Goal: Task Accomplishment & Management: Use online tool/utility

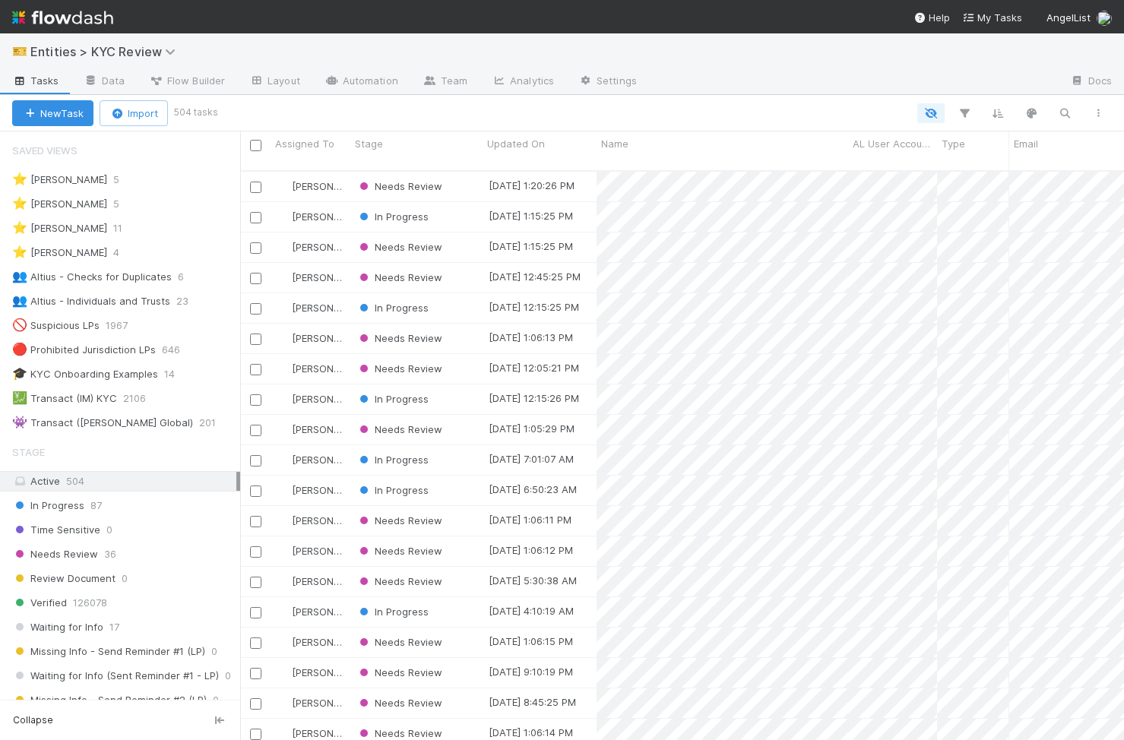
scroll to position [581, 884]
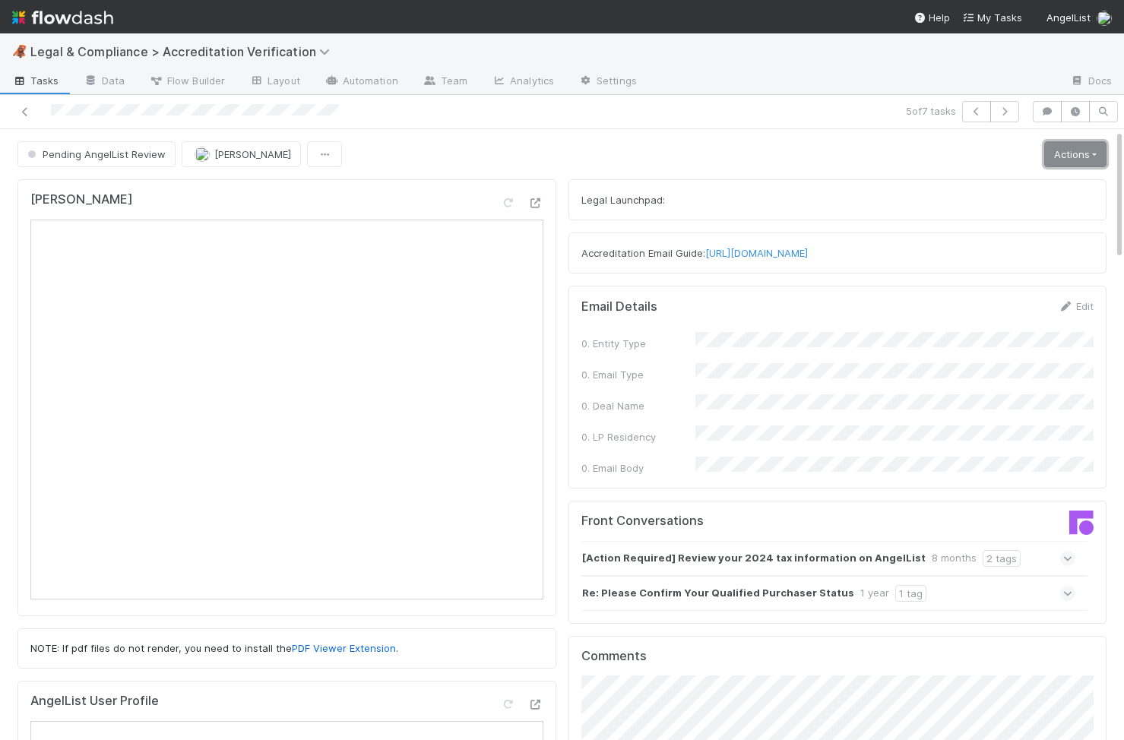
click at [1087, 160] on link "Actions" at bounding box center [1075, 154] width 62 height 26
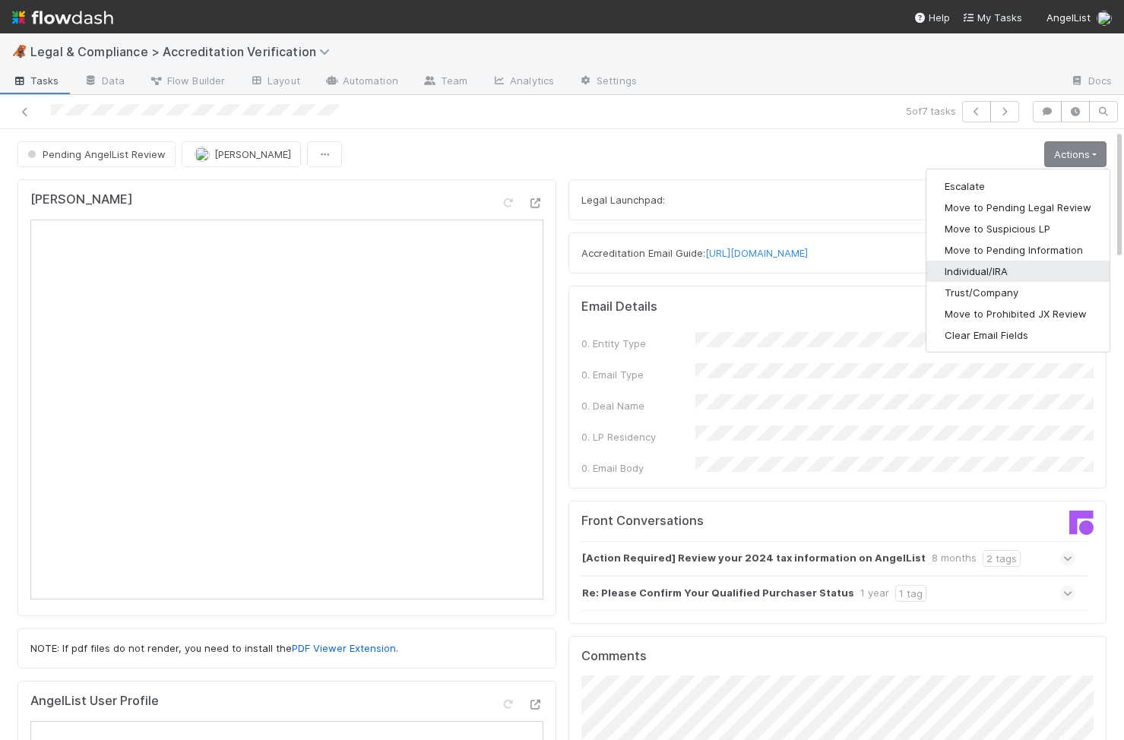
click at [1043, 274] on button "Individual/IRA" at bounding box center [1017, 271] width 183 height 21
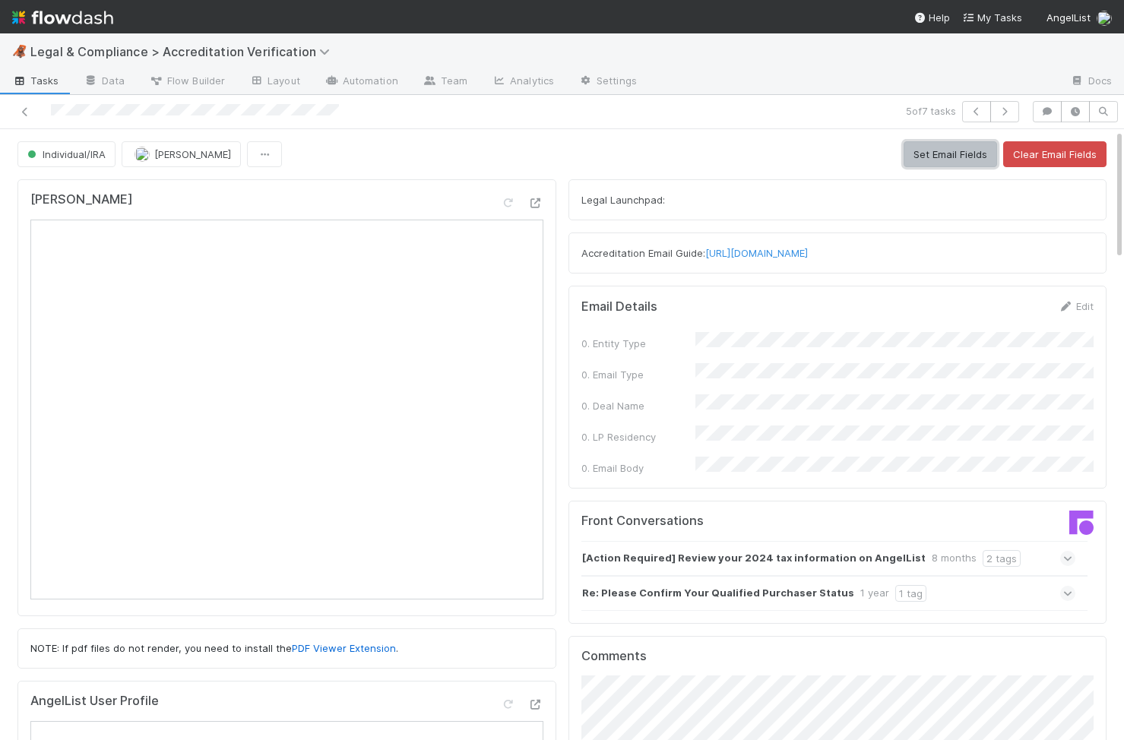
click at [952, 150] on button "Set Email Fields" at bounding box center [950, 154] width 93 height 26
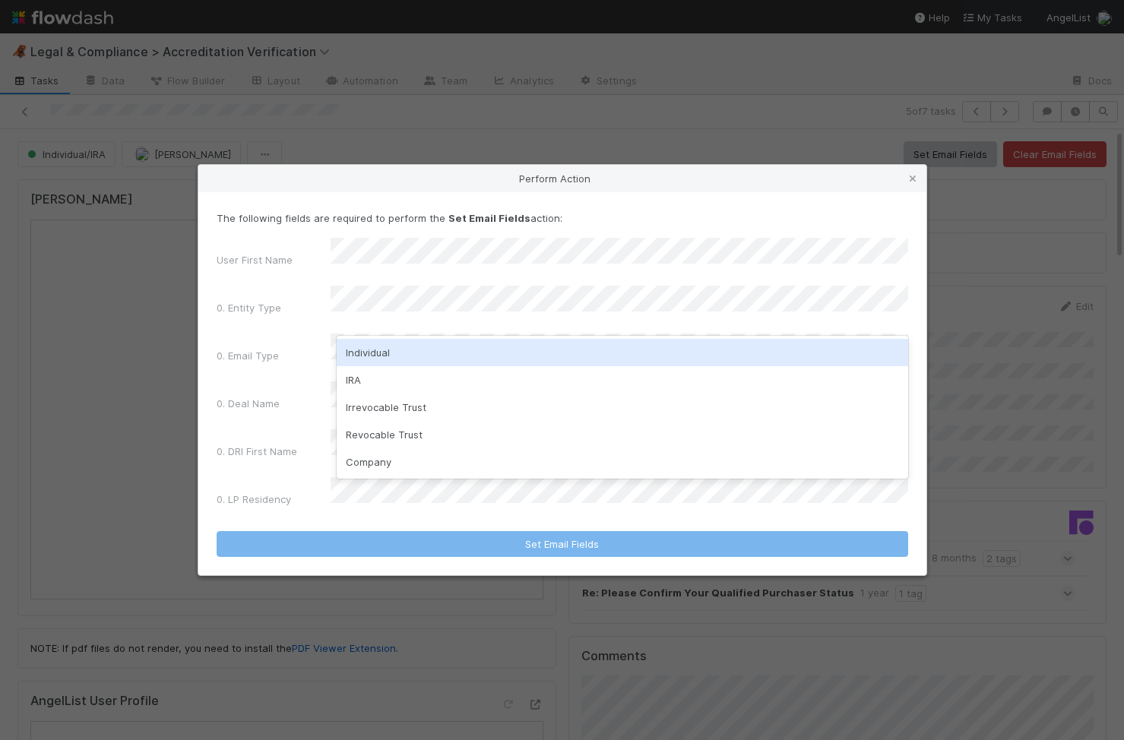
click at [375, 357] on div "Individual" at bounding box center [623, 352] width 572 height 27
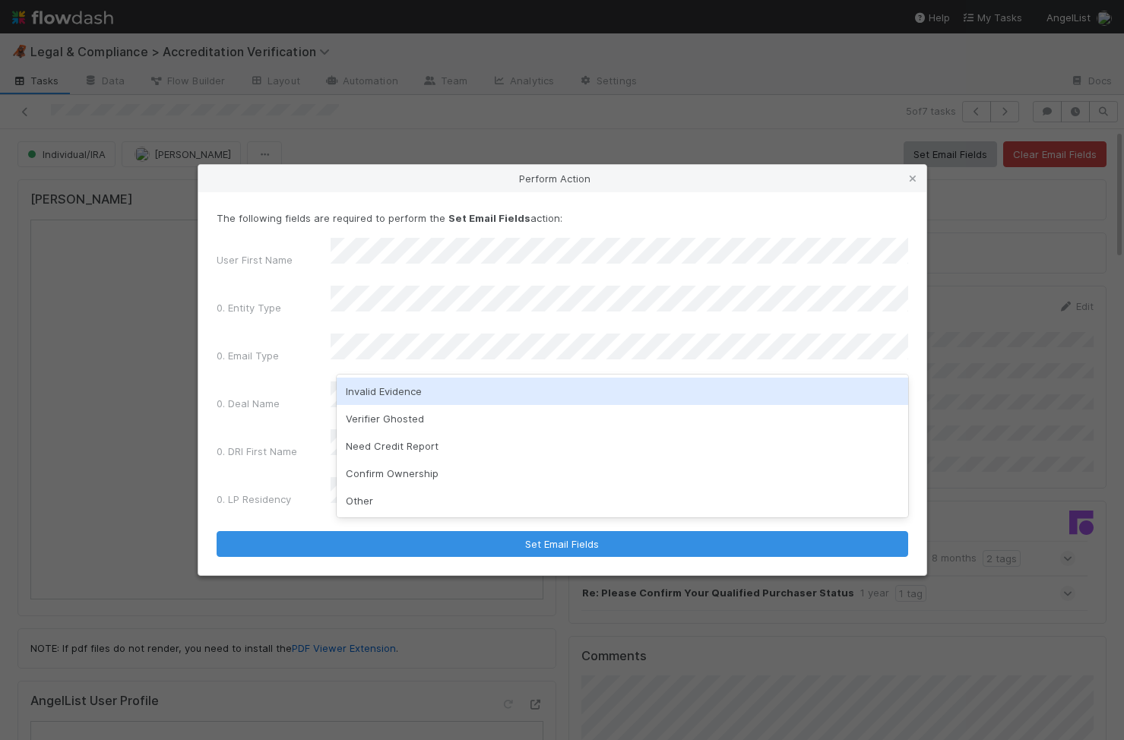
click at [395, 395] on div "Invalid Evidence" at bounding box center [623, 391] width 572 height 27
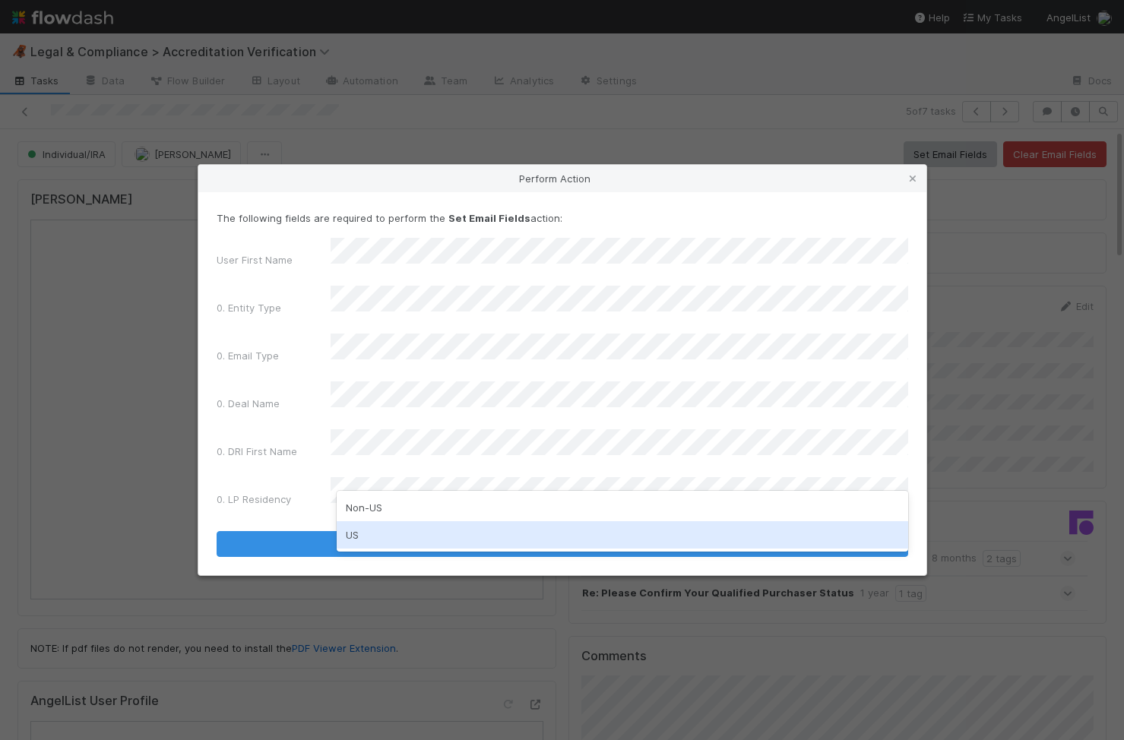
click at [372, 526] on div "US" at bounding box center [623, 534] width 572 height 27
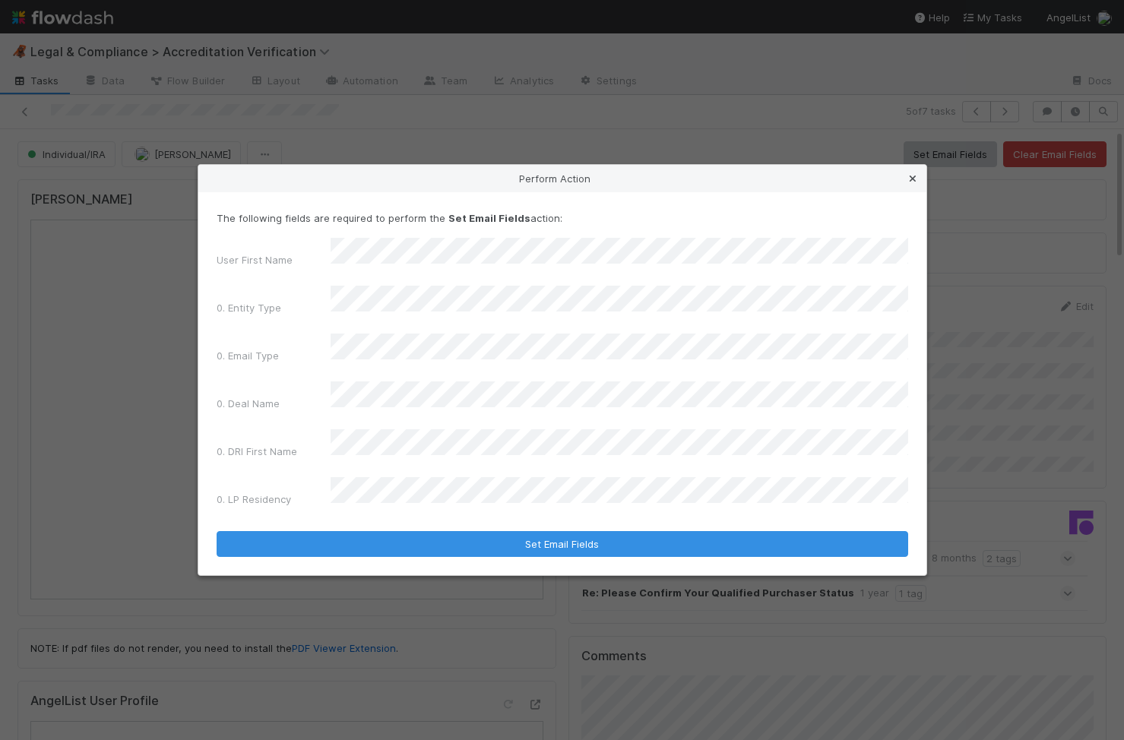
click at [911, 184] on icon at bounding box center [912, 179] width 15 height 10
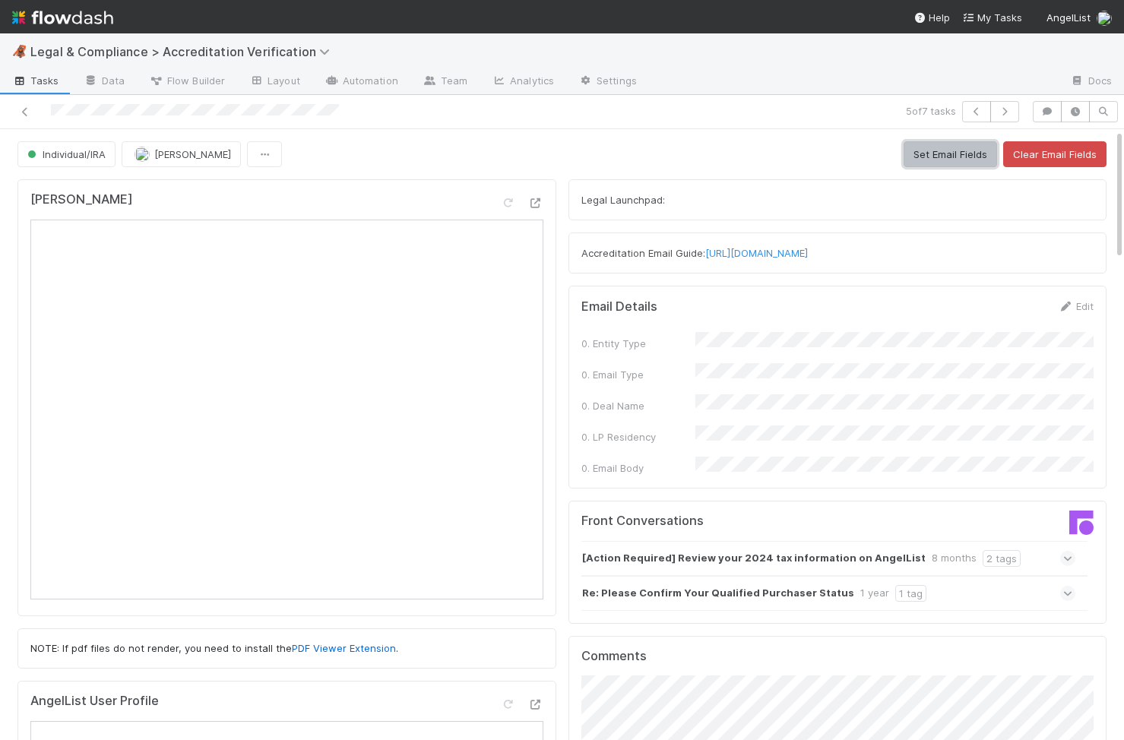
click at [942, 150] on button "Set Email Fields" at bounding box center [950, 154] width 93 height 26
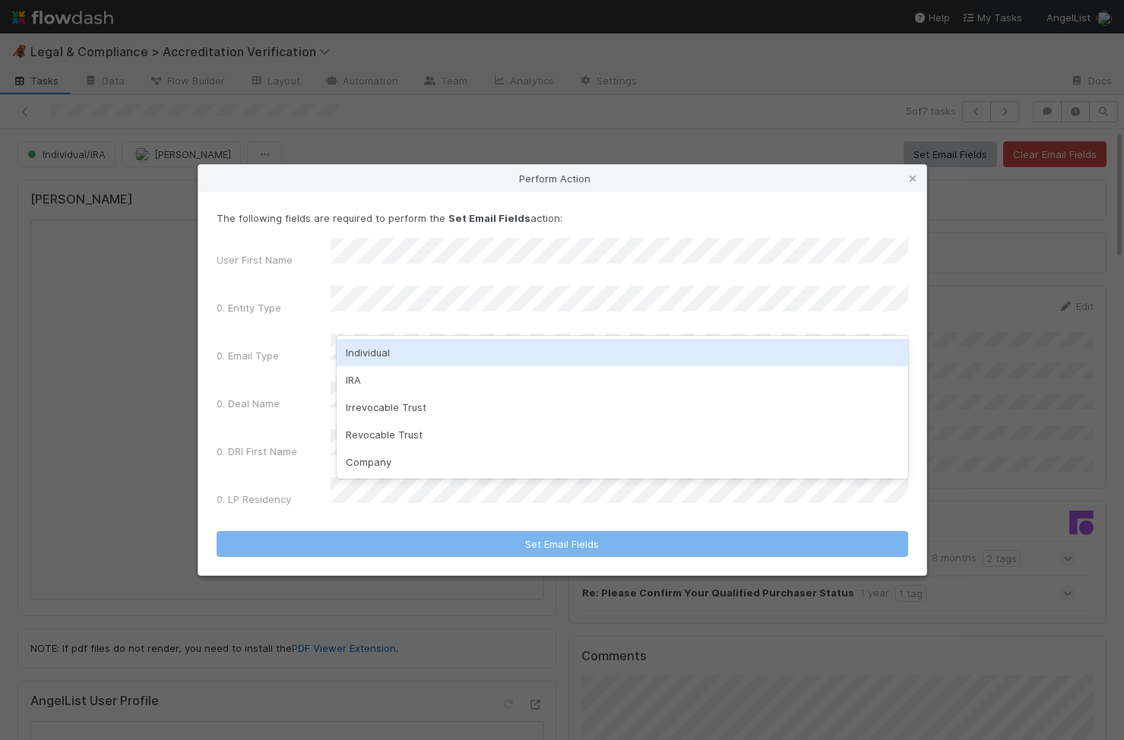
click at [574, 353] on div "Individual" at bounding box center [623, 352] width 572 height 27
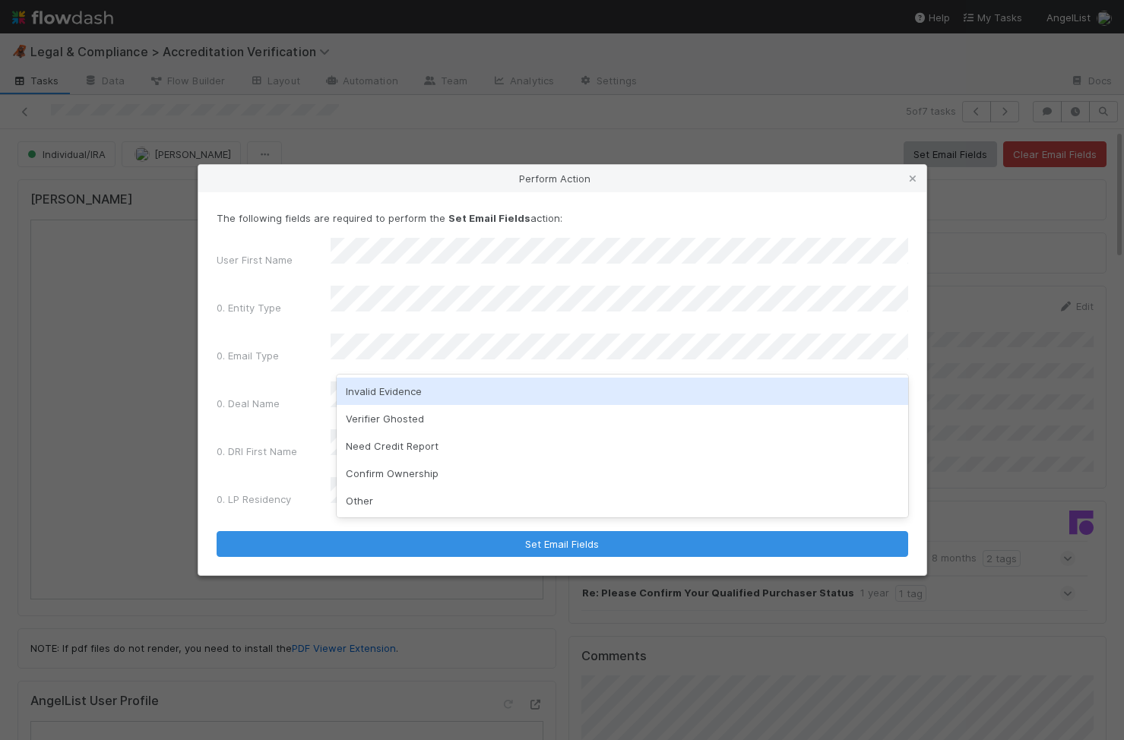
click at [499, 395] on div "Invalid Evidence" at bounding box center [623, 391] width 572 height 27
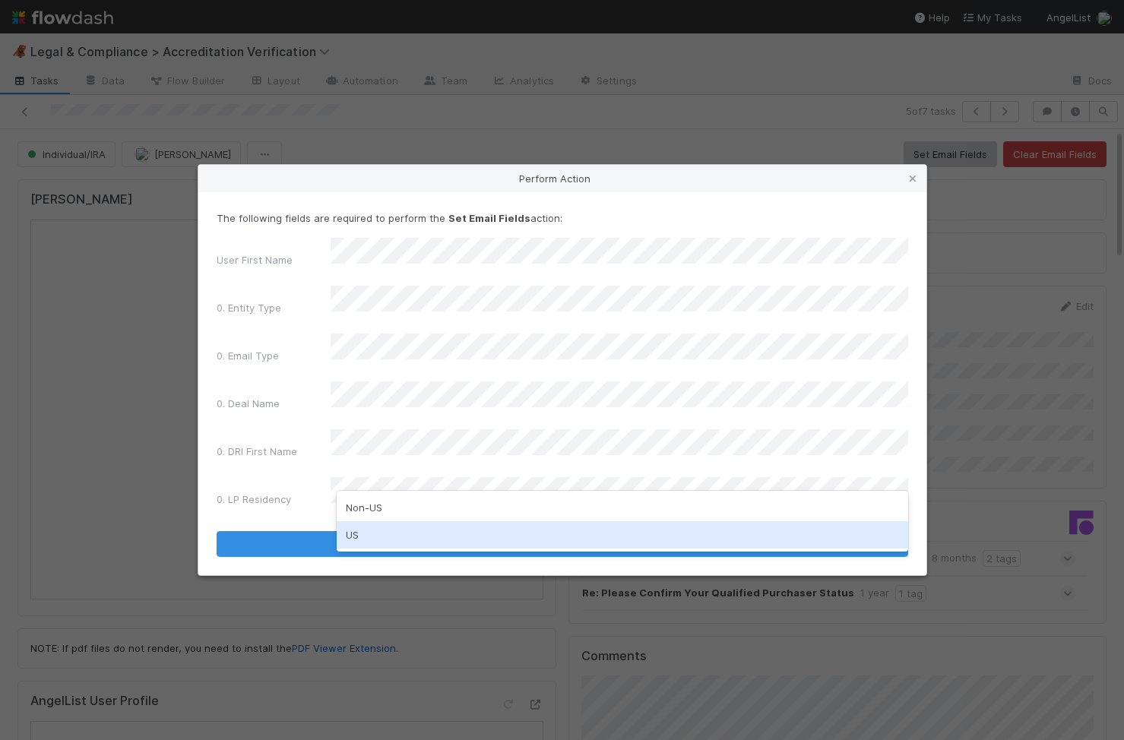
click at [419, 529] on div "US" at bounding box center [623, 534] width 572 height 27
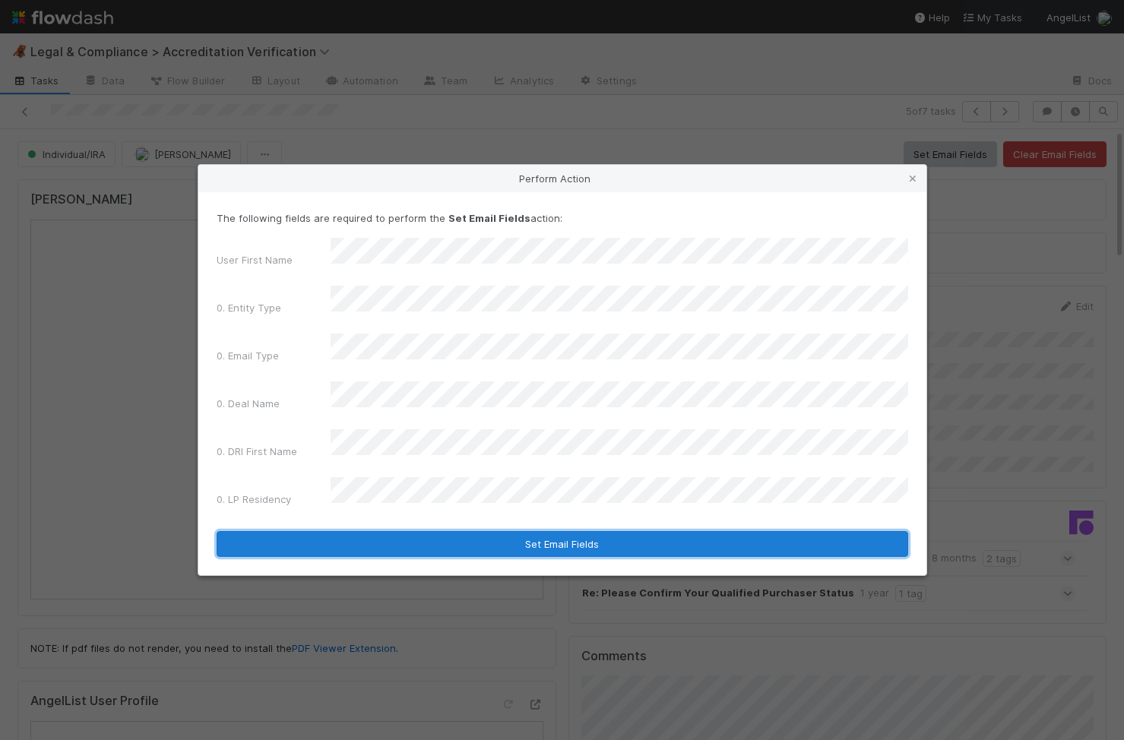
click at [420, 531] on button "Set Email Fields" at bounding box center [563, 544] width 692 height 26
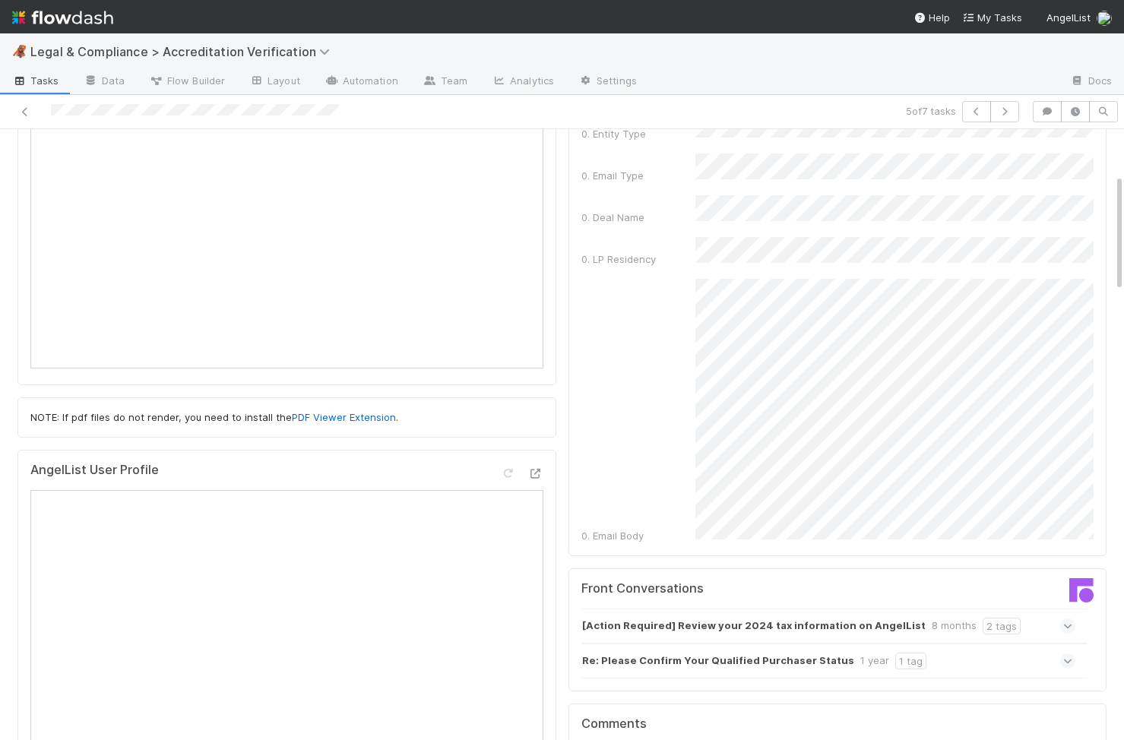
scroll to position [226, 0]
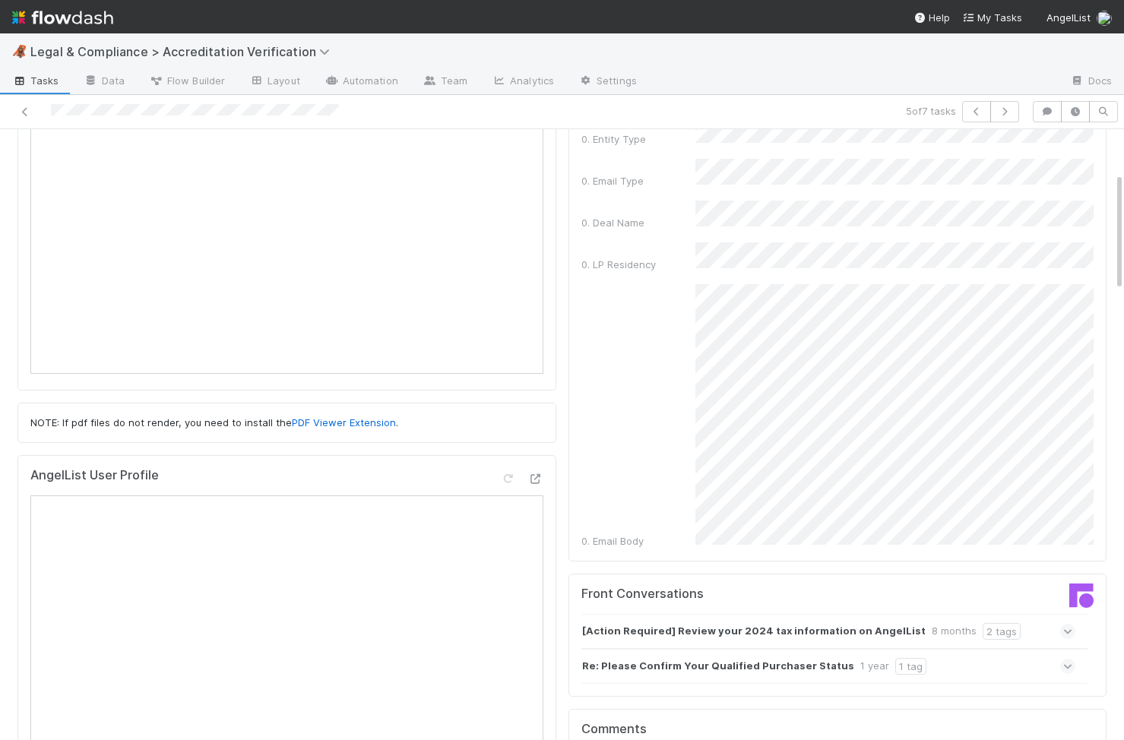
click at [681, 524] on div "0. Email Body" at bounding box center [837, 416] width 513 height 264
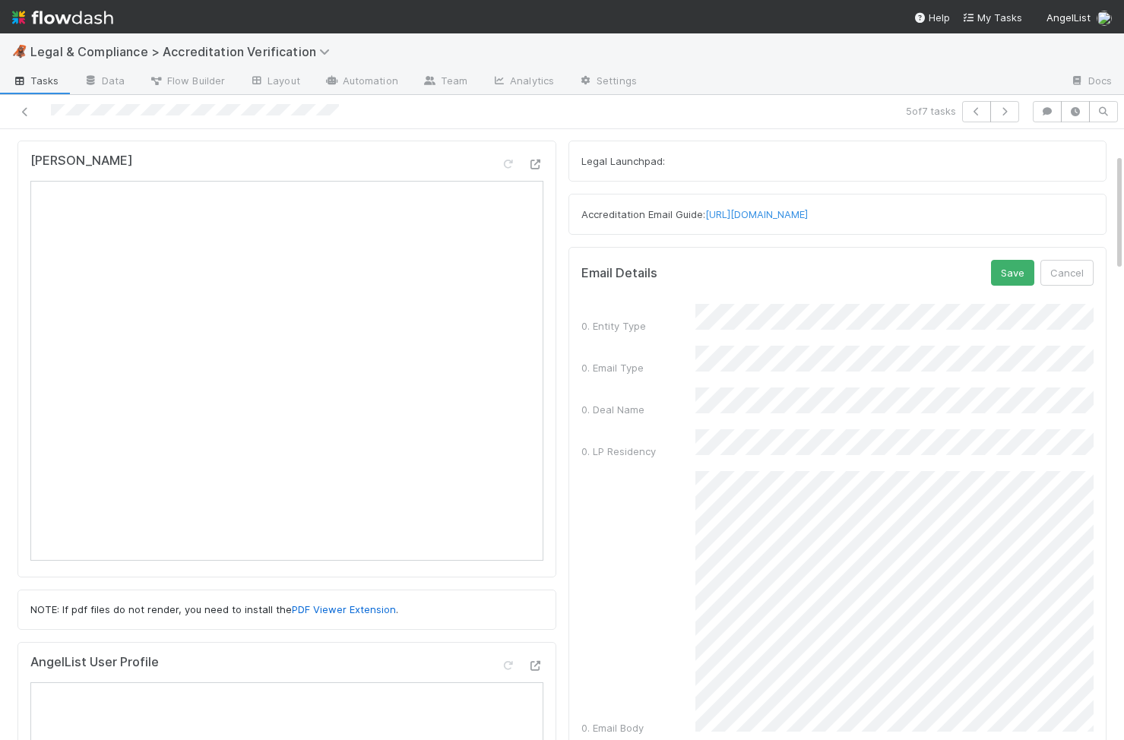
scroll to position [0, 0]
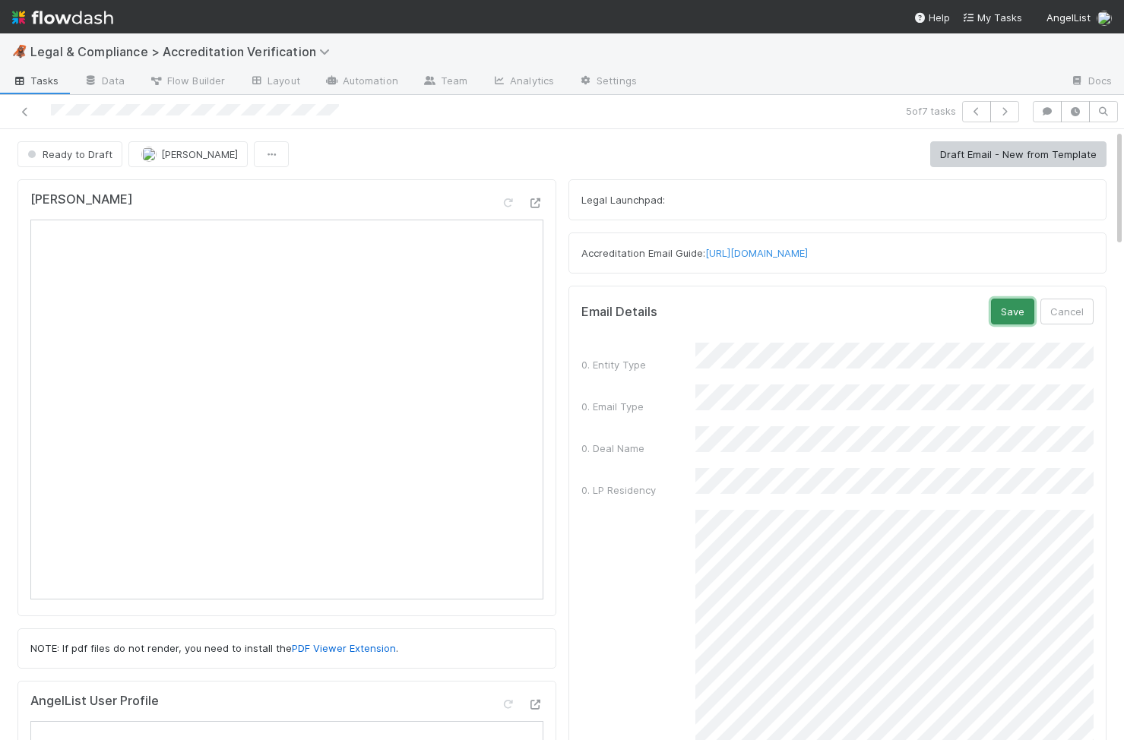
click at [1005, 314] on button "Save" at bounding box center [1012, 312] width 43 height 26
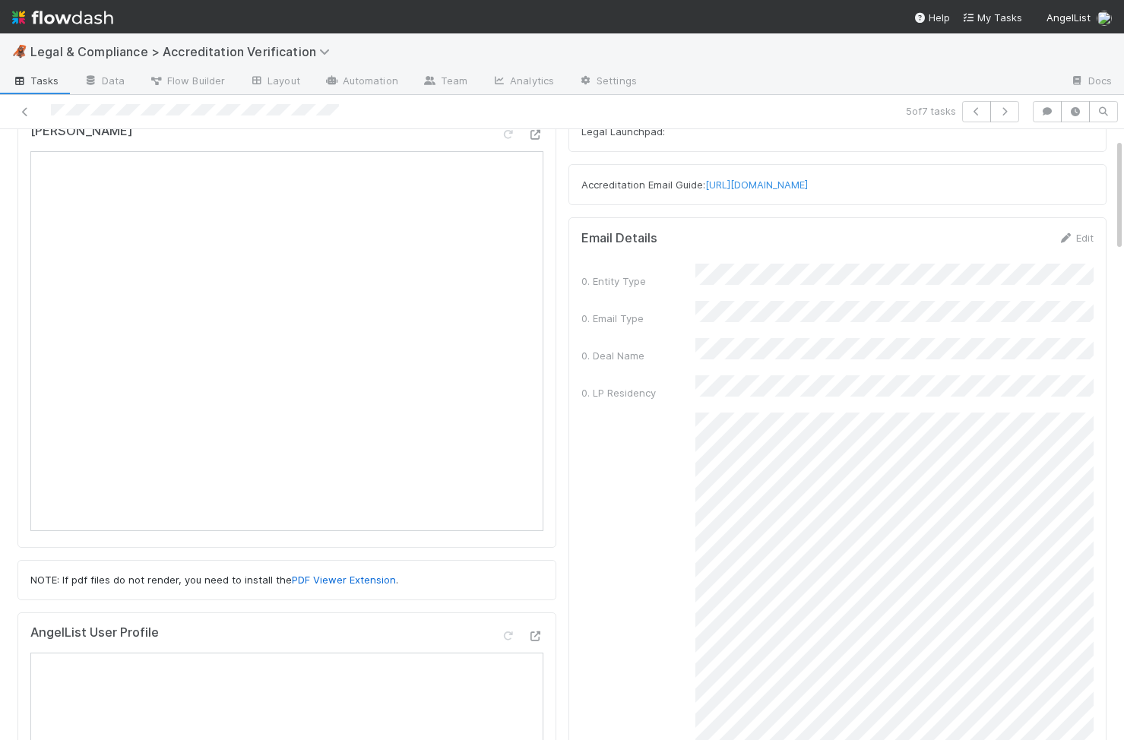
scroll to position [68, 0]
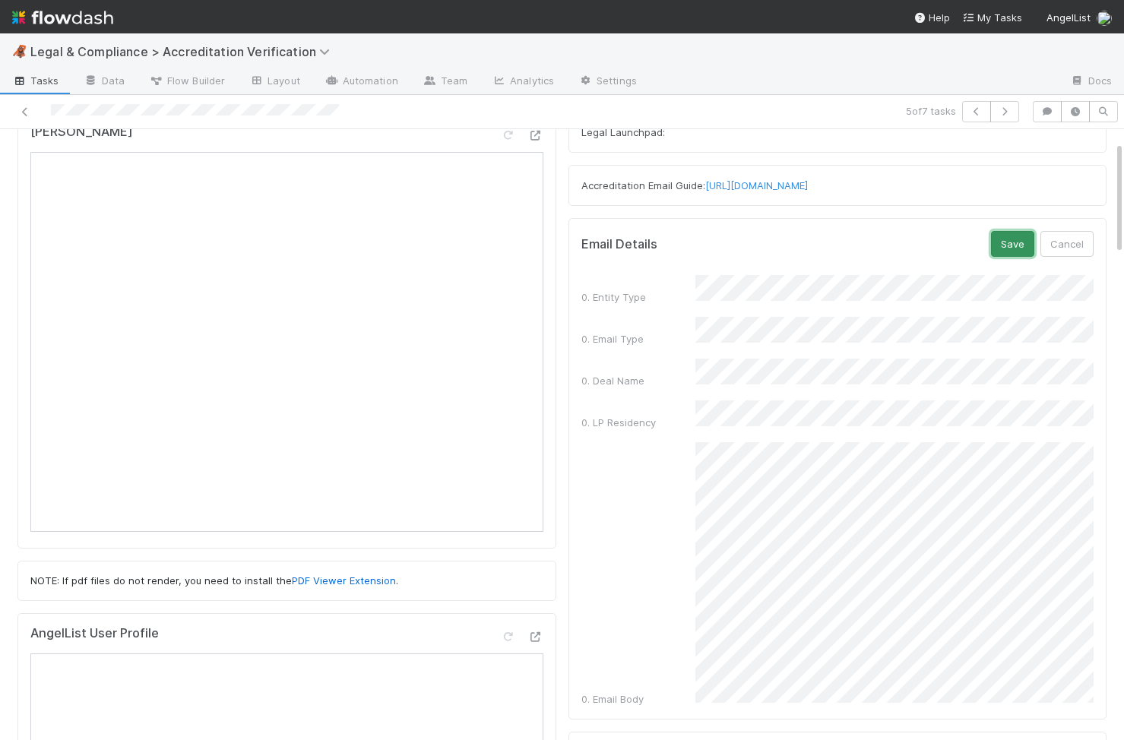
click at [1017, 249] on button "Save" at bounding box center [1012, 244] width 43 height 26
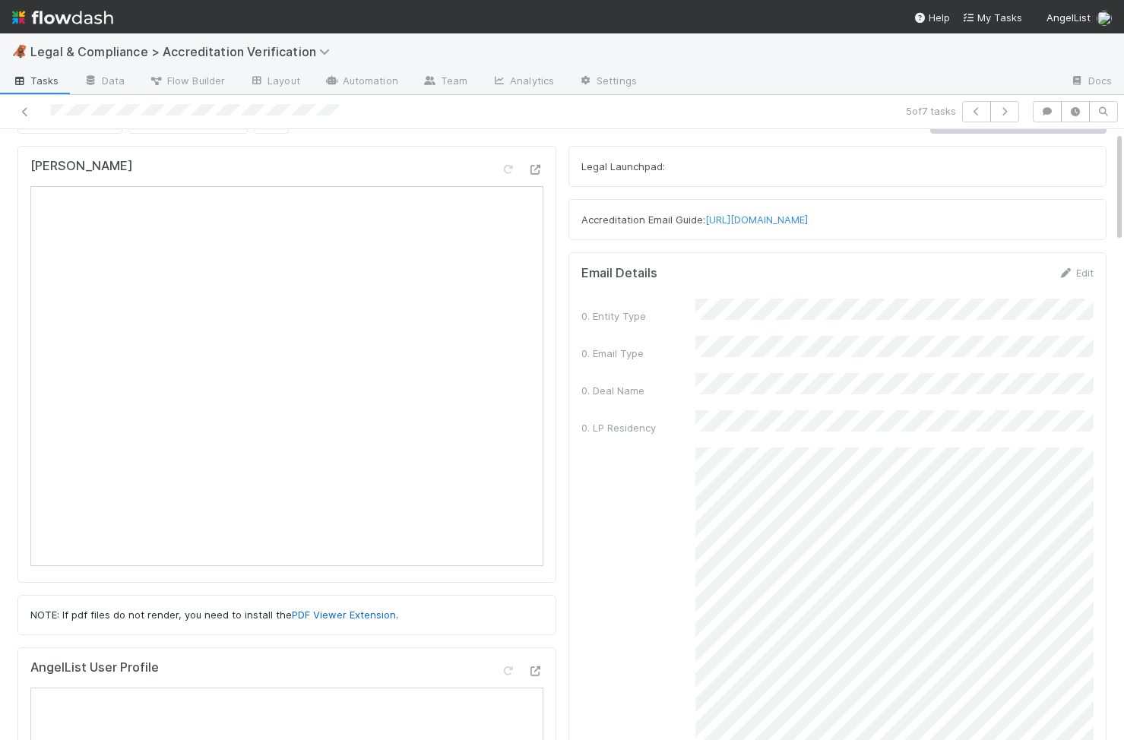
scroll to position [0, 0]
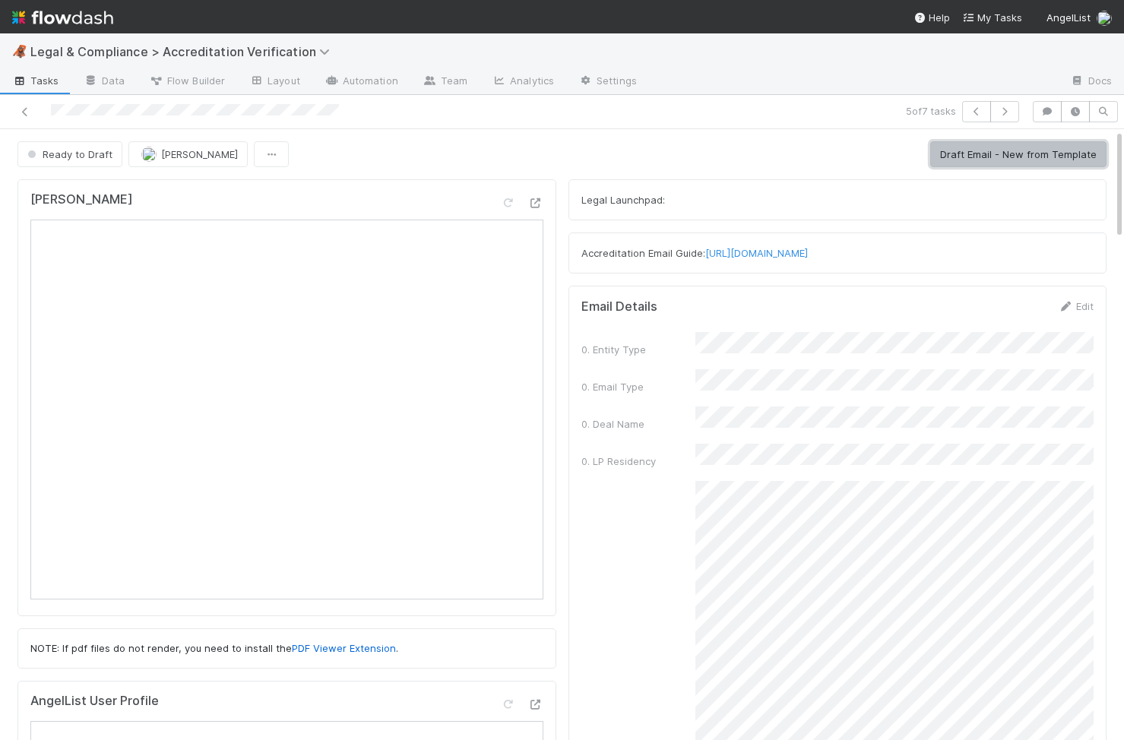
click at [986, 147] on button "Draft Email - New from Template" at bounding box center [1018, 154] width 176 height 26
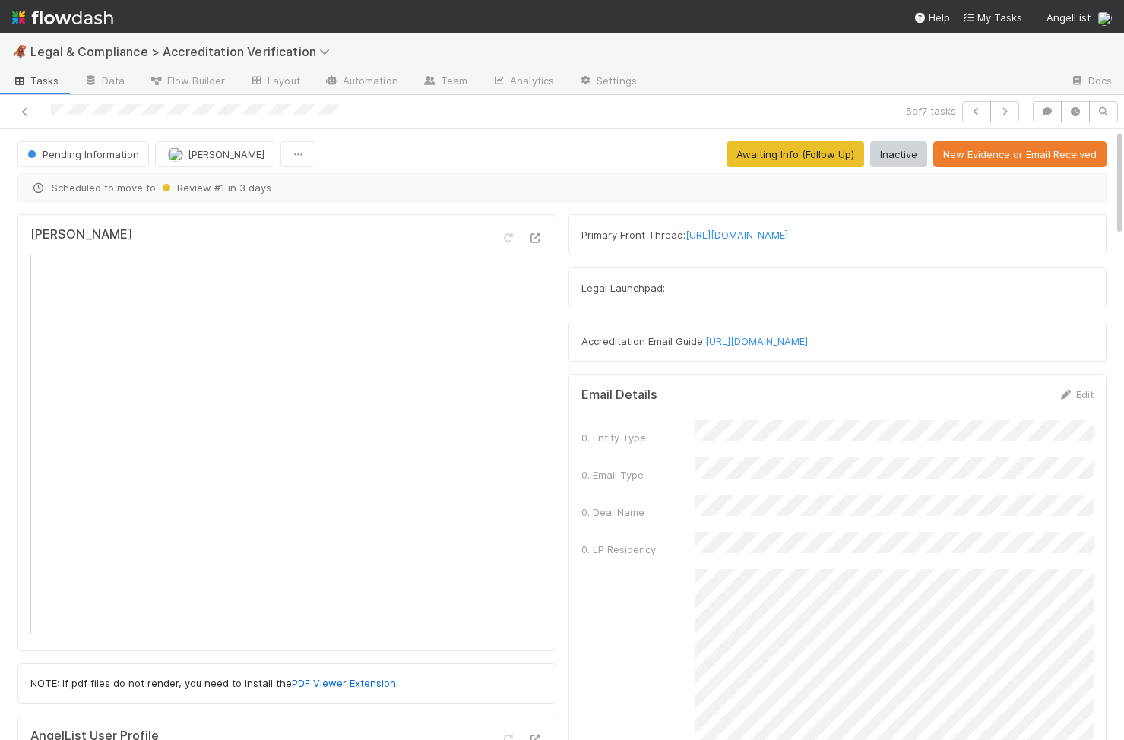
click at [831, 227] on div "Primary Front Thread: https://app.frontapp.com/open/cnv_qp55ykn" at bounding box center [834, 234] width 507 height 15
click at [788, 238] on link "https://app.frontapp.com/open/cnv_qp55ykn" at bounding box center [737, 235] width 103 height 12
click at [982, 113] on icon "button" at bounding box center [976, 111] width 15 height 9
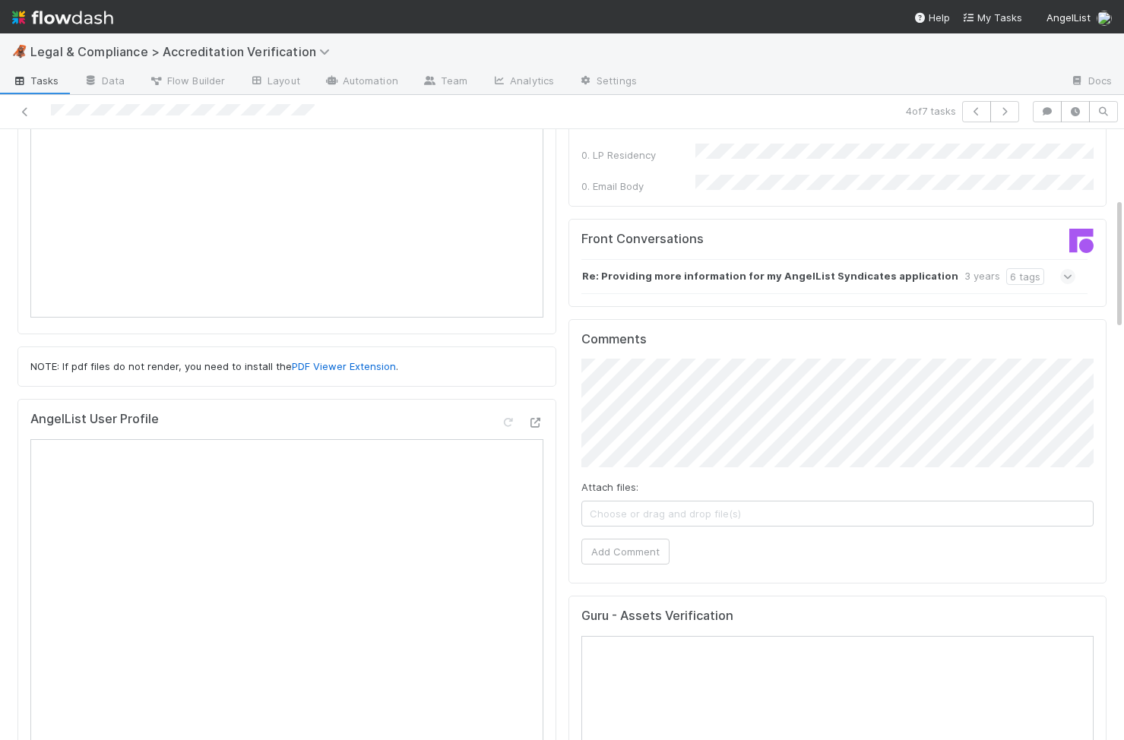
scroll to position [316, 0]
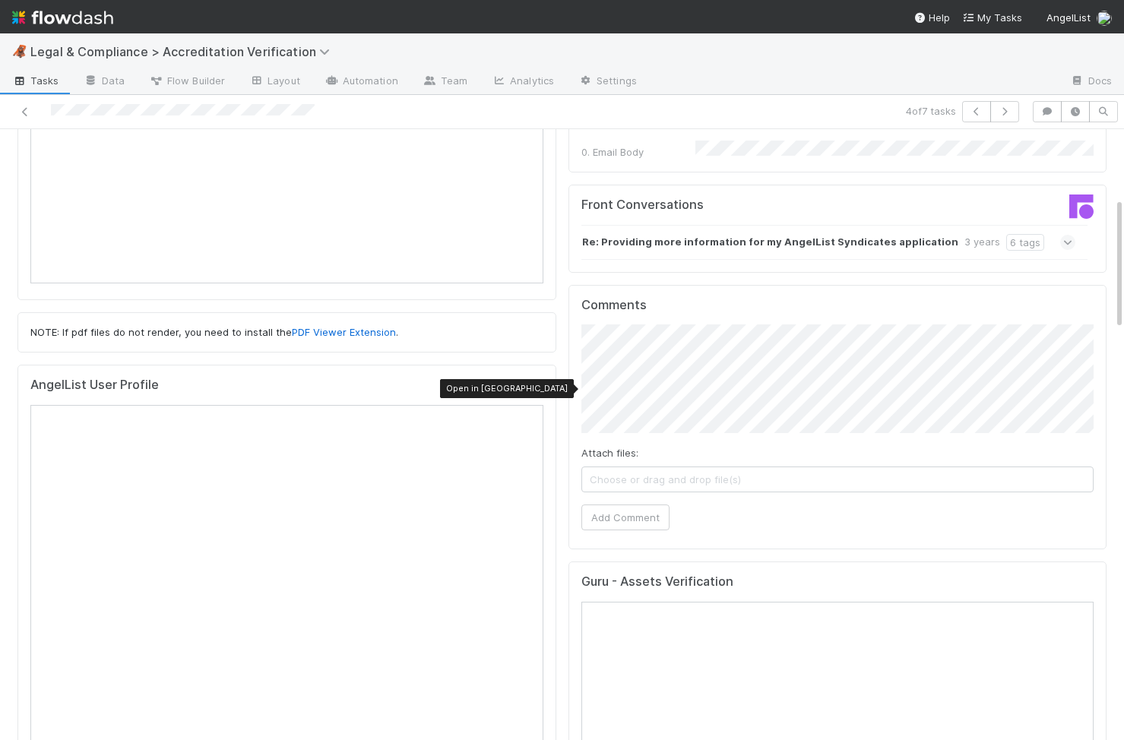
click at [539, 387] on icon at bounding box center [535, 389] width 15 height 10
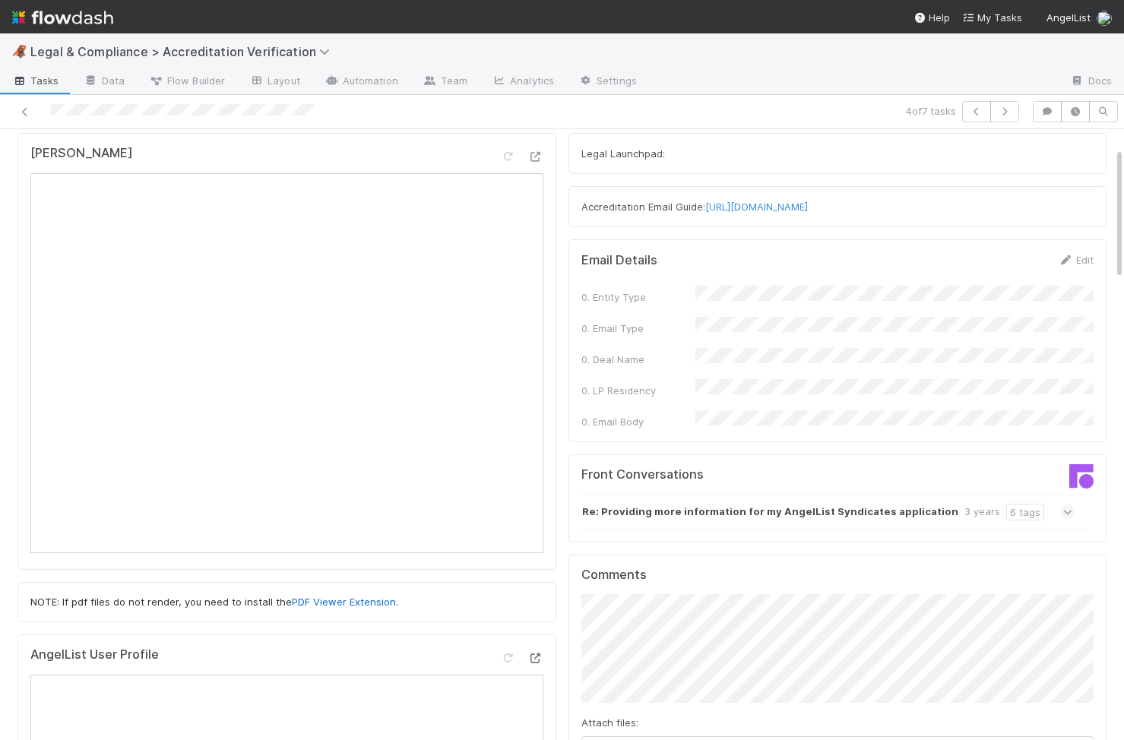
scroll to position [0, 0]
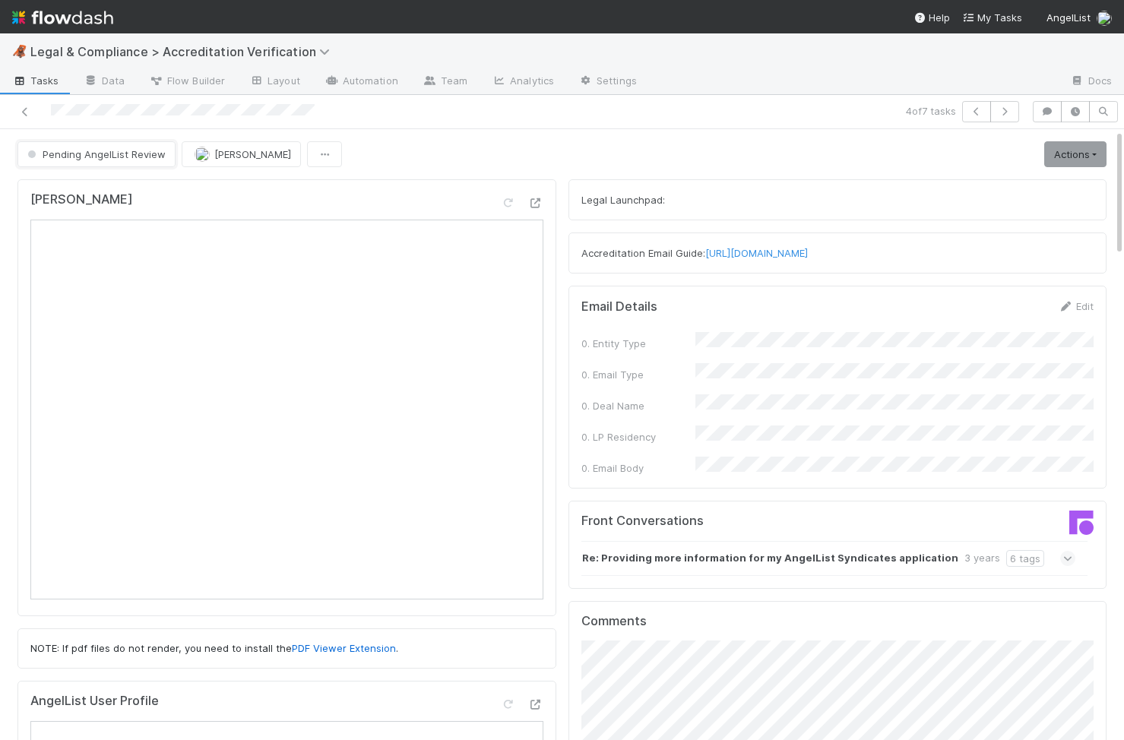
click at [128, 148] on span "Pending AngelList Review" at bounding box center [94, 154] width 141 height 12
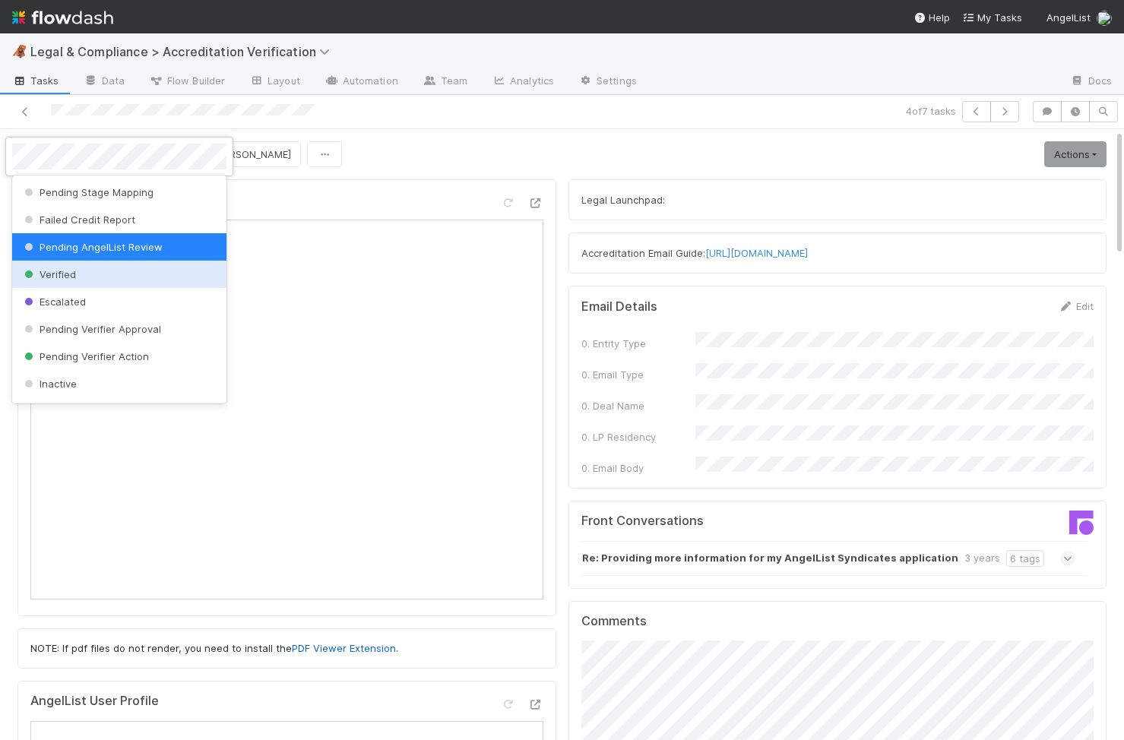
click at [72, 283] on div "Verified" at bounding box center [119, 274] width 214 height 27
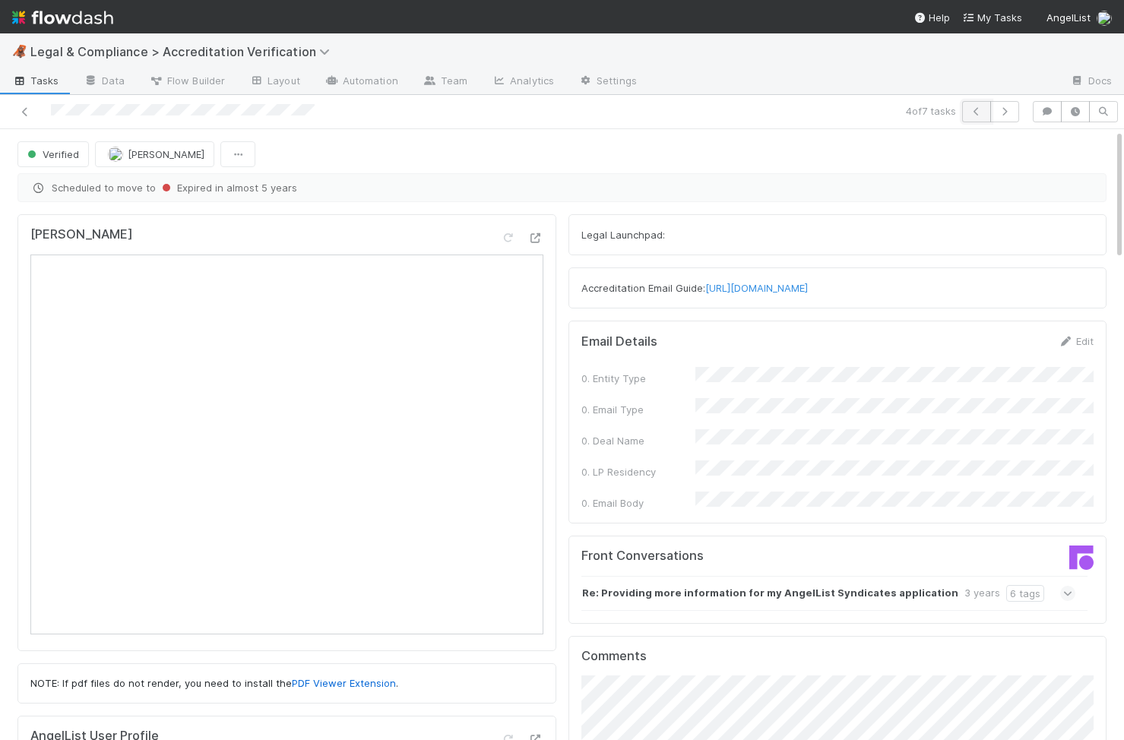
click at [974, 119] on button "button" at bounding box center [976, 111] width 29 height 21
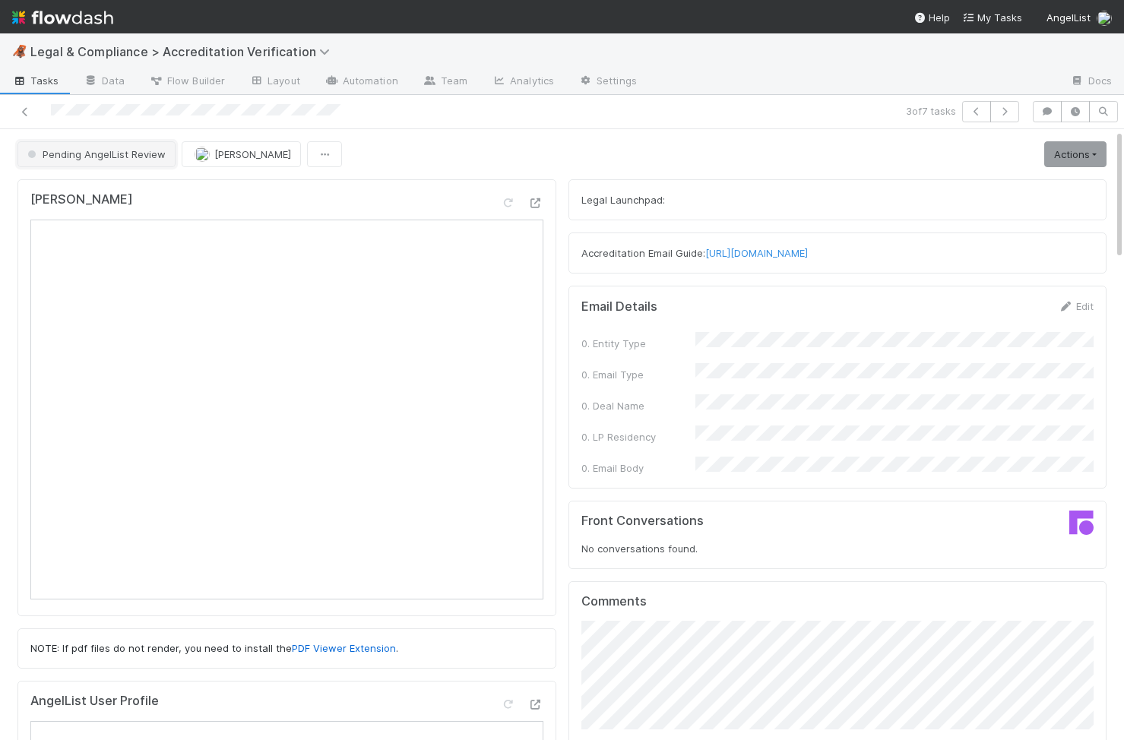
click at [157, 160] on button "Pending AngelList Review" at bounding box center [96, 154] width 158 height 26
click at [976, 116] on button "button" at bounding box center [976, 111] width 29 height 21
click at [150, 150] on span "Pending AngelList Review" at bounding box center [94, 154] width 141 height 12
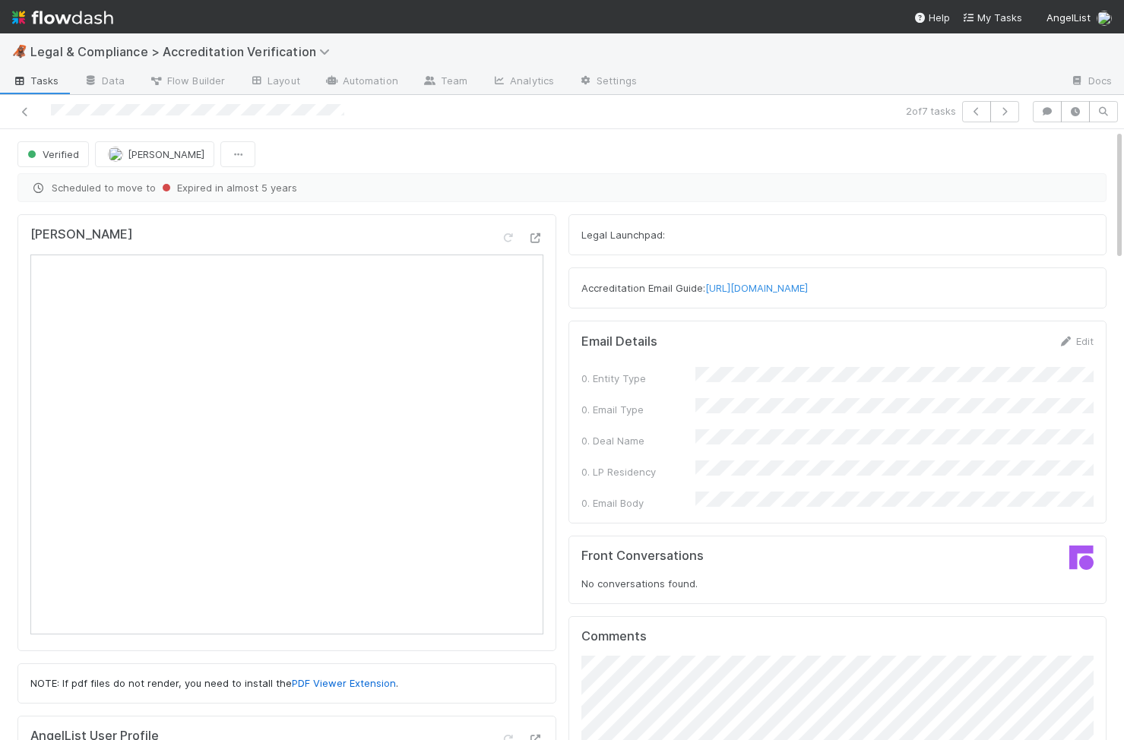
click at [972, 113] on icon "button" at bounding box center [976, 111] width 15 height 9
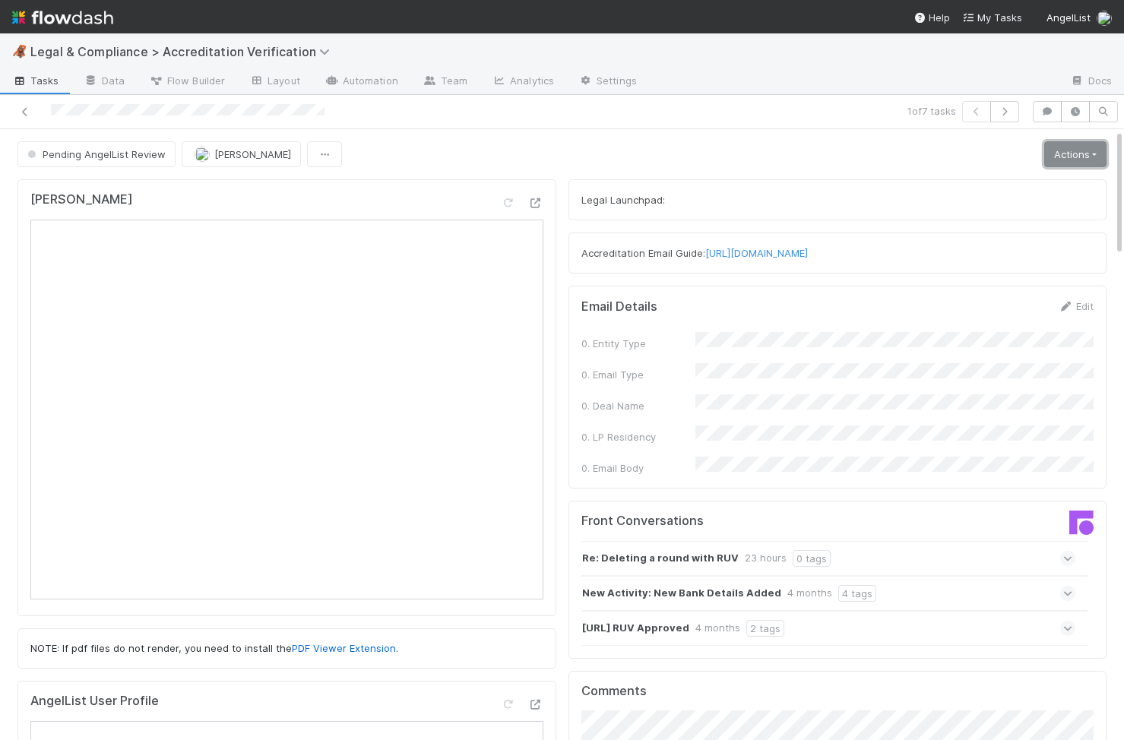
click at [1083, 152] on link "Actions" at bounding box center [1075, 154] width 62 height 26
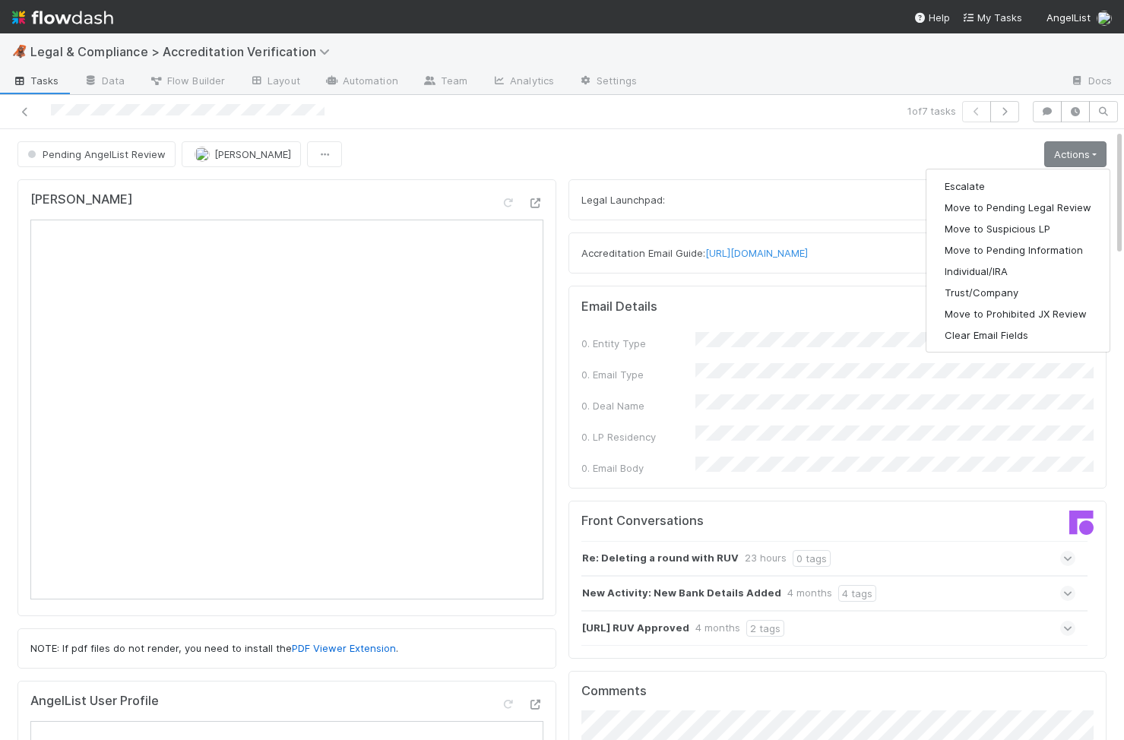
click at [627, 350] on div "0. Entity Type 0. Email Type 0. Deal Name 0. LP Residency 0. Email Body" at bounding box center [837, 404] width 513 height 144
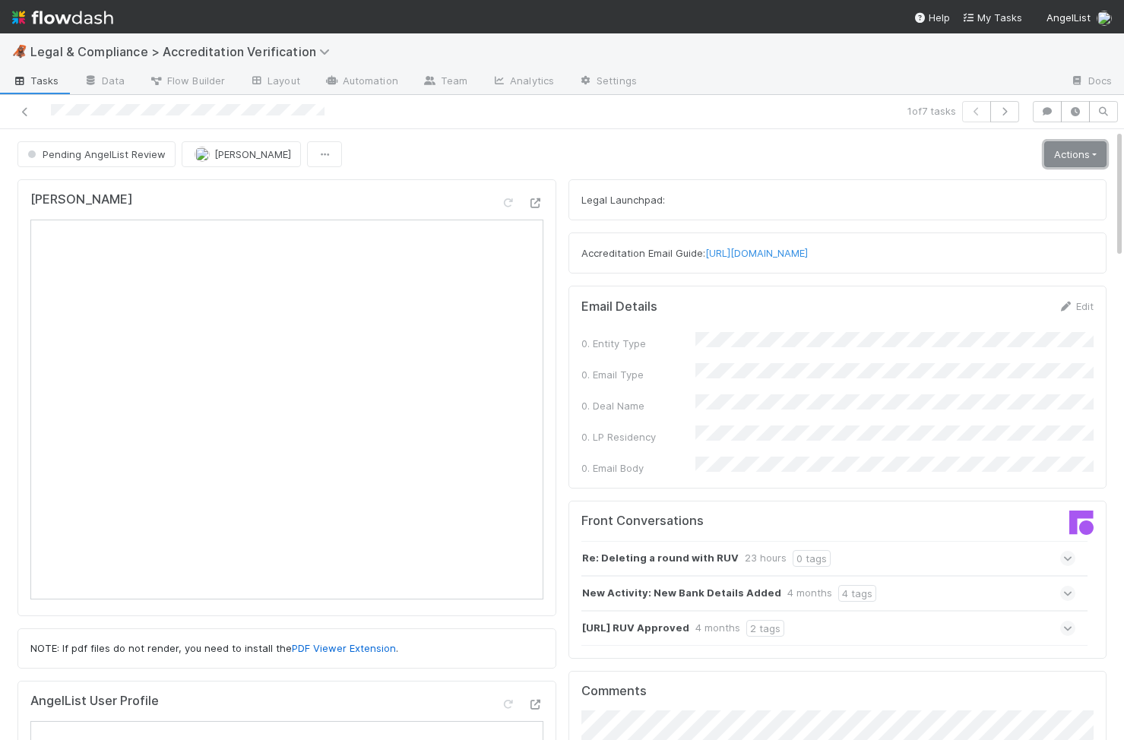
click at [1058, 157] on link "Actions" at bounding box center [1075, 154] width 62 height 26
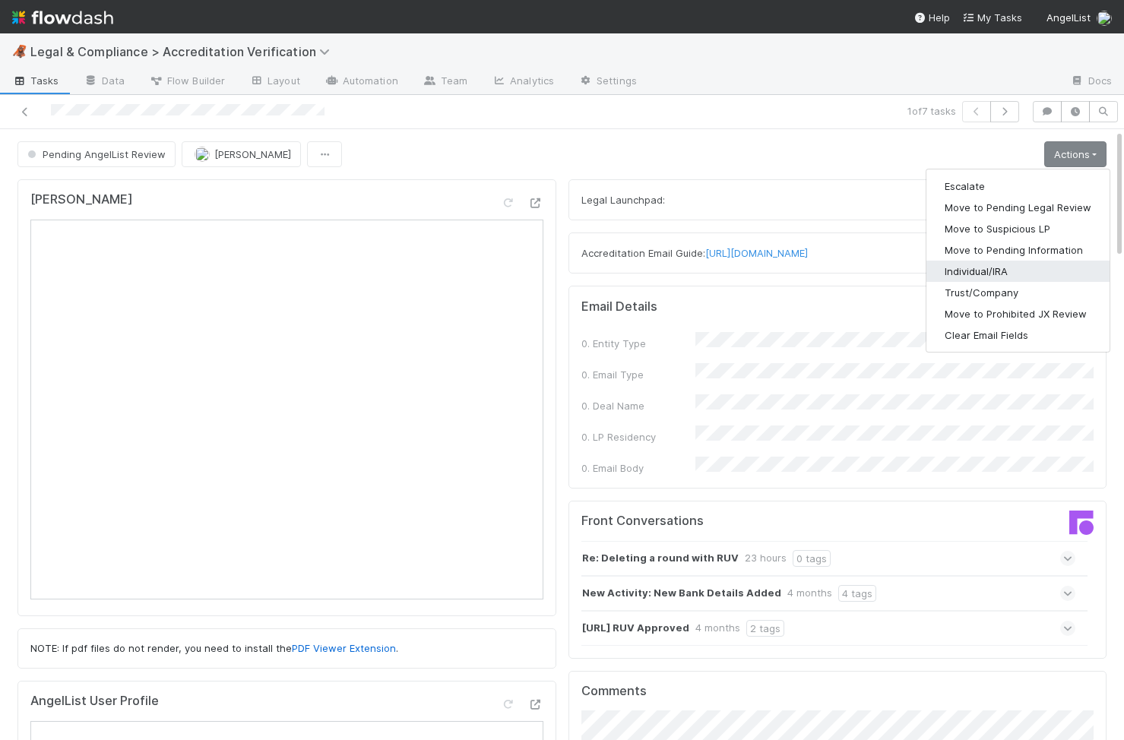
click at [1015, 273] on button "Individual/IRA" at bounding box center [1017, 271] width 183 height 21
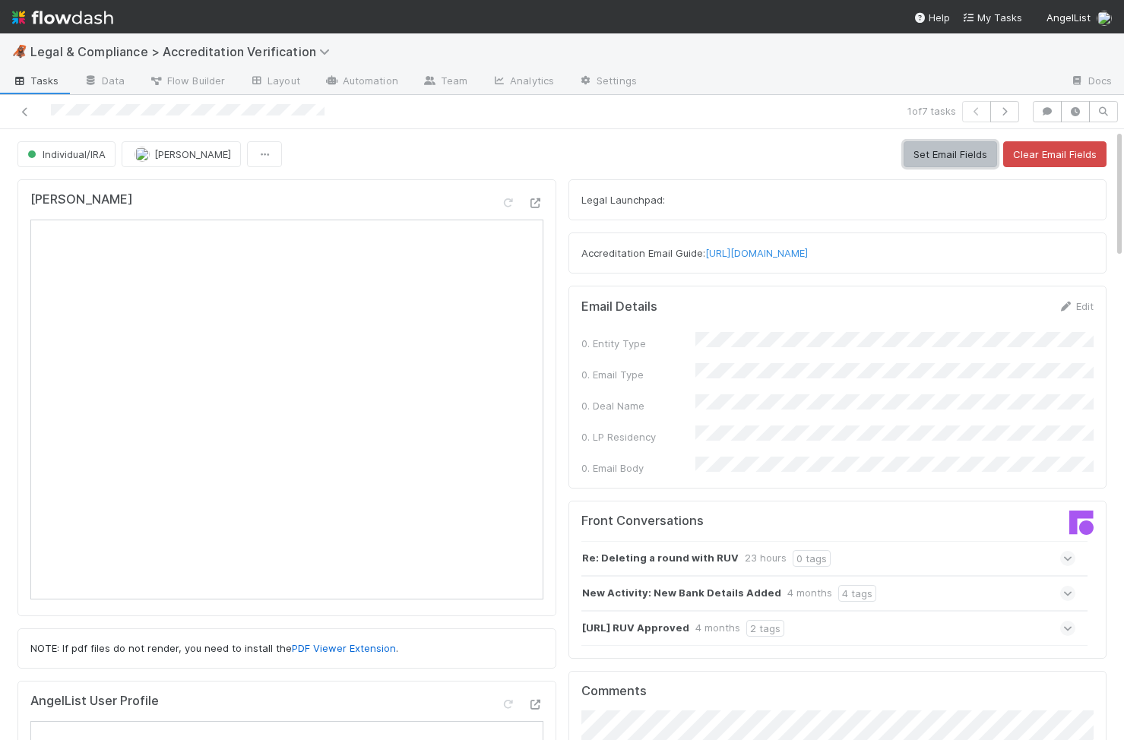
click at [945, 150] on button "Set Email Fields" at bounding box center [950, 154] width 93 height 26
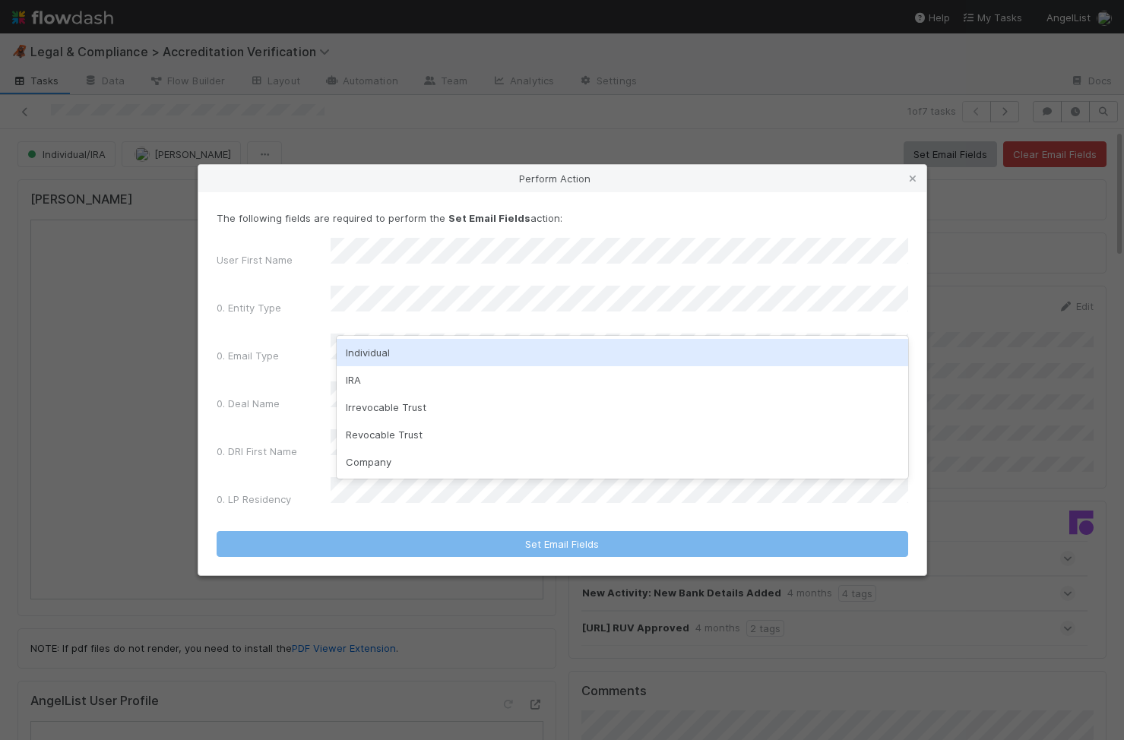
click at [543, 355] on div "Individual" at bounding box center [623, 352] width 572 height 27
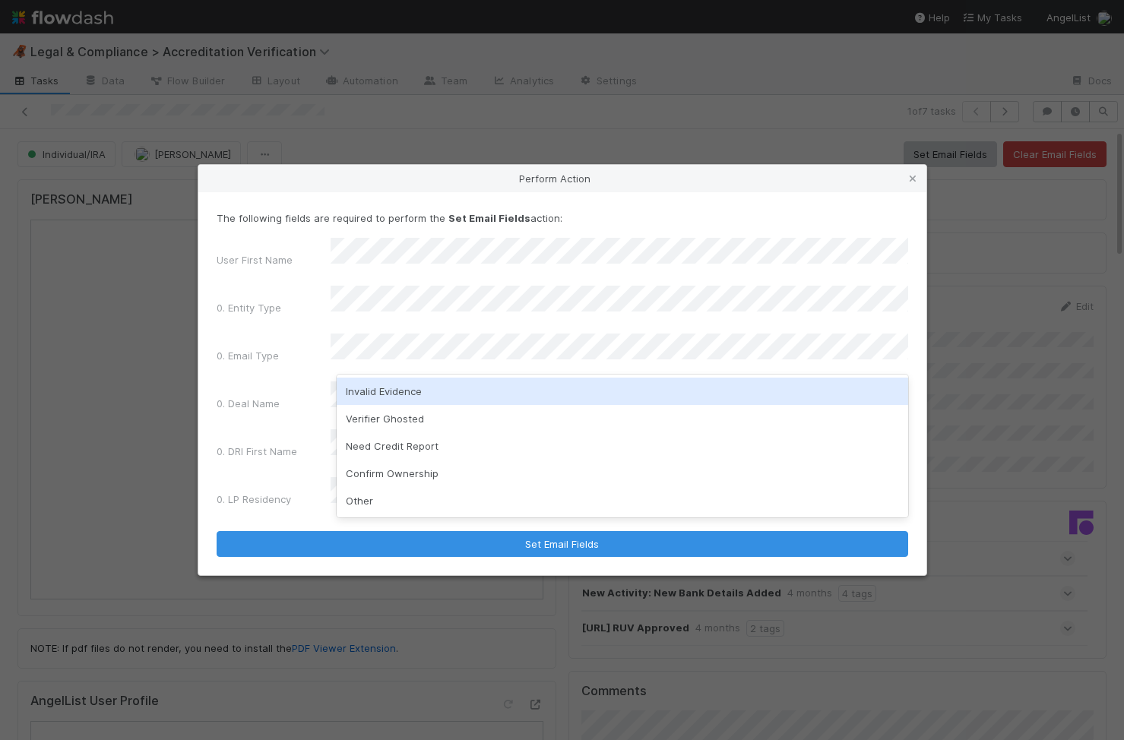
click at [516, 389] on div "Invalid Evidence" at bounding box center [623, 391] width 572 height 27
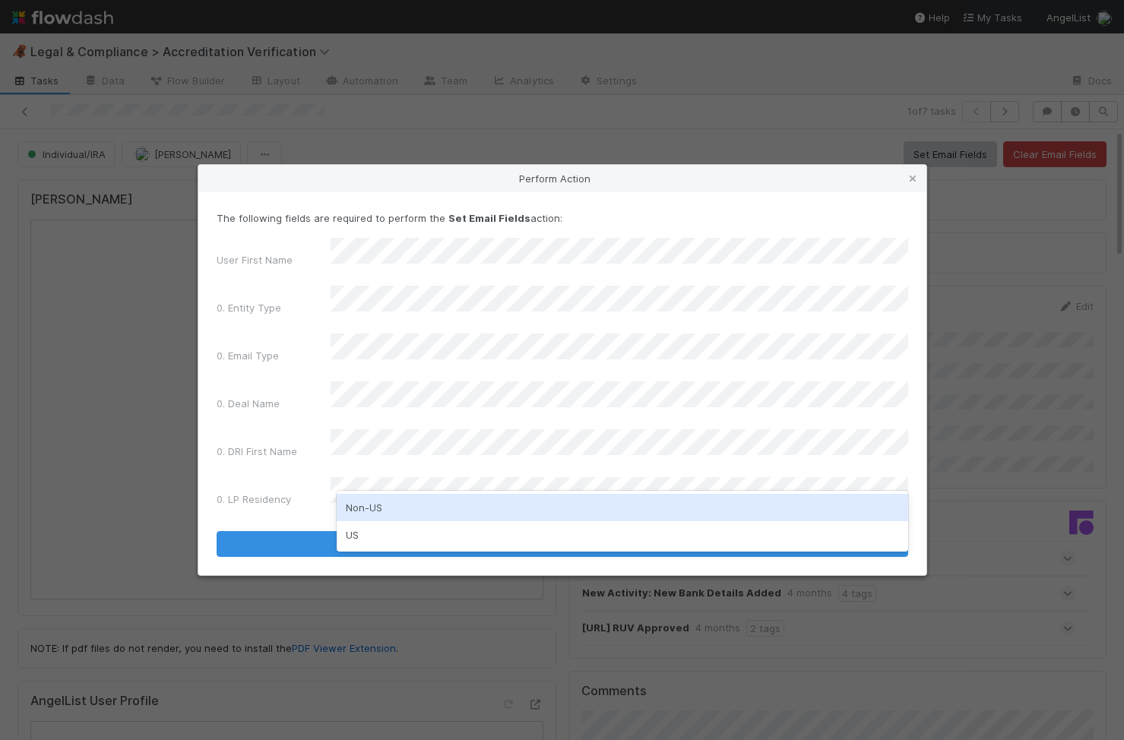
click at [411, 506] on div "Non-US" at bounding box center [623, 507] width 572 height 27
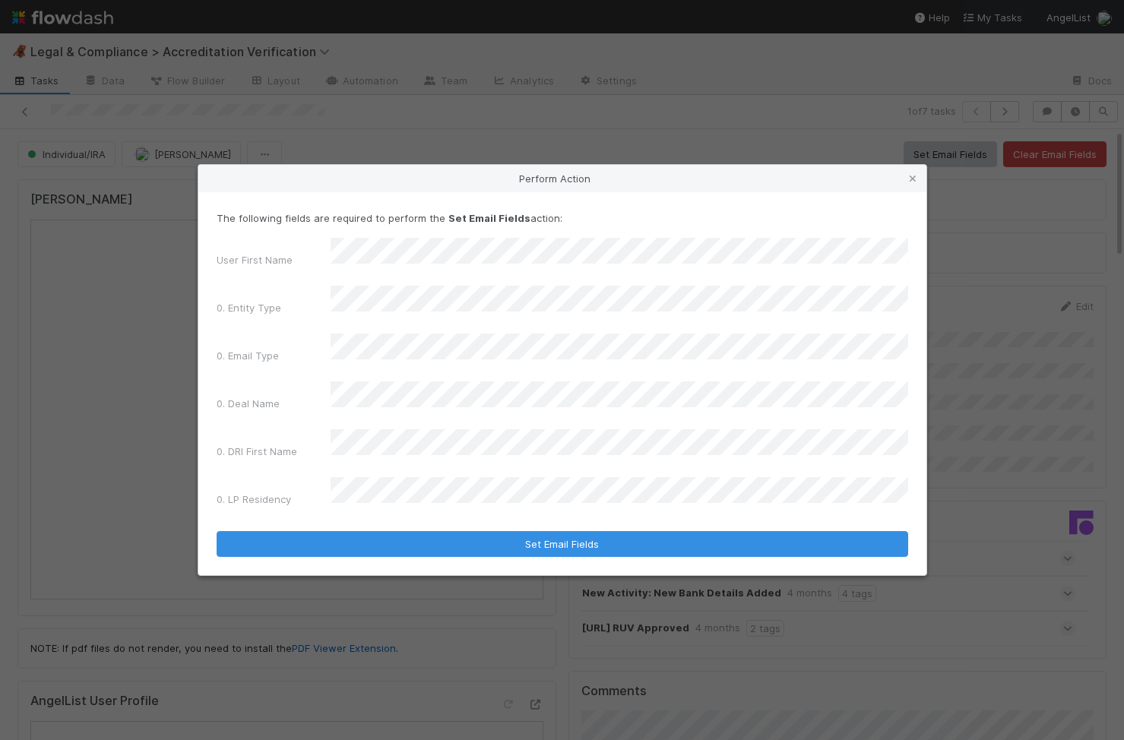
click at [421, 503] on form "The following fields are required to perform the Set Email Fields action: User …" at bounding box center [563, 384] width 692 height 347
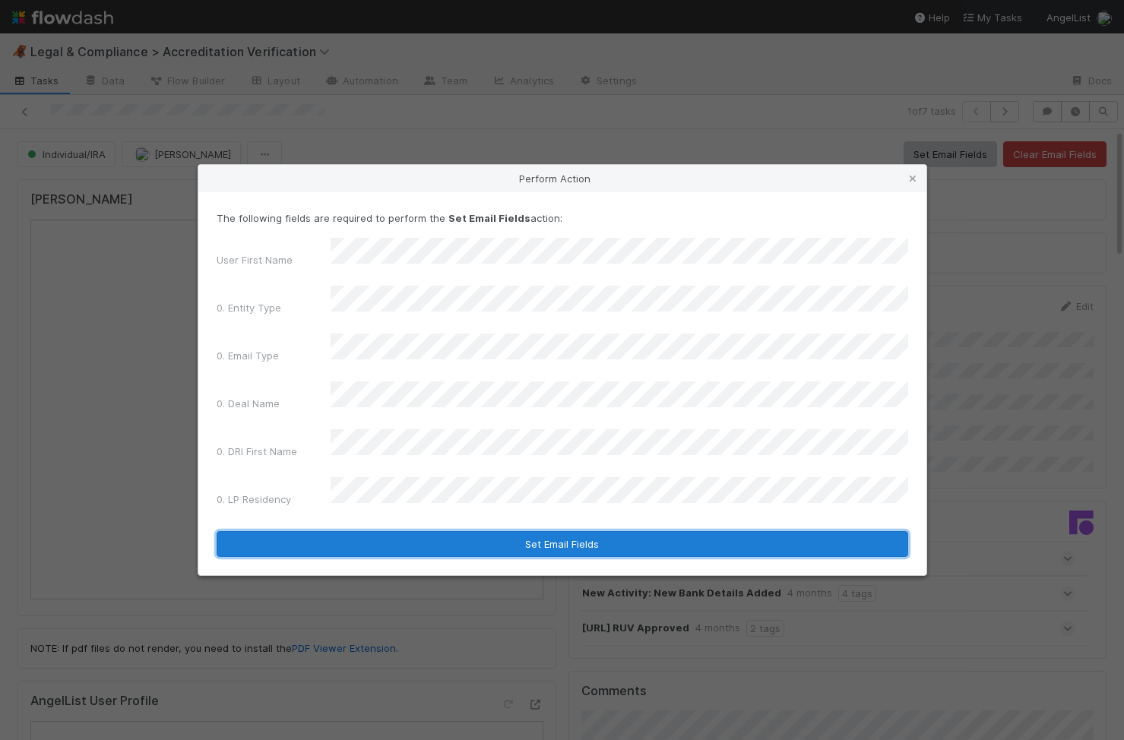
click at [423, 531] on button "Set Email Fields" at bounding box center [563, 544] width 692 height 26
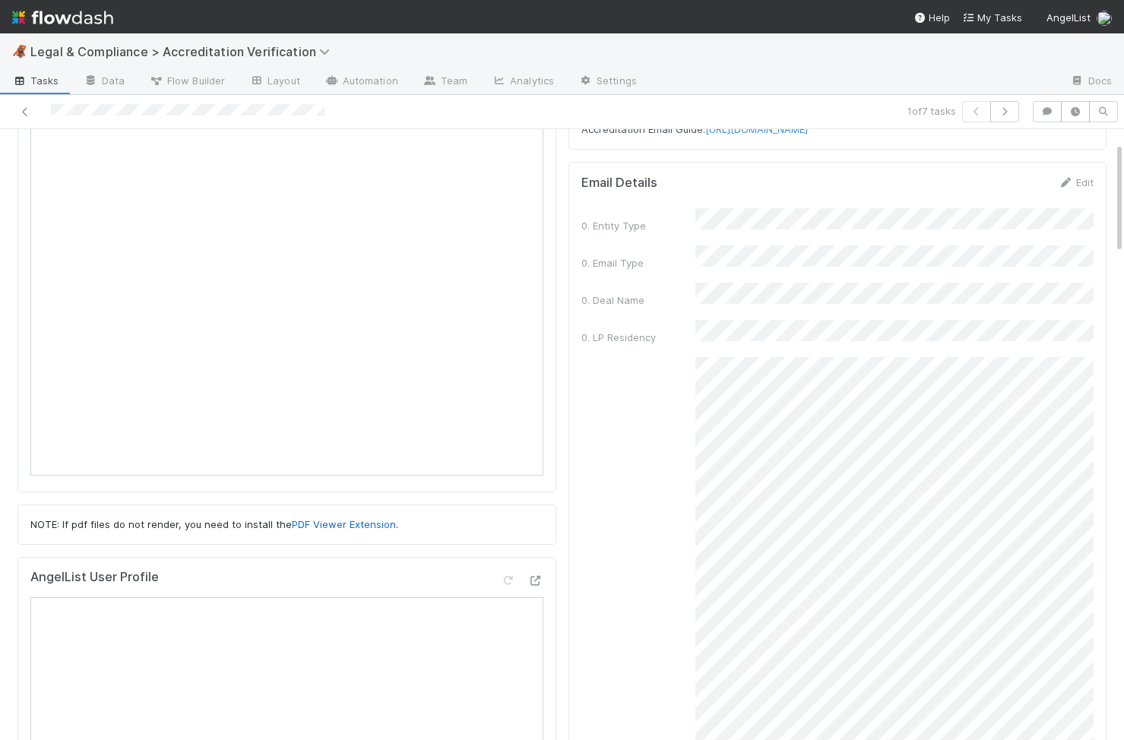
scroll to position [131, 0]
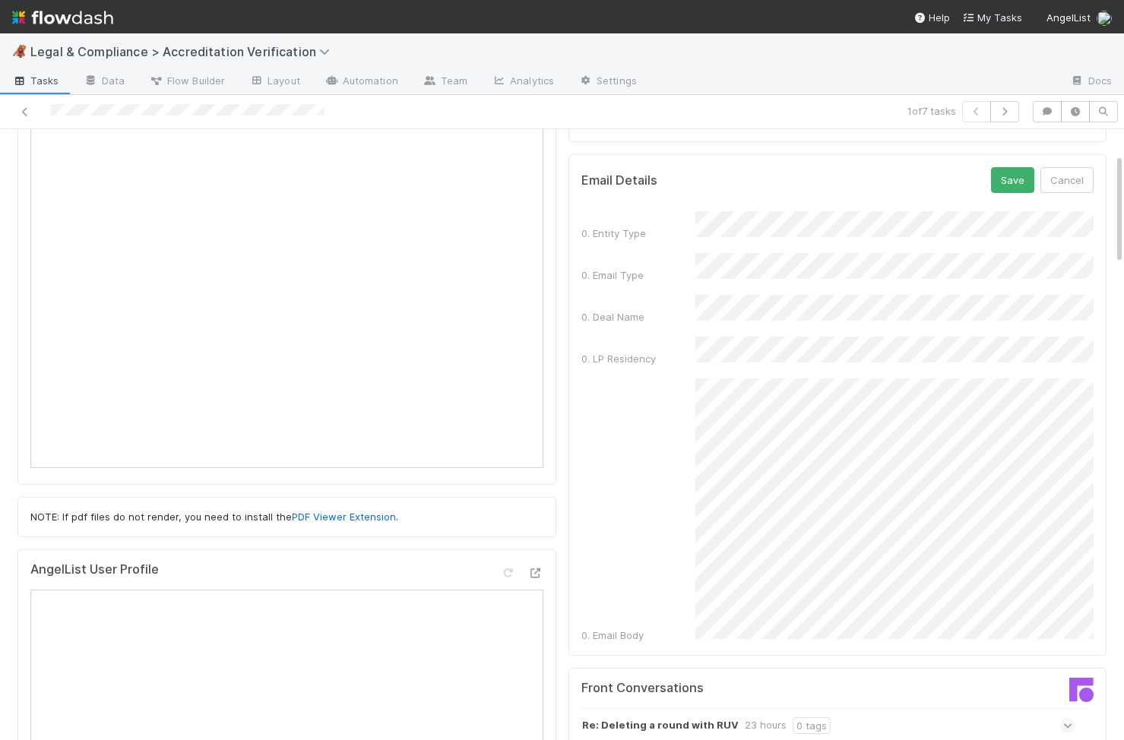
click at [683, 505] on div "0. Email Body" at bounding box center [837, 510] width 513 height 264
click at [1005, 174] on button "Save" at bounding box center [1012, 180] width 43 height 26
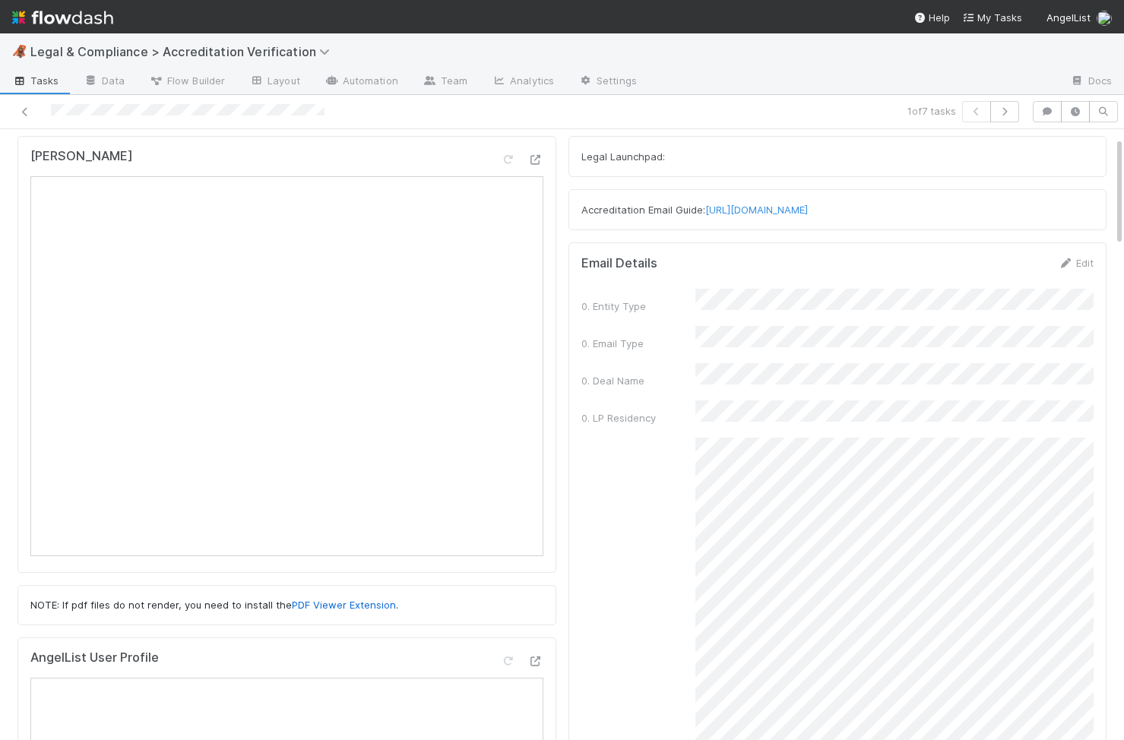
scroll to position [0, 0]
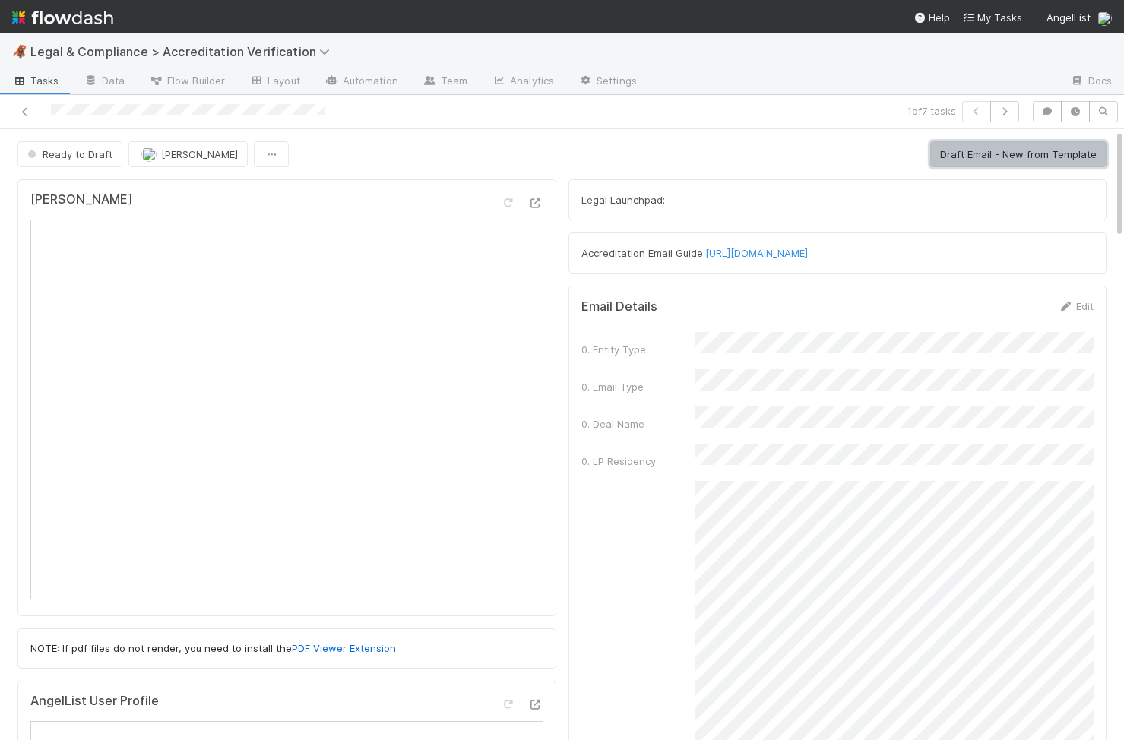
click at [1003, 151] on button "Draft Email - New from Template" at bounding box center [1018, 154] width 176 height 26
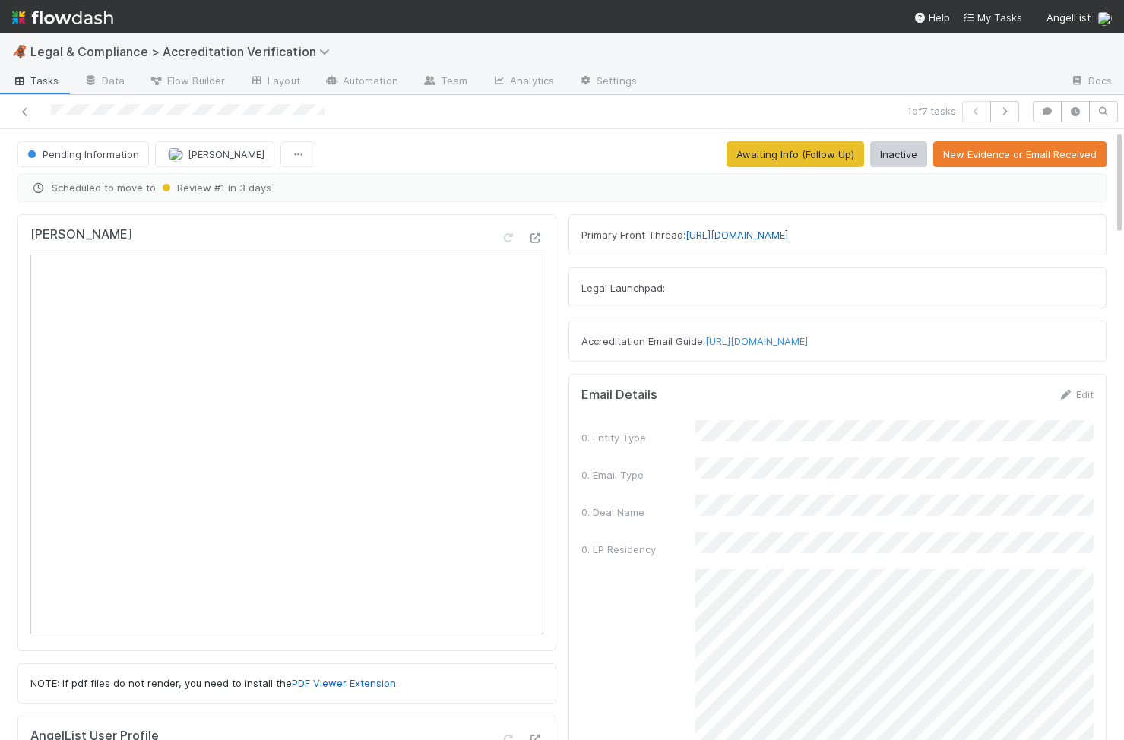
click at [739, 233] on link "https://app.frontapp.com/open/cnv_qp5hx53" at bounding box center [737, 235] width 103 height 12
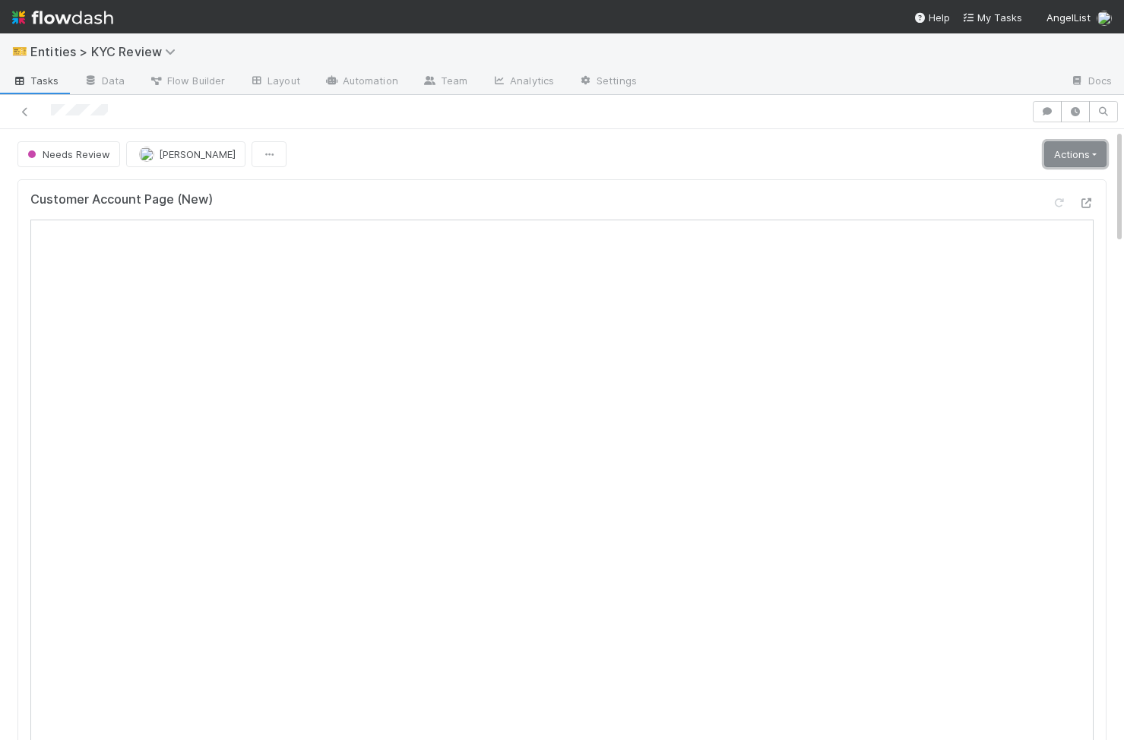
click at [698, 155] on link "Actions" at bounding box center [1075, 154] width 62 height 26
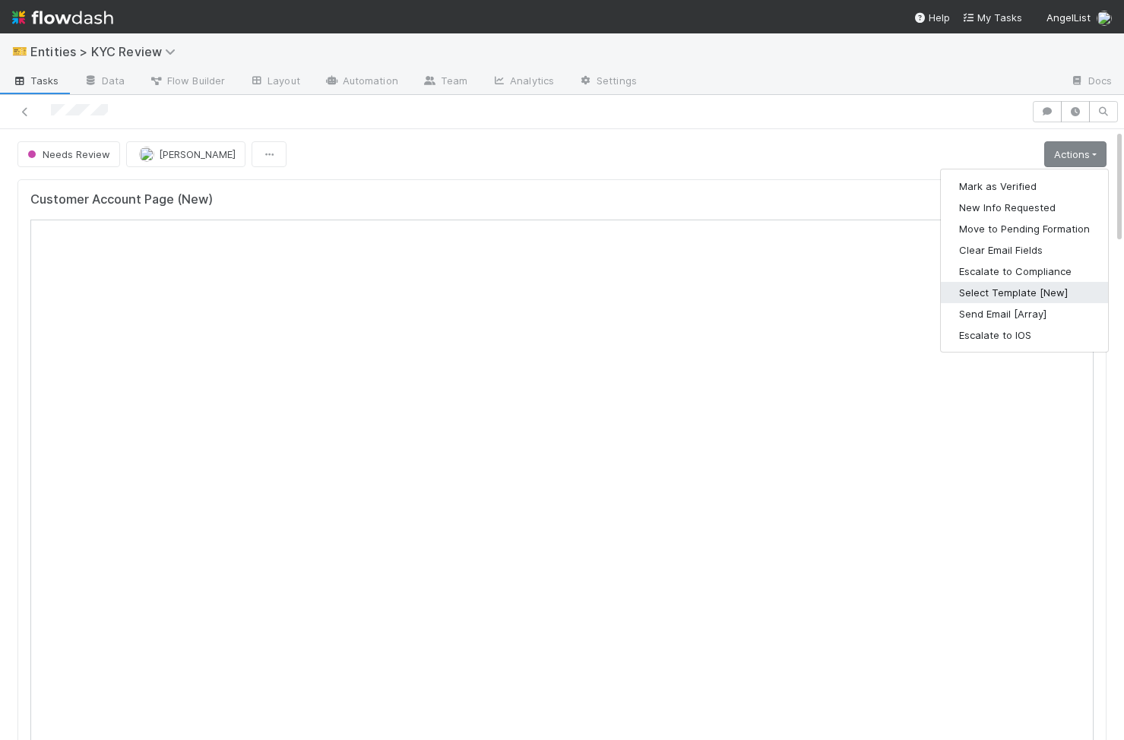
click at [698, 286] on button "Select Template [New]" at bounding box center [1024, 292] width 167 height 21
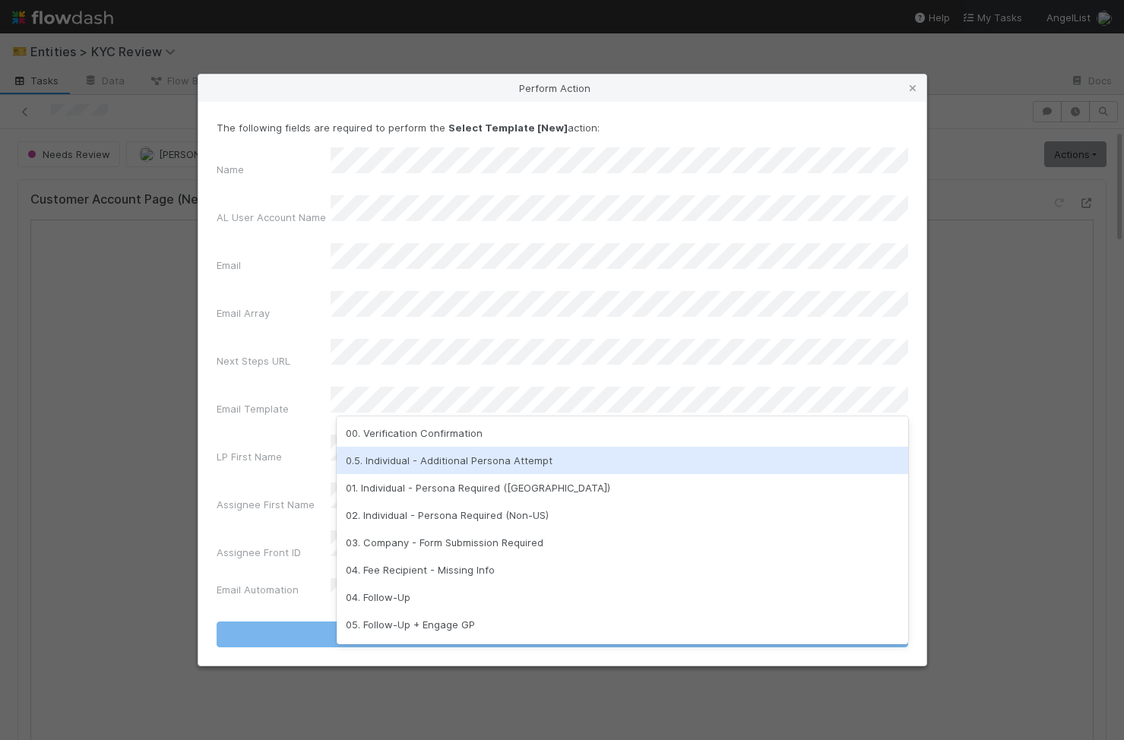
click at [538, 358] on div "0.5. Individual - Additional Persona Attempt" at bounding box center [623, 460] width 572 height 27
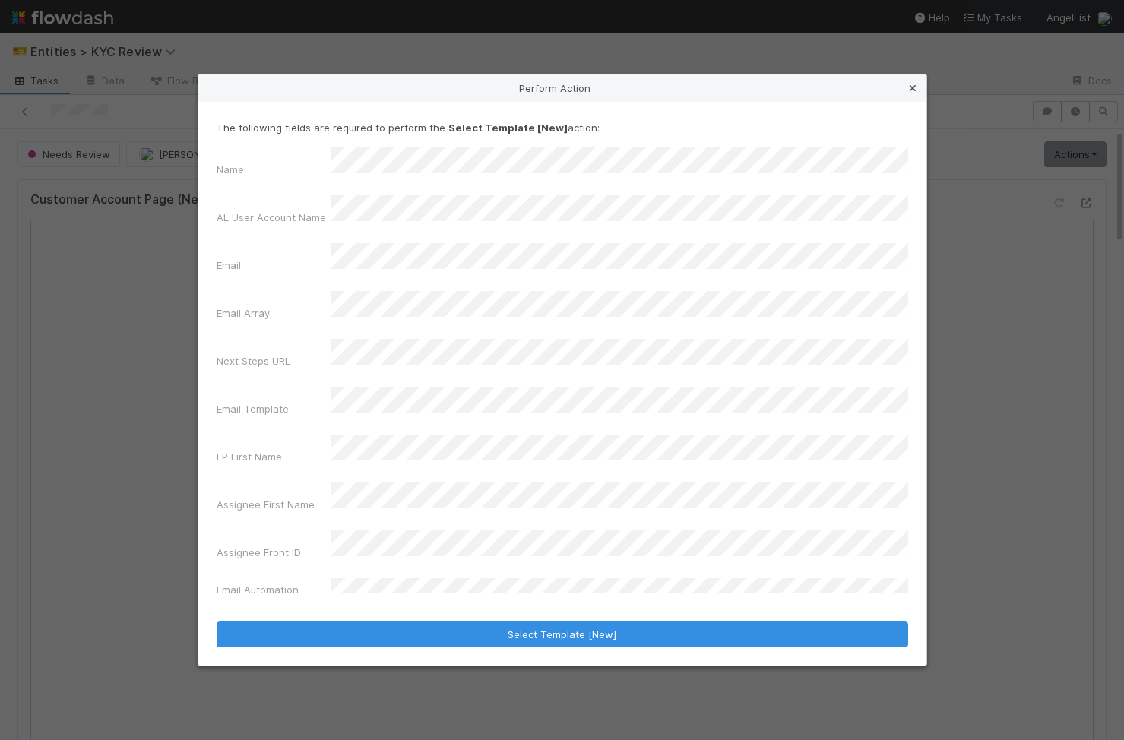
click at [698, 93] on icon at bounding box center [912, 89] width 15 height 10
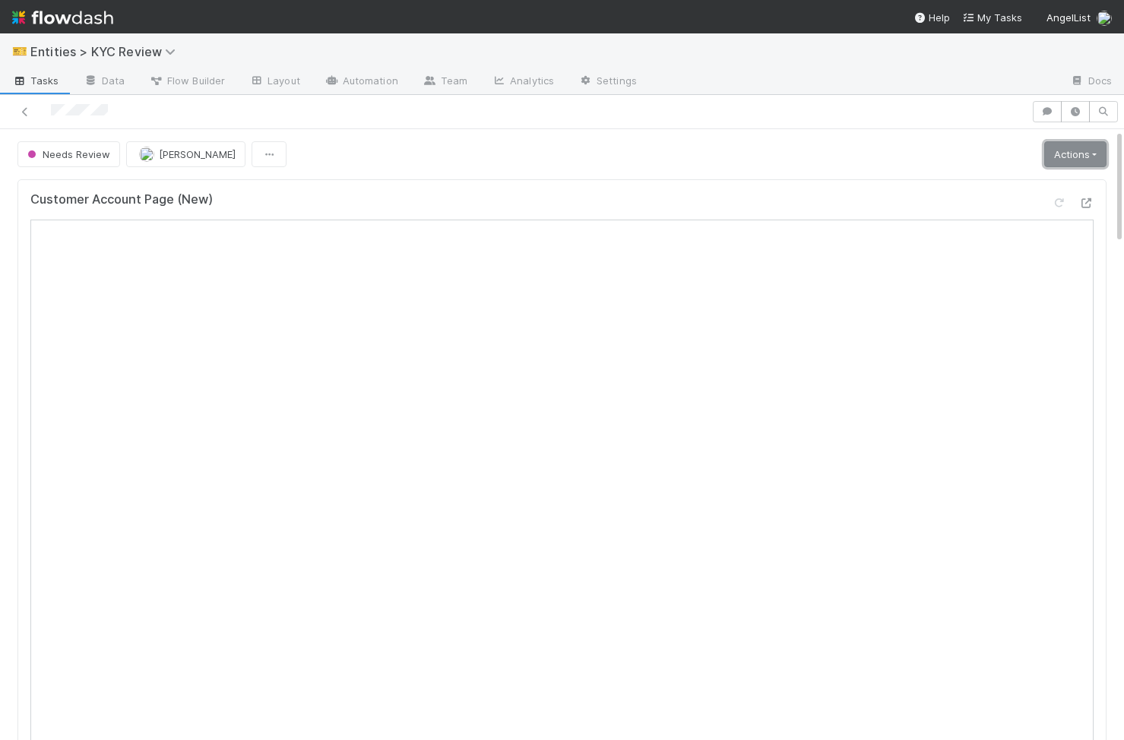
click at [698, 150] on link "Actions" at bounding box center [1075, 154] width 62 height 26
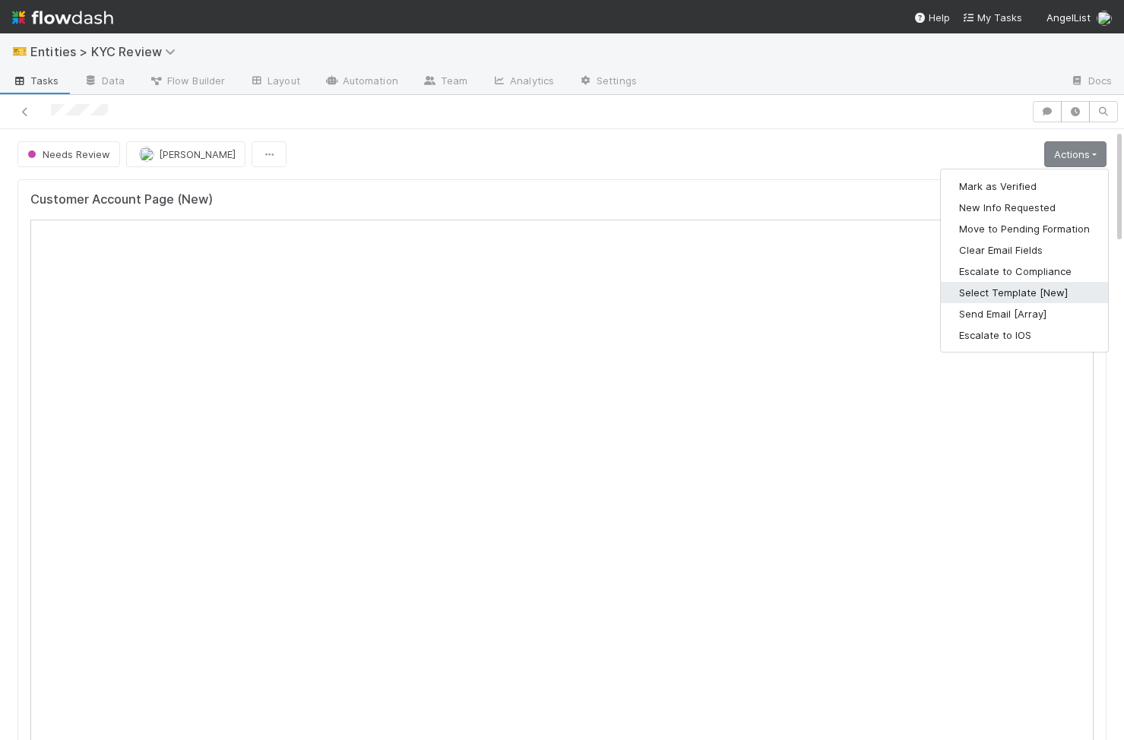
click at [698, 287] on button "Select Template [New]" at bounding box center [1024, 292] width 167 height 21
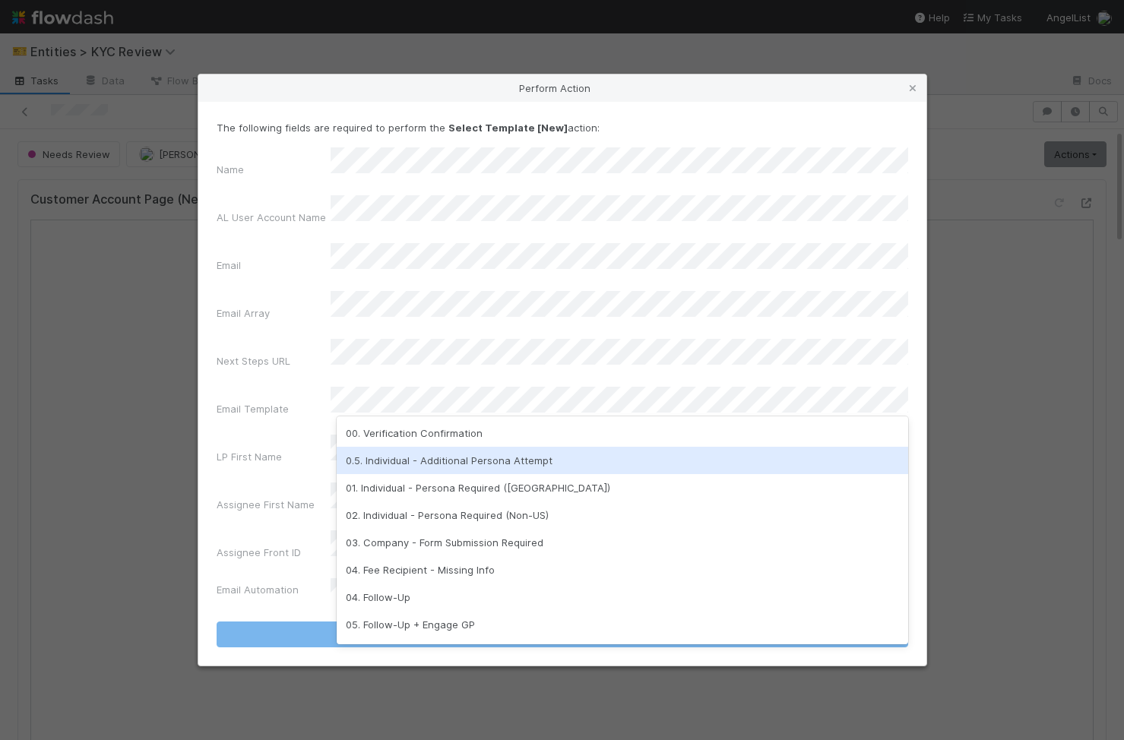
click at [416, 358] on div "0.5. Individual - Additional Persona Attempt" at bounding box center [623, 460] width 572 height 27
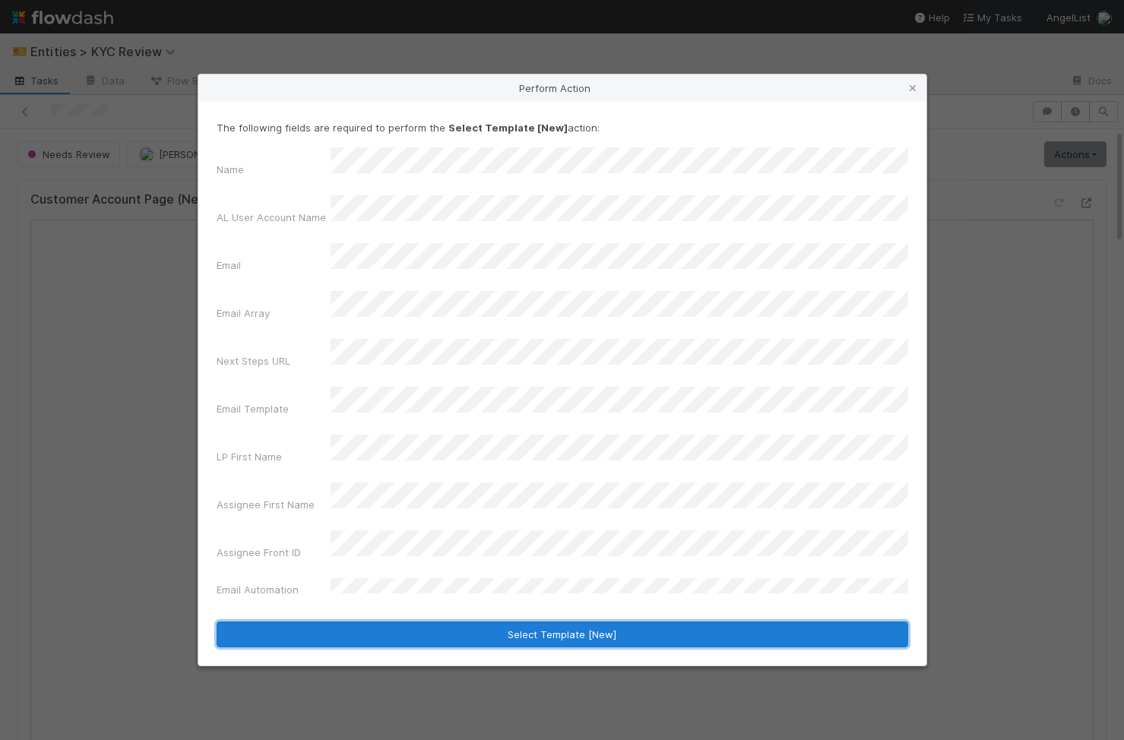
click at [413, 358] on button "Select Template [New]" at bounding box center [563, 635] width 692 height 26
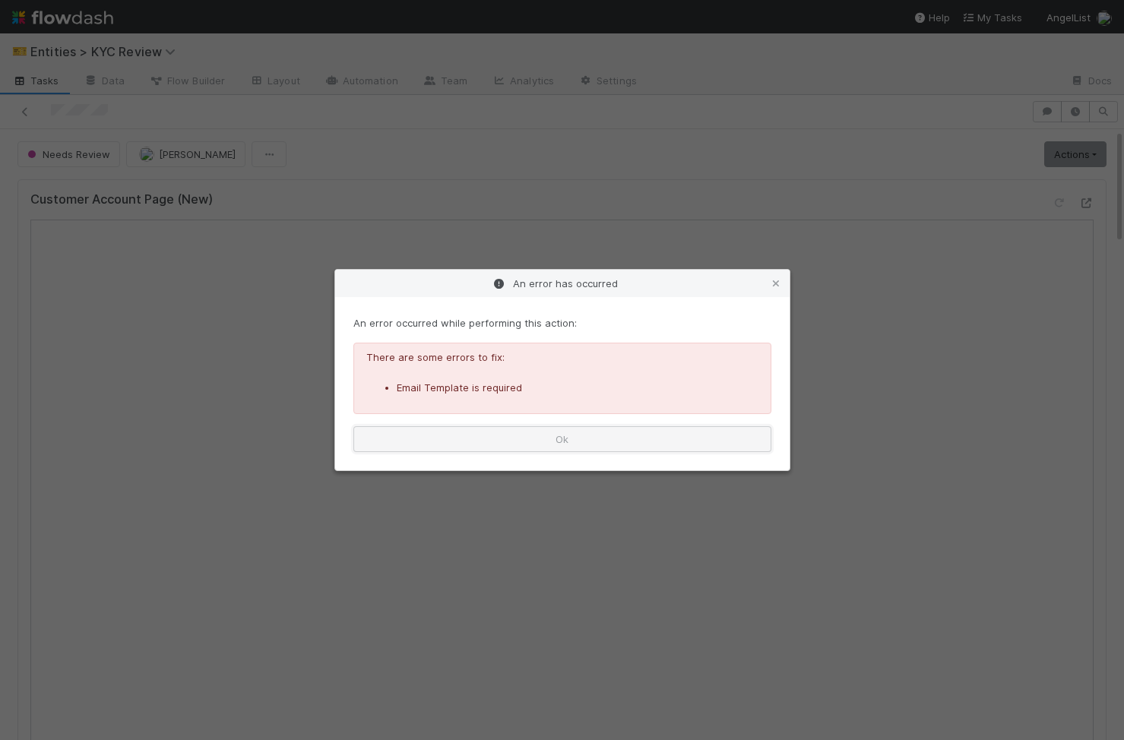
click at [587, 358] on button "Ok" at bounding box center [562, 439] width 418 height 26
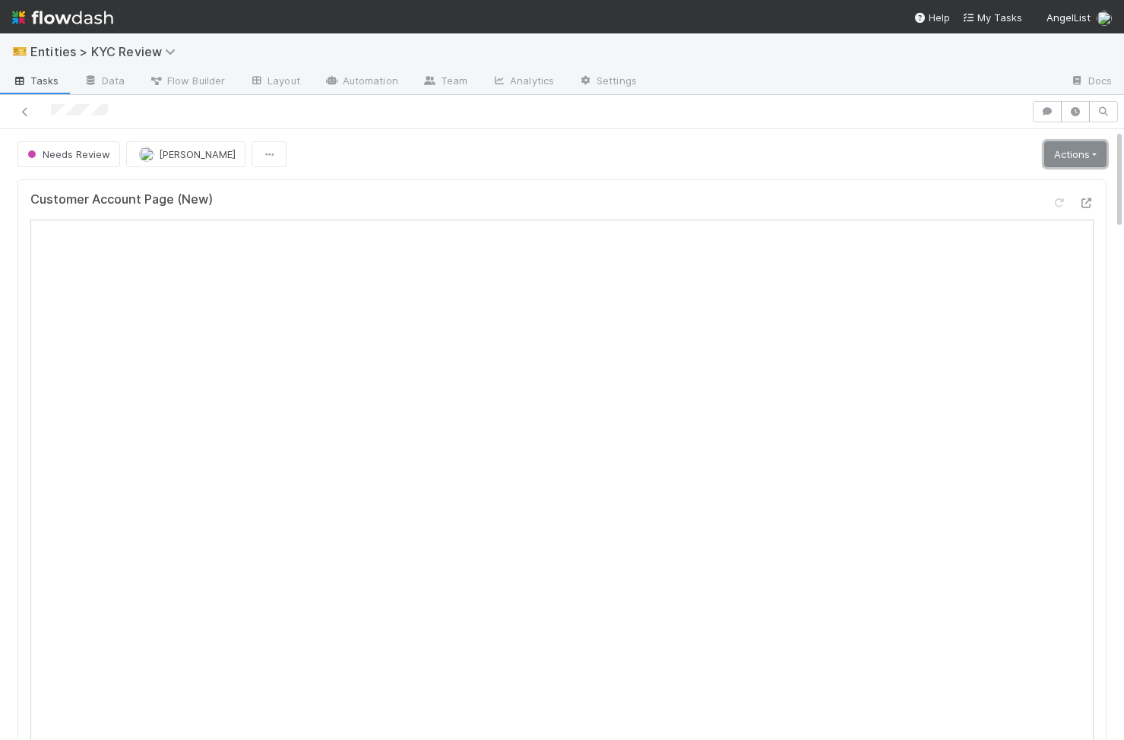
click at [698, 147] on link "Actions" at bounding box center [1075, 154] width 62 height 26
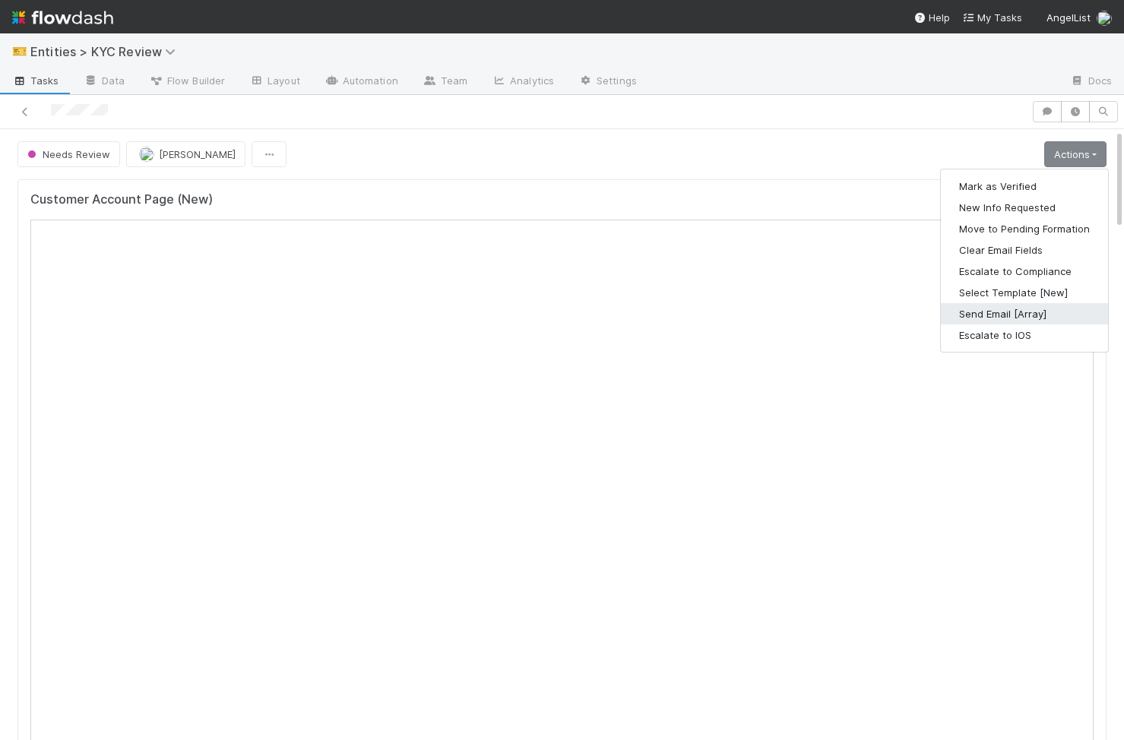
click at [698, 315] on button "Send Email [Array]" at bounding box center [1024, 313] width 167 height 21
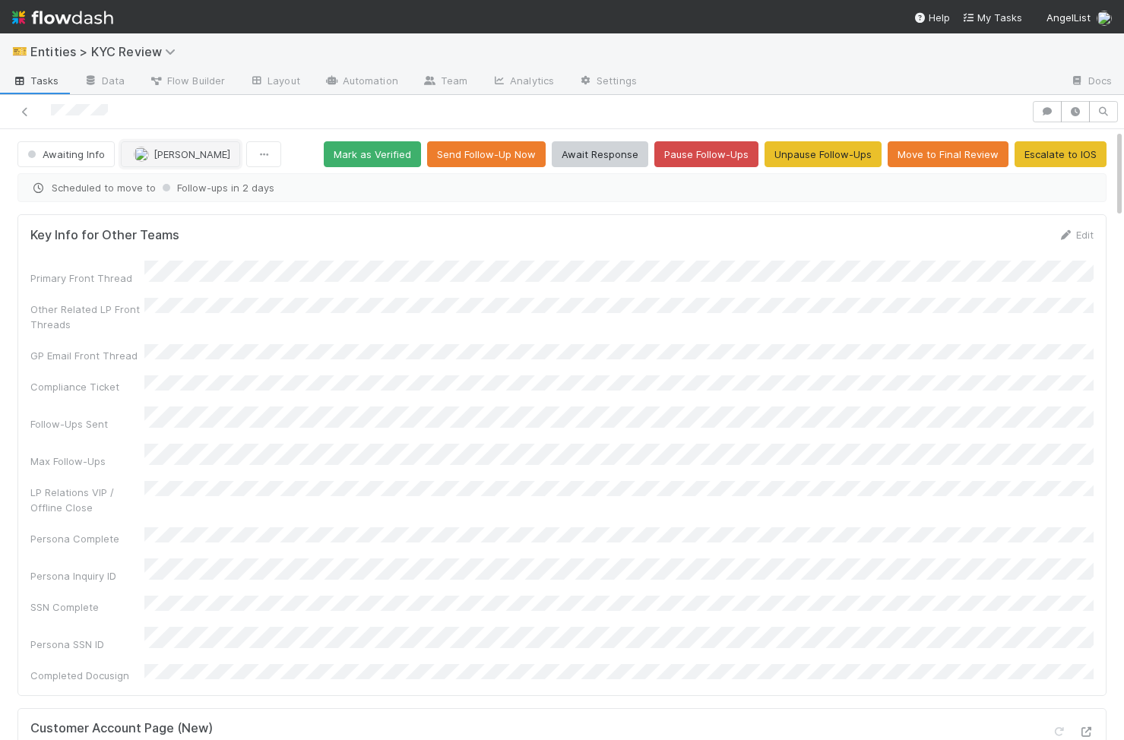
click at [207, 154] on span "Karen Jane Salcedo" at bounding box center [192, 154] width 77 height 12
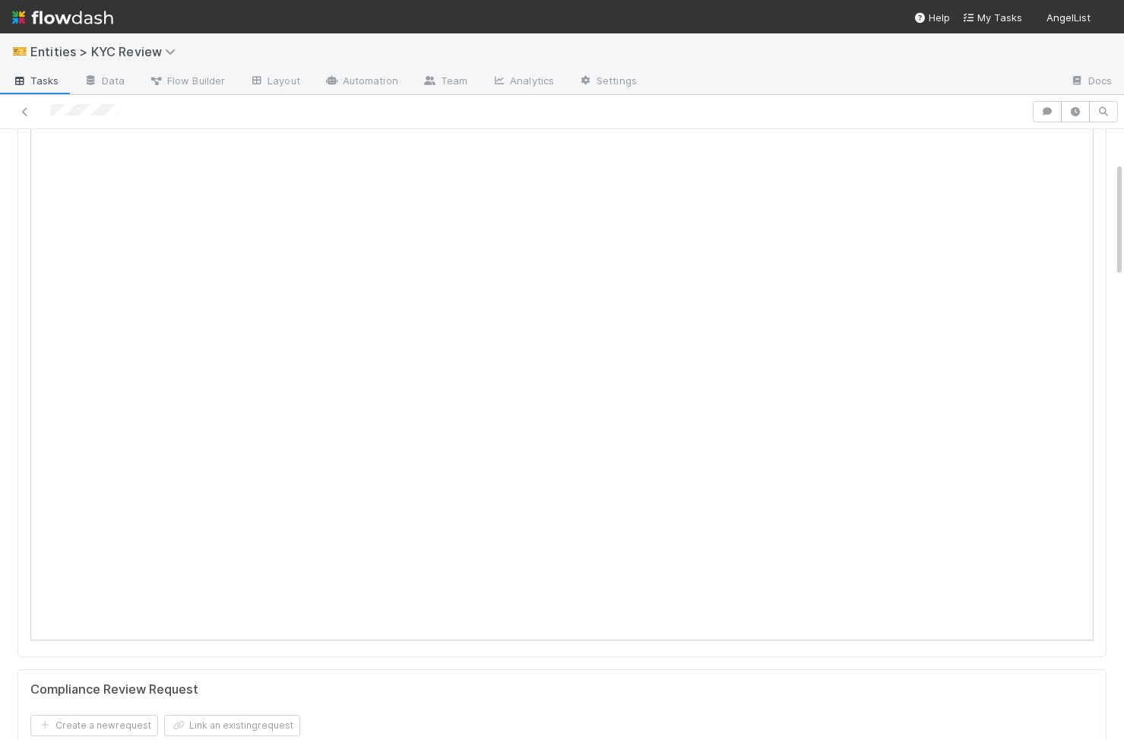
scroll to position [161, 0]
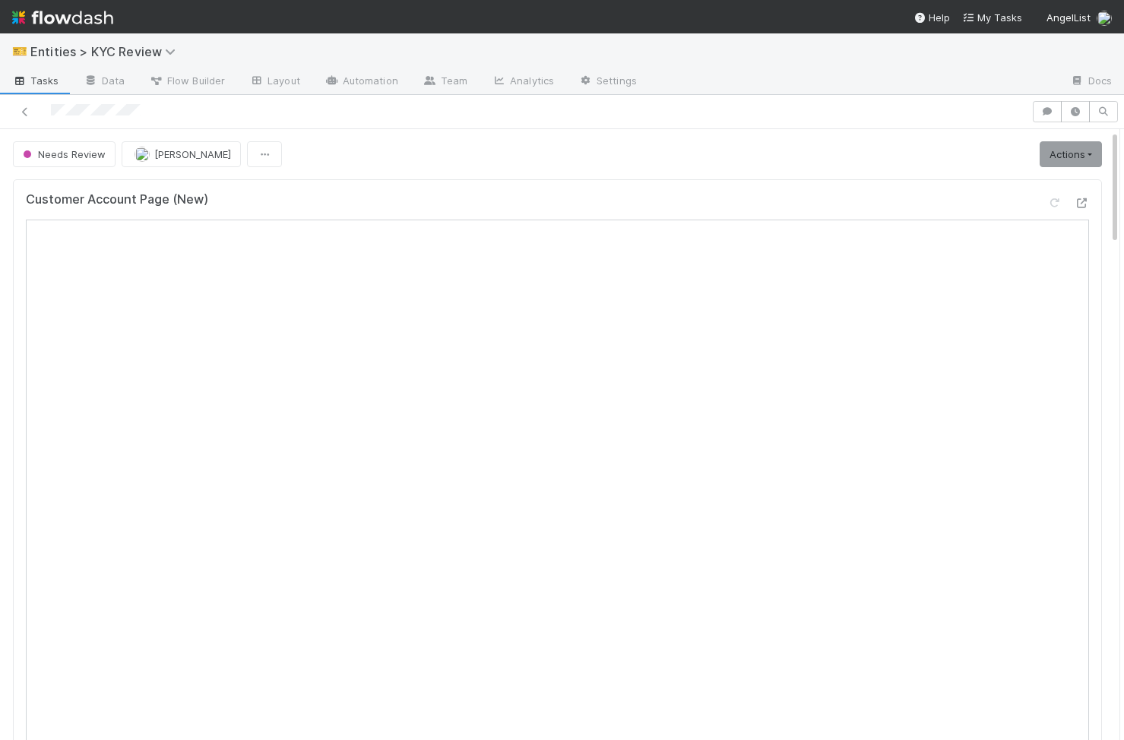
scroll to position [2, 0]
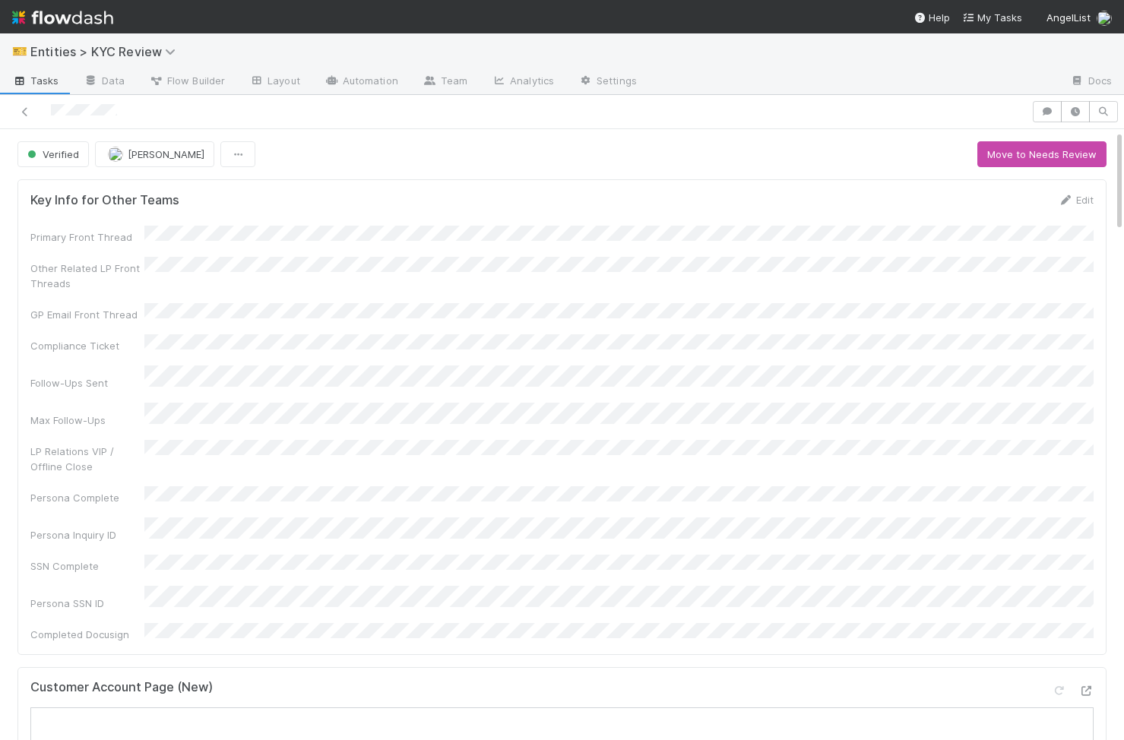
scroll to position [18, 0]
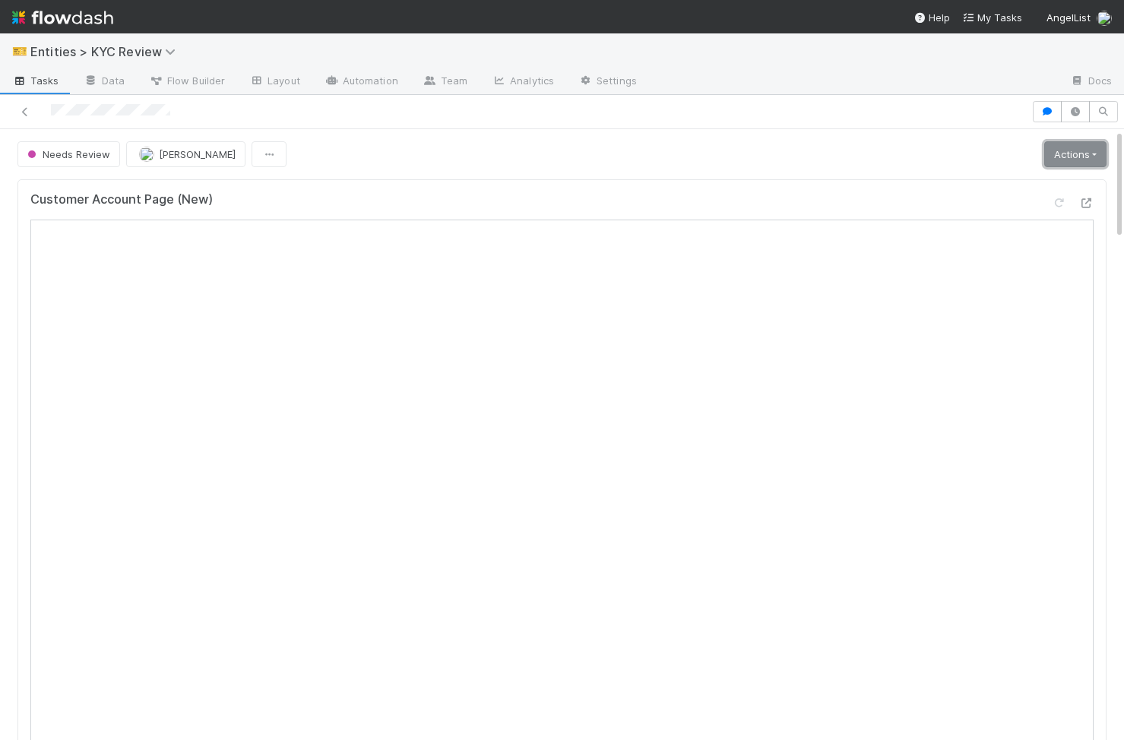
click at [698, 162] on link "Actions" at bounding box center [1075, 154] width 62 height 26
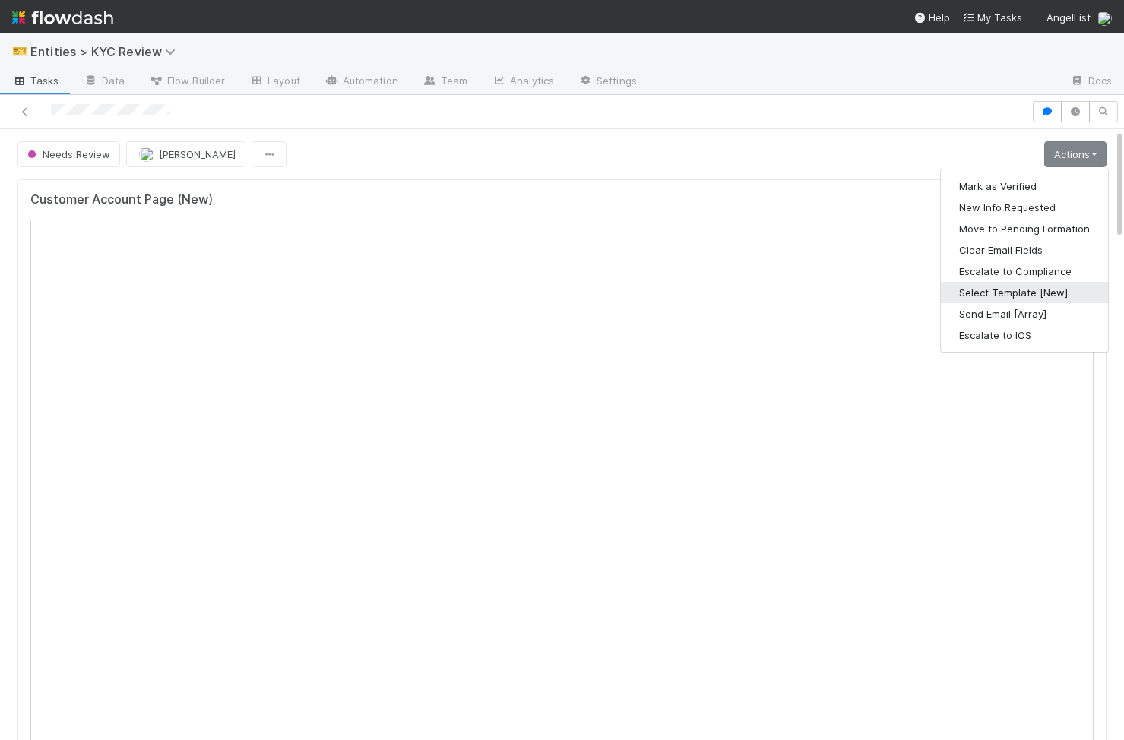
click at [698, 292] on button "Select Template [New]" at bounding box center [1024, 292] width 167 height 21
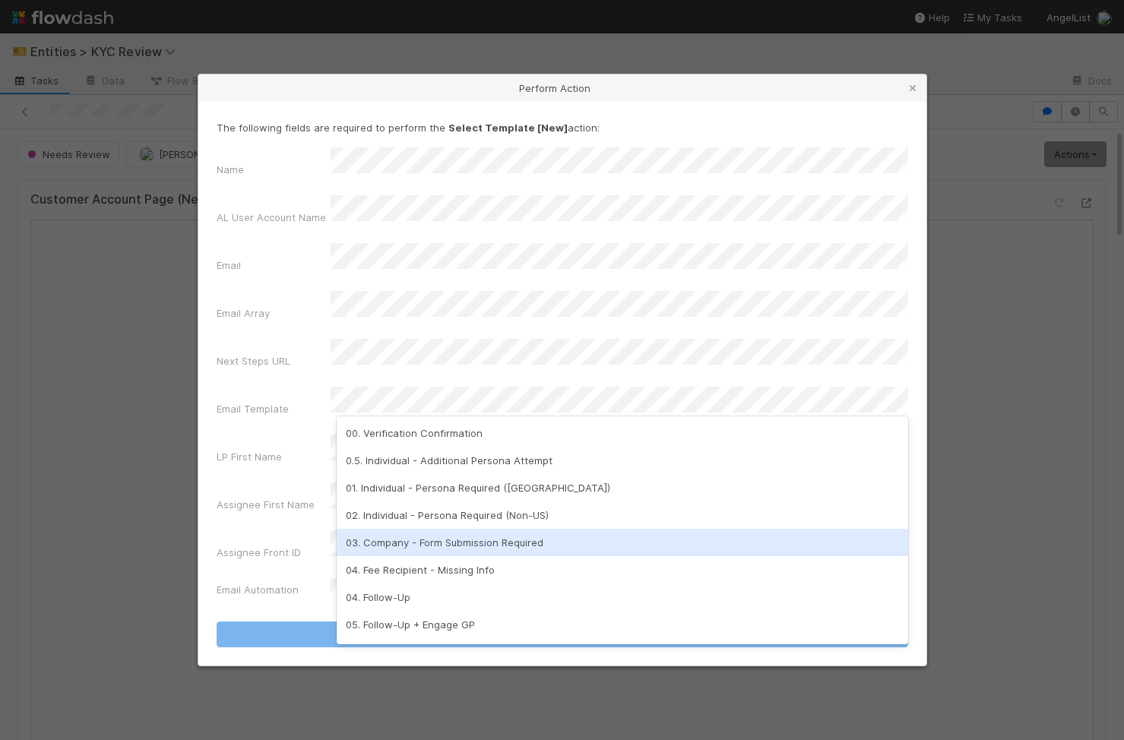
click at [397, 358] on div "03. Company - Form Submission Required" at bounding box center [623, 542] width 572 height 27
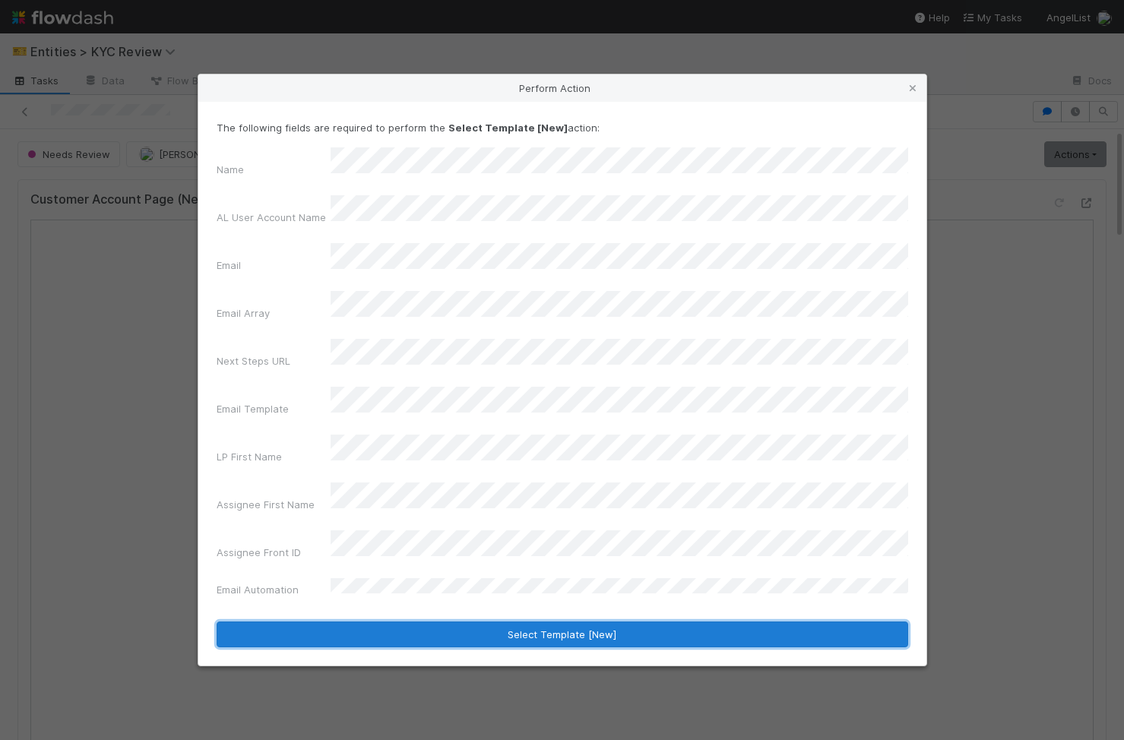
click at [497, 358] on button "Select Template [New]" at bounding box center [563, 635] width 692 height 26
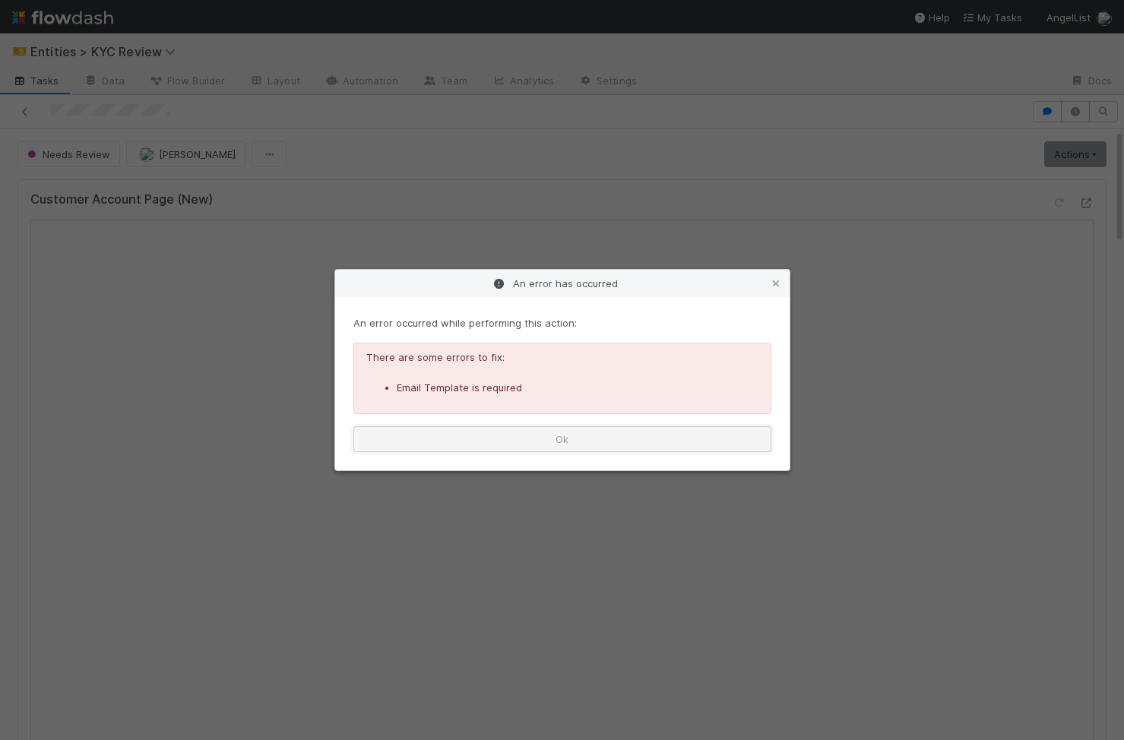
click at [575, 358] on button "Ok" at bounding box center [562, 439] width 418 height 26
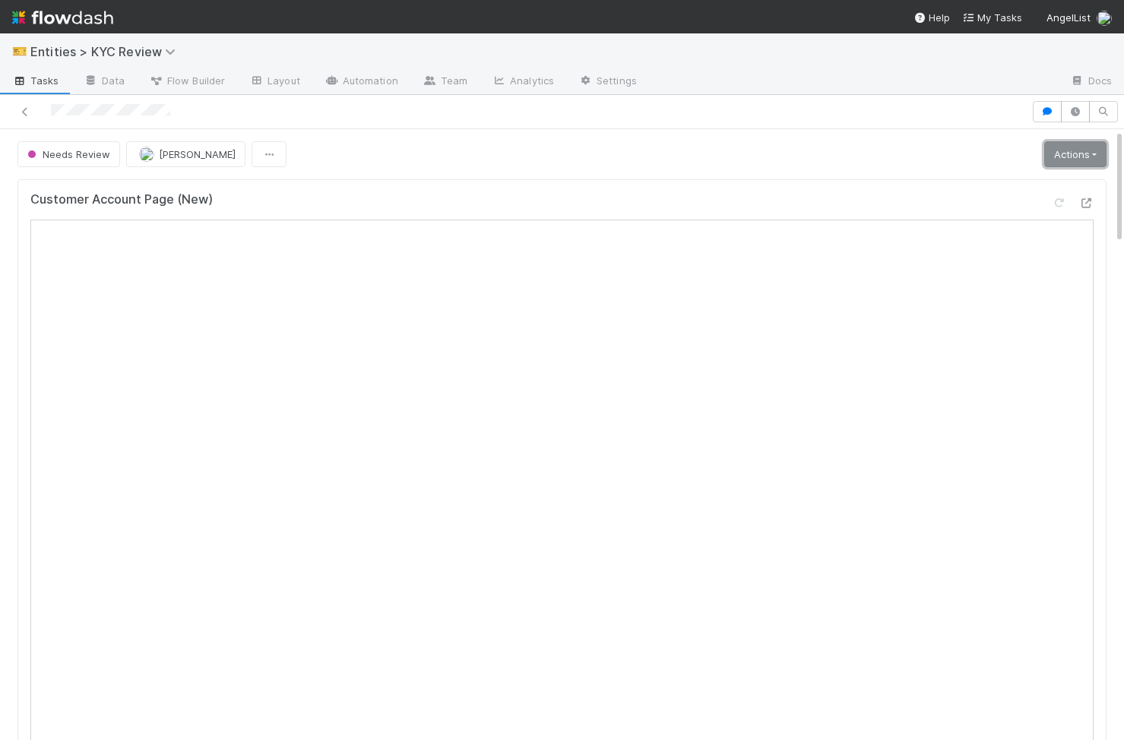
click at [698, 166] on link "Actions" at bounding box center [1075, 154] width 62 height 26
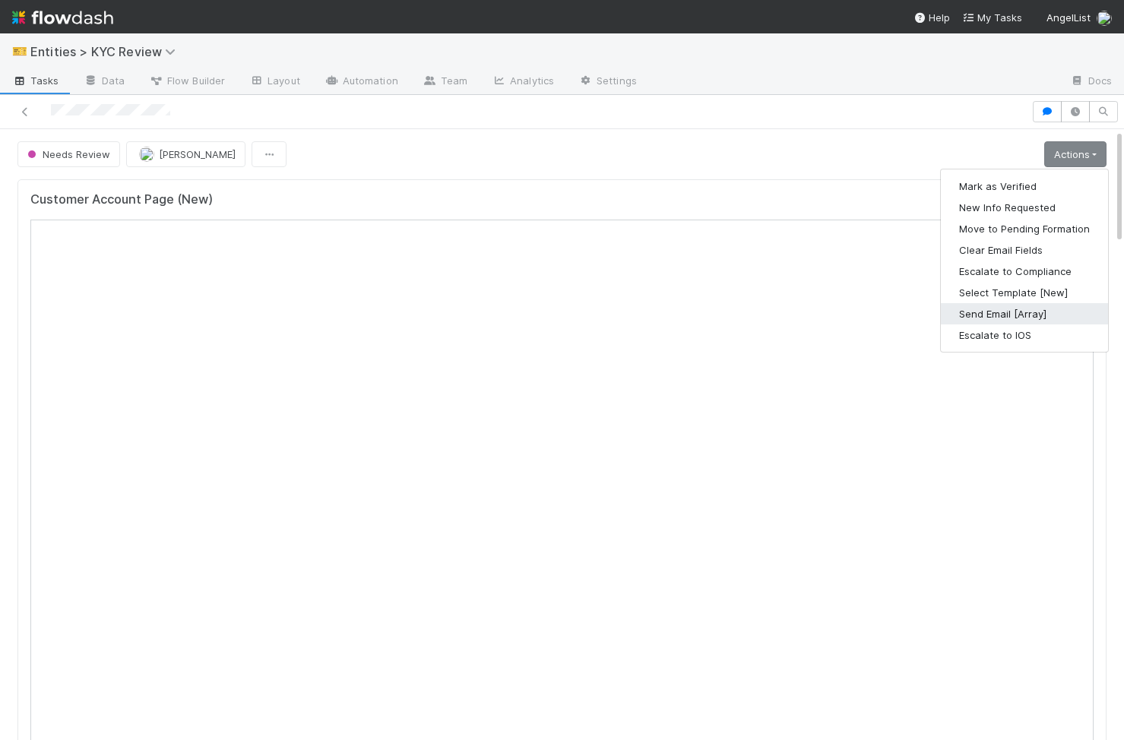
click at [698, 306] on button "Send Email [Array]" at bounding box center [1024, 313] width 167 height 21
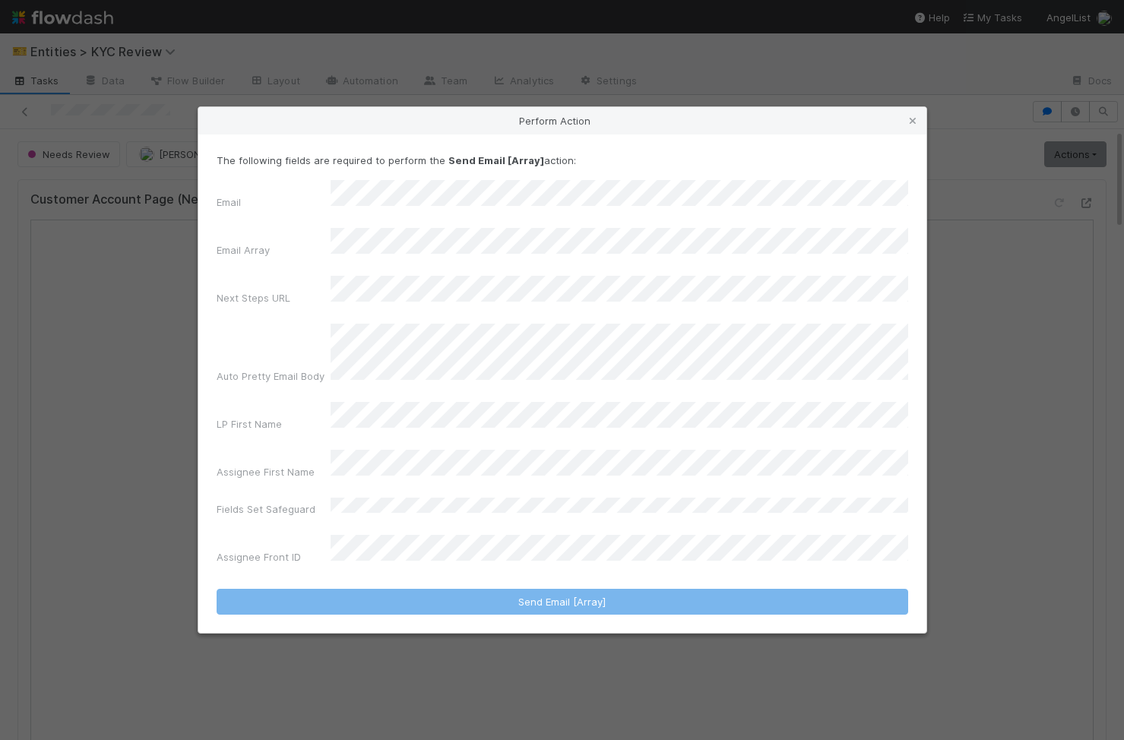
click at [698, 135] on div "Perform Action" at bounding box center [562, 120] width 728 height 27
click at [698, 126] on icon at bounding box center [912, 121] width 15 height 10
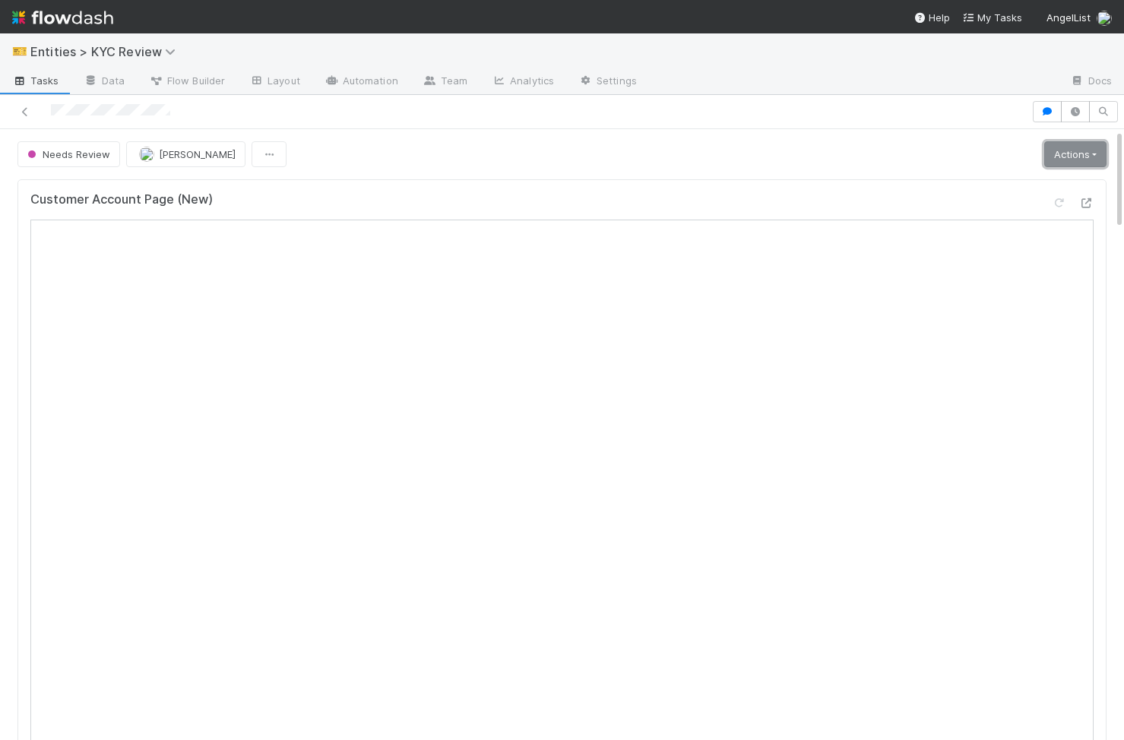
click at [1066, 158] on link "Actions" at bounding box center [1075, 154] width 62 height 26
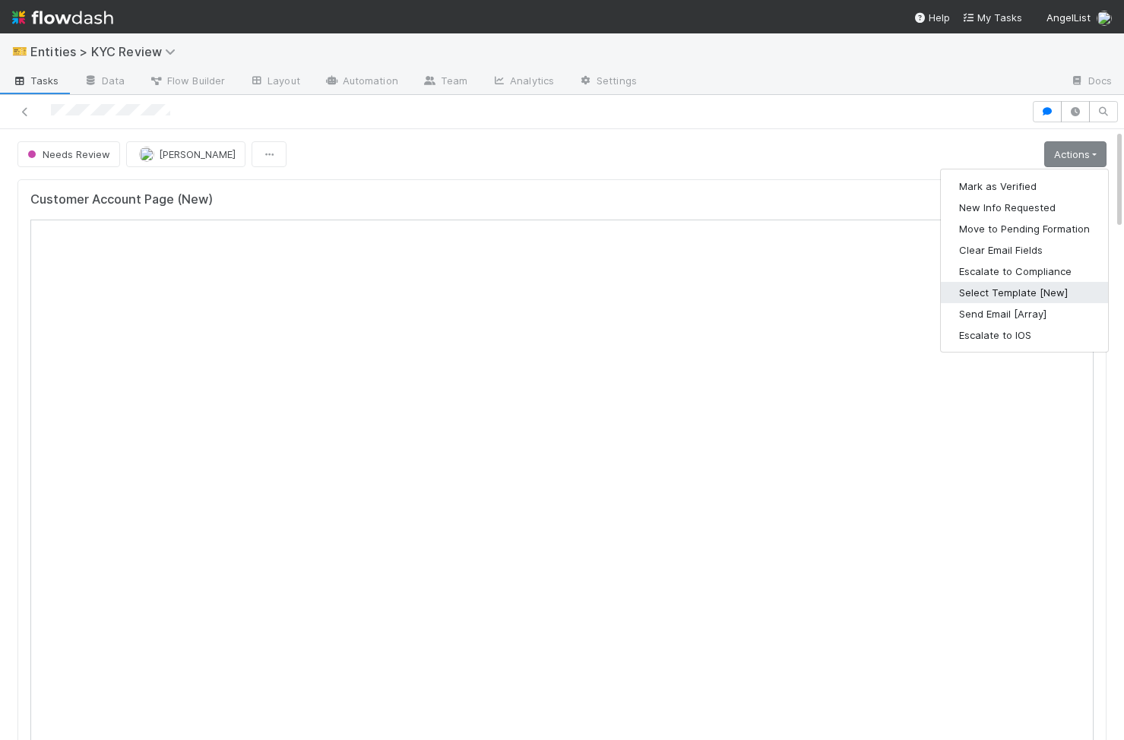
click at [1047, 294] on button "Select Template [New]" at bounding box center [1024, 292] width 167 height 21
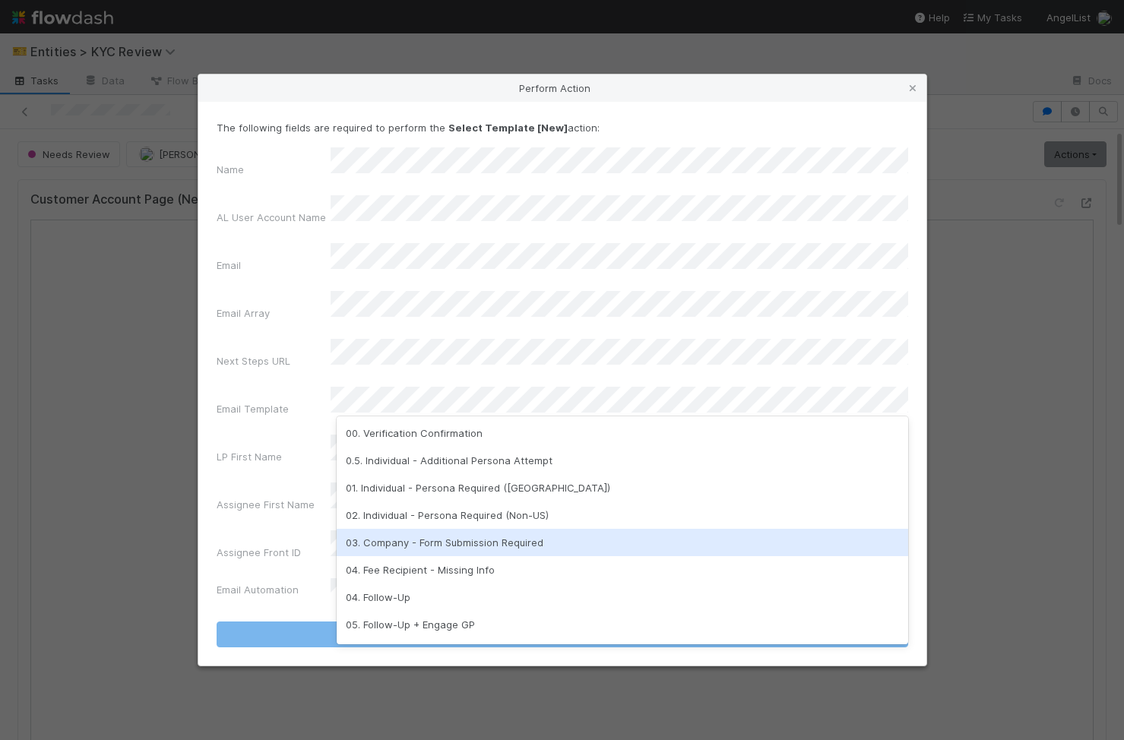
click at [485, 539] on div "03. Company - Form Submission Required" at bounding box center [623, 542] width 572 height 27
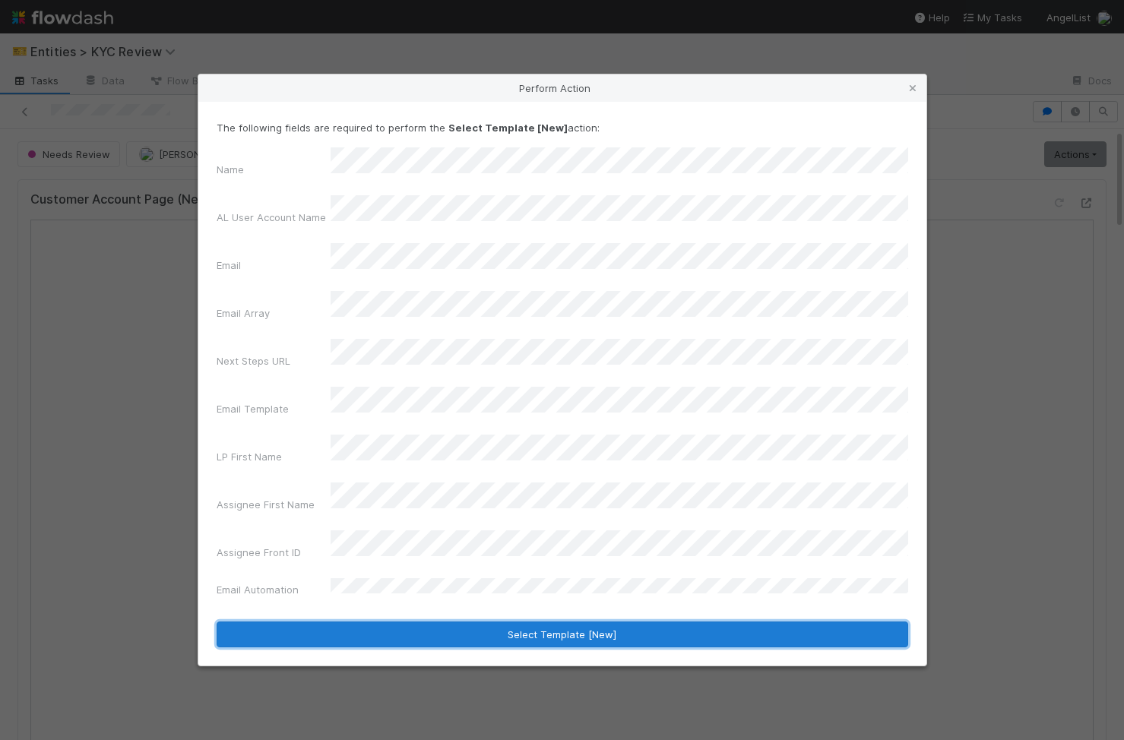
click at [466, 622] on button "Select Template [New]" at bounding box center [563, 635] width 692 height 26
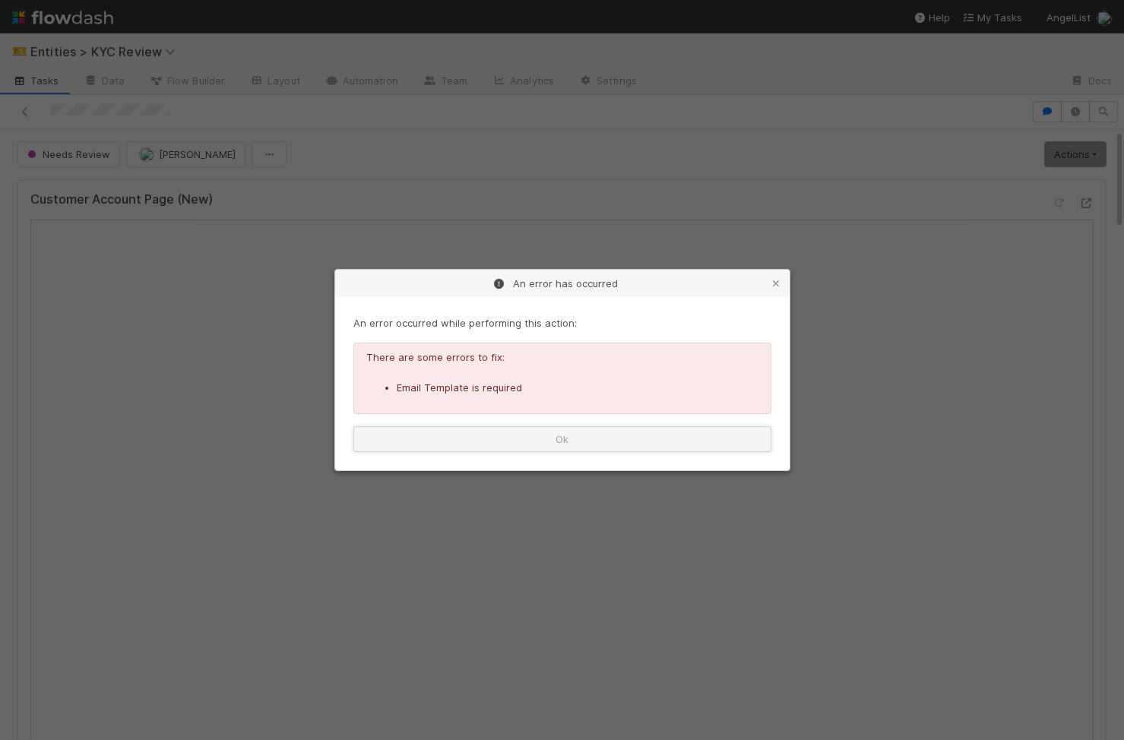
click at [488, 445] on button "Ok" at bounding box center [562, 439] width 418 height 26
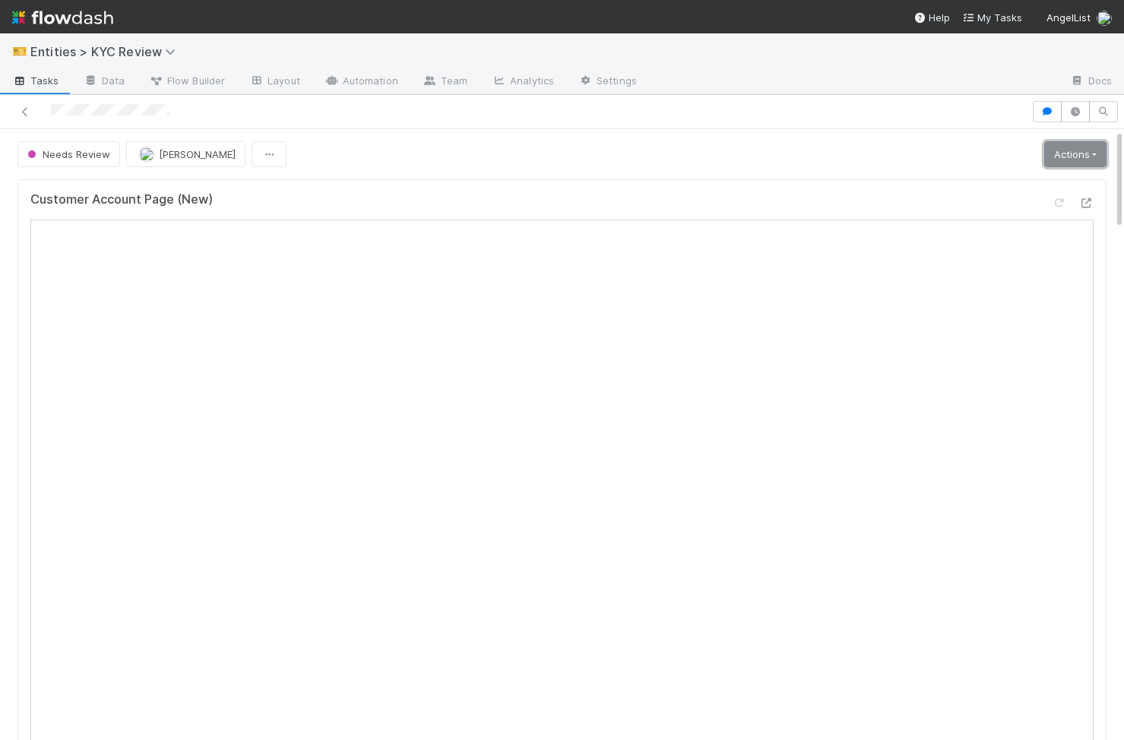
click at [1088, 148] on link "Actions" at bounding box center [1075, 154] width 62 height 26
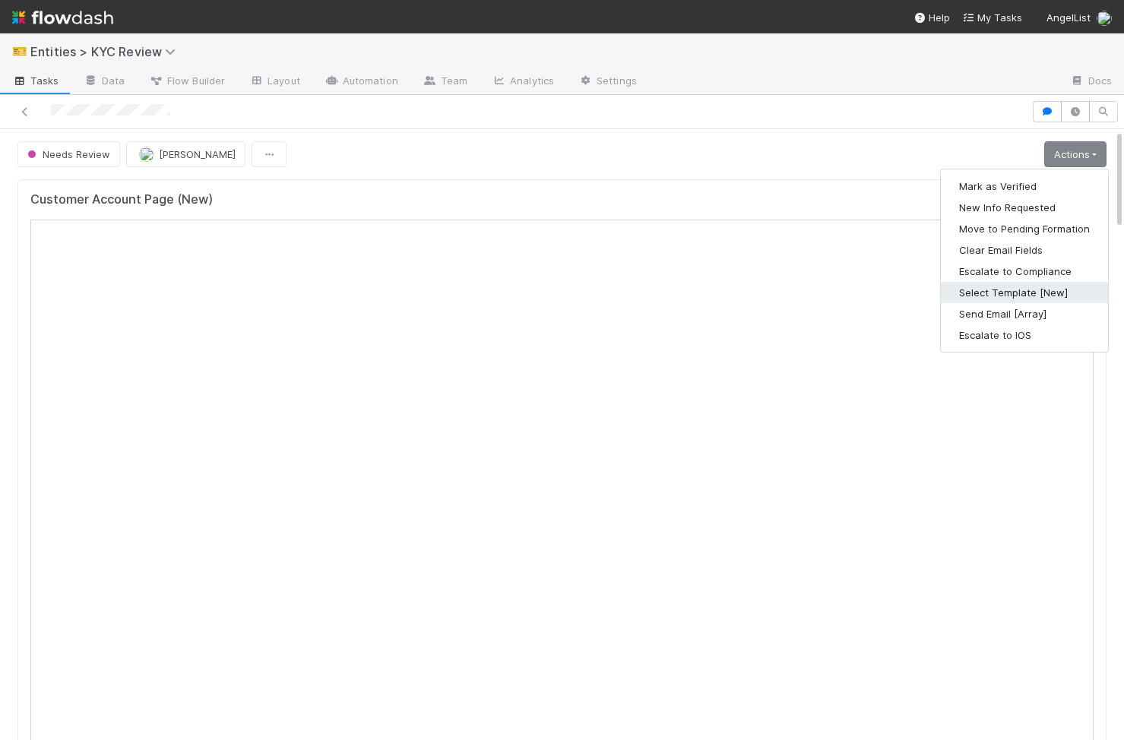
click at [1032, 291] on button "Select Template [New]" at bounding box center [1024, 292] width 167 height 21
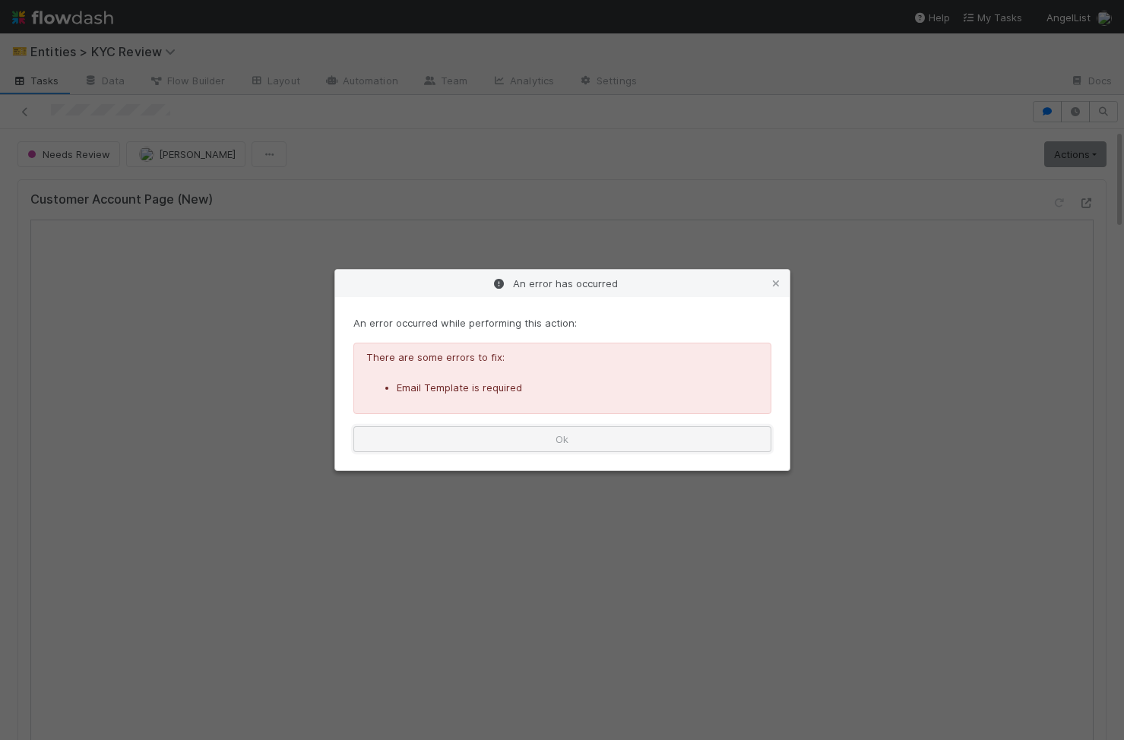
click at [470, 436] on button "Ok" at bounding box center [562, 439] width 418 height 26
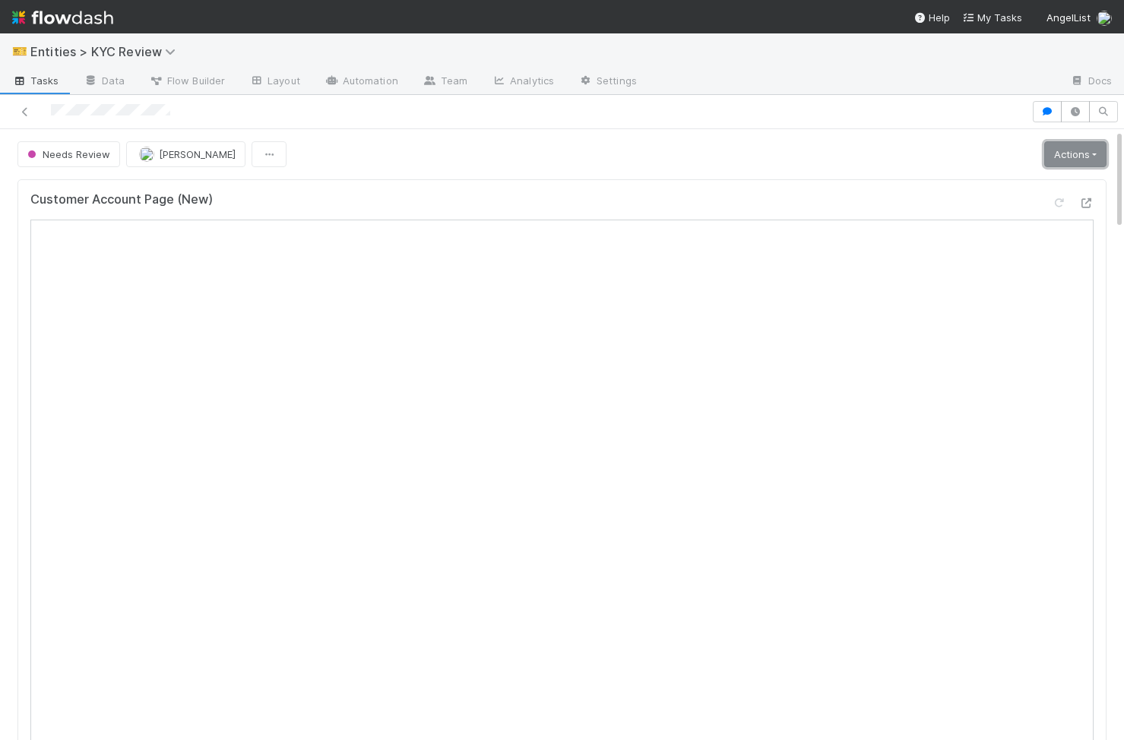
click at [1074, 151] on link "Actions" at bounding box center [1075, 154] width 62 height 26
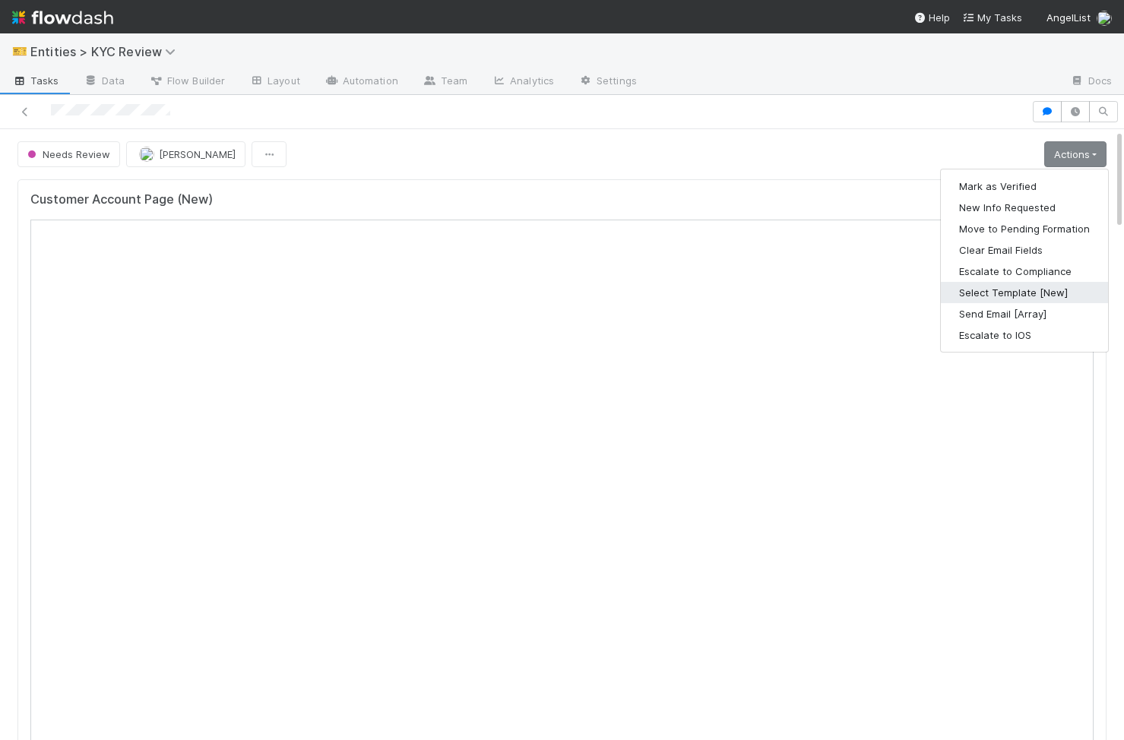
click at [988, 293] on button "Select Template [New]" at bounding box center [1024, 292] width 167 height 21
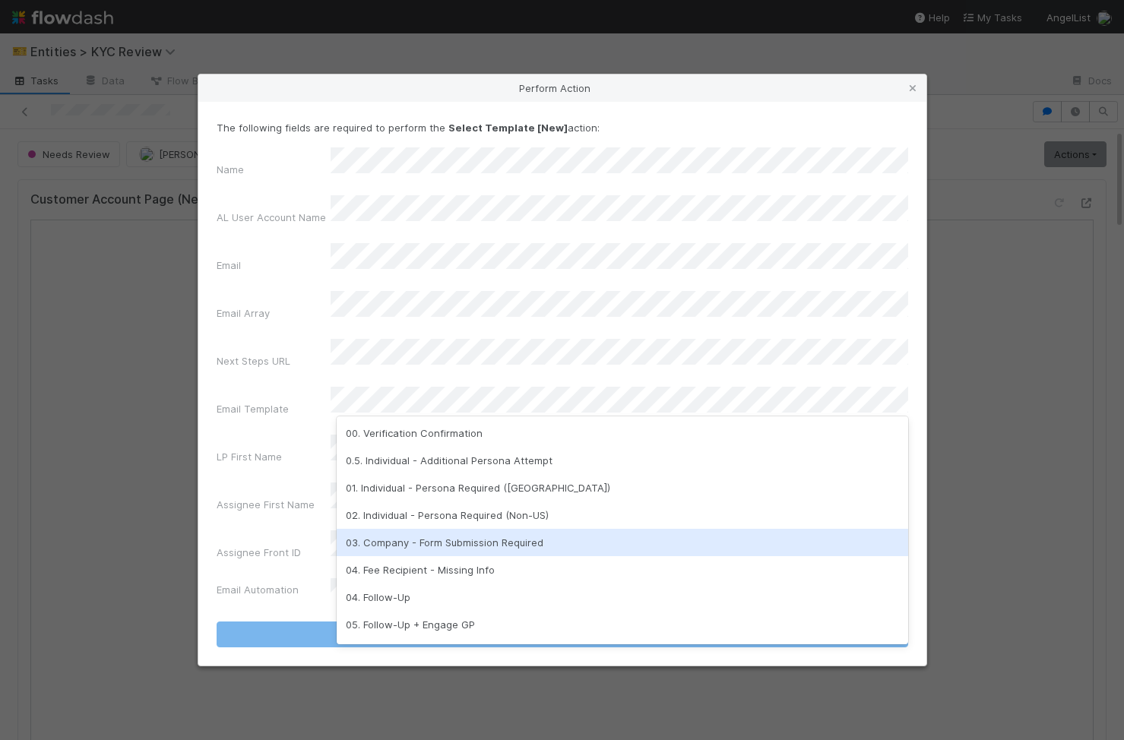
click at [396, 546] on div "03. Company - Form Submission Required" at bounding box center [623, 542] width 572 height 27
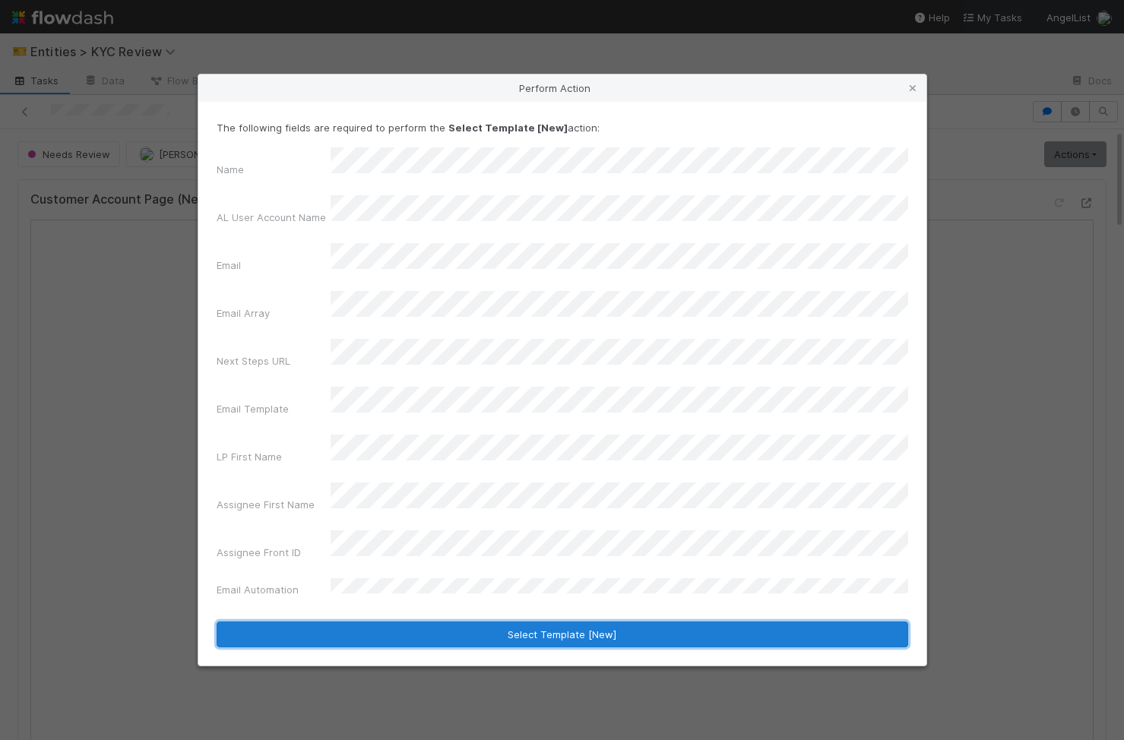
click at [467, 622] on button "Select Template [New]" at bounding box center [563, 635] width 692 height 26
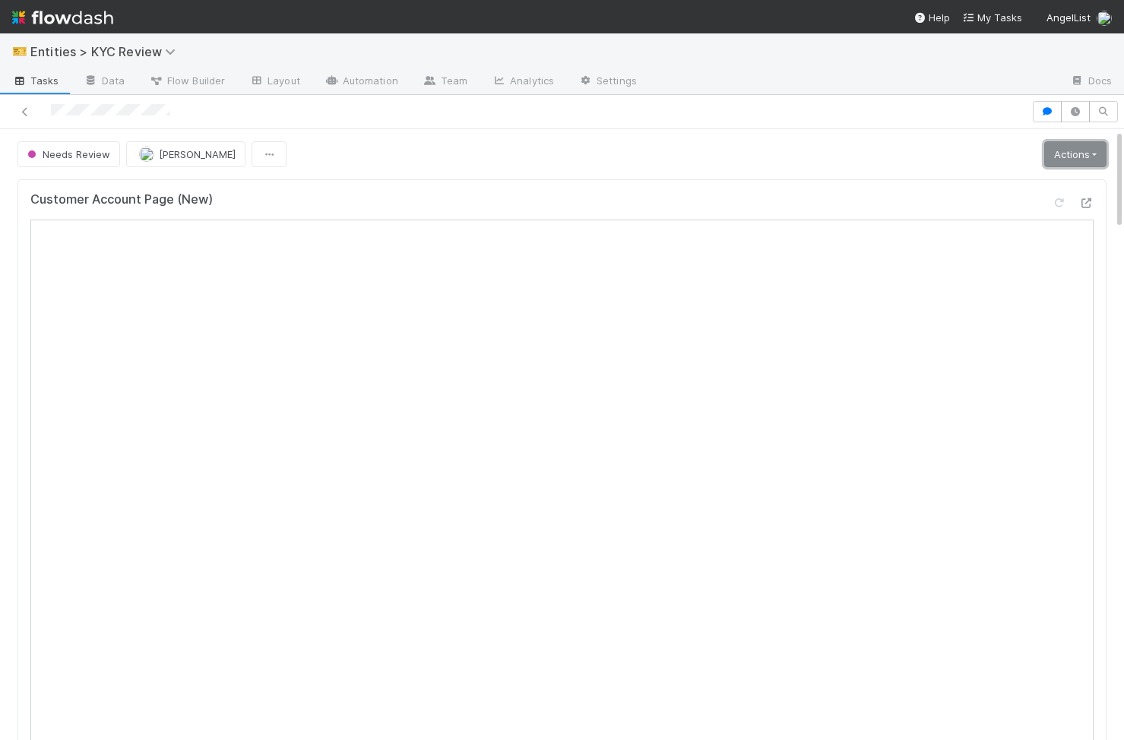
click at [1069, 163] on link "Actions" at bounding box center [1075, 154] width 62 height 26
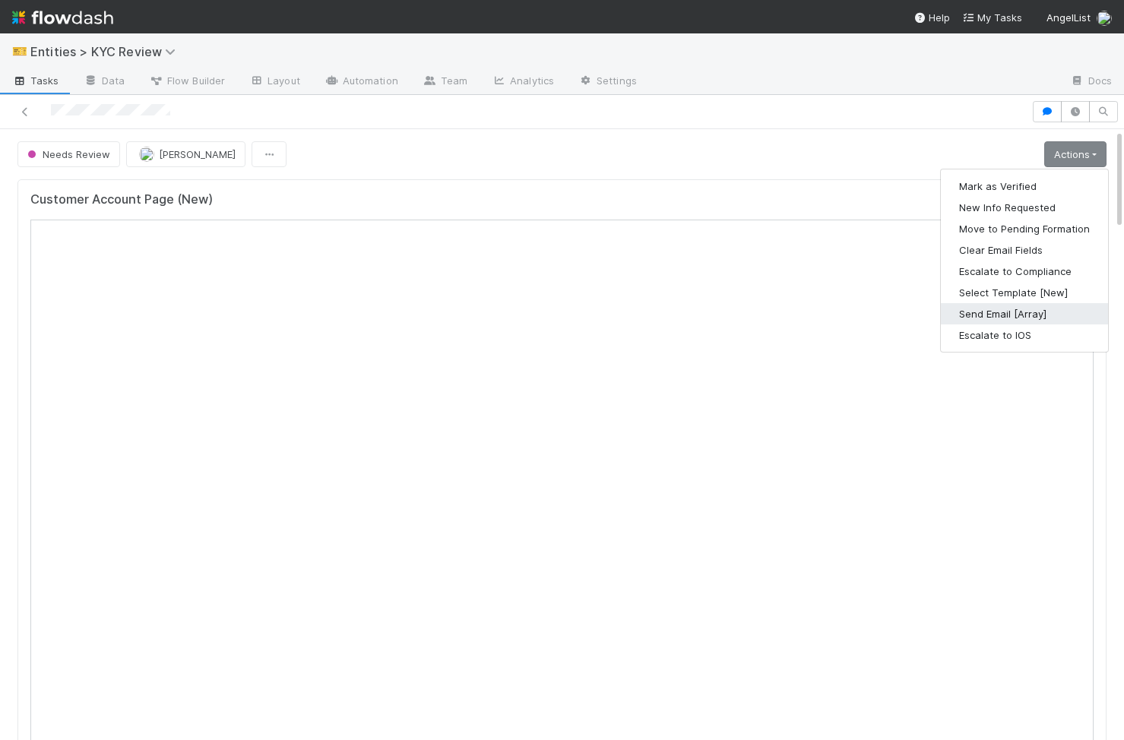
click at [1032, 306] on button "Send Email [Array]" at bounding box center [1024, 313] width 167 height 21
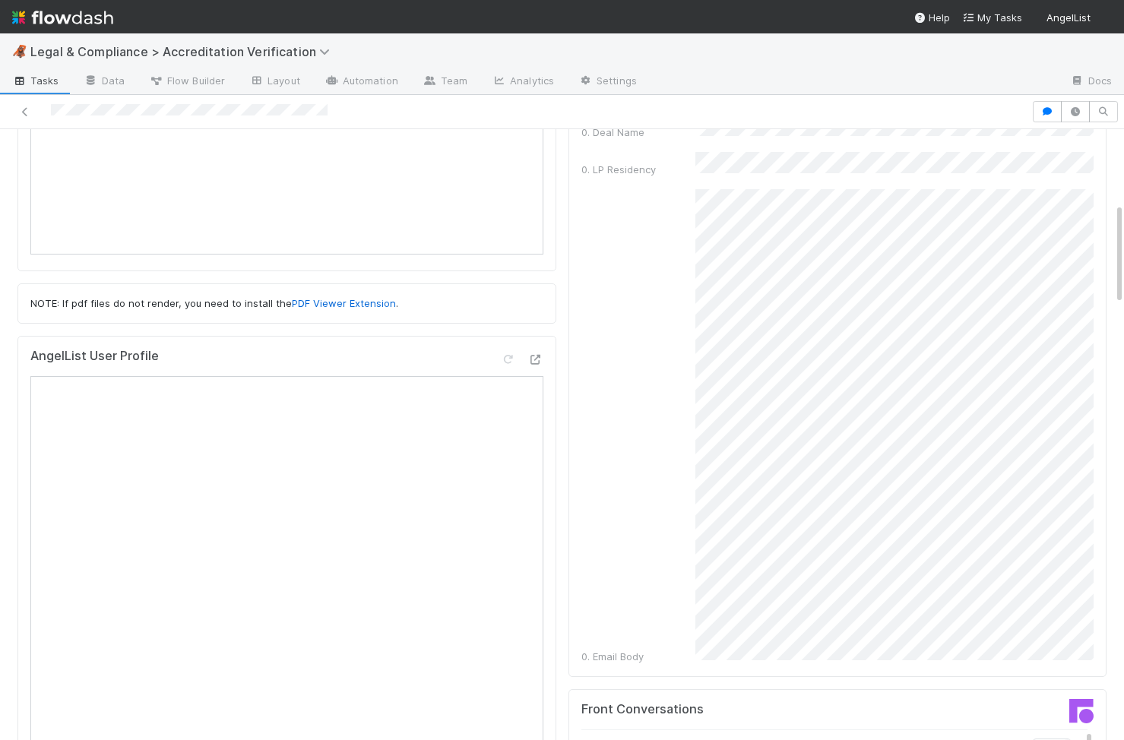
scroll to position [367, 0]
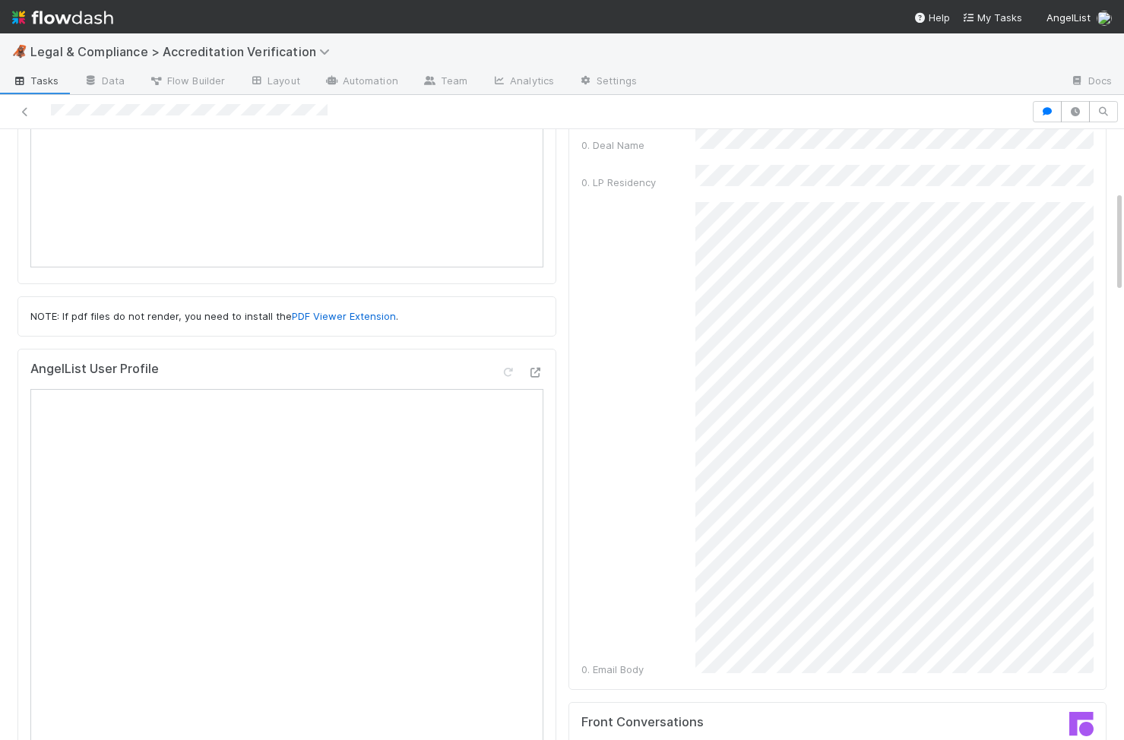
click at [676, 341] on div "0. Email Body" at bounding box center [837, 439] width 513 height 475
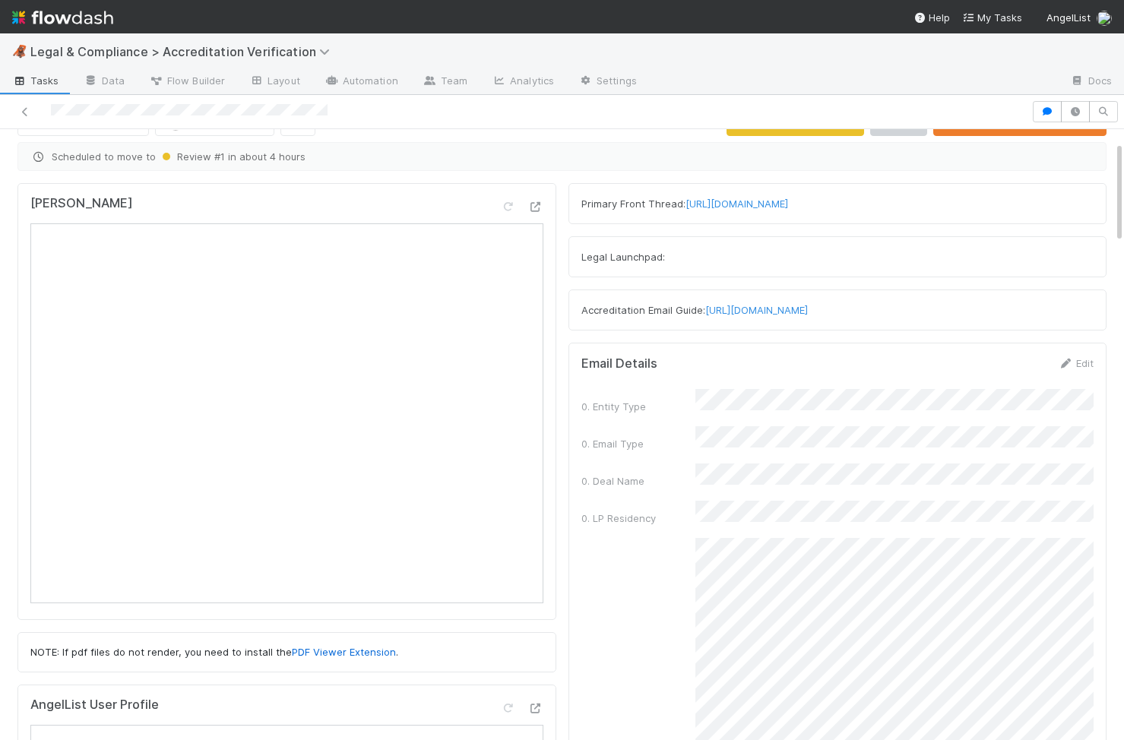
scroll to position [0, 0]
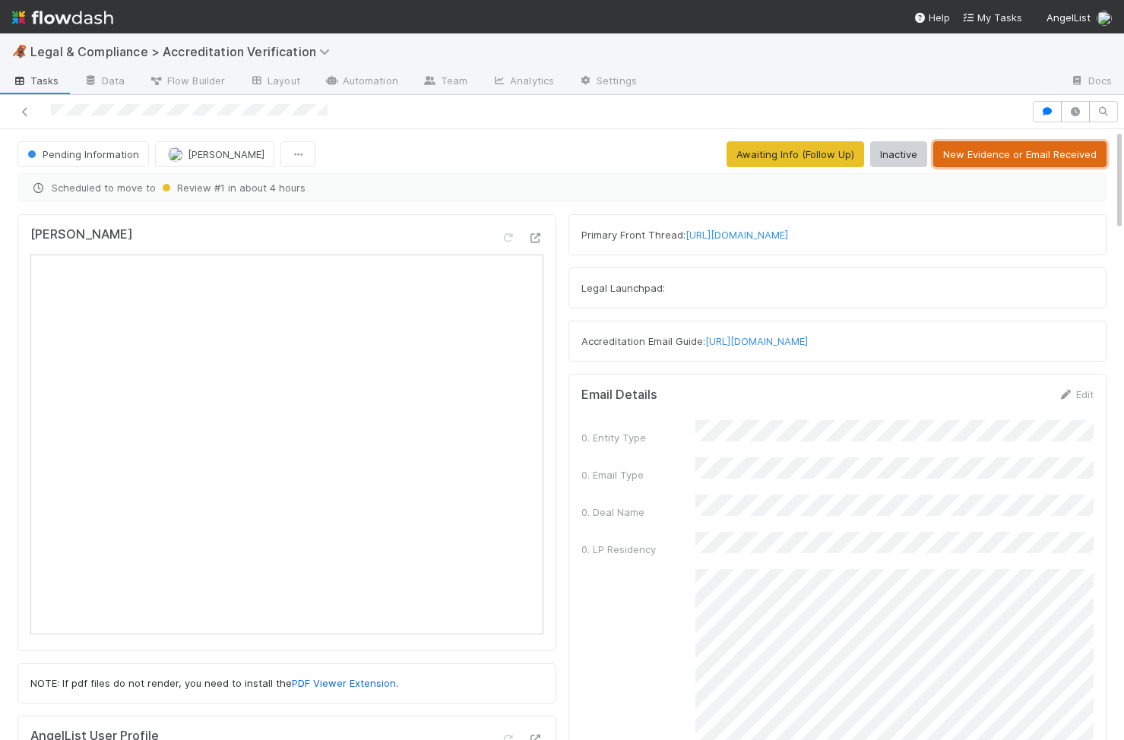
click at [1034, 159] on button "New Evidence or Email Received" at bounding box center [1019, 154] width 173 height 26
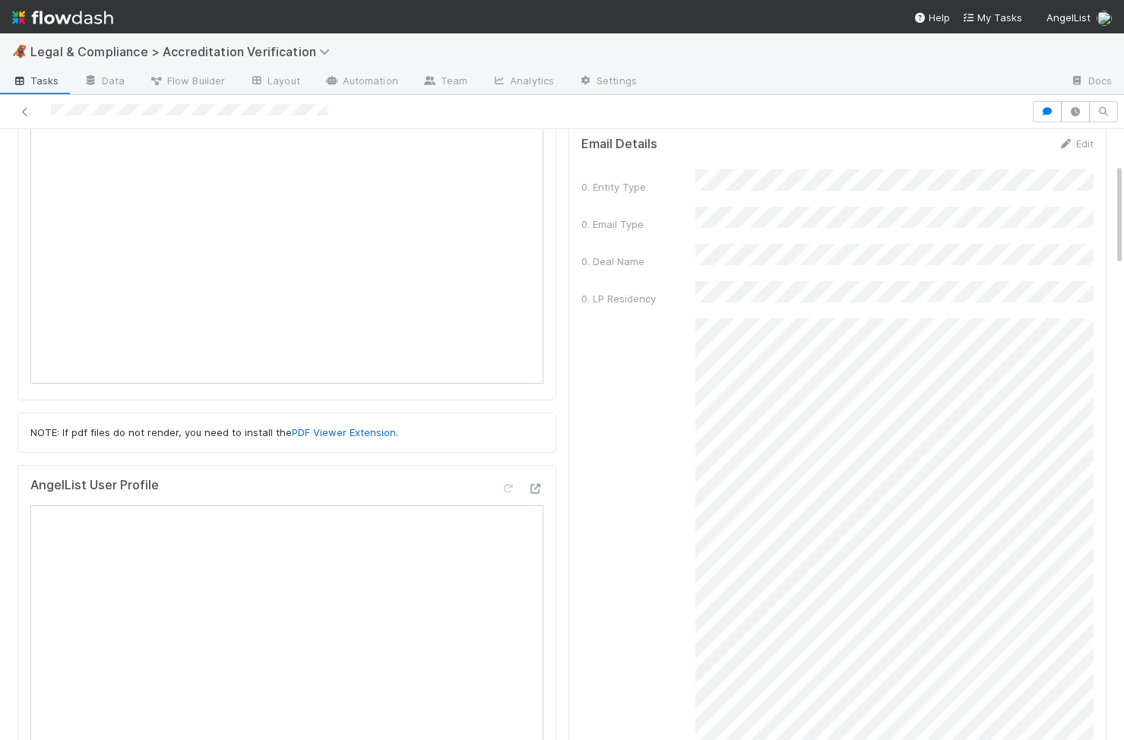
scroll to position [223, 0]
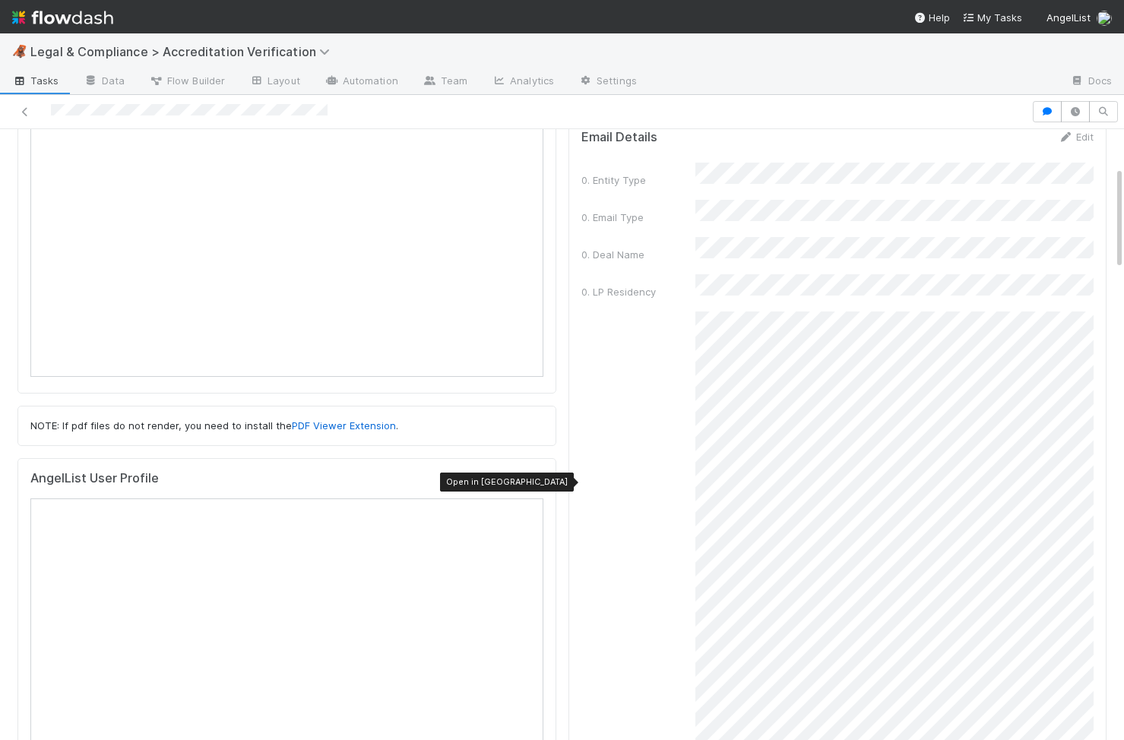
click at [537, 481] on icon at bounding box center [535, 482] width 15 height 10
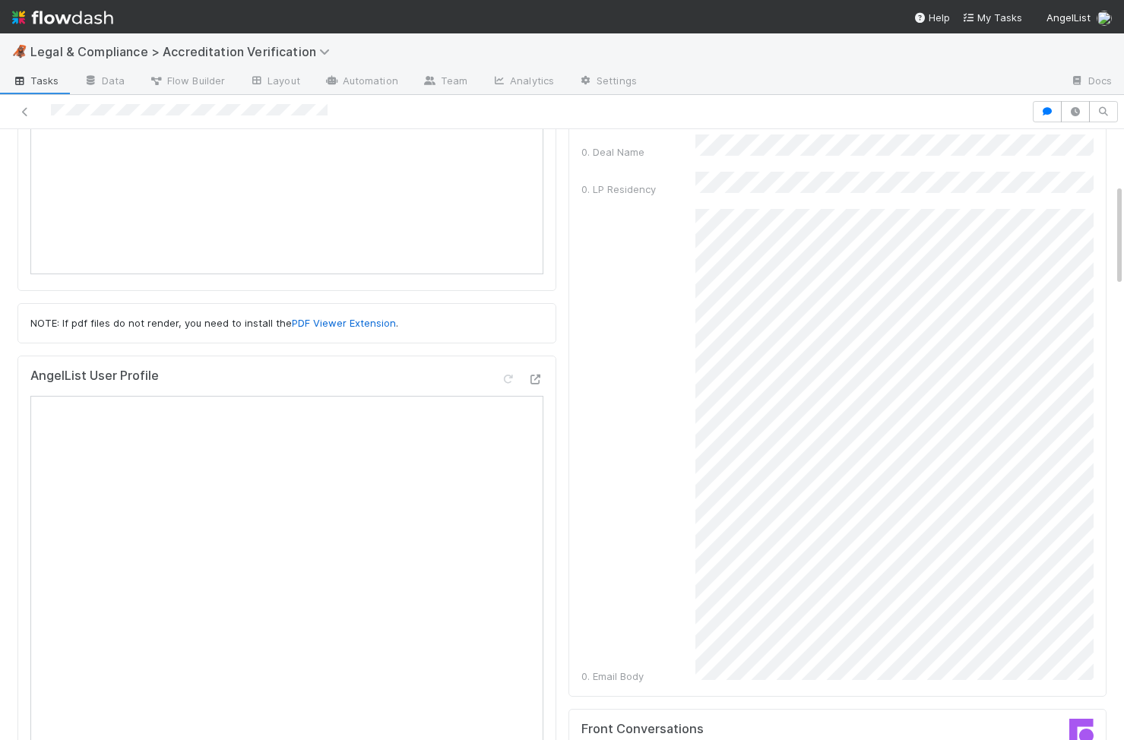
scroll to position [349, 0]
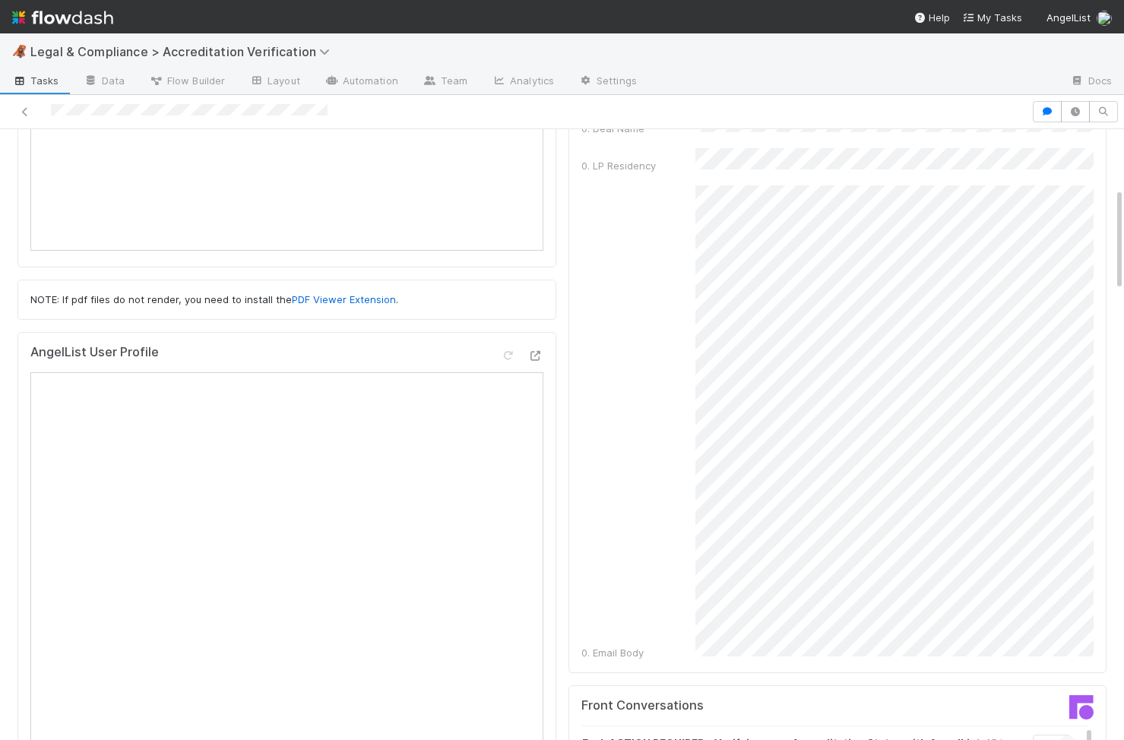
click at [694, 359] on div "0. Email Body" at bounding box center [837, 422] width 513 height 475
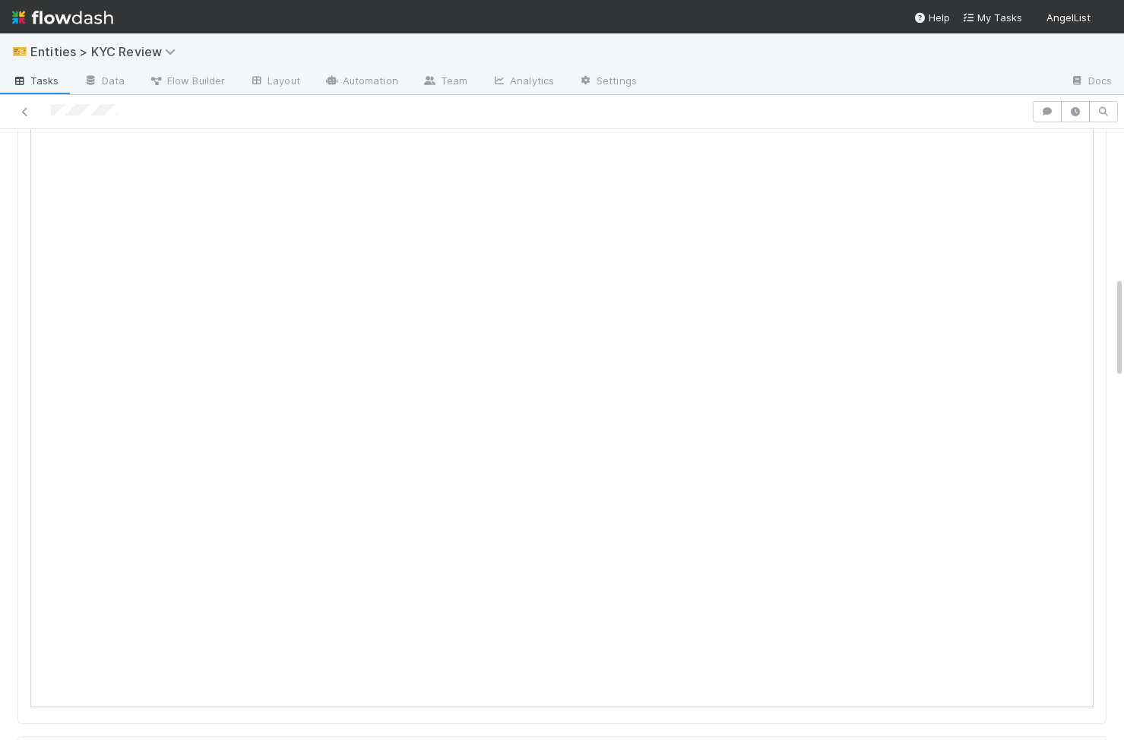
scroll to position [359, 0]
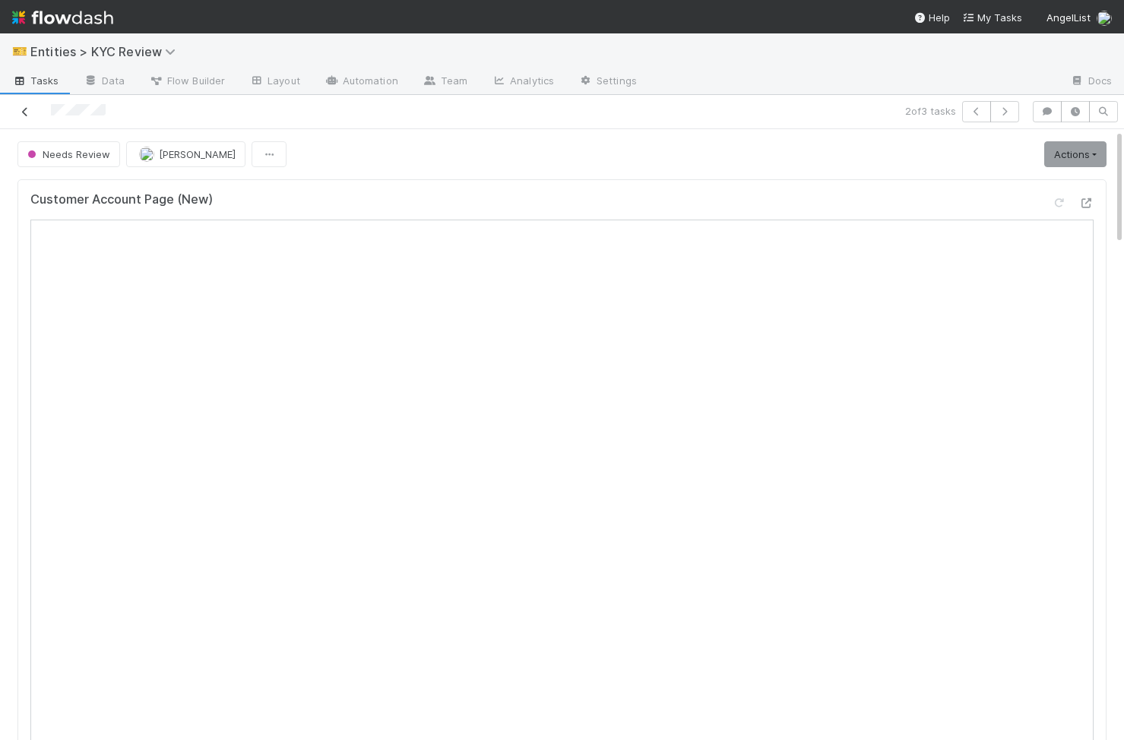
click at [23, 108] on icon at bounding box center [24, 112] width 15 height 10
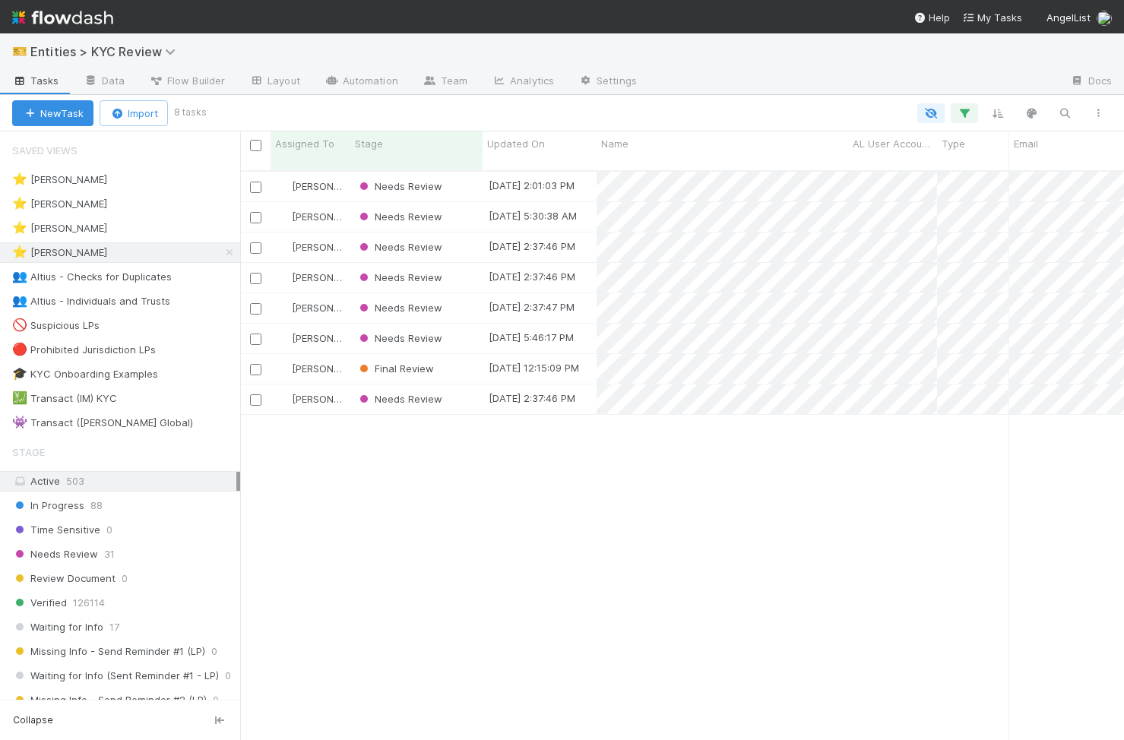
scroll to position [581, 884]
click at [165, 229] on div "⭐ Madison Stomberg 7" at bounding box center [126, 228] width 228 height 19
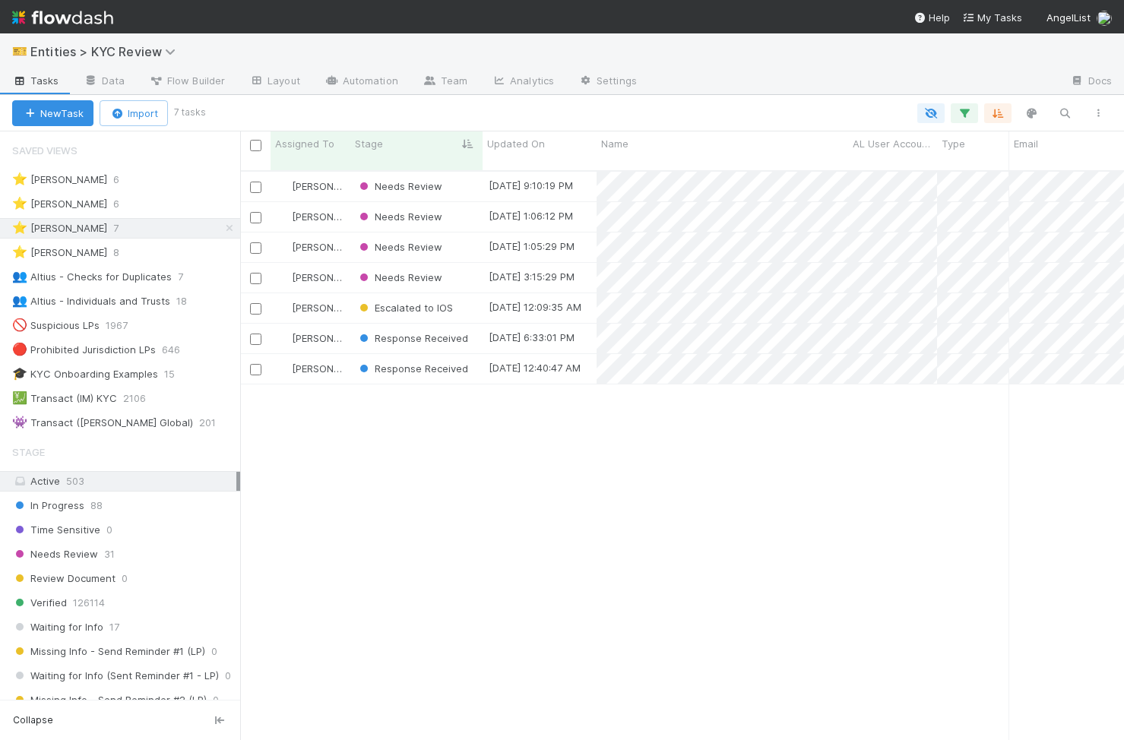
scroll to position [581, 884]
click at [258, 273] on input "checkbox" at bounding box center [255, 278] width 11 height 11
click at [255, 182] on input "checkbox" at bounding box center [255, 187] width 11 height 11
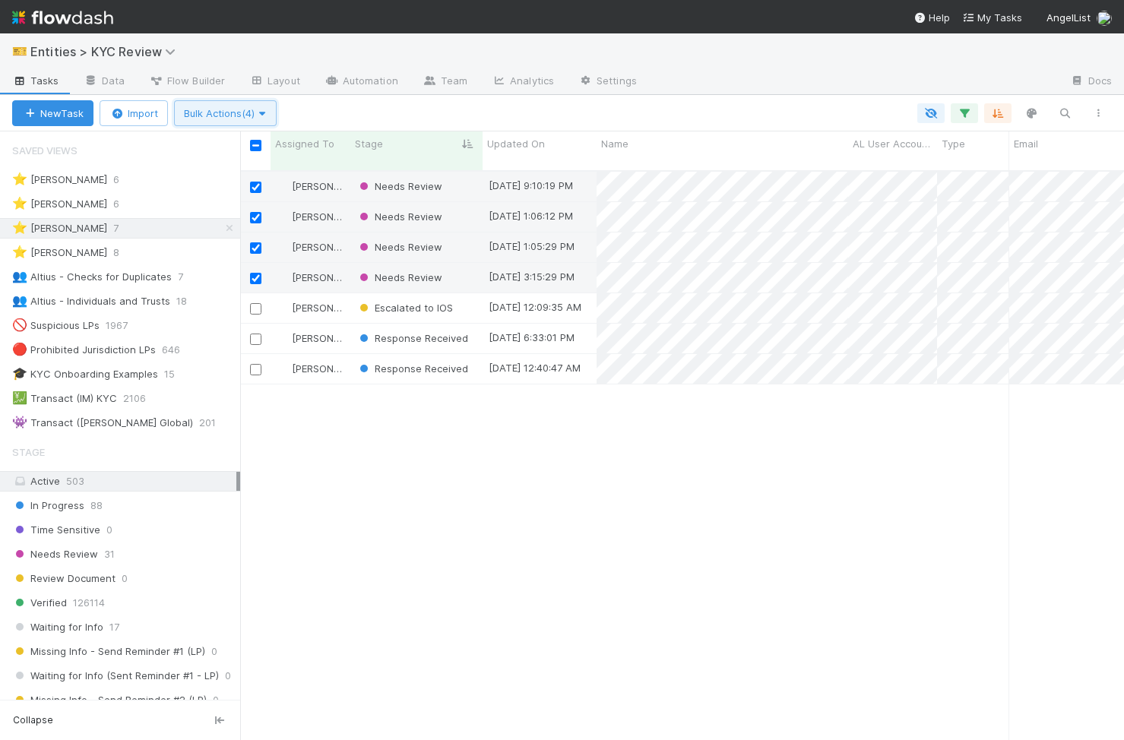
click at [244, 119] on button "Bulk Actions (4)" at bounding box center [225, 113] width 103 height 26
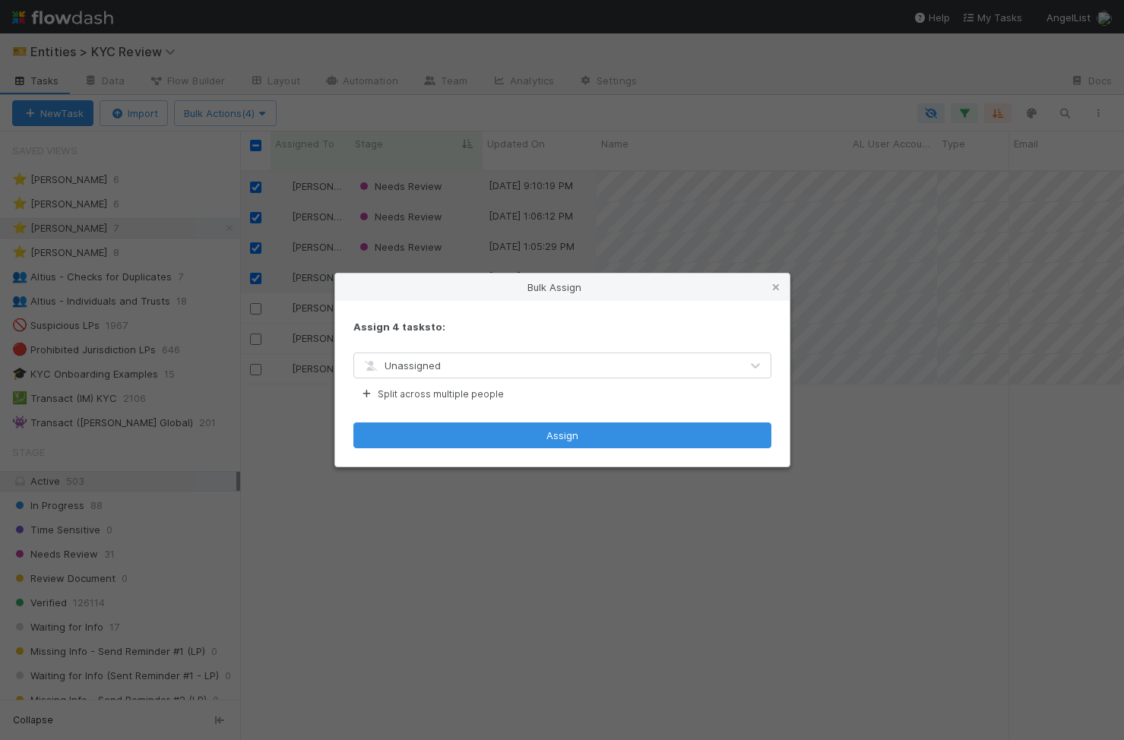
click at [402, 359] on span "Unassigned" at bounding box center [401, 365] width 79 height 12
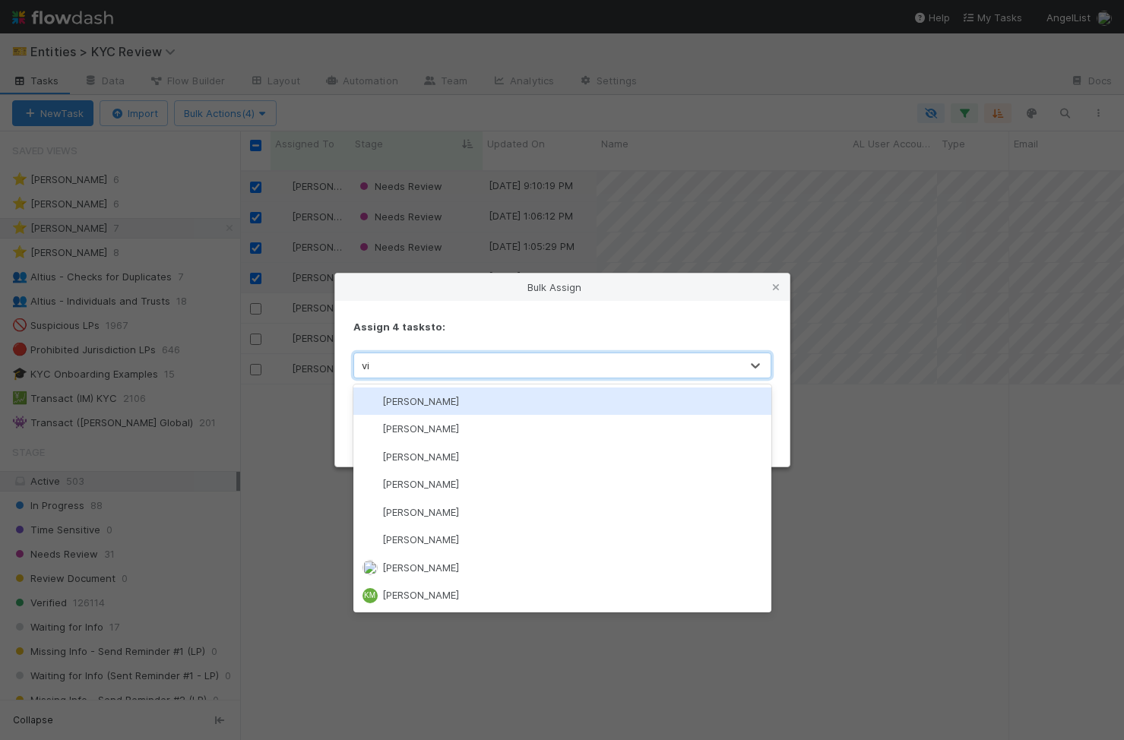
type input "viv"
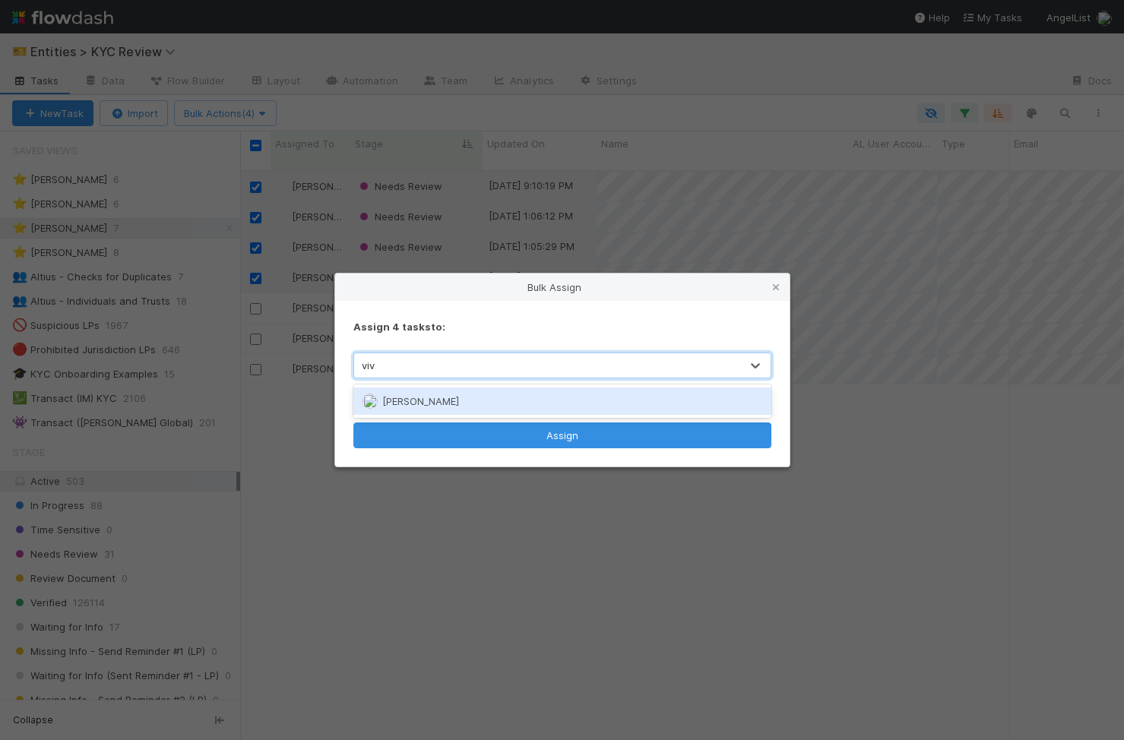
click at [426, 401] on div "Viv Hong" at bounding box center [562, 401] width 418 height 27
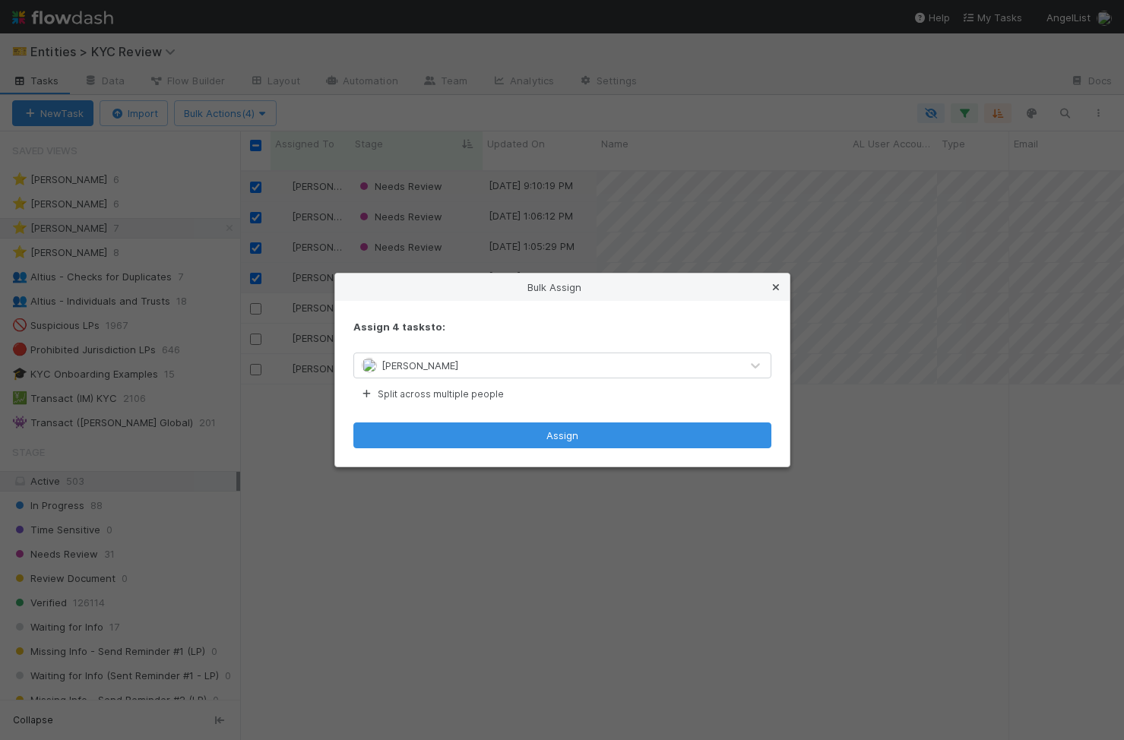
click at [774, 294] on link at bounding box center [775, 287] width 15 height 15
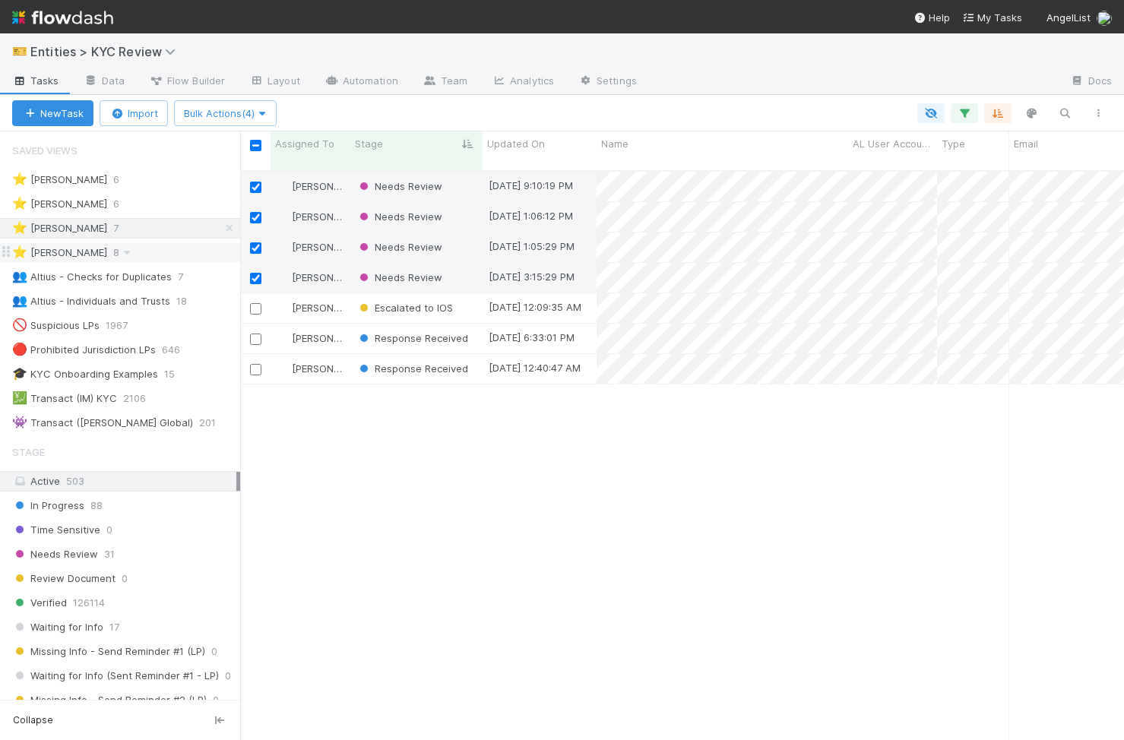
click at [103, 250] on div "⭐ Viv Hong 8" at bounding box center [126, 252] width 228 height 19
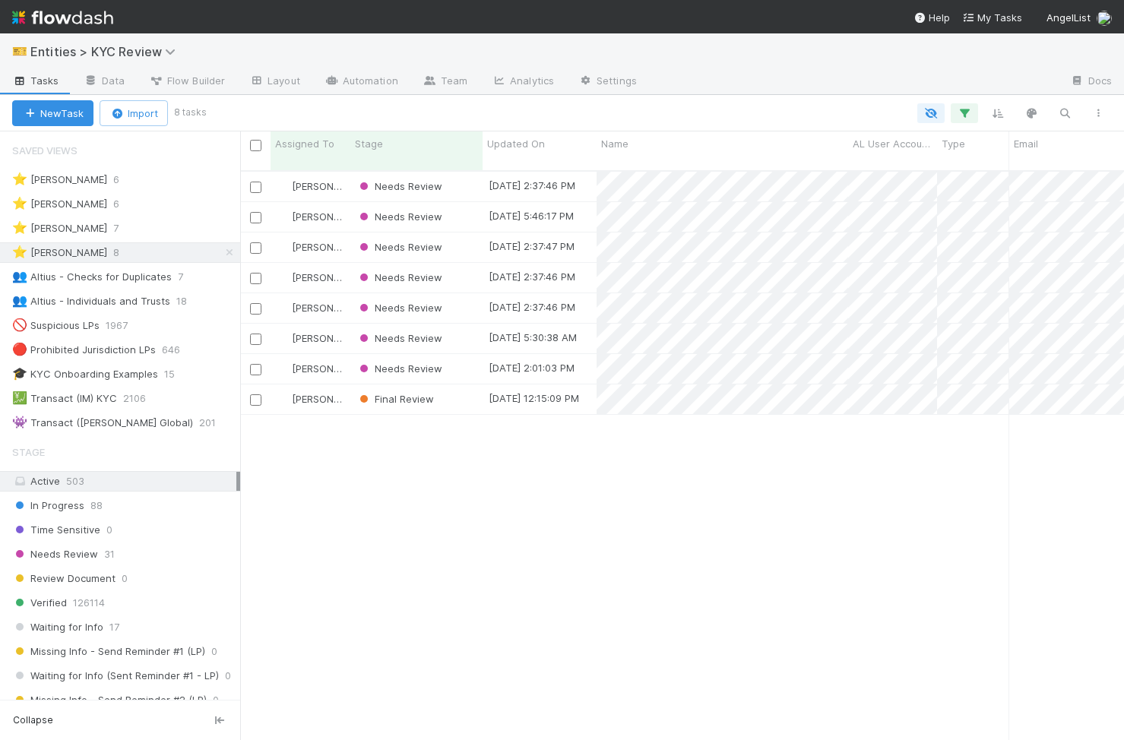
scroll to position [581, 884]
click at [456, 385] on div "Final Review" at bounding box center [416, 400] width 132 height 30
click at [463, 329] on div "Needs Review" at bounding box center [416, 339] width 132 height 30
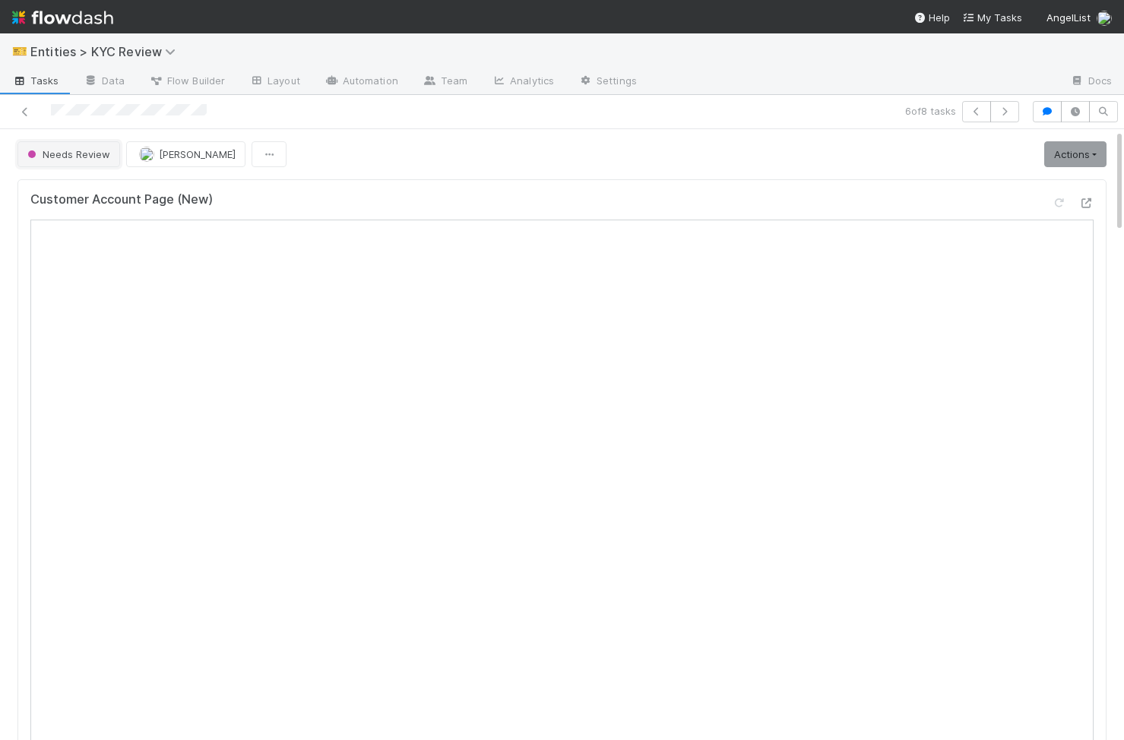
click at [75, 160] on button "Needs Review" at bounding box center [68, 154] width 103 height 26
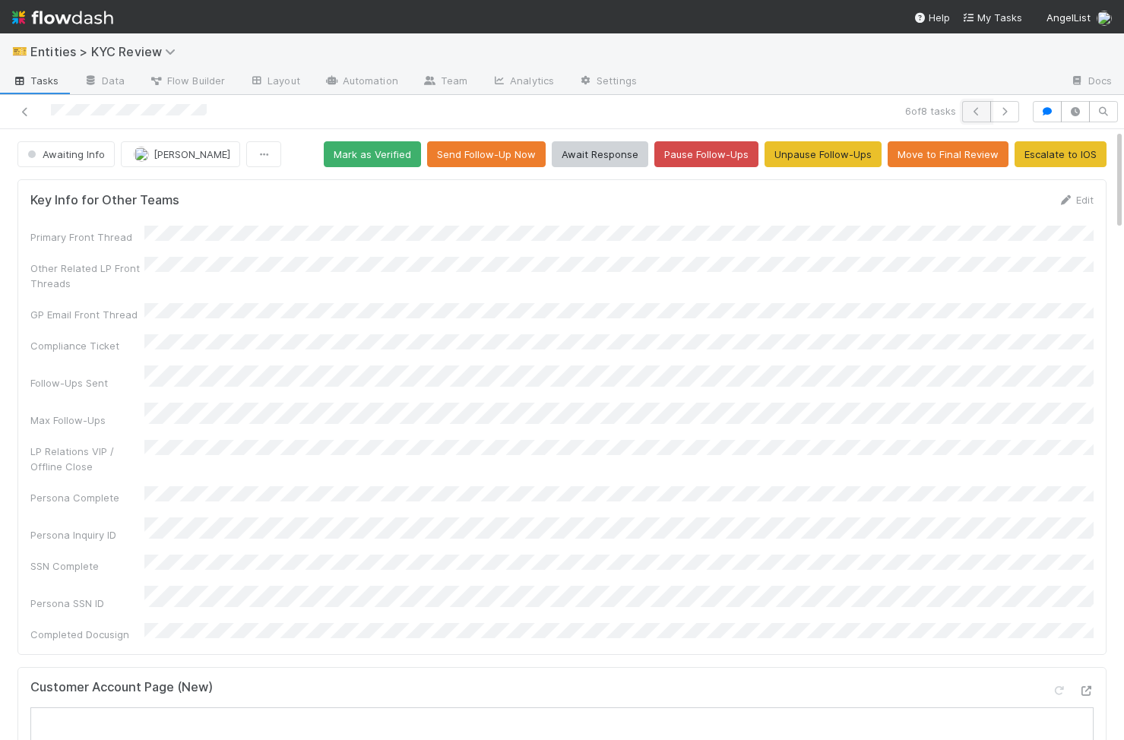
click at [986, 102] on button "button" at bounding box center [976, 111] width 29 height 21
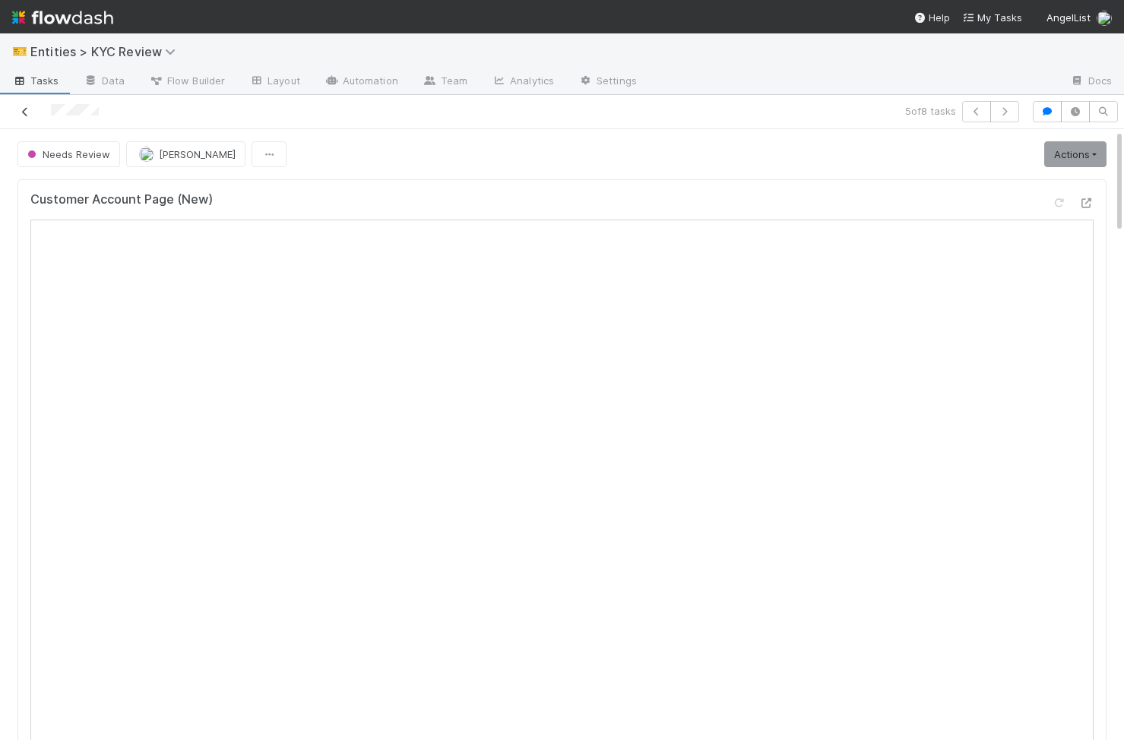
click at [24, 111] on icon at bounding box center [24, 112] width 15 height 10
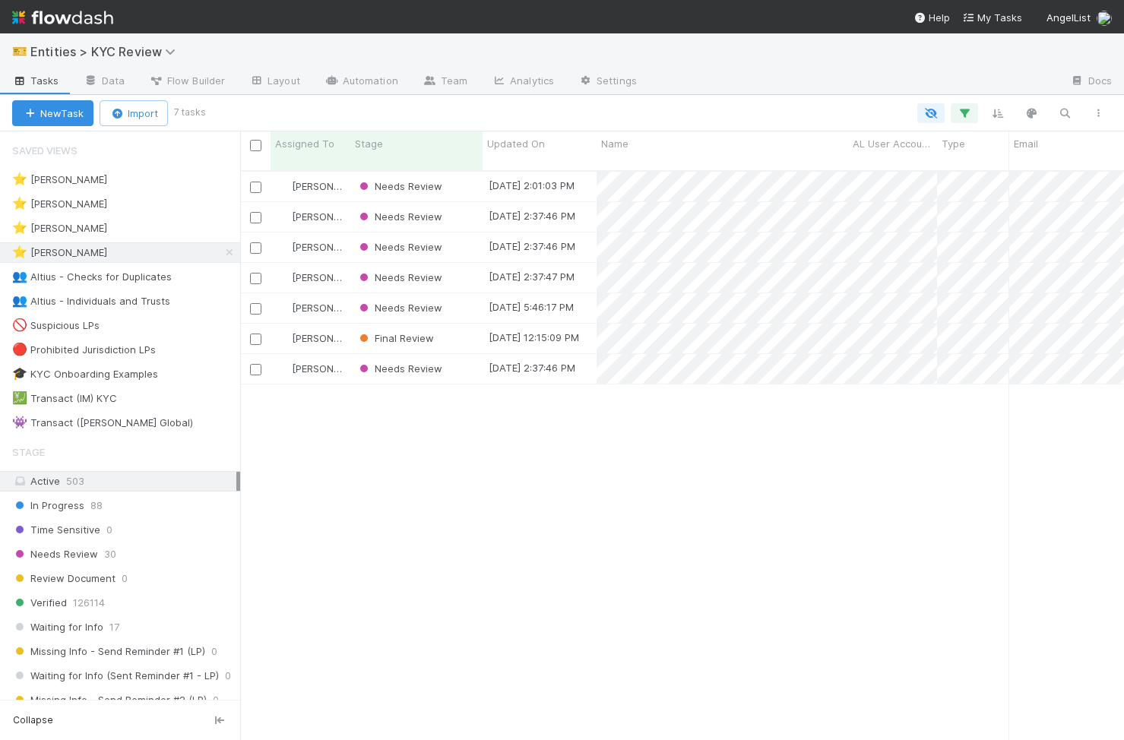
scroll to position [581, 884]
click at [466, 326] on div "Final Review" at bounding box center [416, 339] width 132 height 30
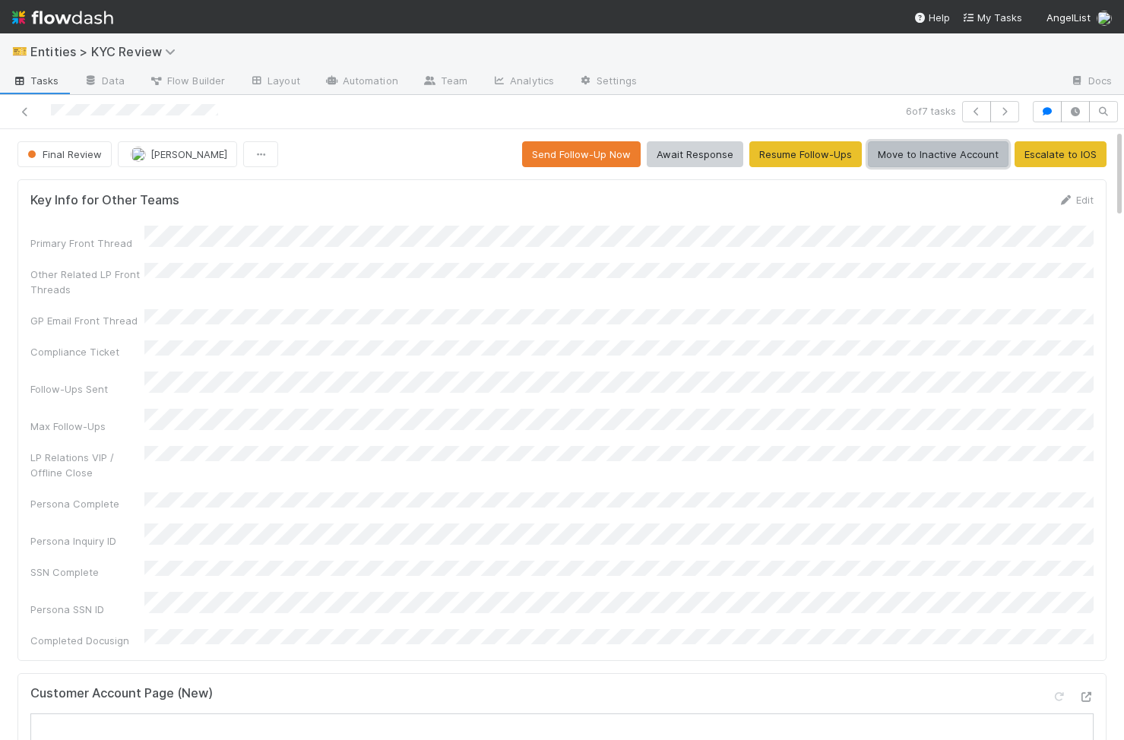
click at [927, 147] on button "Move to Inactive Account" at bounding box center [938, 154] width 141 height 26
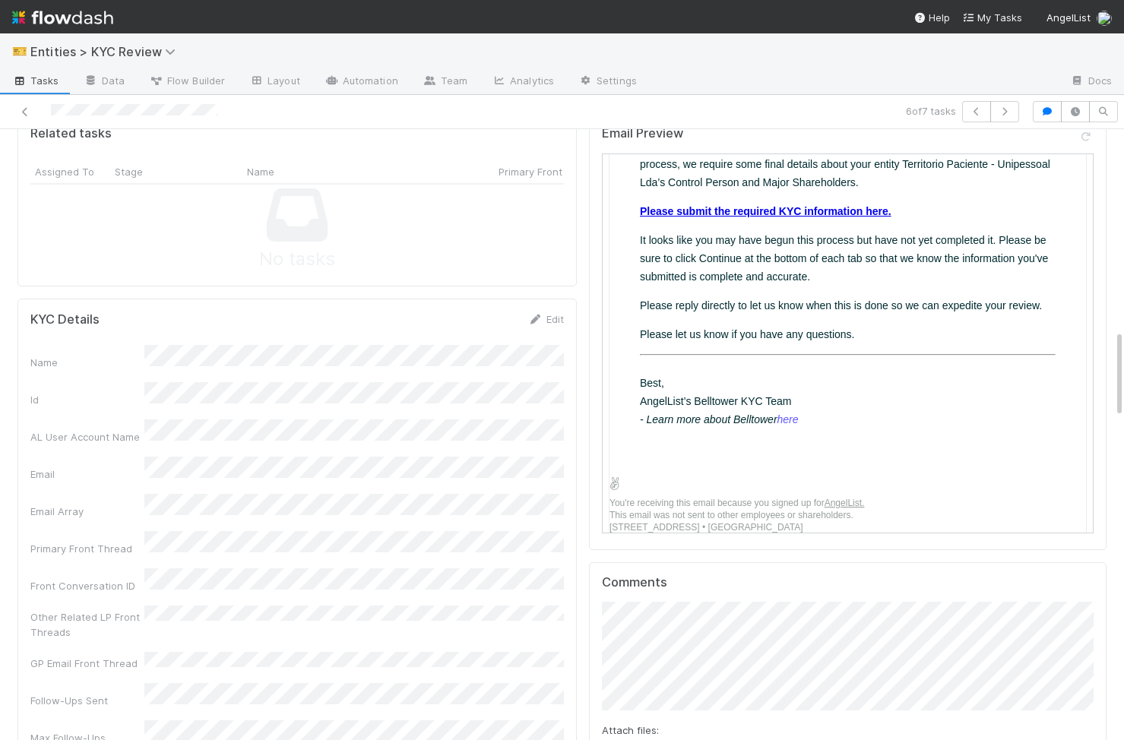
scroll to position [1461, 0]
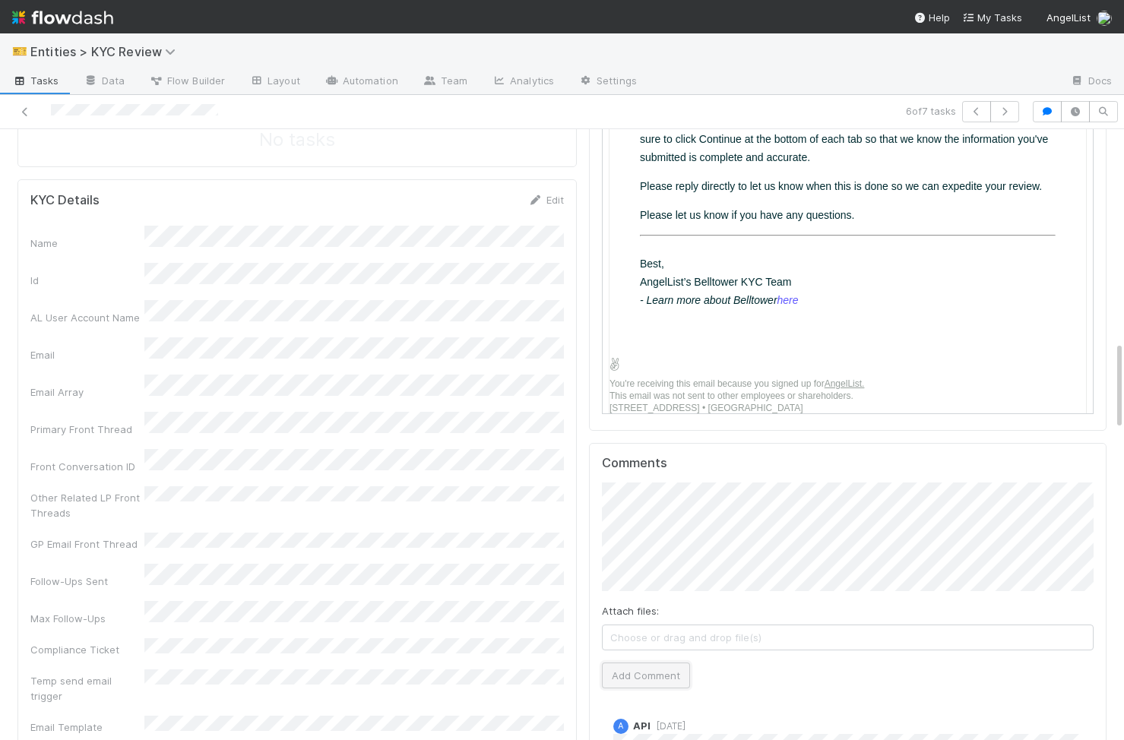
click at [650, 663] on button "Add Comment" at bounding box center [646, 676] width 88 height 26
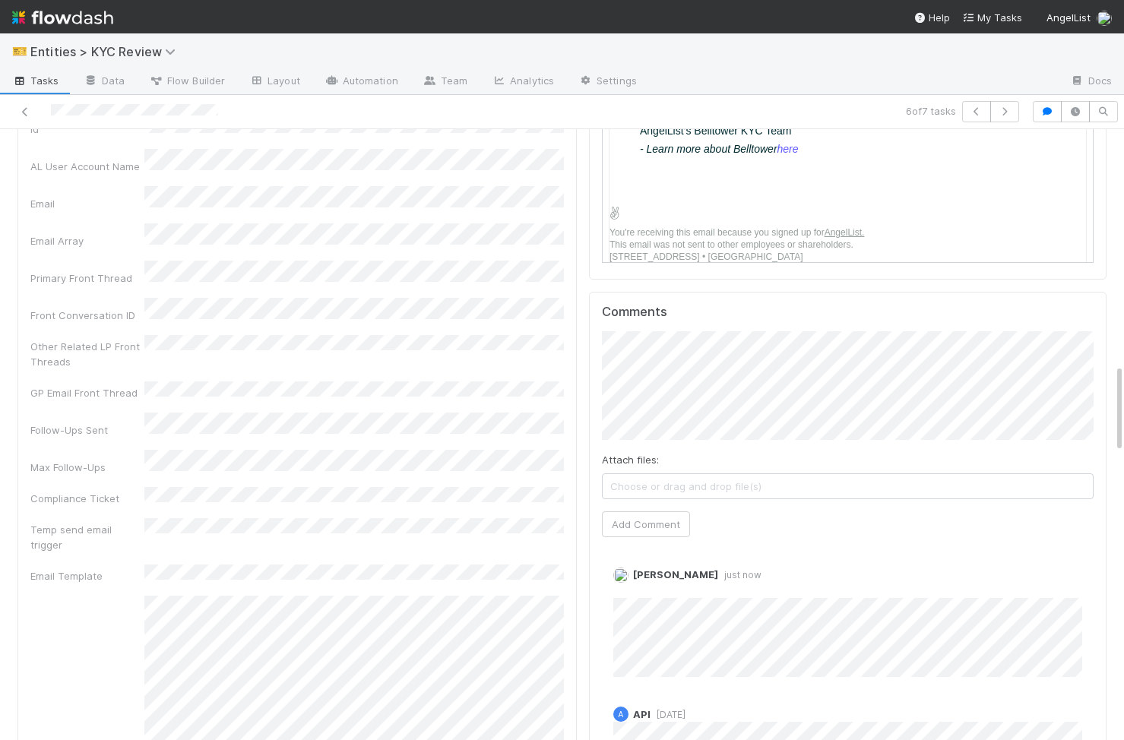
scroll to position [1632, 0]
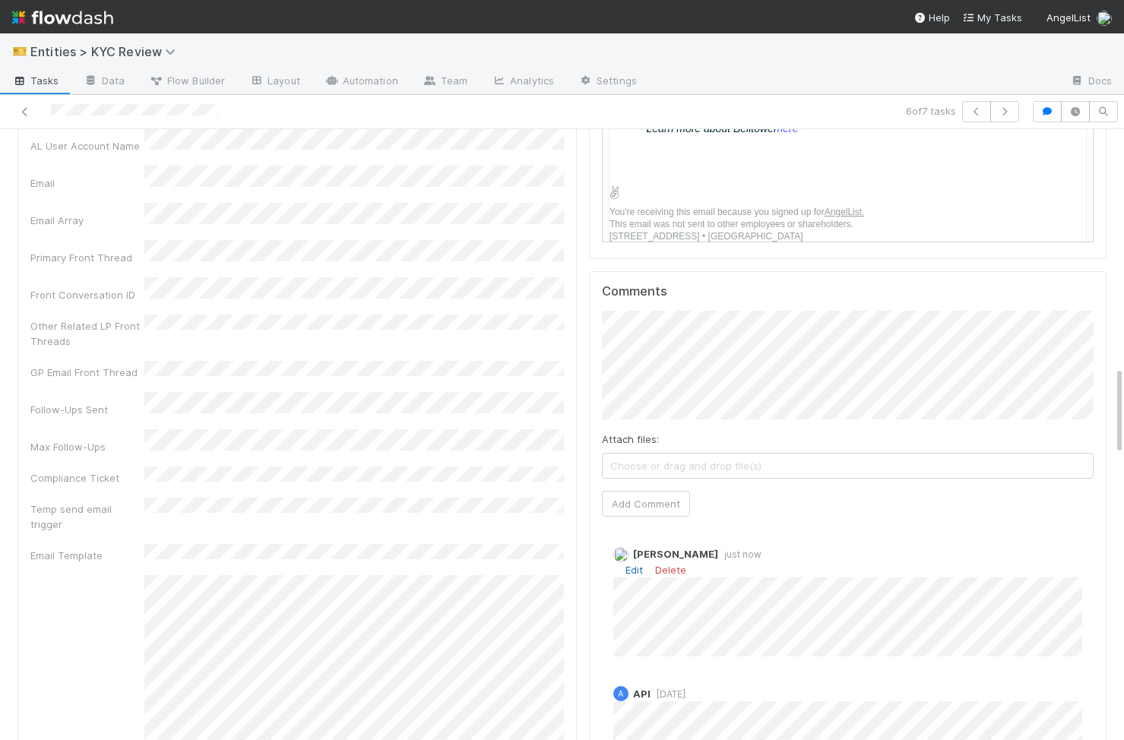
click at [629, 564] on link "Edit" at bounding box center [633, 570] width 17 height 12
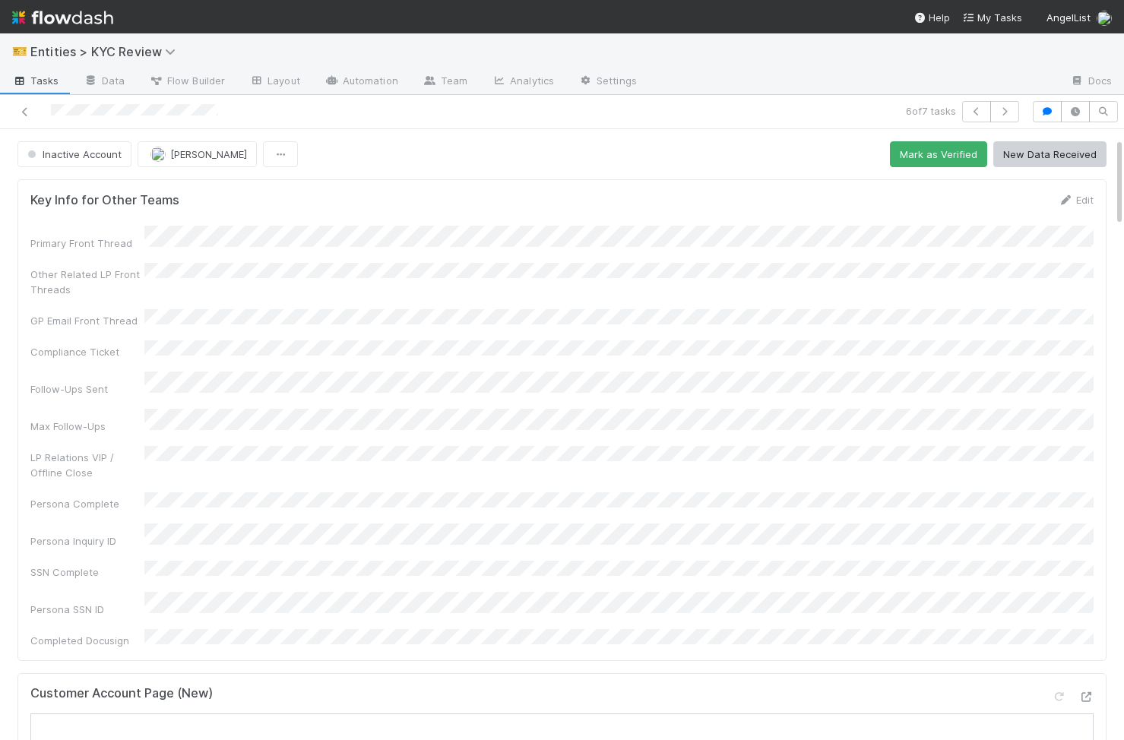
scroll to position [0, 0]
click at [981, 112] on icon "button" at bounding box center [976, 111] width 15 height 9
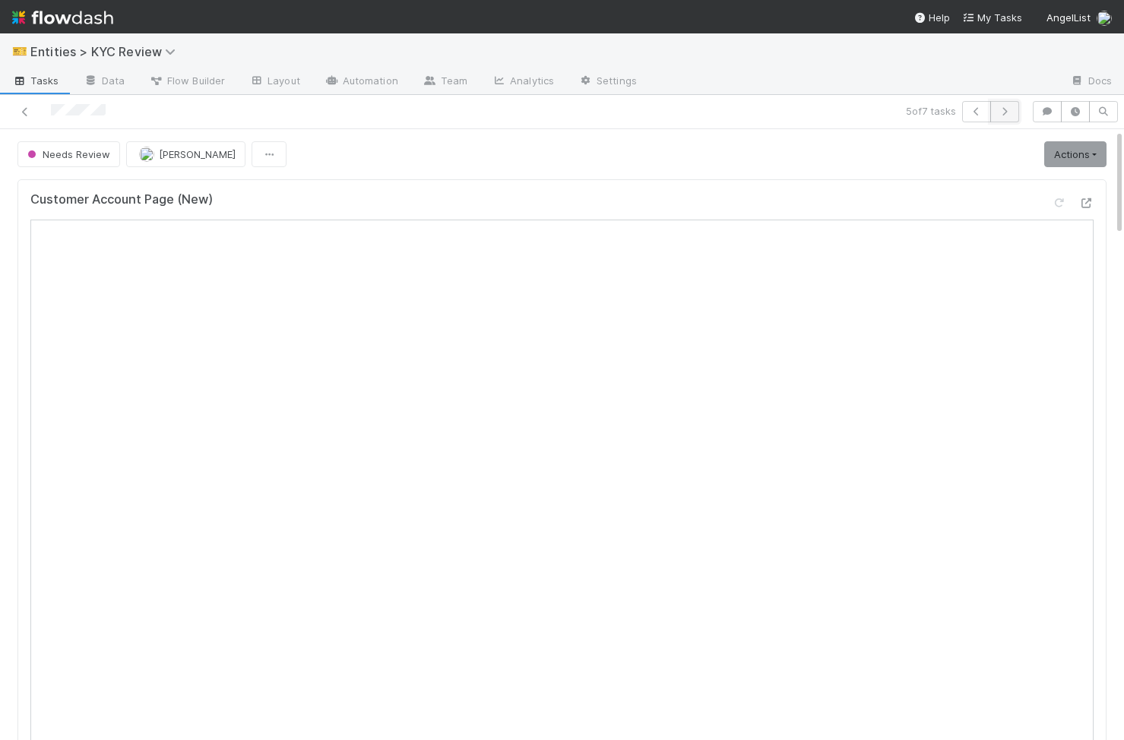
click at [1008, 105] on button "button" at bounding box center [1004, 111] width 29 height 21
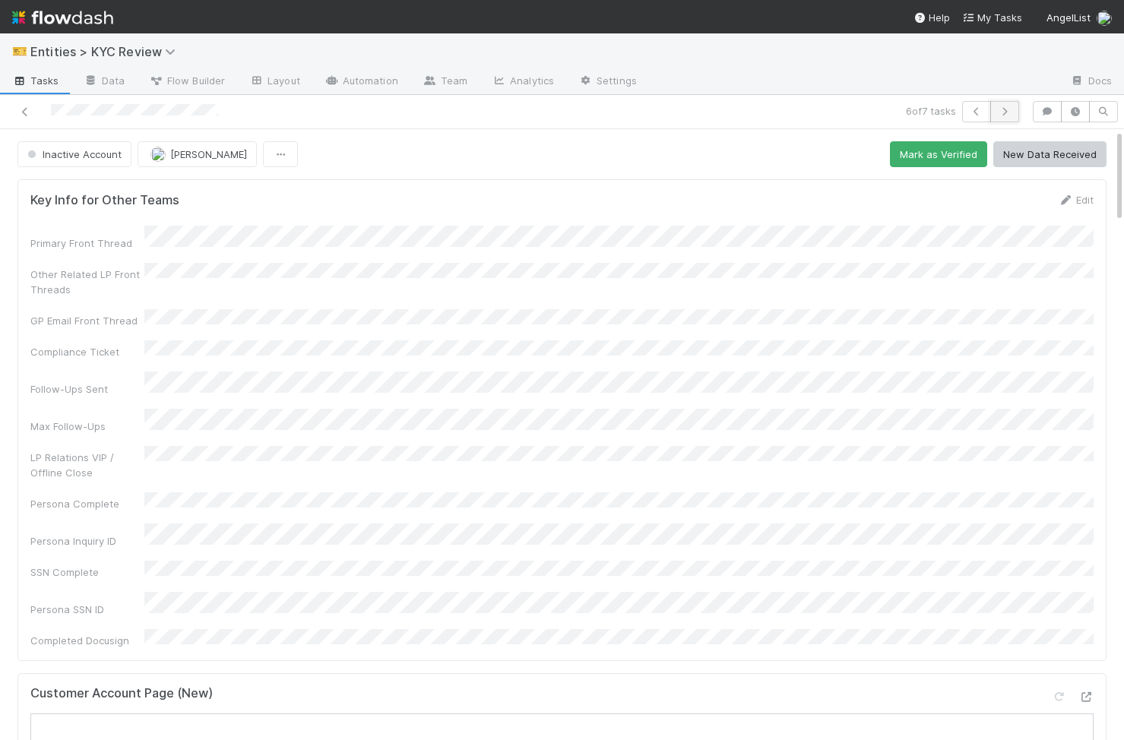
click at [1002, 109] on icon "button" at bounding box center [1004, 111] width 15 height 9
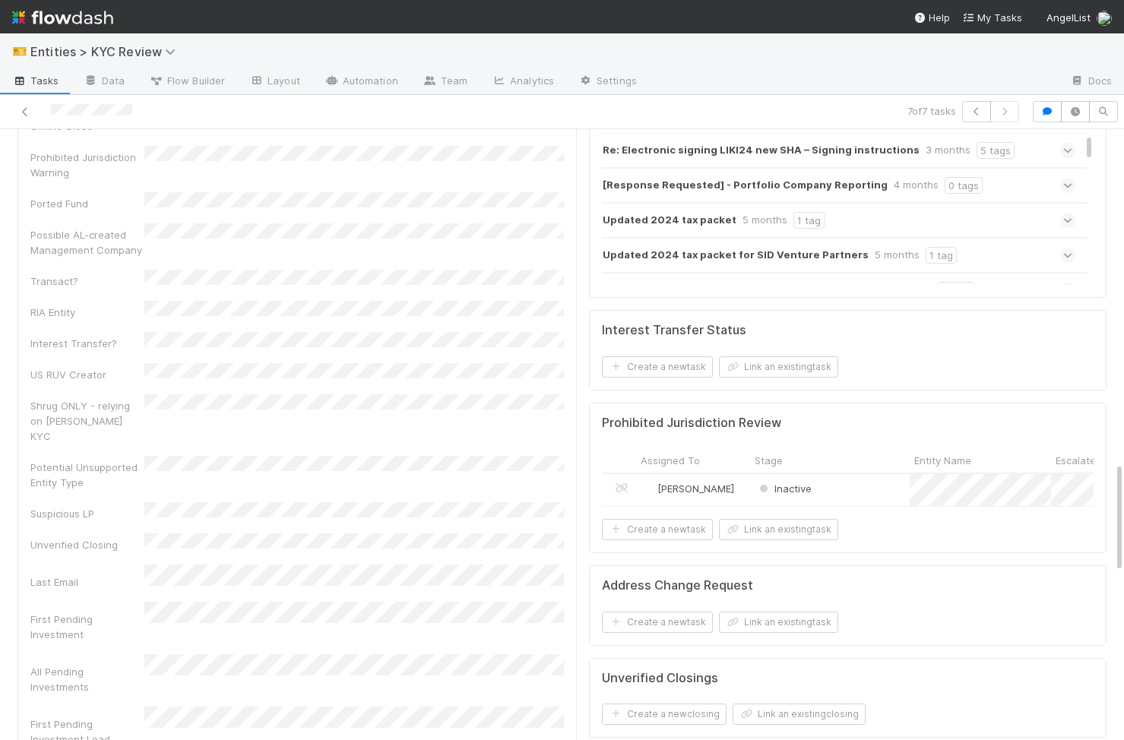
scroll to position [1871, 0]
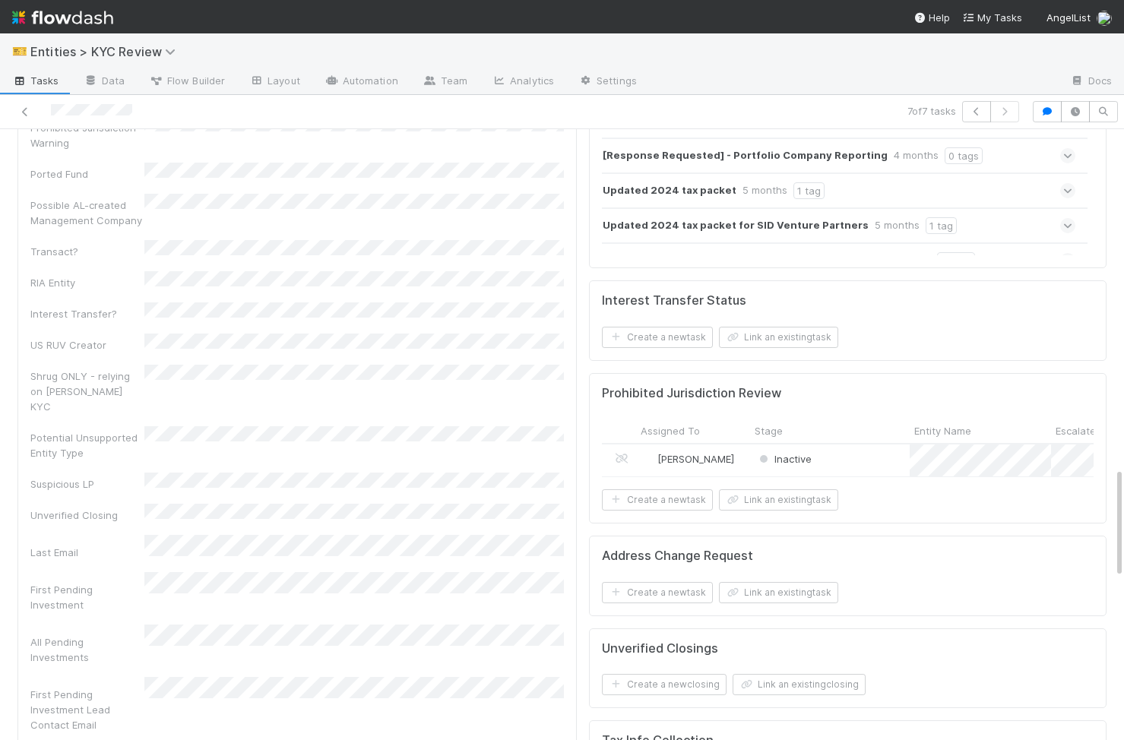
click at [887, 453] on div "Inactive" at bounding box center [830, 461] width 160 height 33
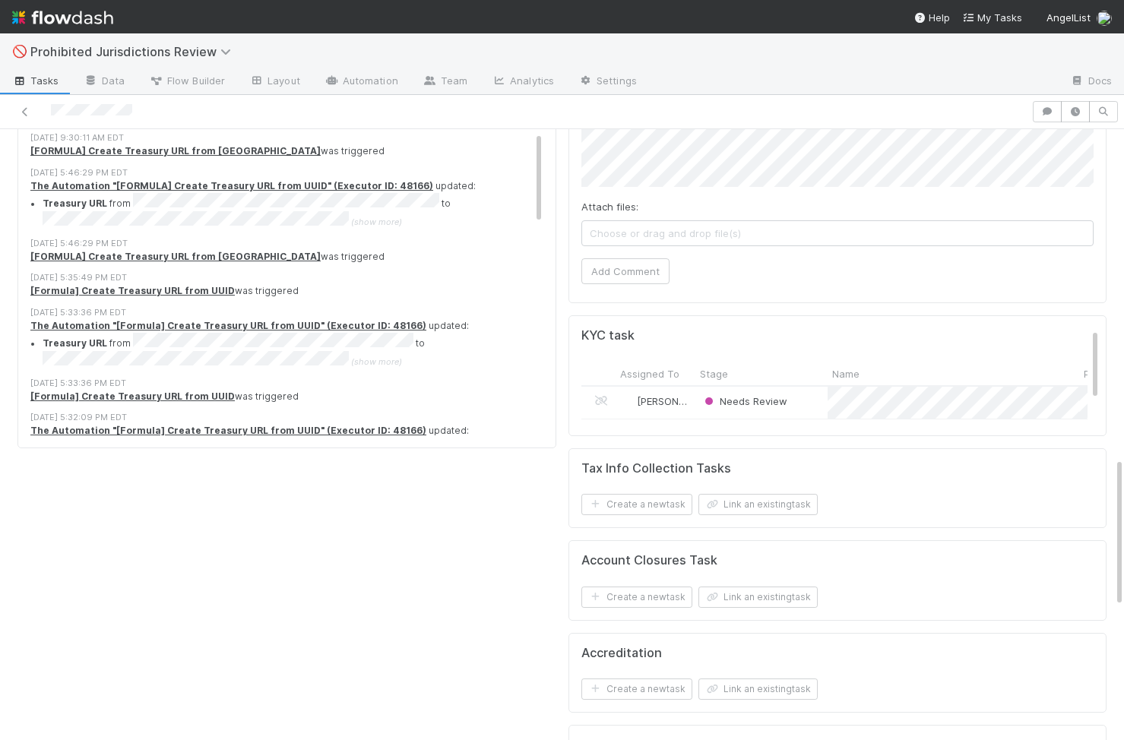
scroll to position [1883, 0]
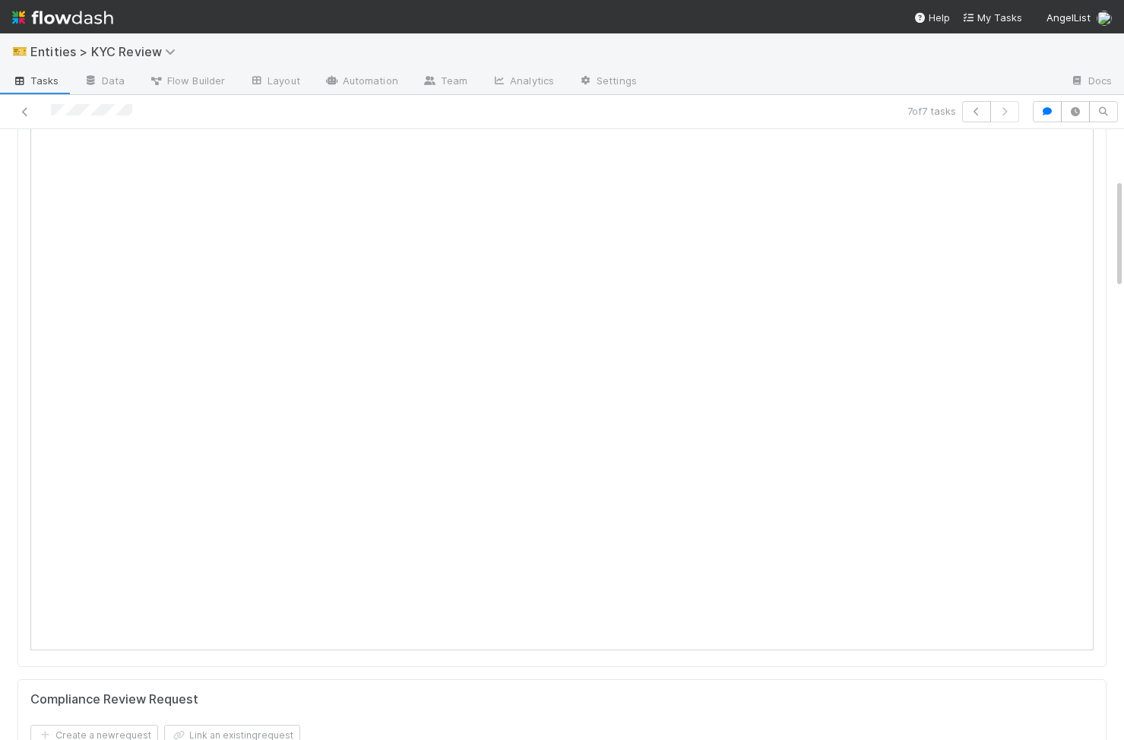
scroll to position [206, 0]
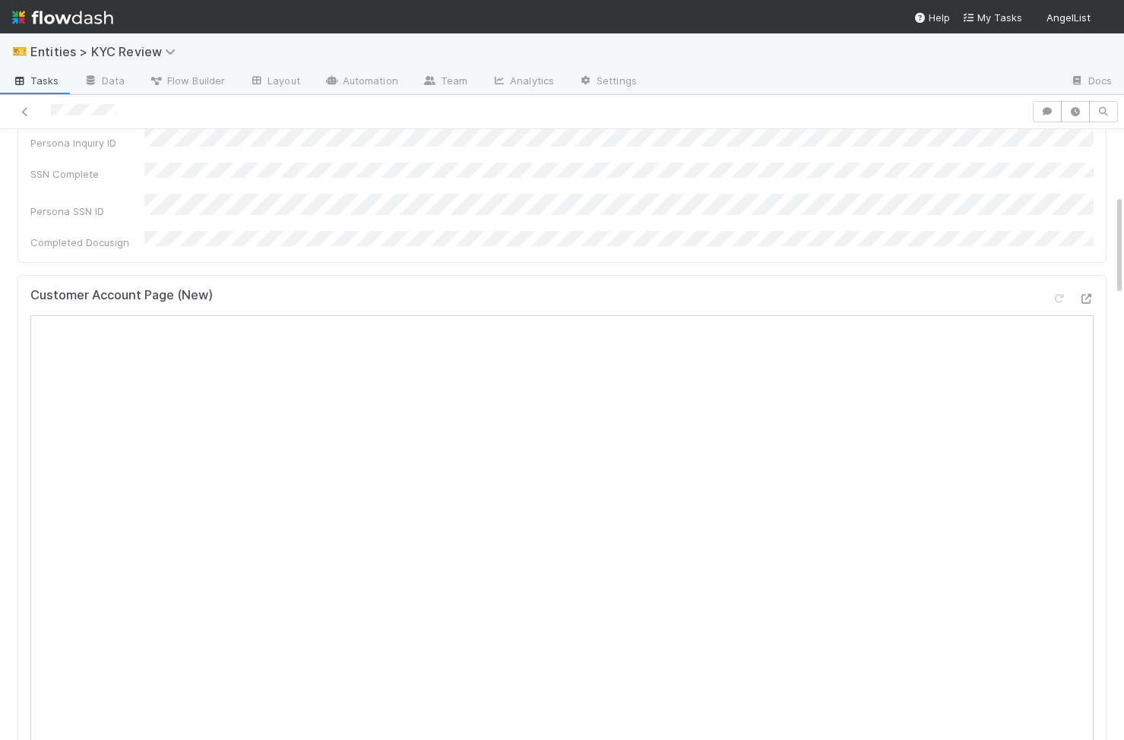
scroll to position [567, 0]
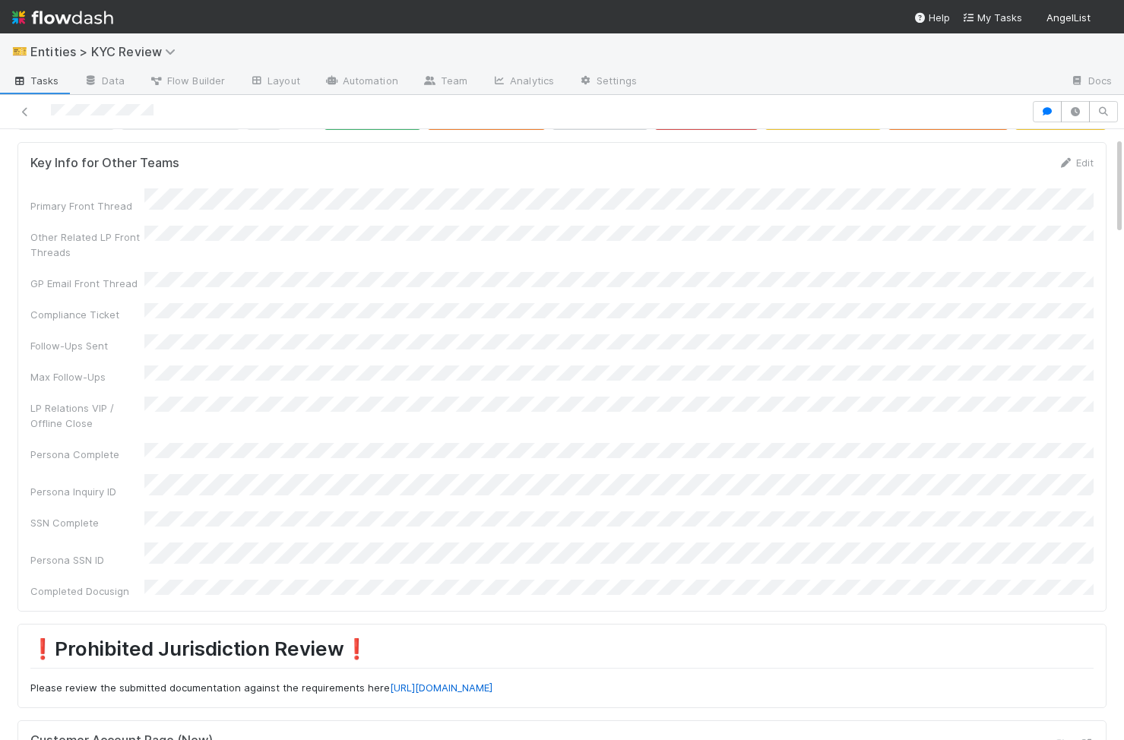
scroll to position [48, 0]
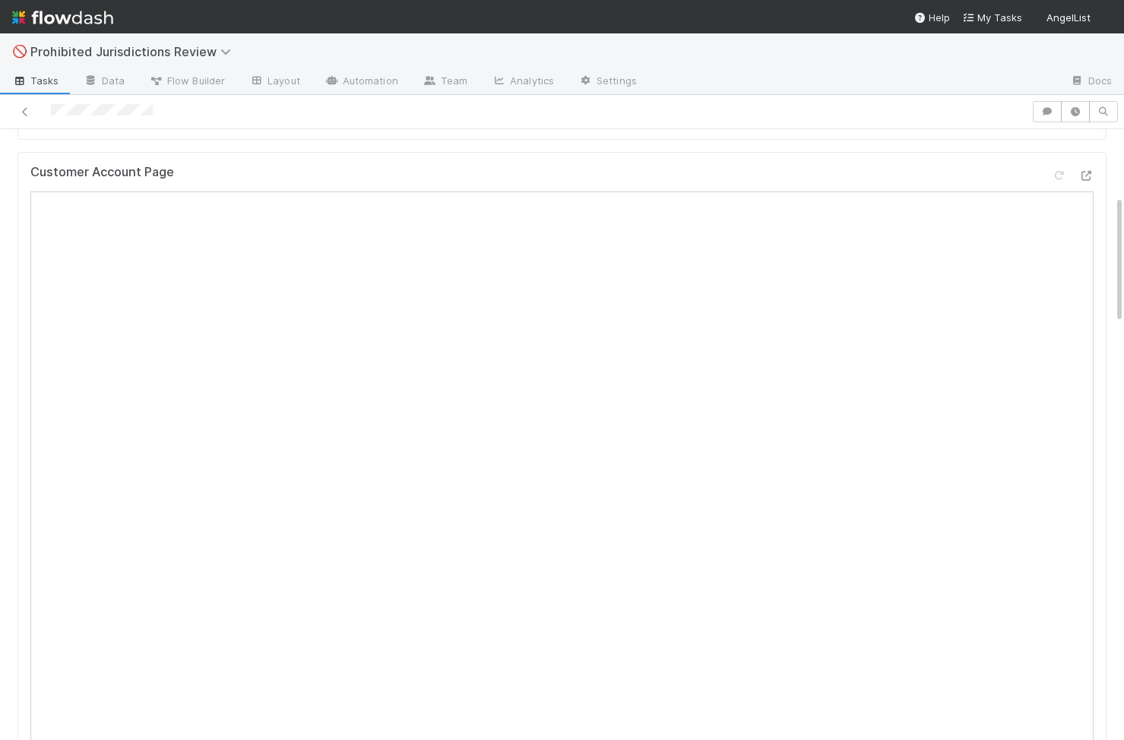
scroll to position [293, 0]
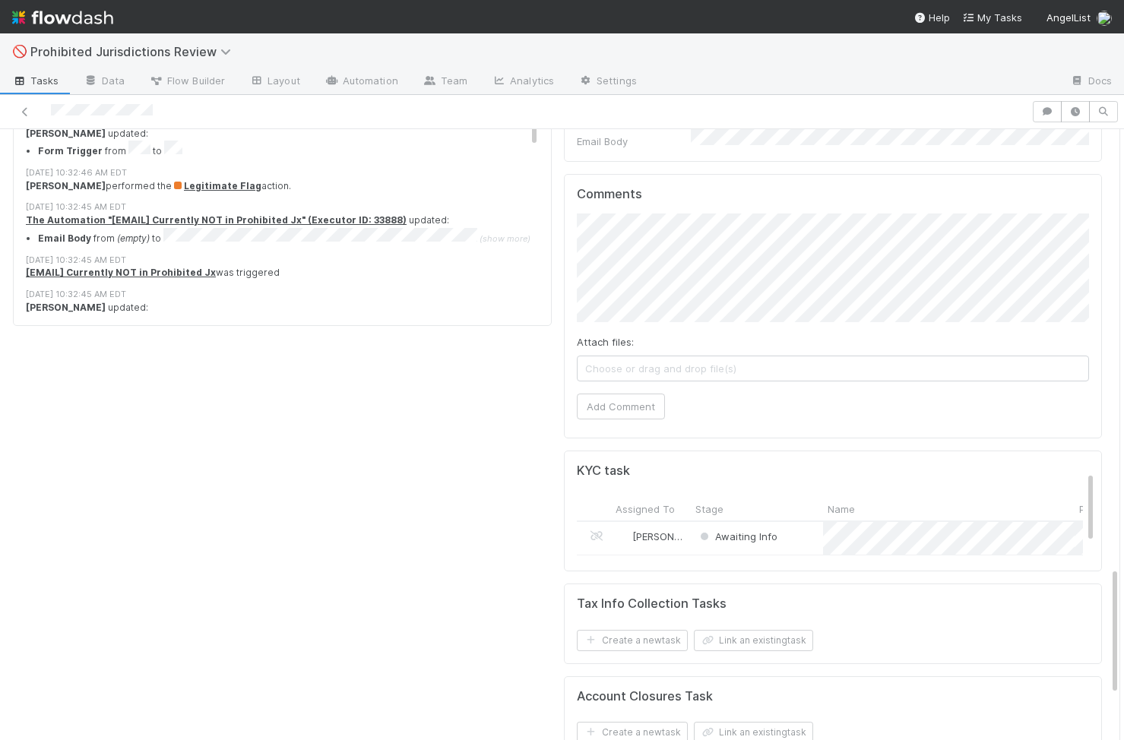
scroll to position [10, 0]
click at [803, 512] on div "Awaiting Info" at bounding box center [757, 528] width 132 height 33
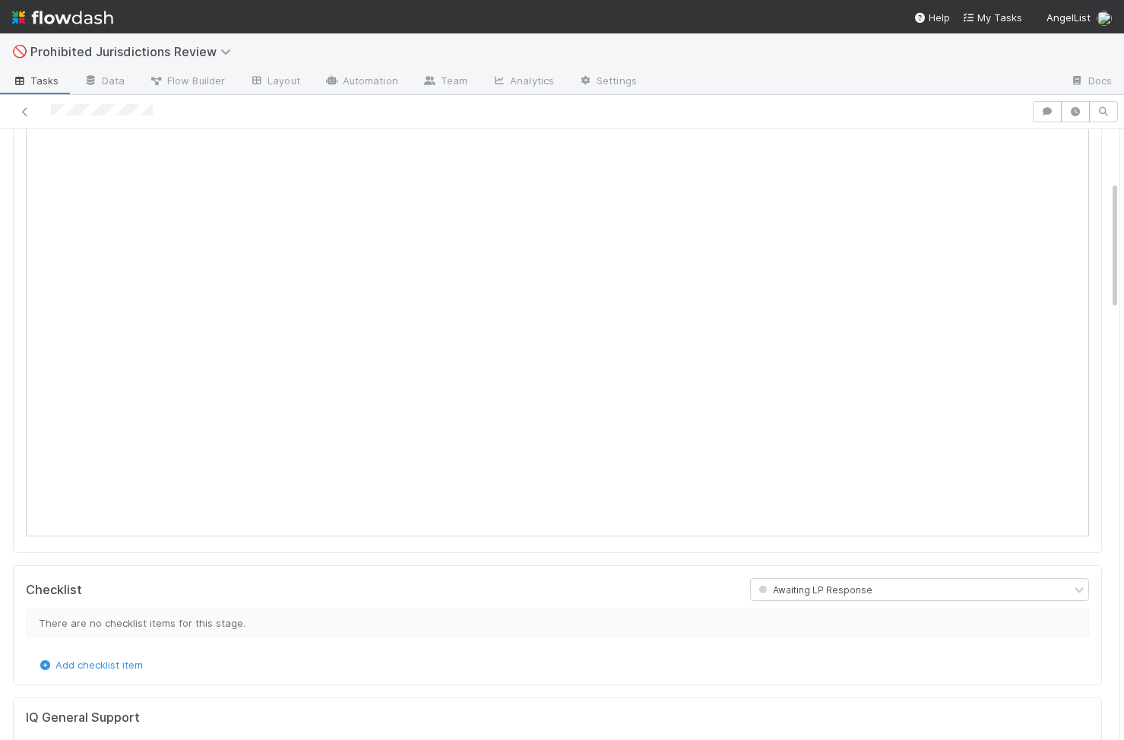
scroll to position [0, 0]
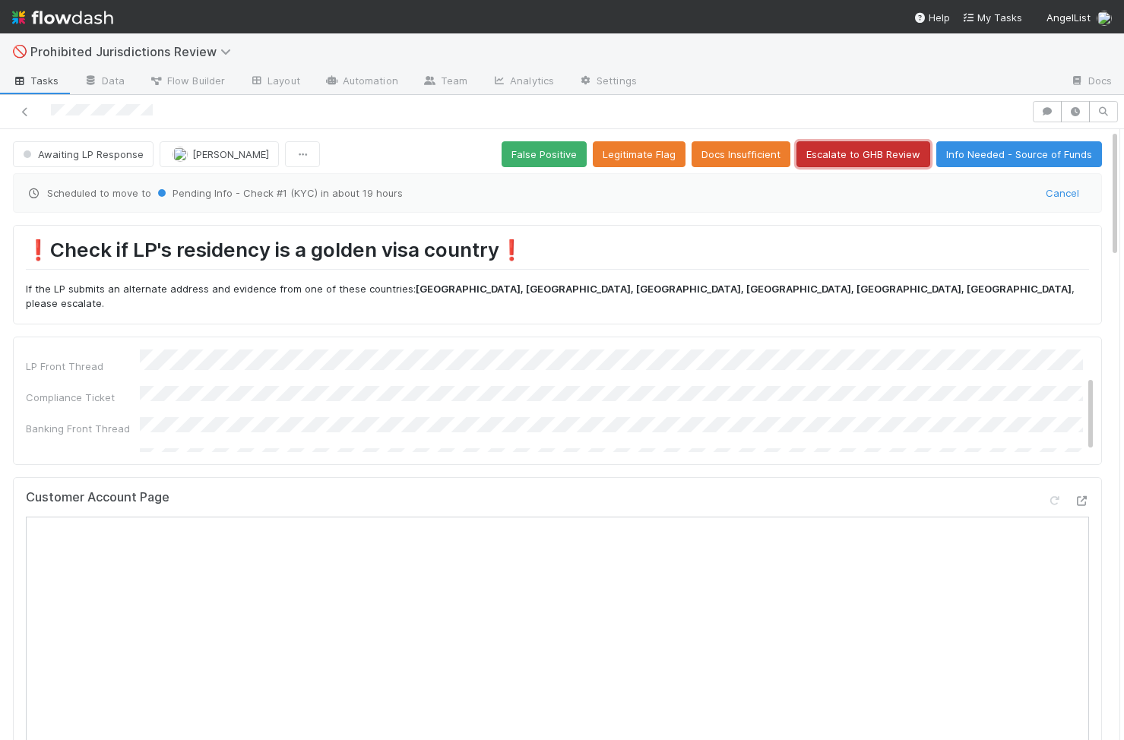
click at [825, 161] on button "Escalate to GHB Review" at bounding box center [863, 154] width 134 height 26
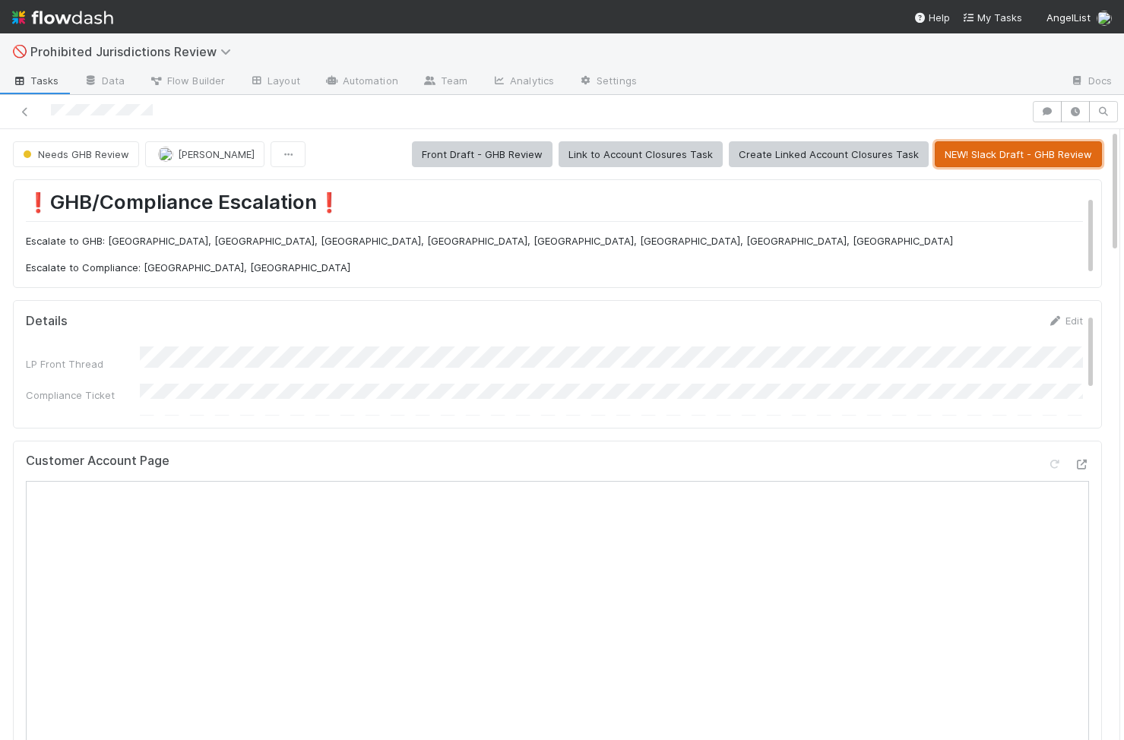
click at [984, 157] on button "NEW! Slack Draft - GHB Review" at bounding box center [1018, 154] width 167 height 26
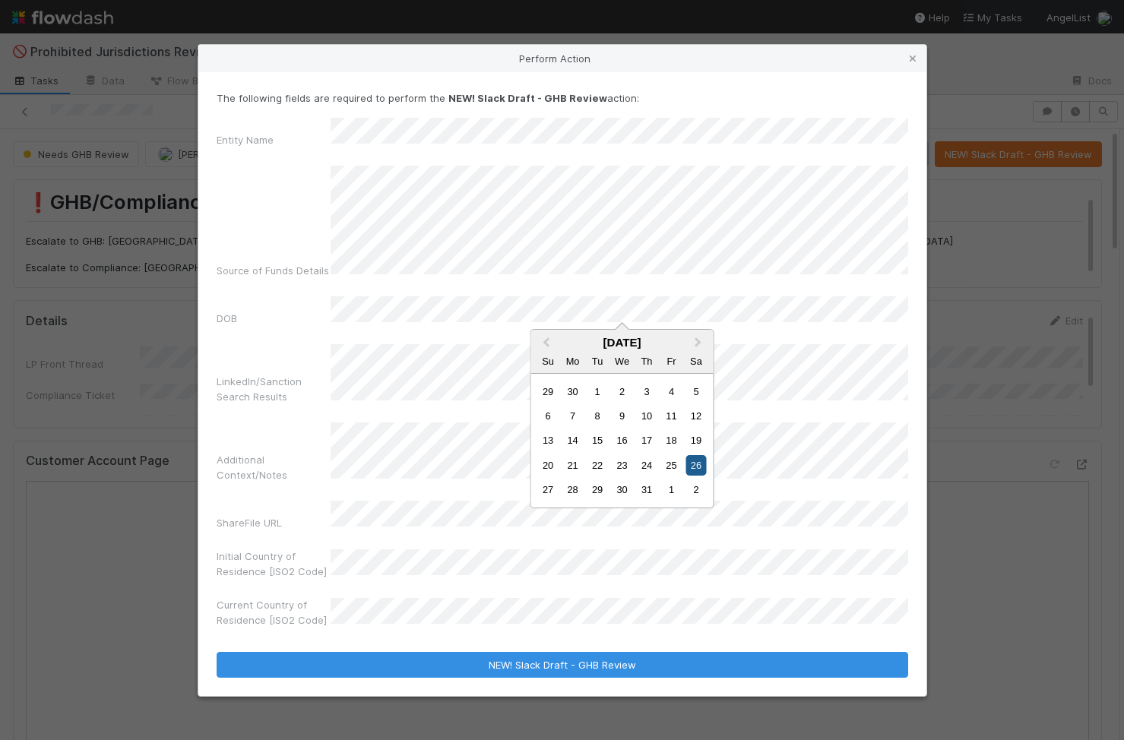
click at [691, 470] on div "26" at bounding box center [696, 465] width 21 height 21
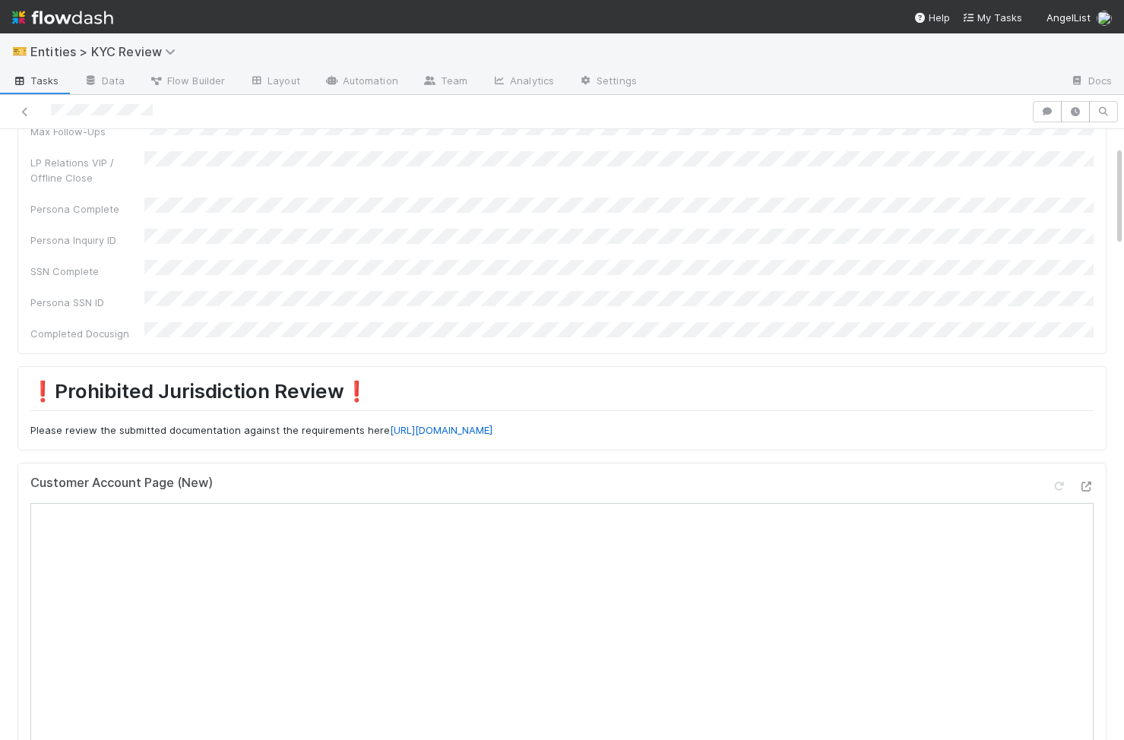
scroll to position [503, 0]
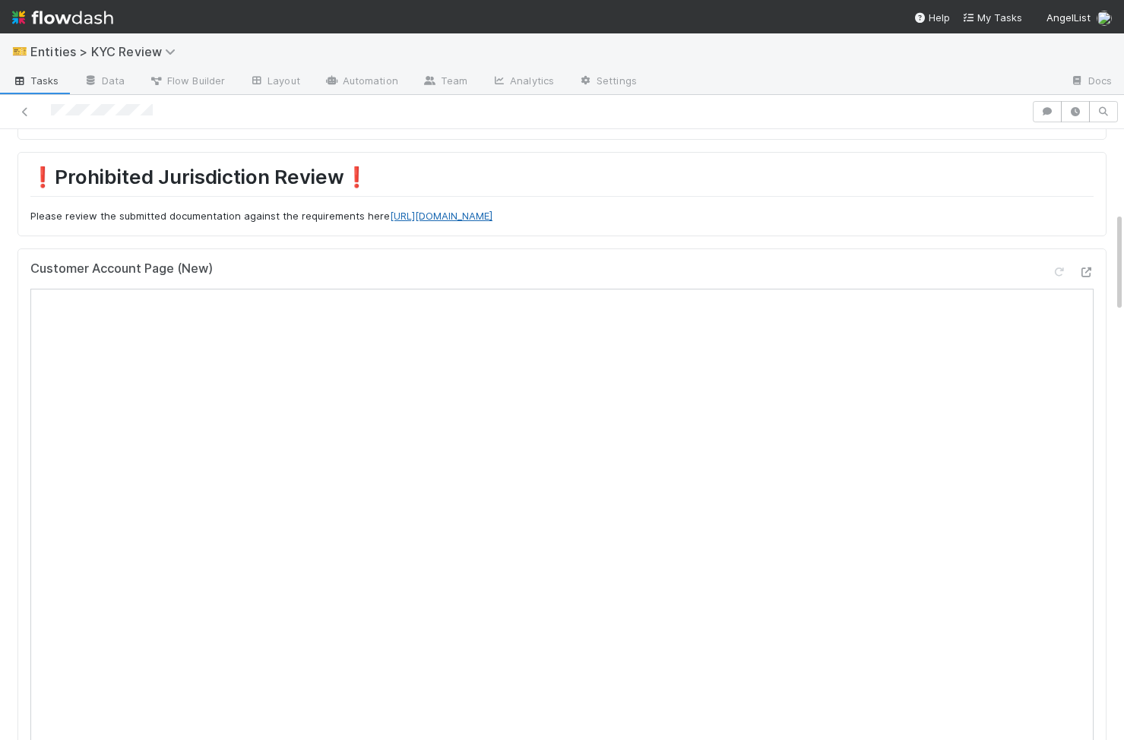
click at [492, 210] on link "https://app.getguru.com/card/ce948r4i/Prohibited-Jurisdiction-Flowdash-" at bounding box center [441, 216] width 103 height 12
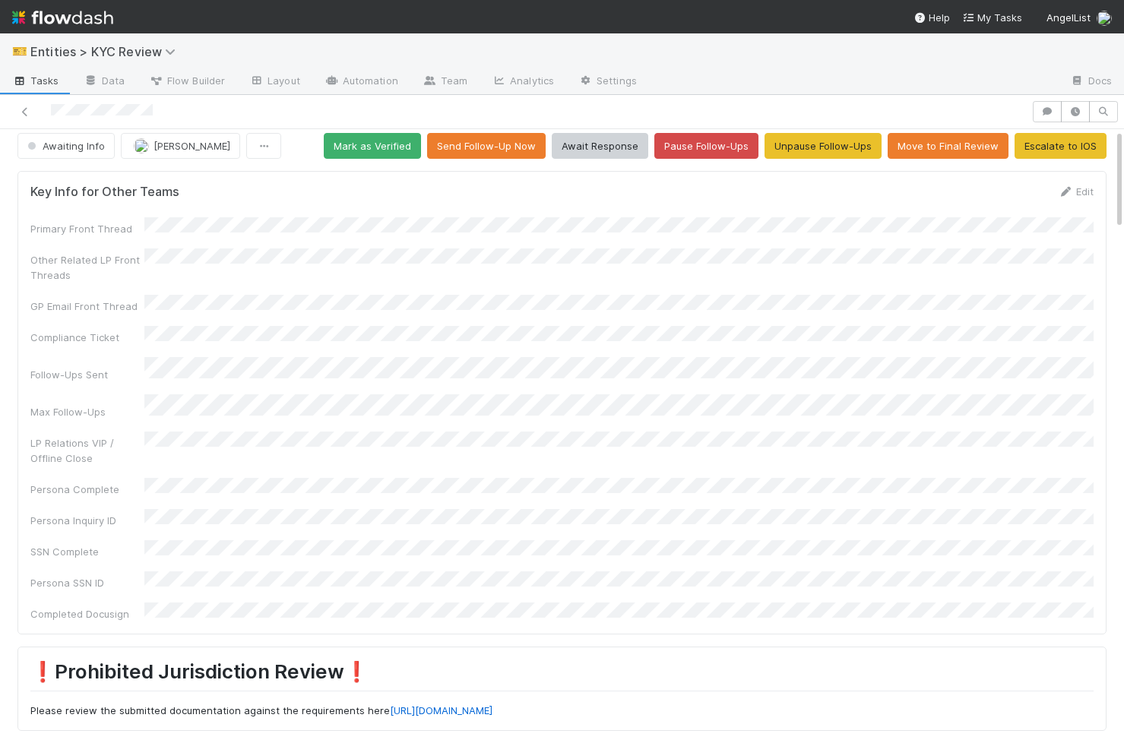
scroll to position [0, 0]
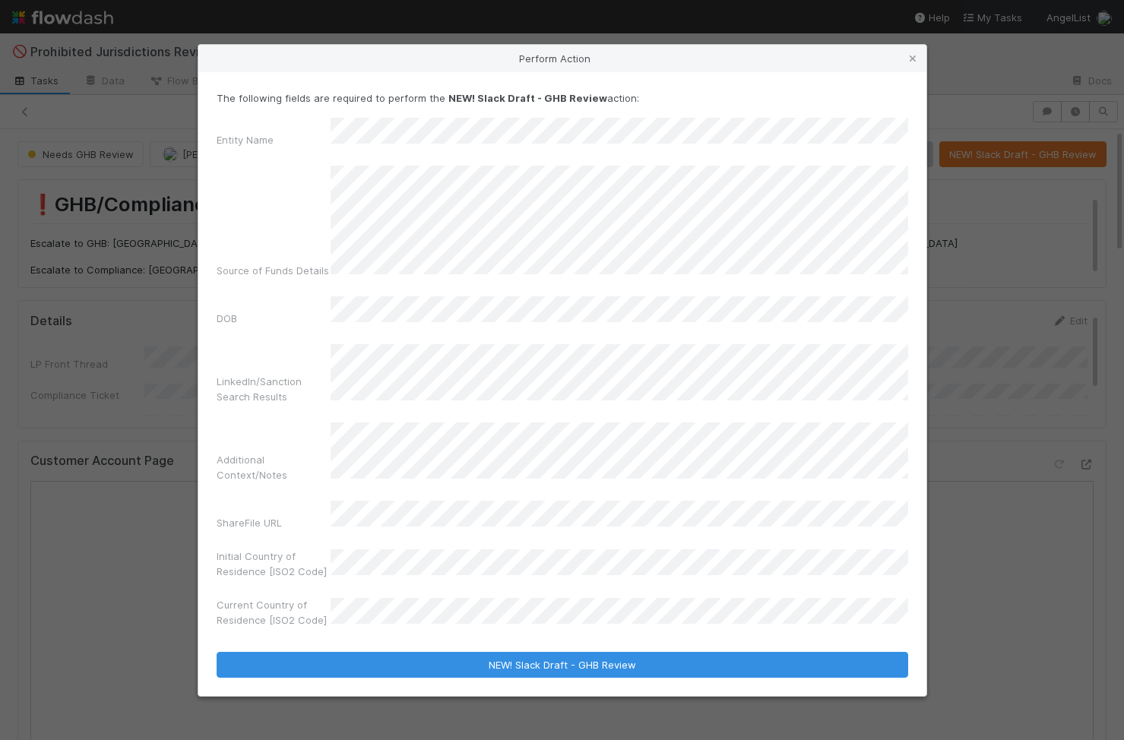
scroll to position [10, 0]
click at [324, 437] on div "Additional Context/Notes" at bounding box center [563, 456] width 692 height 66
click at [485, 483] on div "Entity Name Source of Funds Details DOB LinkedIn/Sanction Search Results Additi…" at bounding box center [563, 376] width 692 height 516
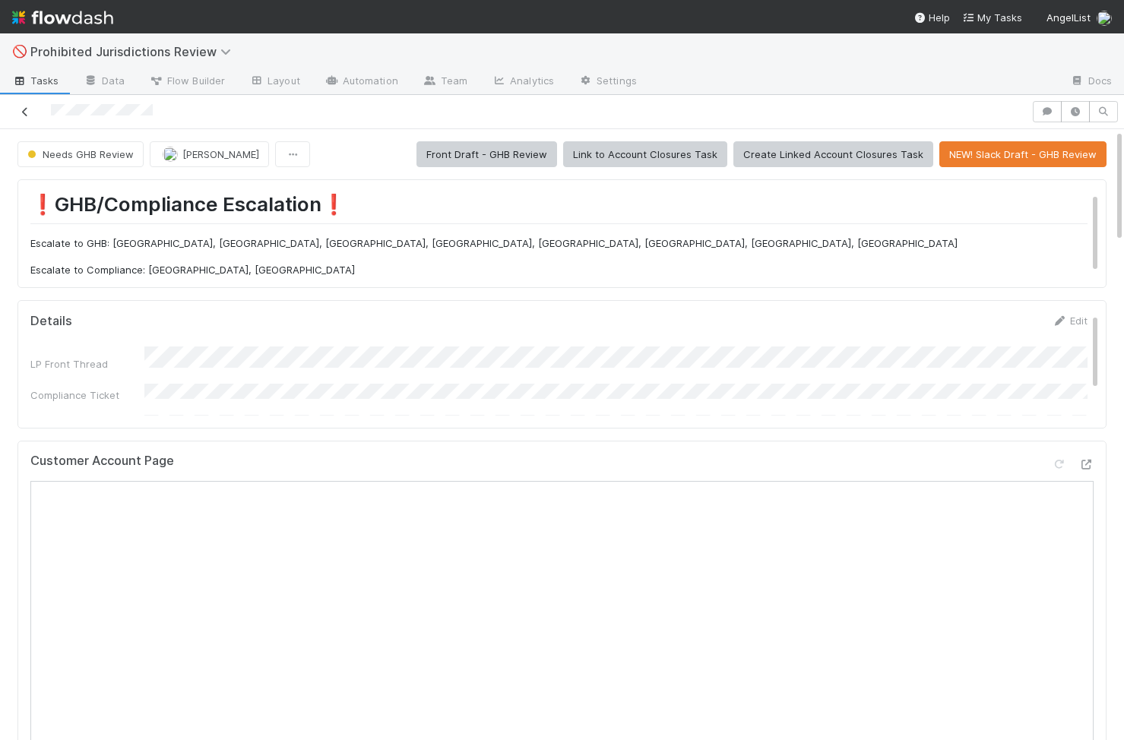
drag, startPoint x: 162, startPoint y: 114, endPoint x: 21, endPoint y: 114, distance: 140.6
click at [21, 114] on div at bounding box center [515, 111] width 1019 height 21
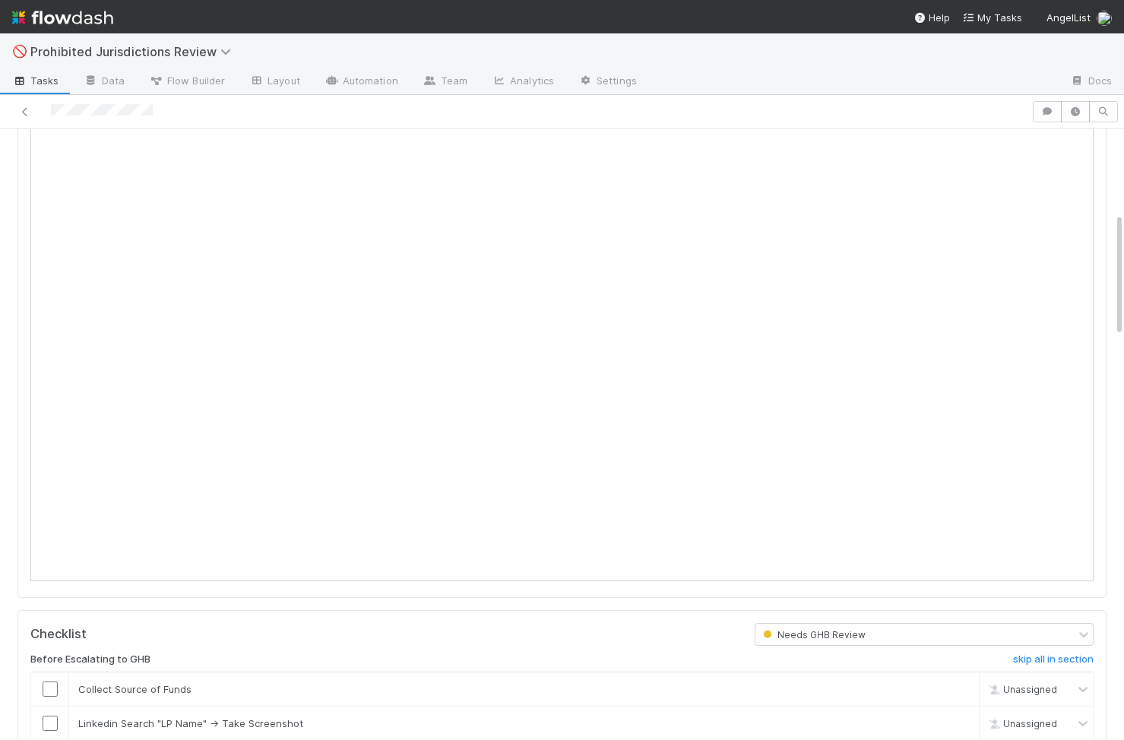
scroll to position [411, 0]
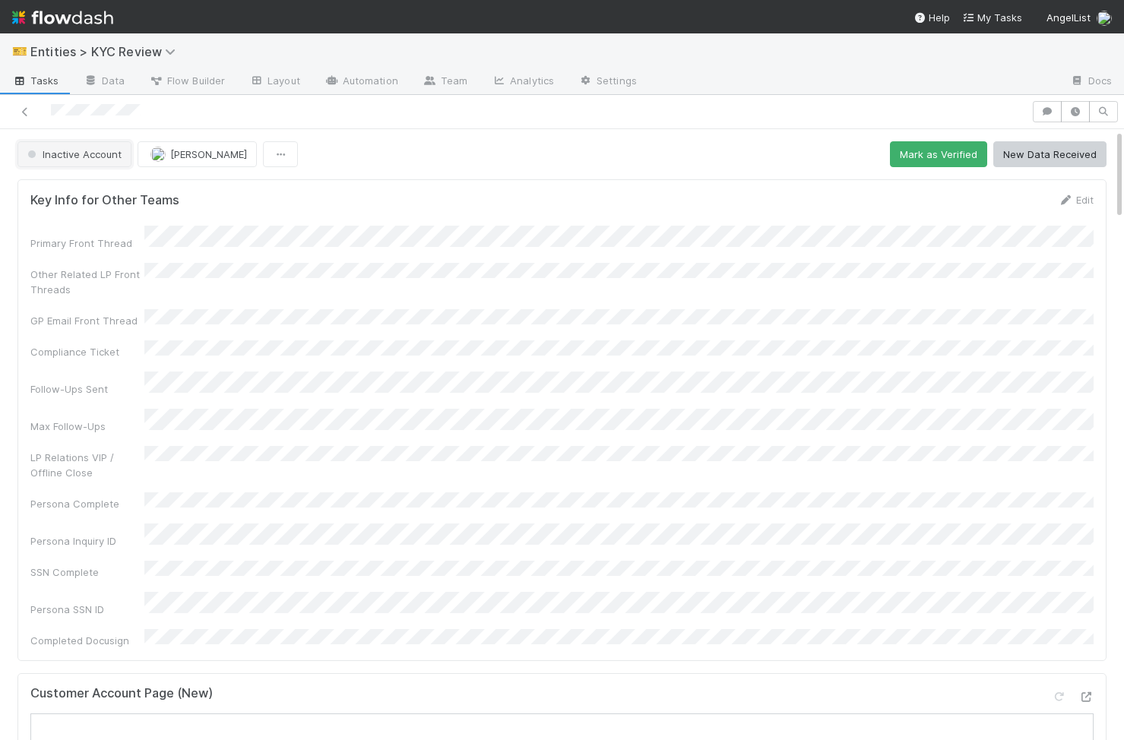
click at [62, 148] on span "Inactive Account" at bounding box center [72, 154] width 97 height 12
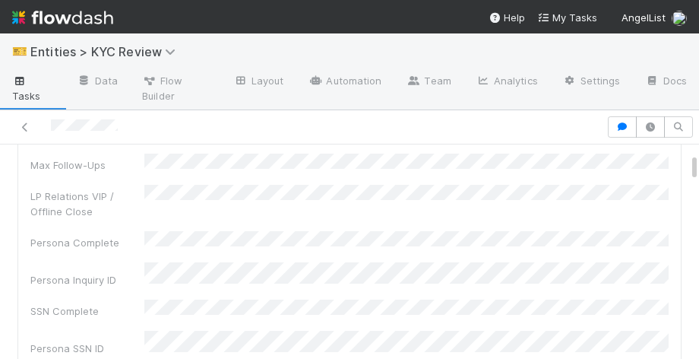
scroll to position [593, 0]
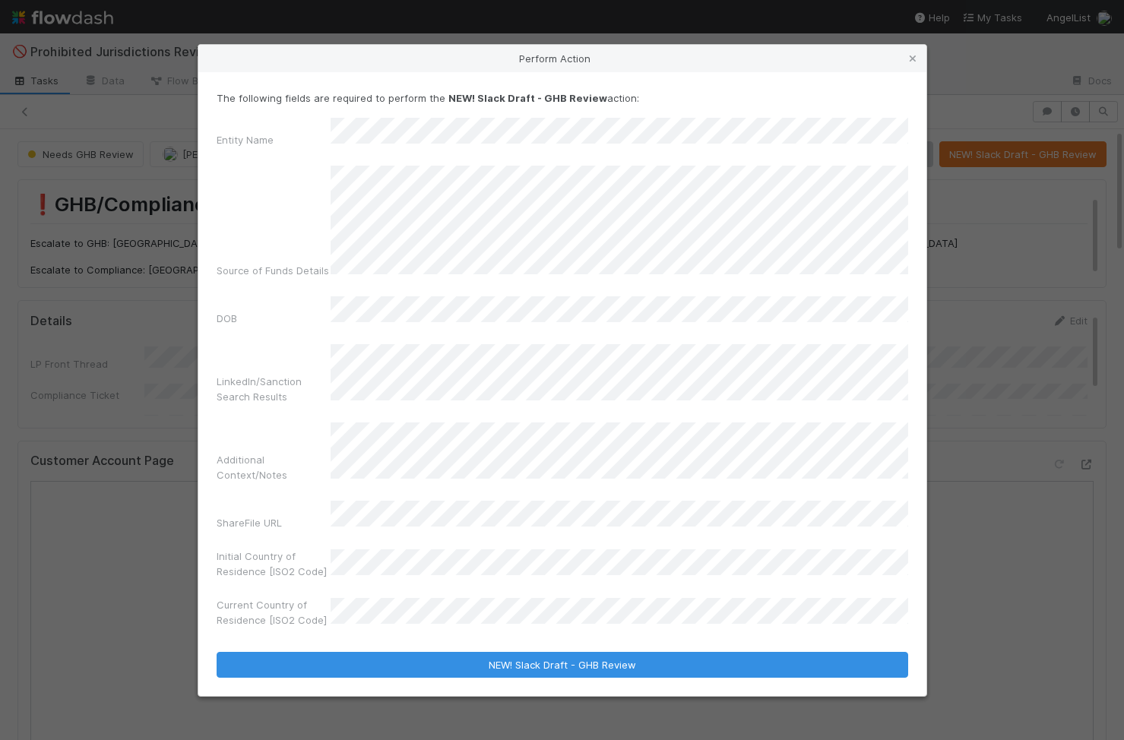
scroll to position [10, 0]
click at [302, 515] on div "ShareFile URL" at bounding box center [274, 525] width 114 height 21
click at [917, 64] on icon at bounding box center [912, 59] width 15 height 10
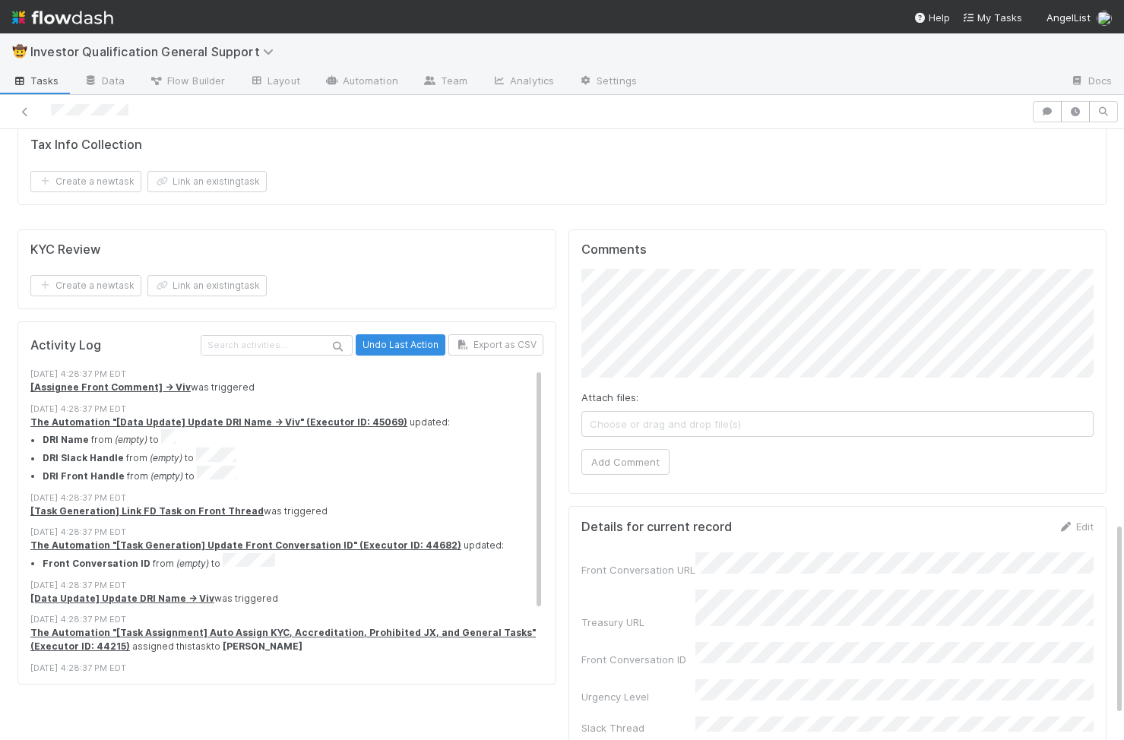
scroll to position [1234, 0]
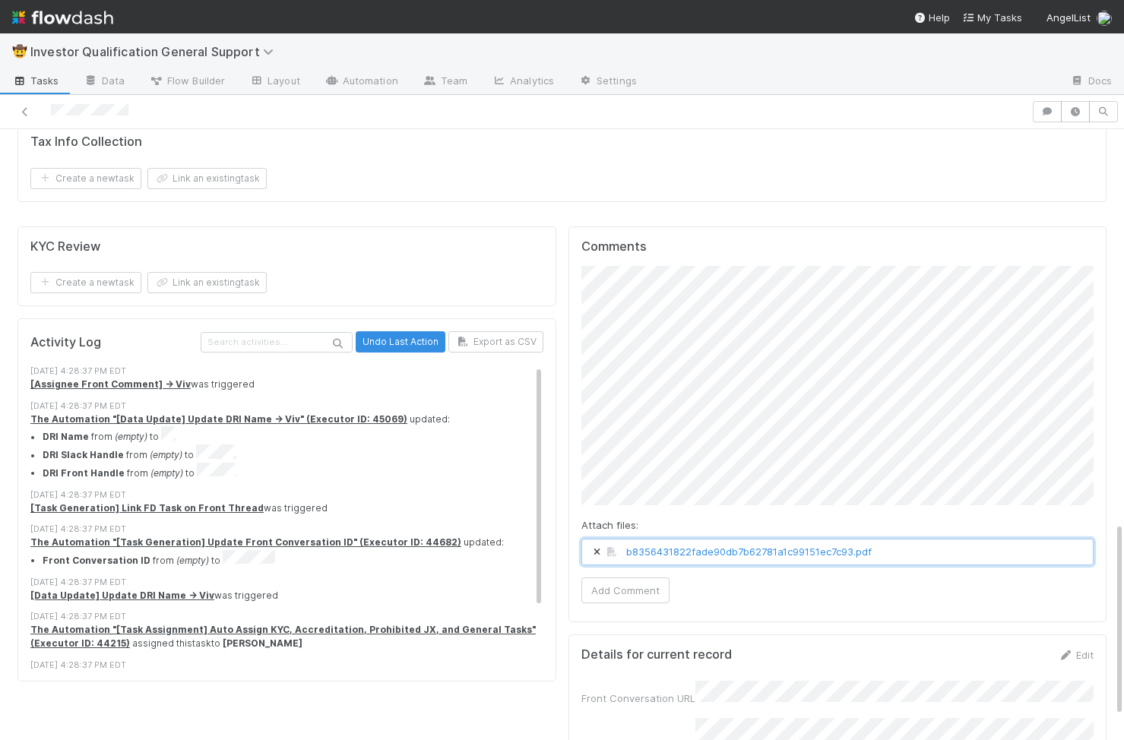
click at [596, 548] on icon at bounding box center [597, 552] width 15 height 9
click at [637, 578] on button "Add Comment" at bounding box center [625, 591] width 88 height 26
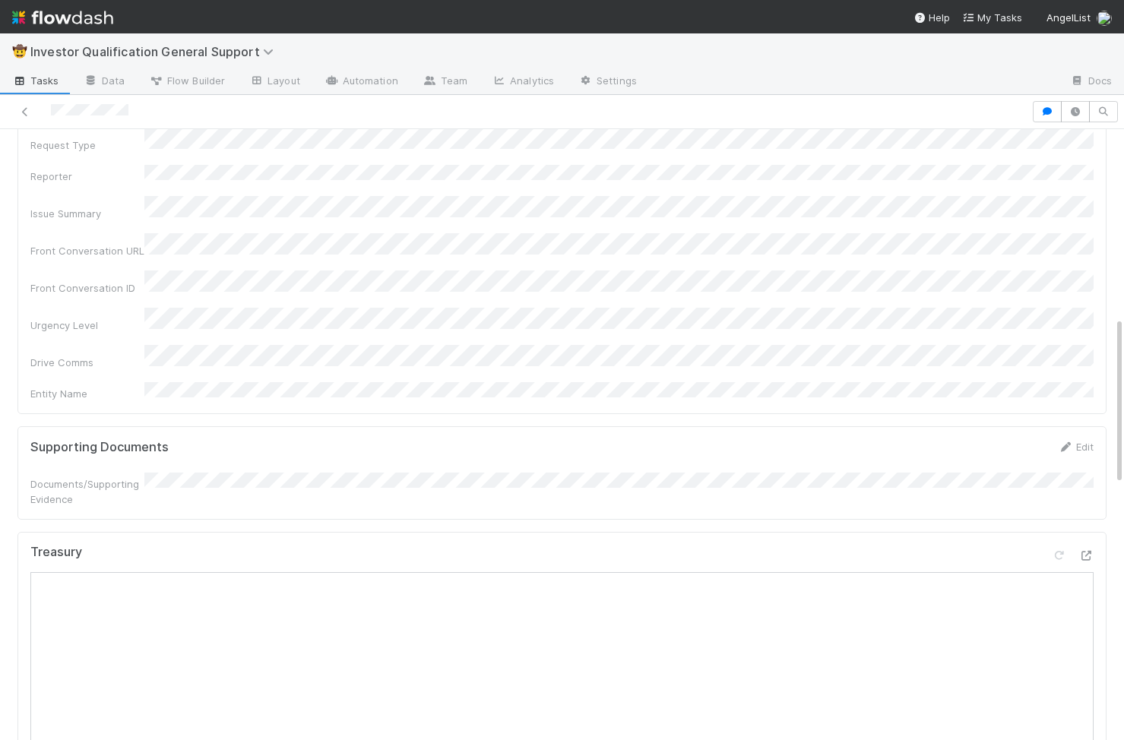
scroll to position [0, 0]
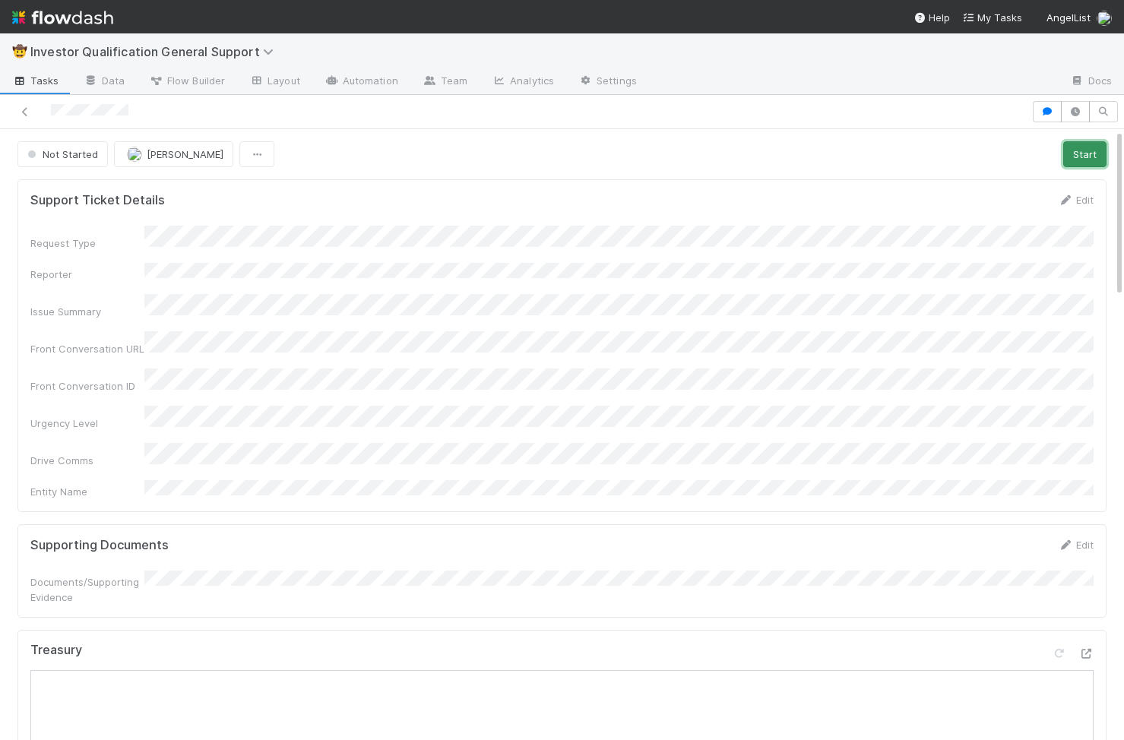
click at [1085, 146] on button "Start" at bounding box center [1084, 154] width 43 height 26
click at [1067, 157] on link "Actions" at bounding box center [1075, 154] width 62 height 26
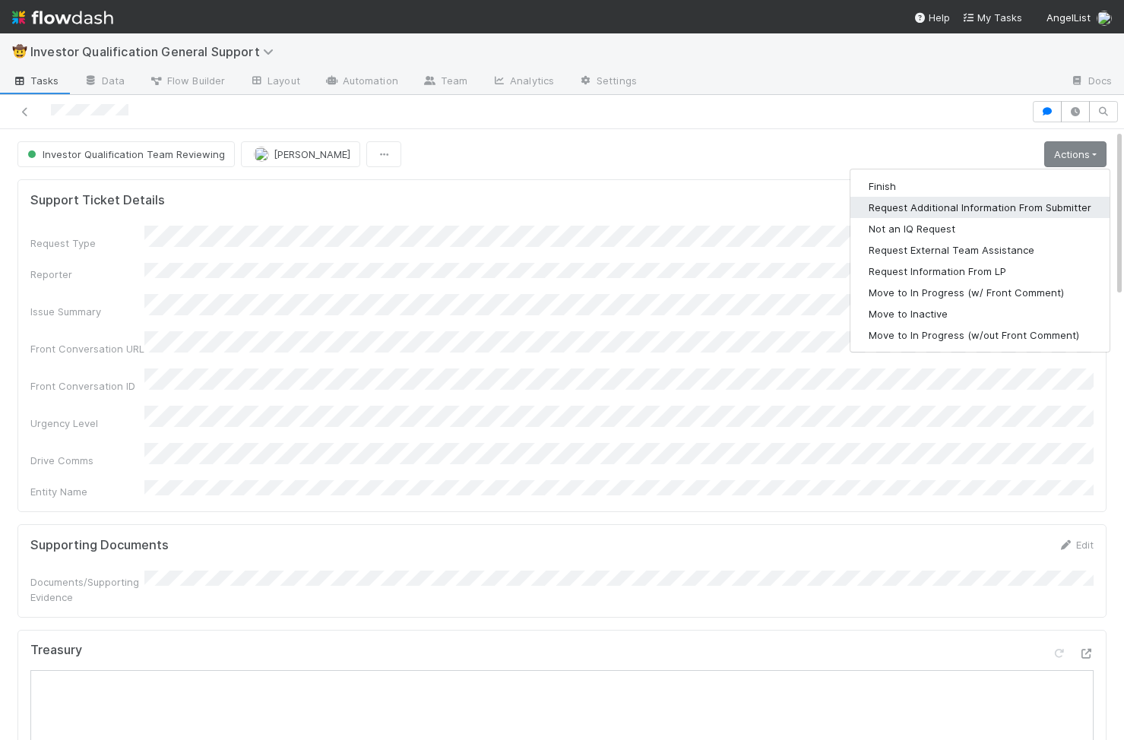
click at [984, 211] on button "Request Additional Information From Submitter" at bounding box center [979, 207] width 259 height 21
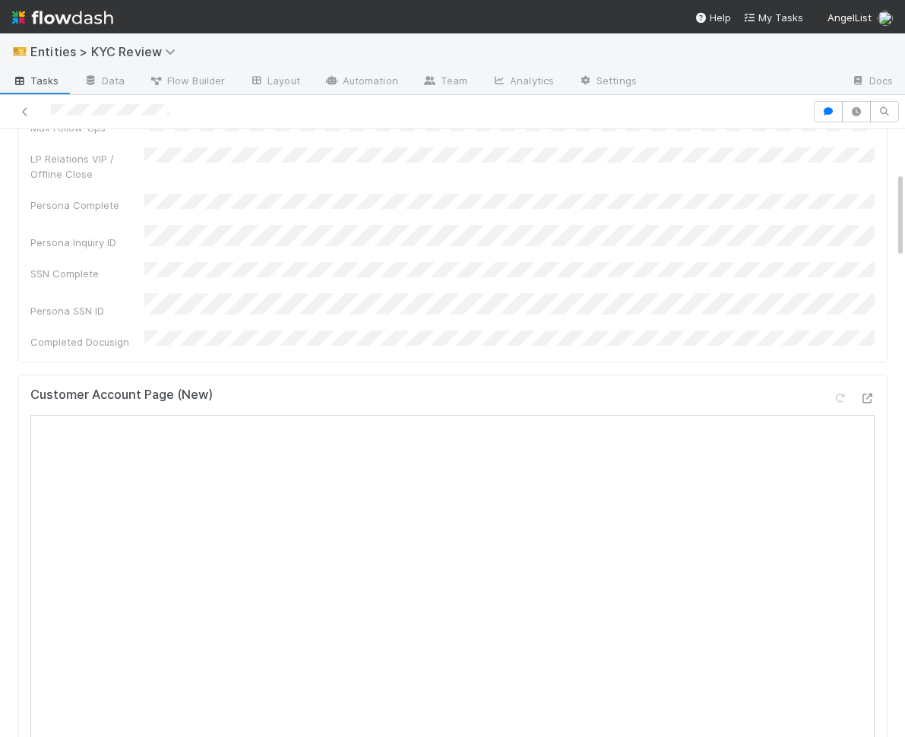
scroll to position [477, 0]
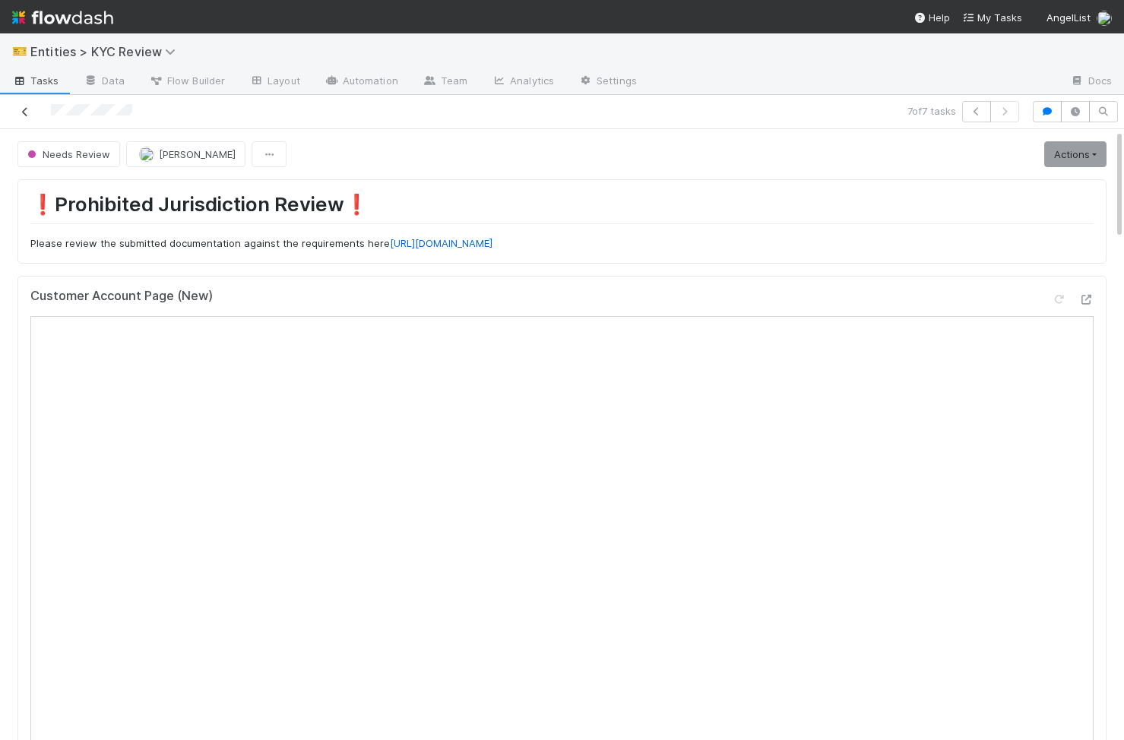
click at [24, 112] on icon at bounding box center [24, 112] width 15 height 10
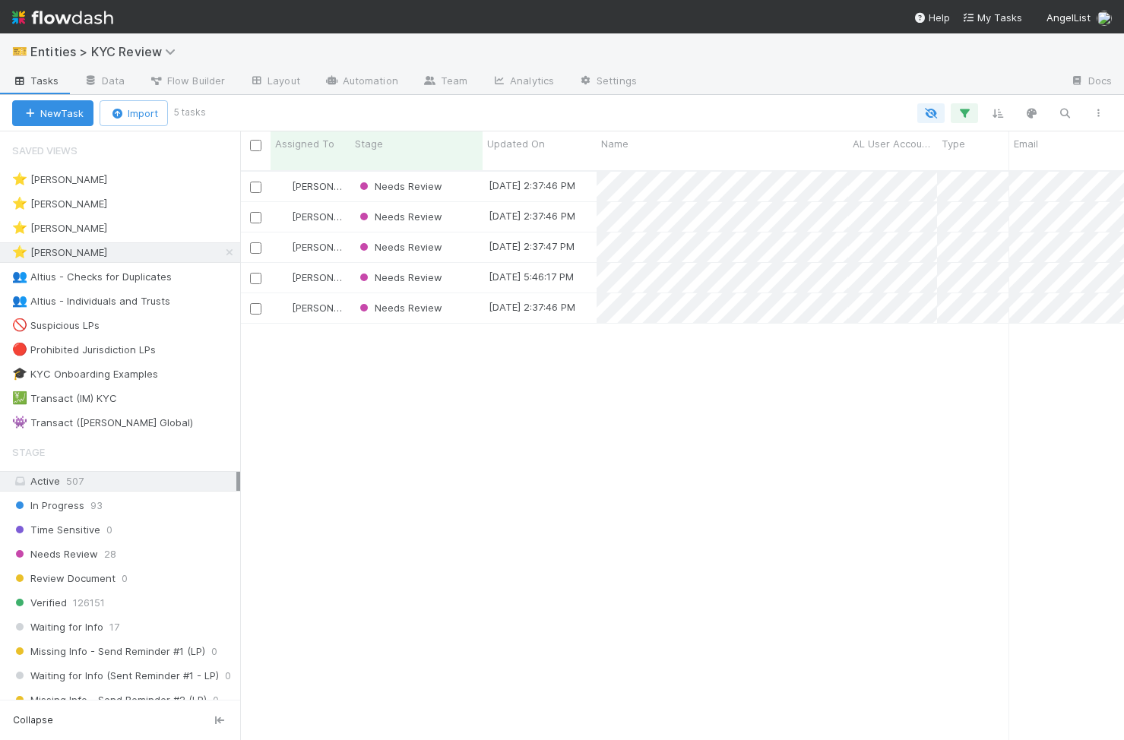
scroll to position [0, 1]
click at [463, 293] on div "Needs Review" at bounding box center [416, 308] width 132 height 30
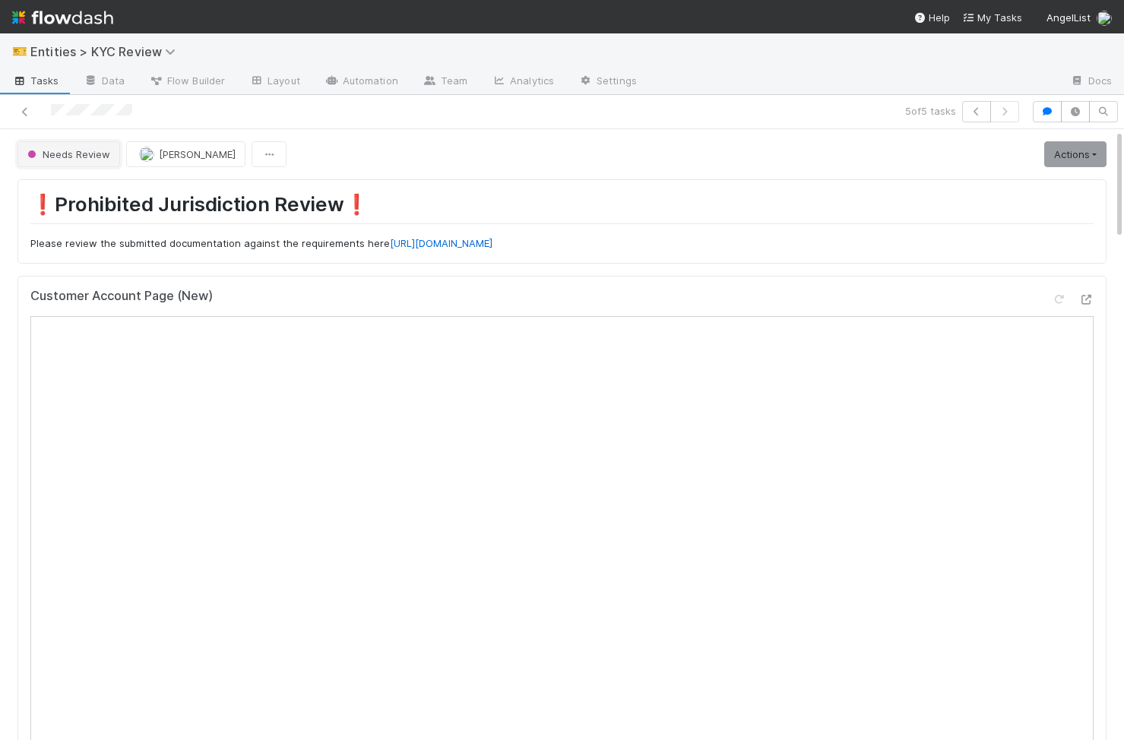
click at [84, 148] on span "Needs Review" at bounding box center [67, 154] width 86 height 12
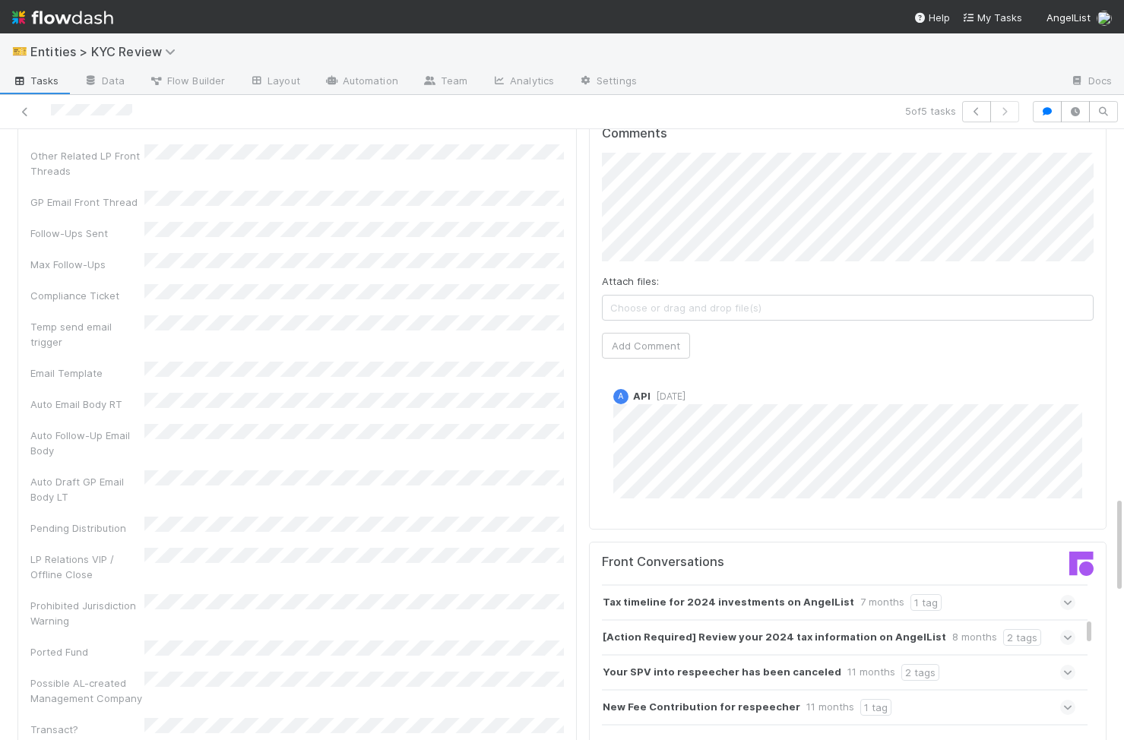
scroll to position [2290, 0]
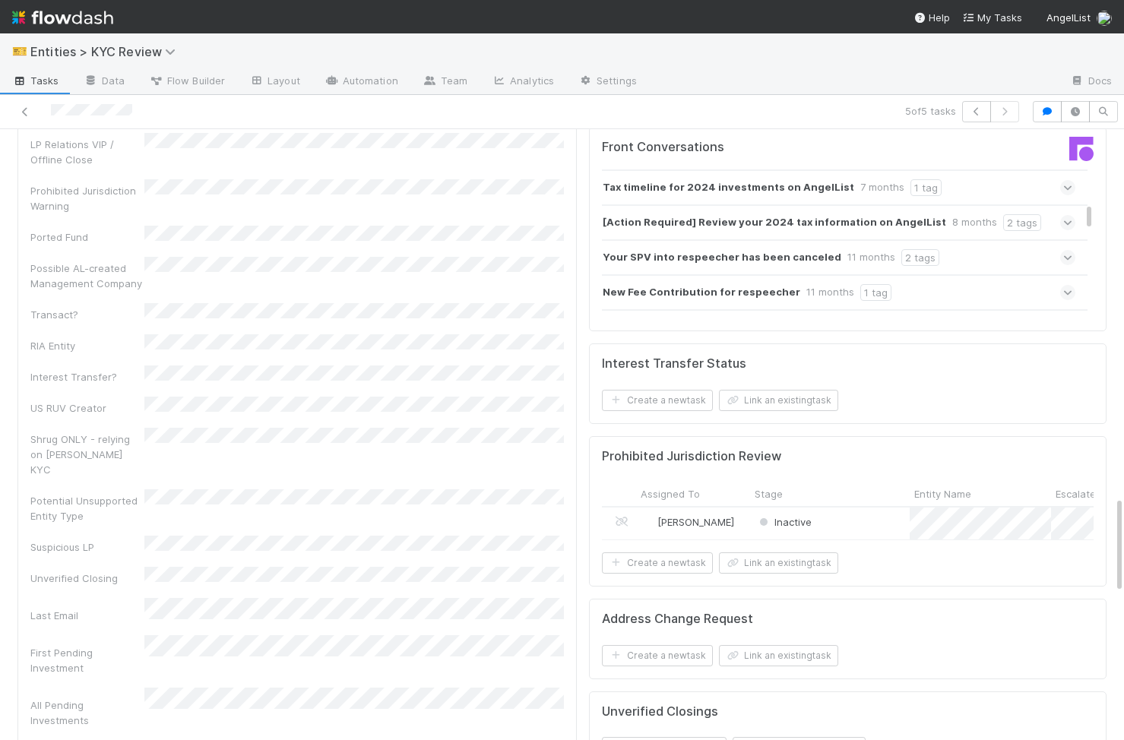
click at [872, 508] on div "Inactive" at bounding box center [830, 524] width 160 height 33
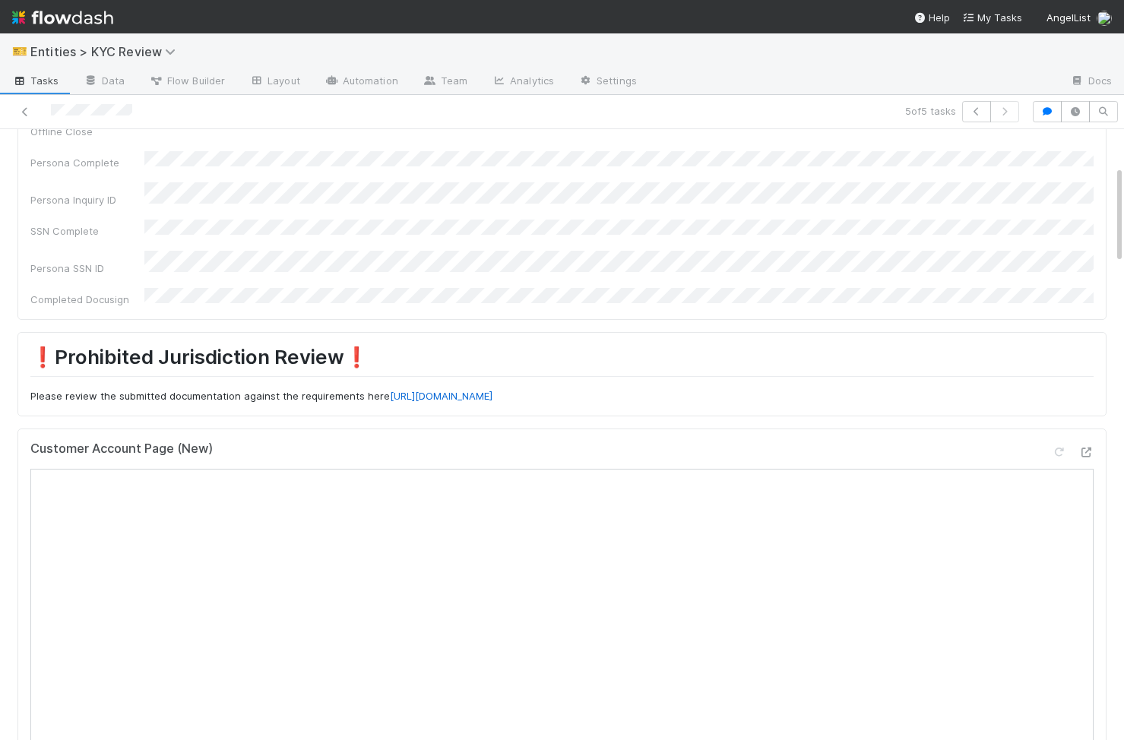
scroll to position [0, 0]
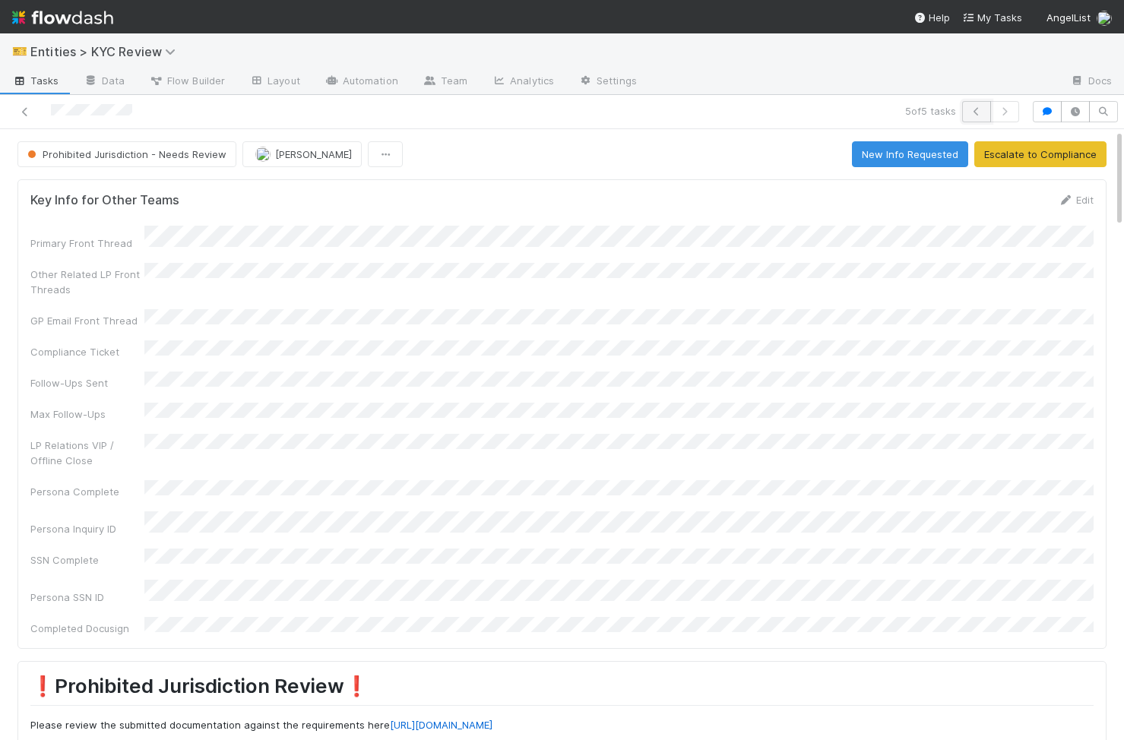
click at [981, 118] on button "button" at bounding box center [976, 111] width 29 height 21
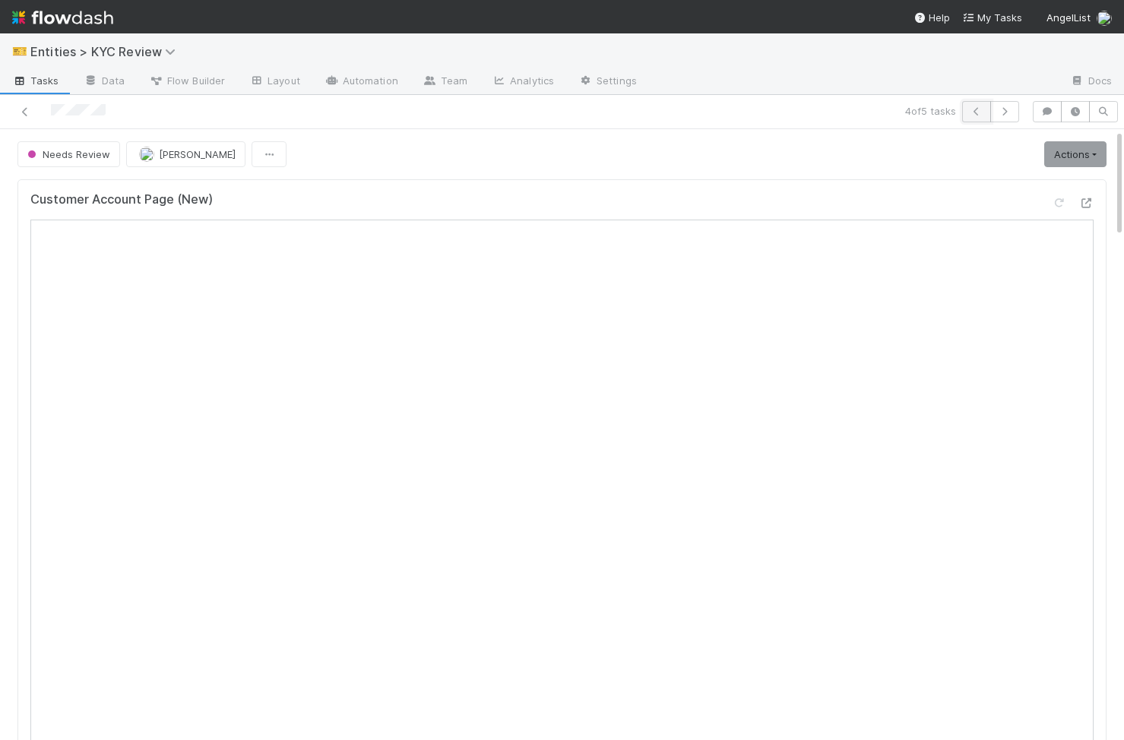
click at [967, 103] on button "button" at bounding box center [976, 111] width 29 height 21
click at [1094, 141] on link "Actions" at bounding box center [1075, 154] width 62 height 26
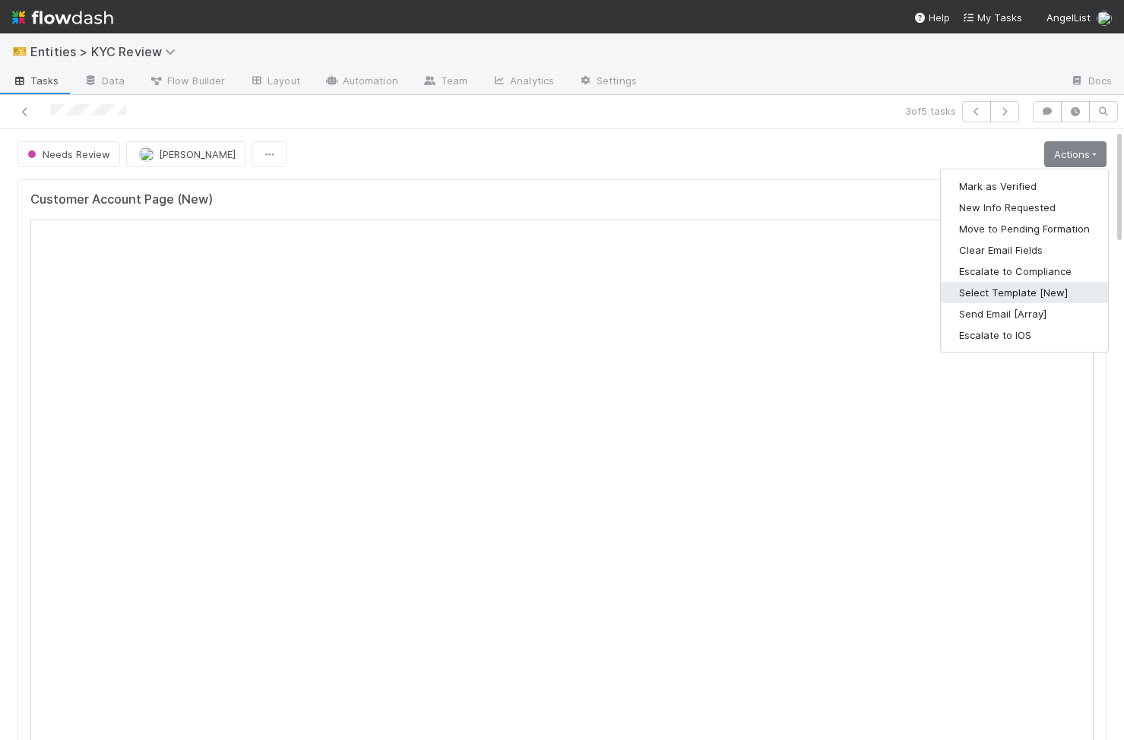
click at [1019, 287] on button "Select Template [New]" at bounding box center [1024, 292] width 167 height 21
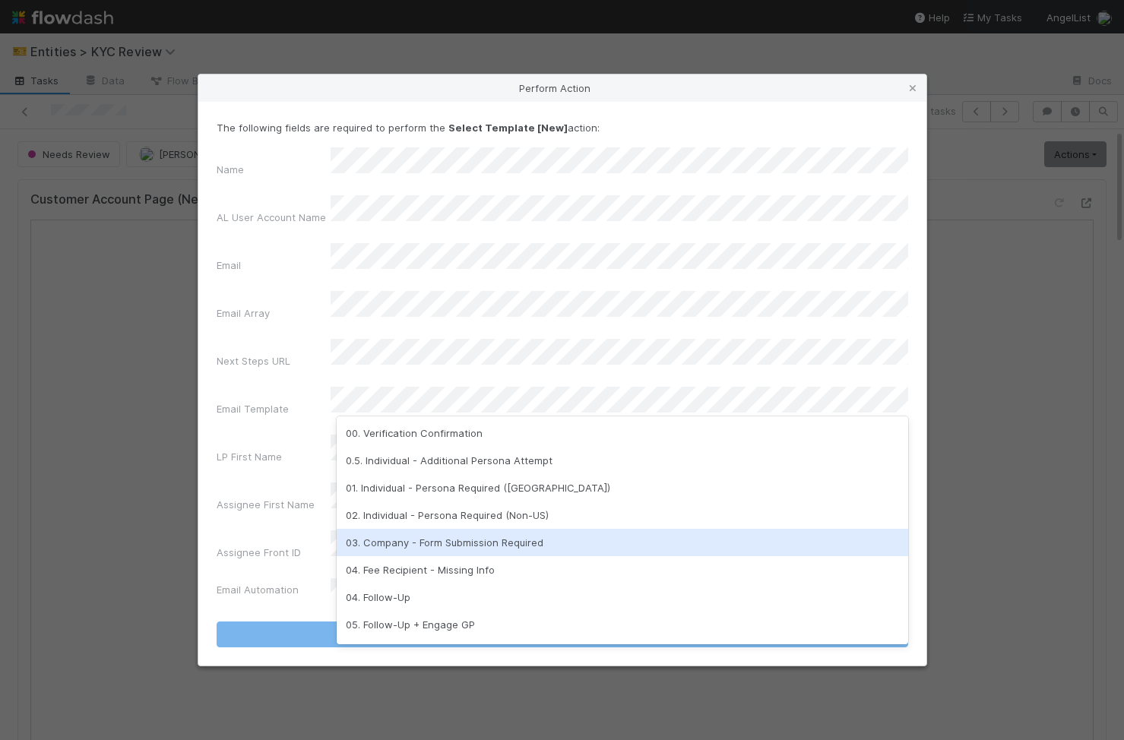
click at [454, 537] on div "03. Company - Form Submission Required" at bounding box center [623, 542] width 572 height 27
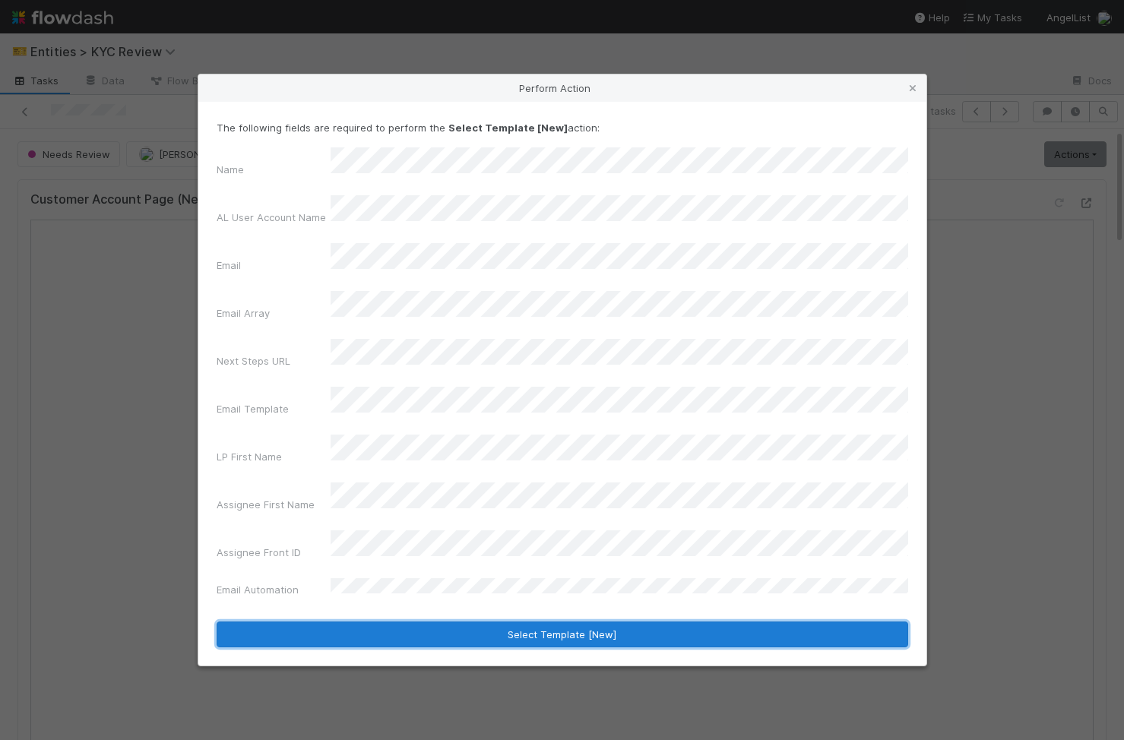
click at [461, 622] on button "Select Template [New]" at bounding box center [563, 635] width 692 height 26
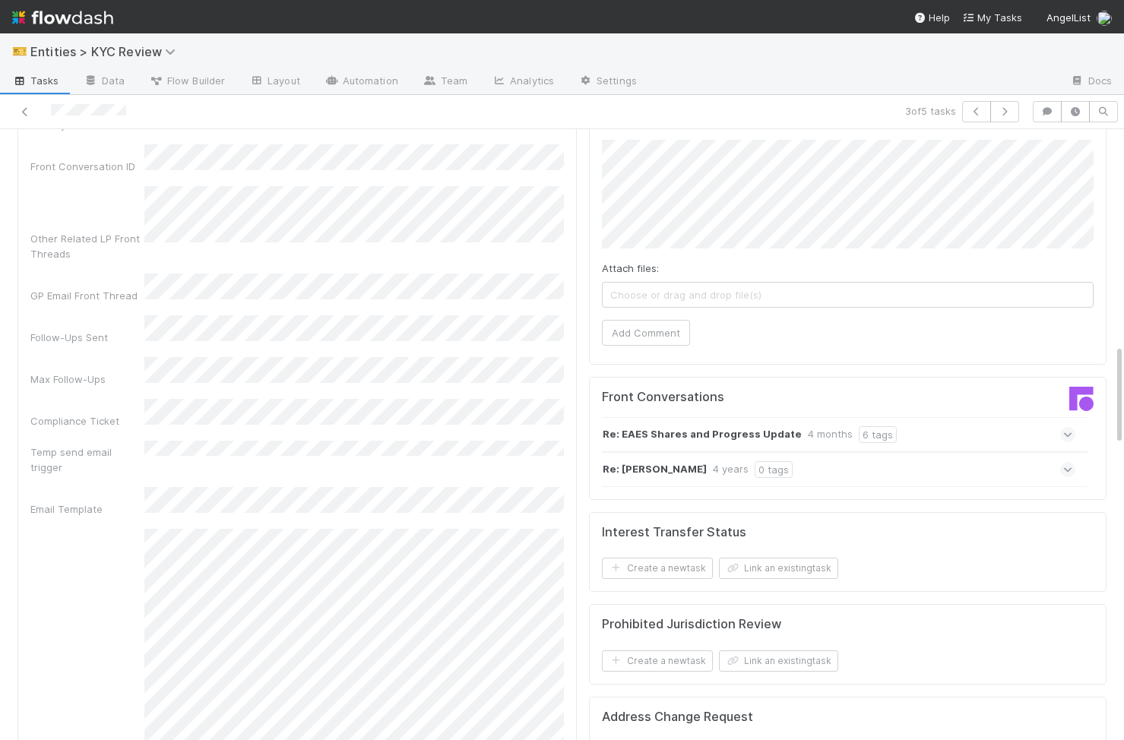
scroll to position [1353, 0]
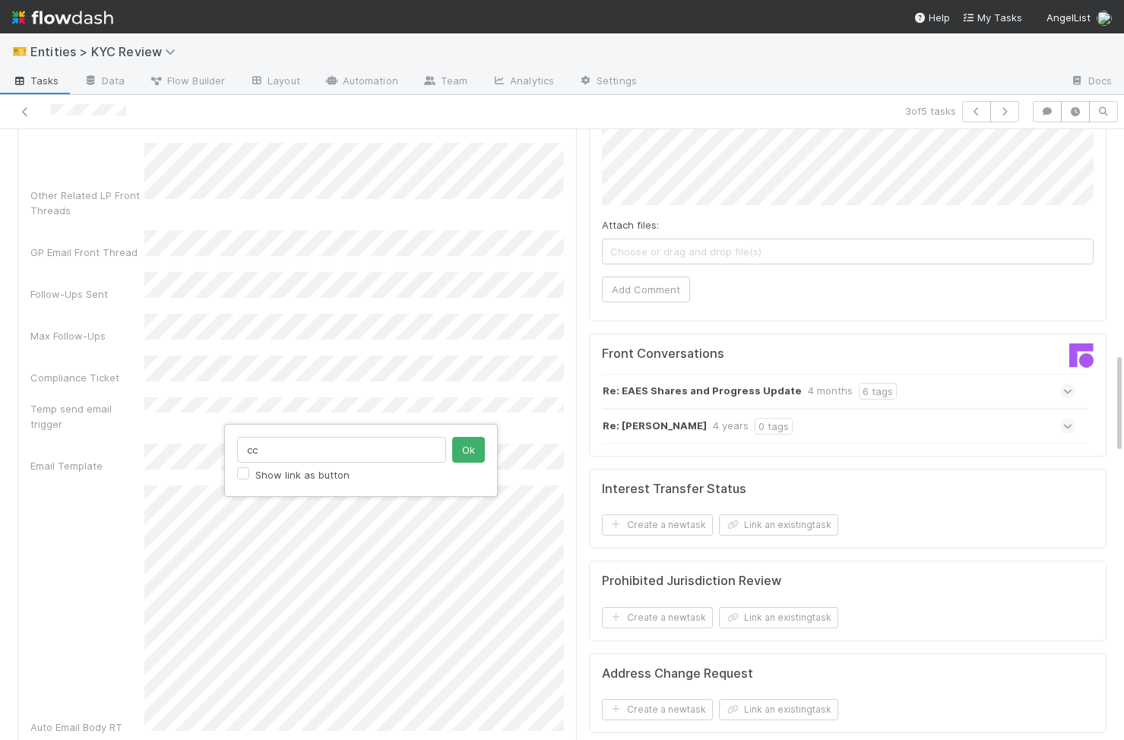
click at [300, 448] on input "cc" at bounding box center [341, 450] width 209 height 26
type input "https://docv.alloy.co/590a3a52-b2c0-4af7-a34a-443af9d94191"
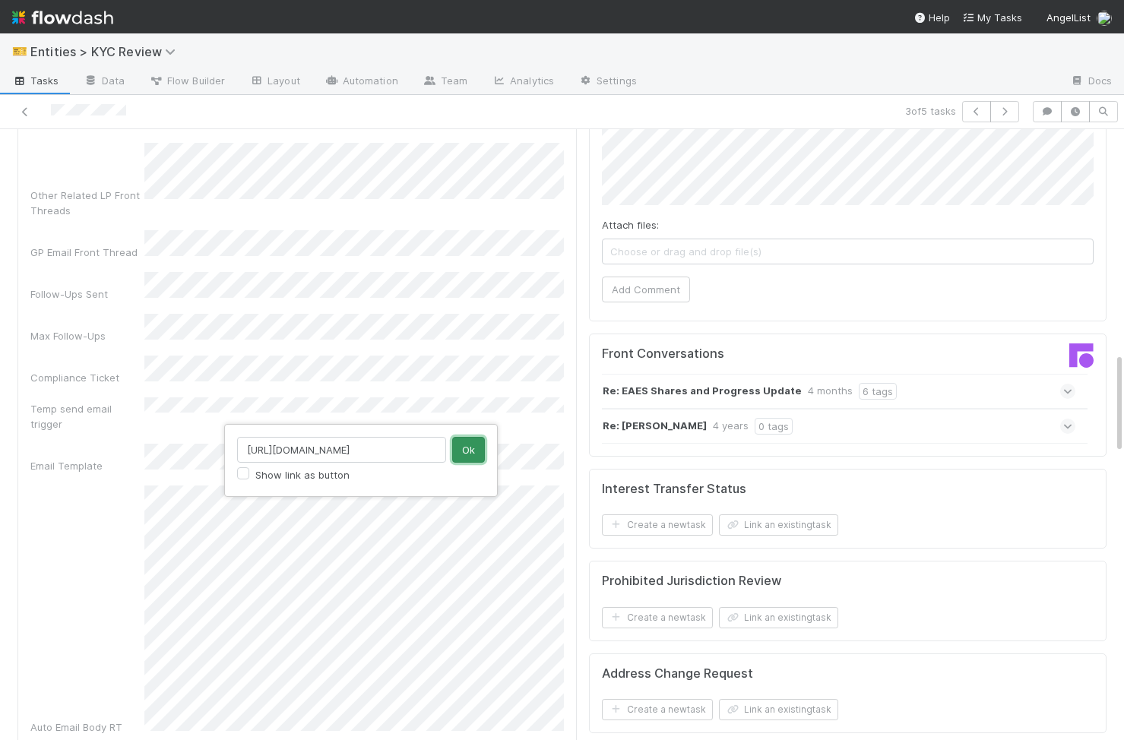
scroll to position [0, 0]
click at [477, 452] on button "Ok" at bounding box center [468, 450] width 33 height 26
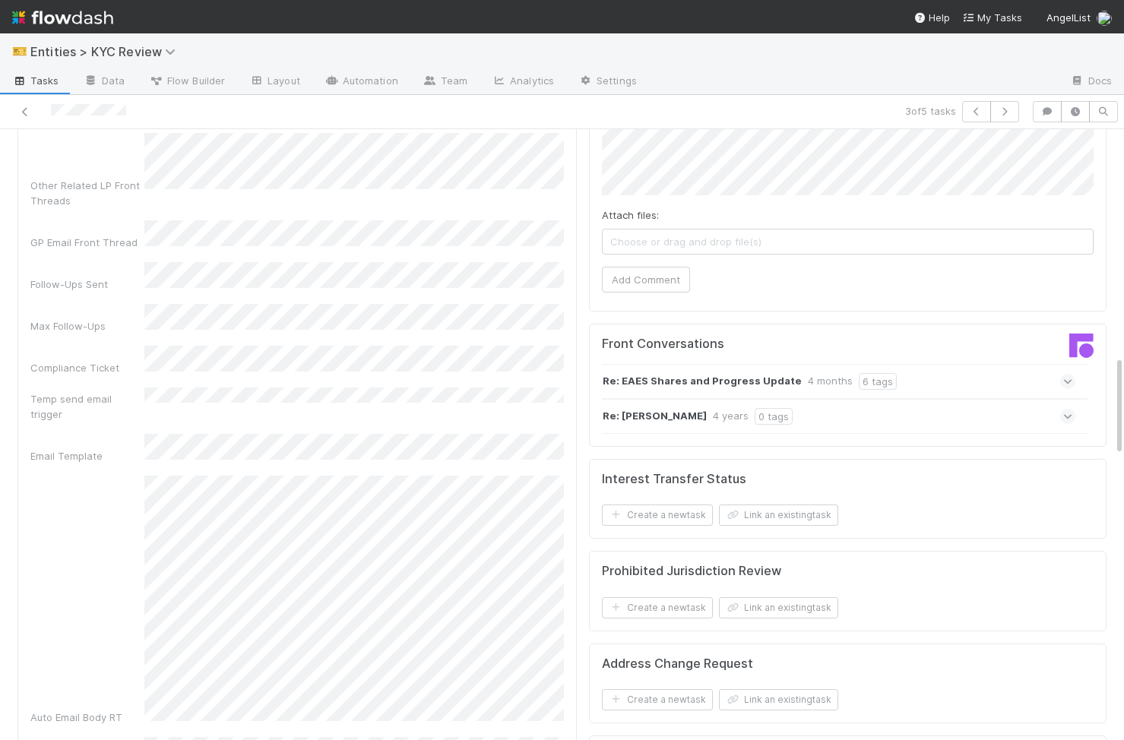
scroll to position [1401, 0]
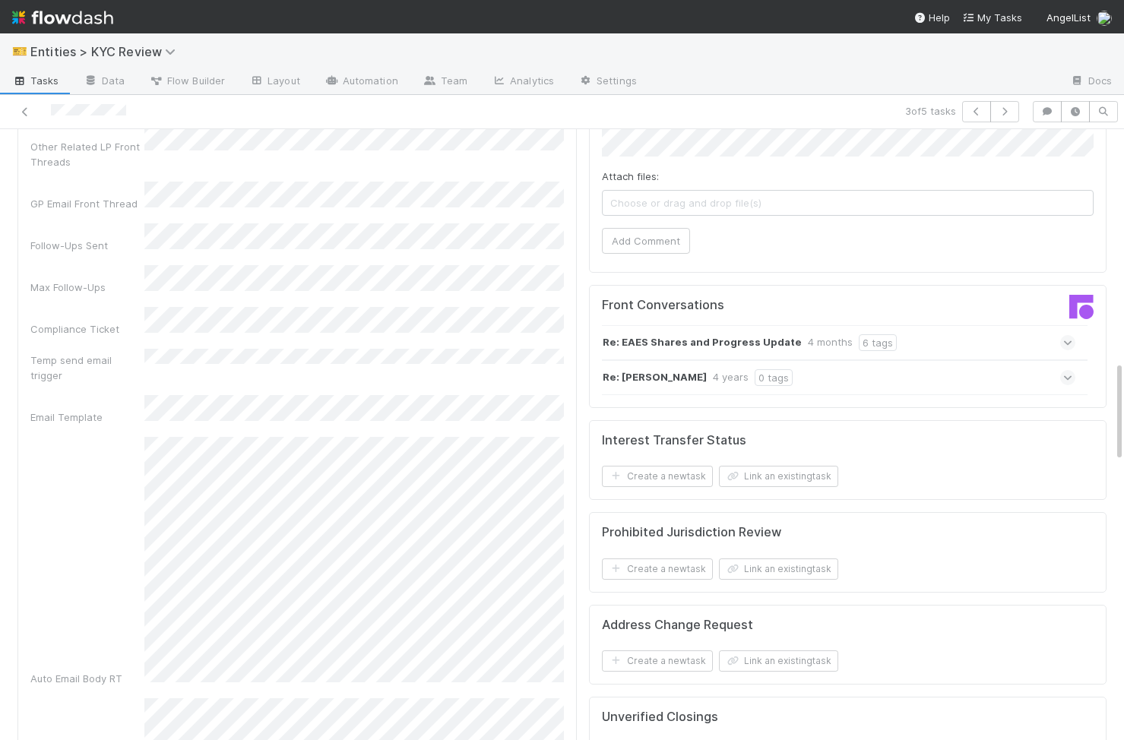
click at [125, 467] on div "Auto Email Body RT" at bounding box center [297, 561] width 534 height 249
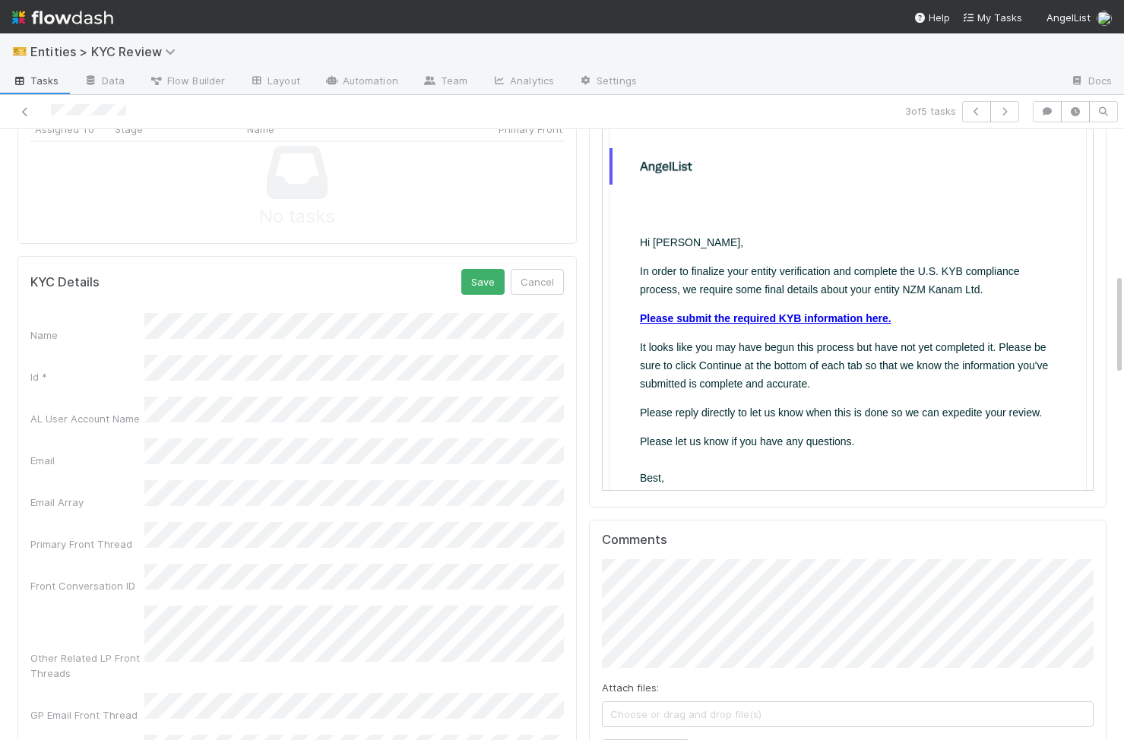
scroll to position [844, 0]
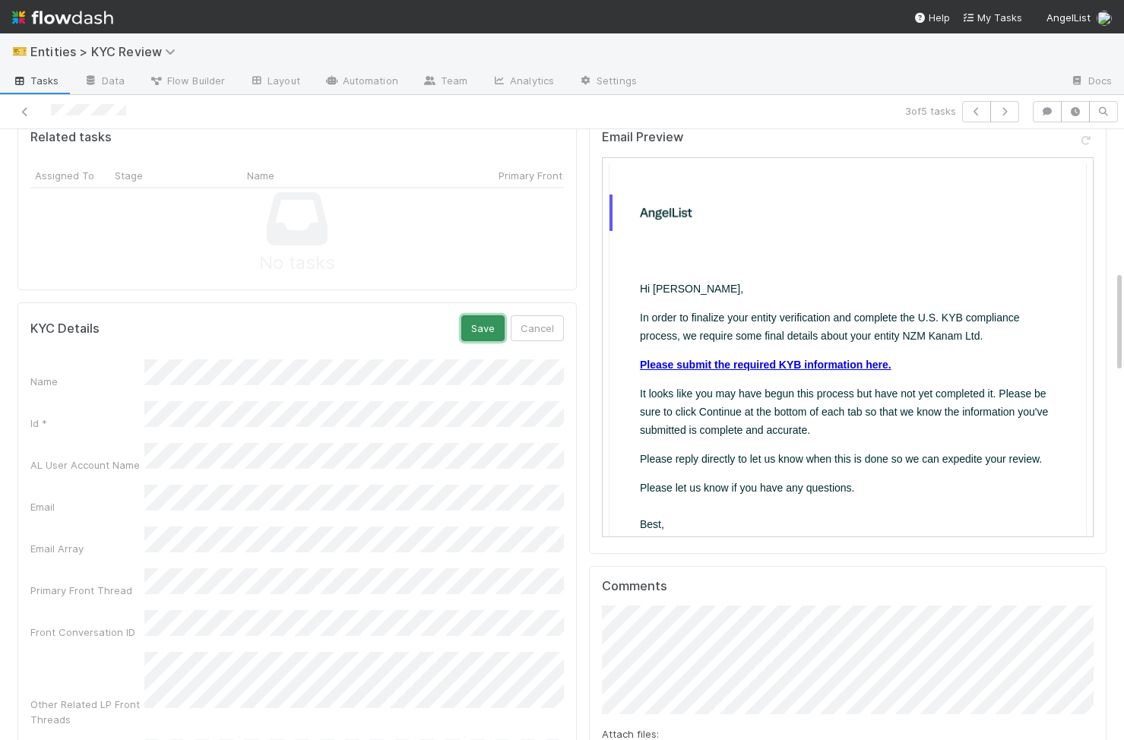
click at [483, 327] on button "Save" at bounding box center [482, 328] width 43 height 26
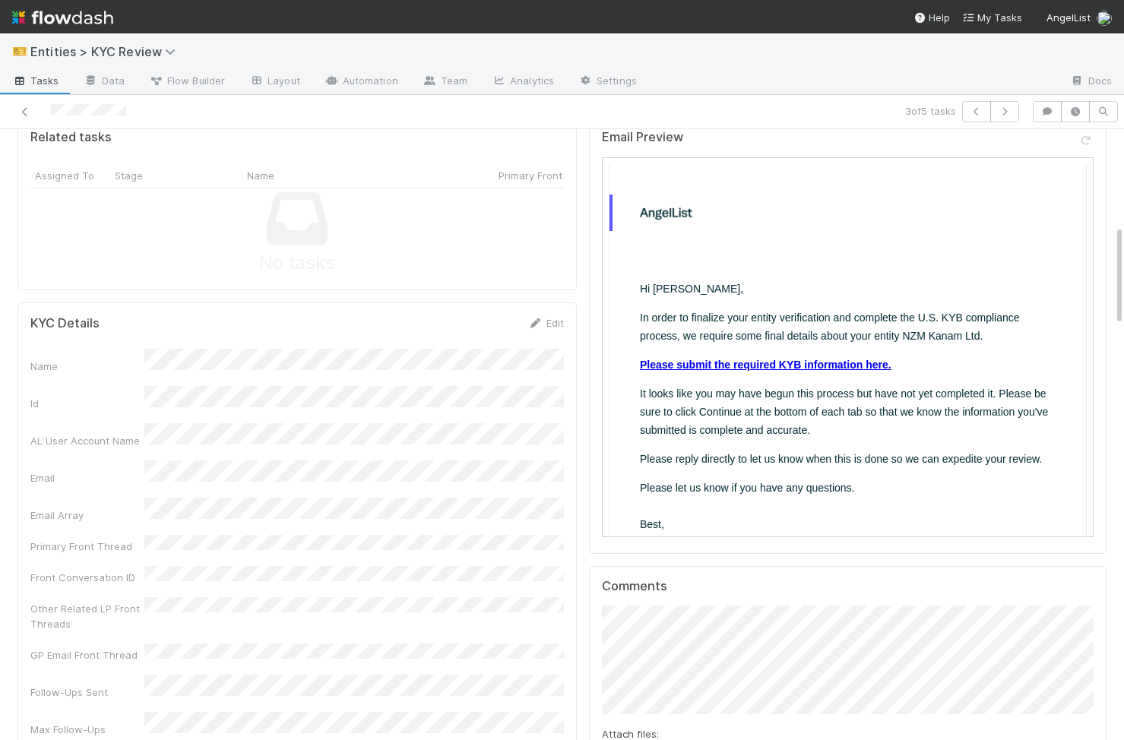
scroll to position [0, 0]
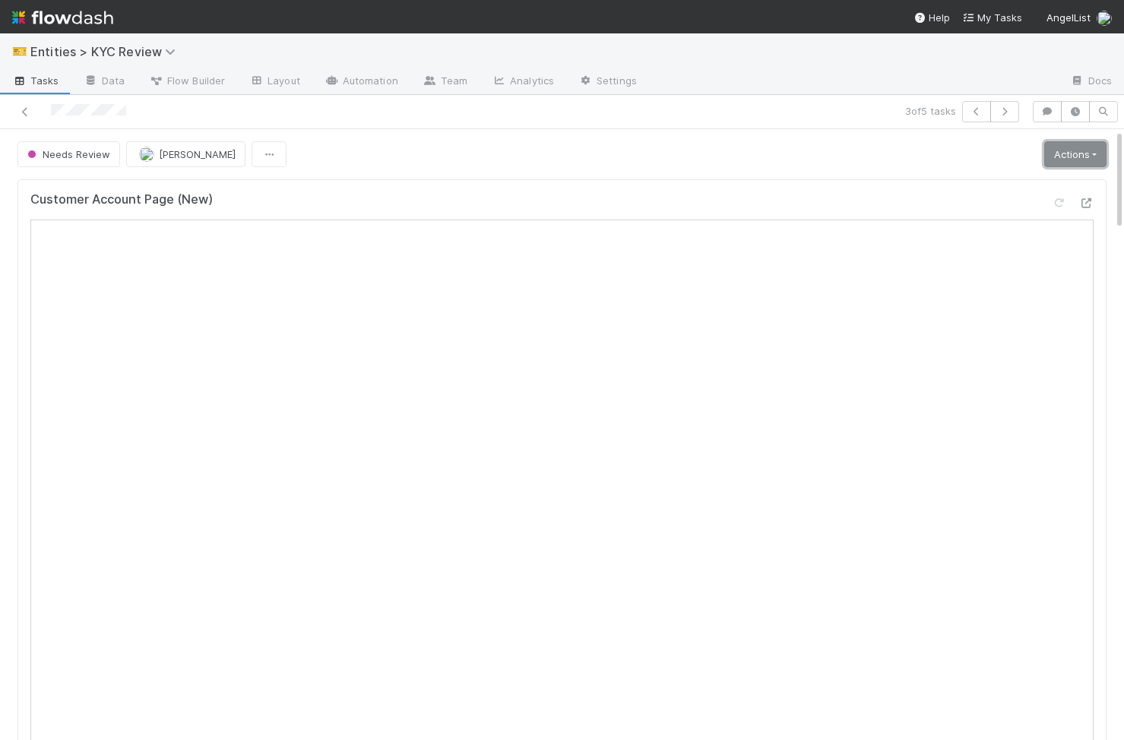
click at [1095, 150] on link "Actions" at bounding box center [1075, 154] width 62 height 26
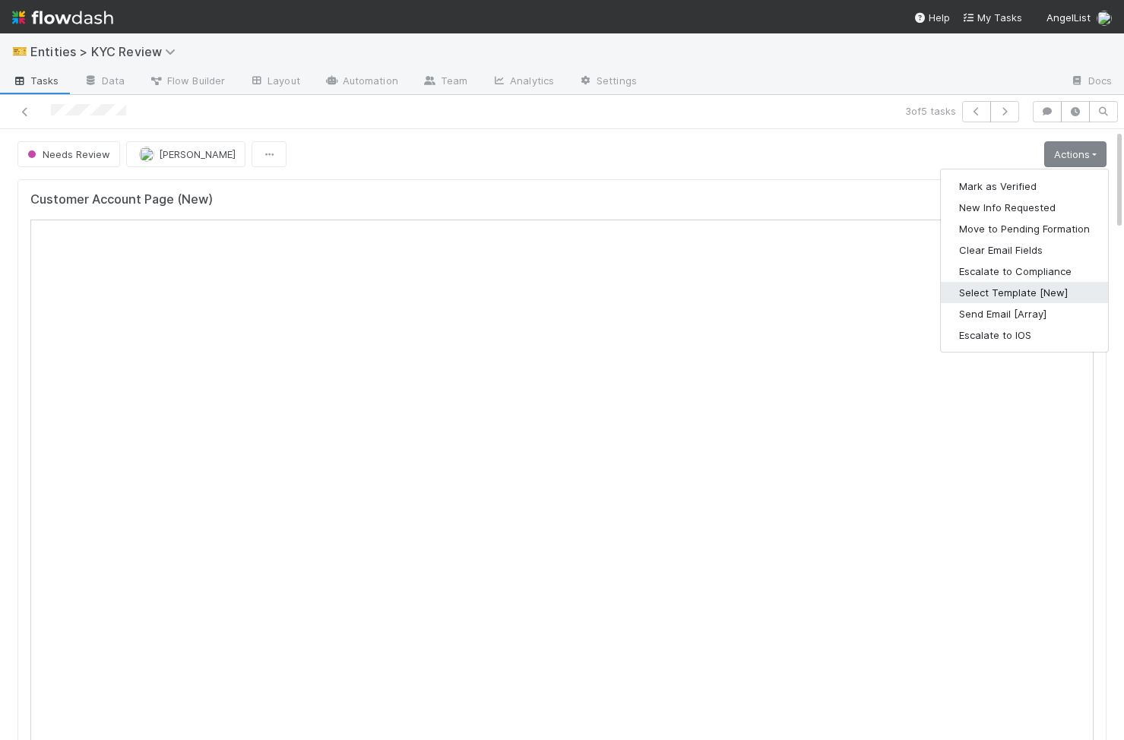
click at [1028, 294] on button "Select Template [New]" at bounding box center [1024, 292] width 167 height 21
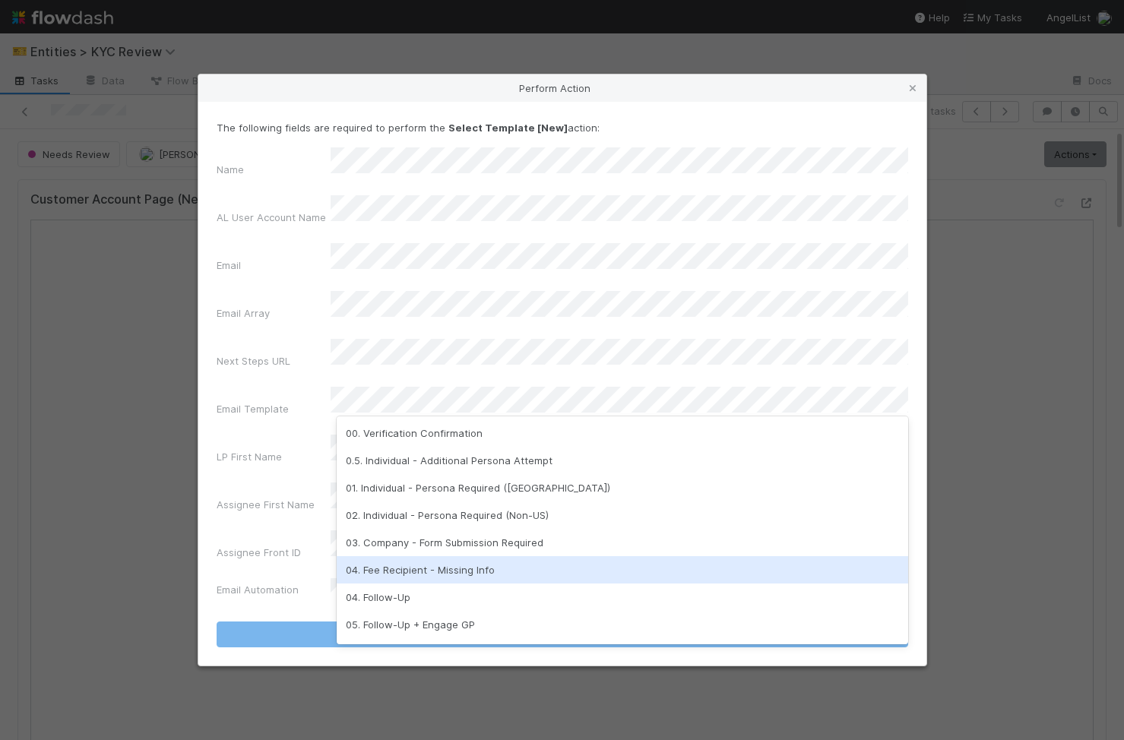
click at [499, 562] on div "04. Fee Recipient - Missing Info" at bounding box center [623, 569] width 572 height 27
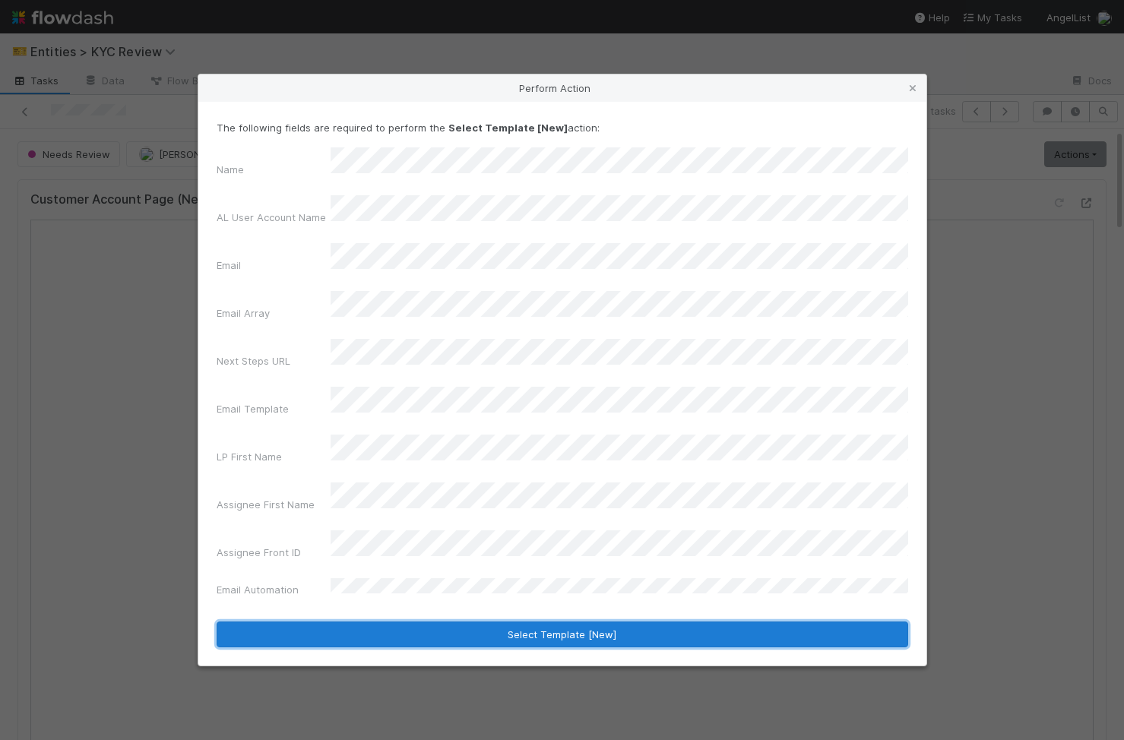
click at [487, 622] on button "Select Template [New]" at bounding box center [563, 635] width 692 height 26
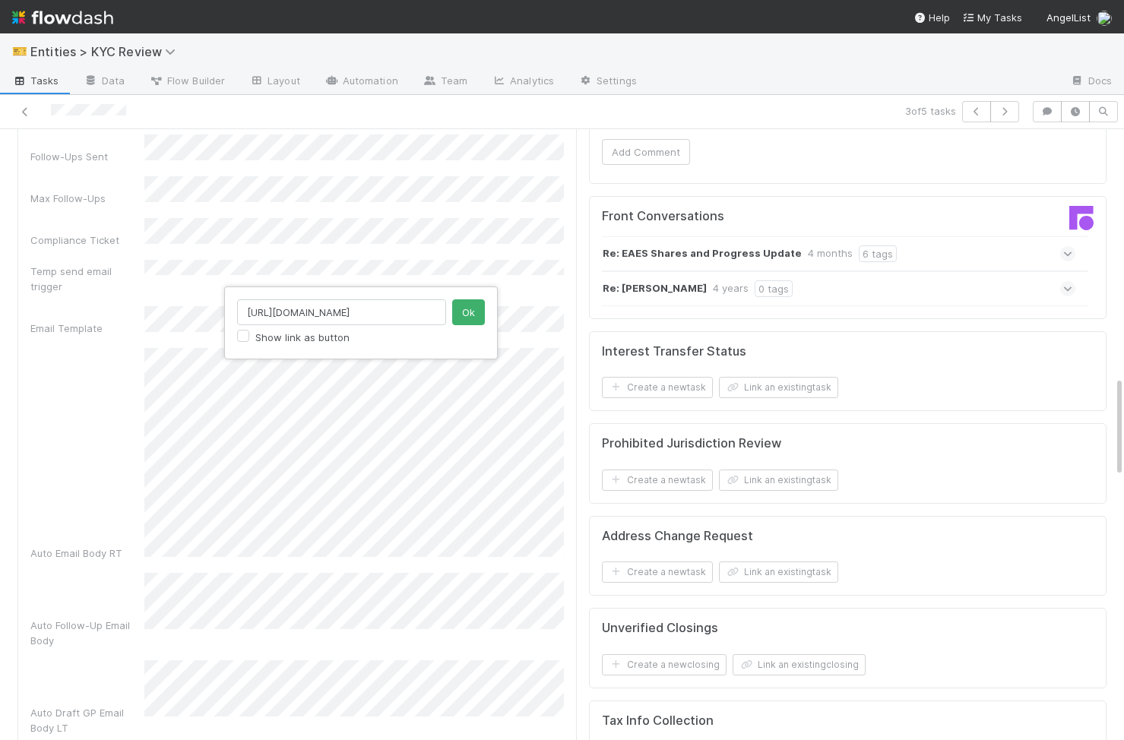
scroll to position [0, 86]
click at [394, 318] on input "https://venture.angellist.com/v/lead/settings/fee-recipients" at bounding box center [341, 312] width 209 height 26
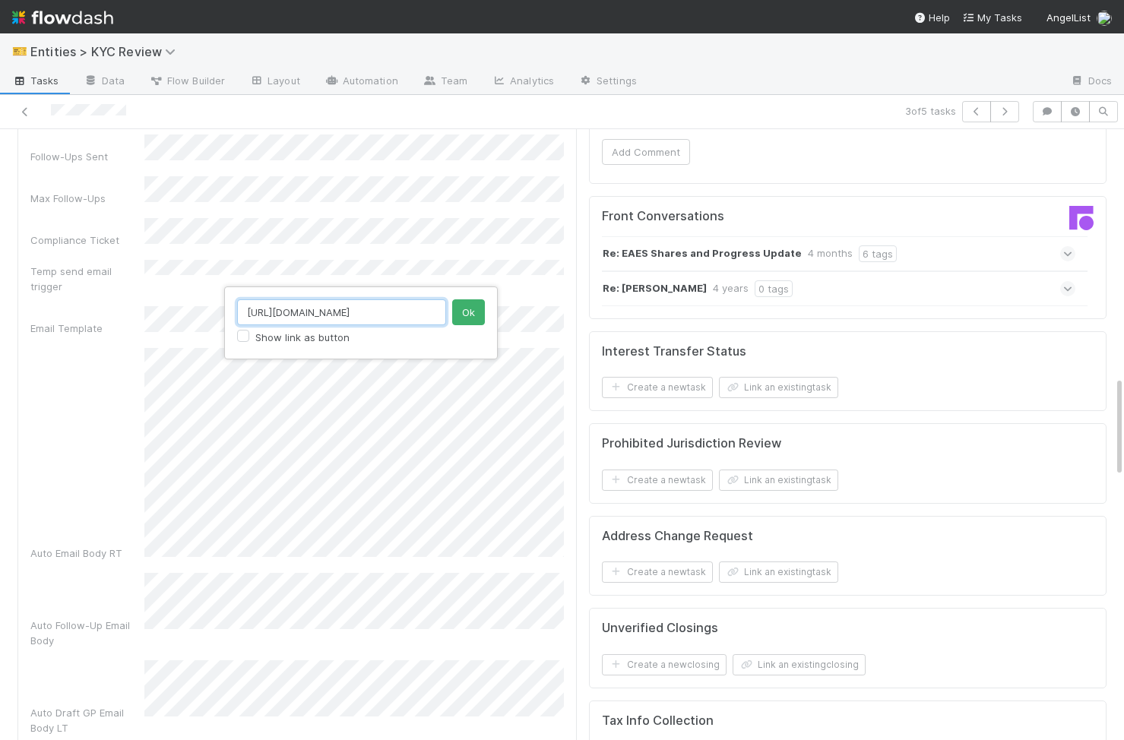
paste input "docv.alloy.co/590a3a52-b2c0-4af7-a34a-443af9d94191"
type input "https://docv.alloy.co/590a3a52-b2c0-4af7-a34a-443af9d94191"
click at [465, 313] on button "Ok" at bounding box center [468, 312] width 33 height 26
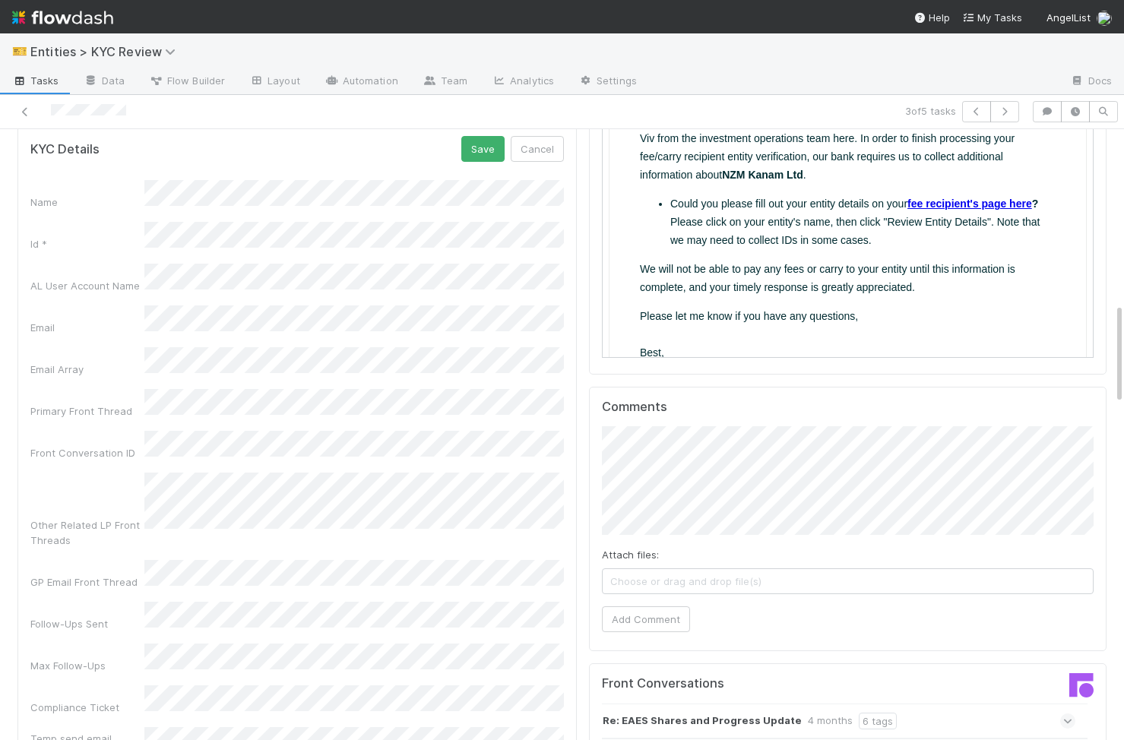
scroll to position [898, 0]
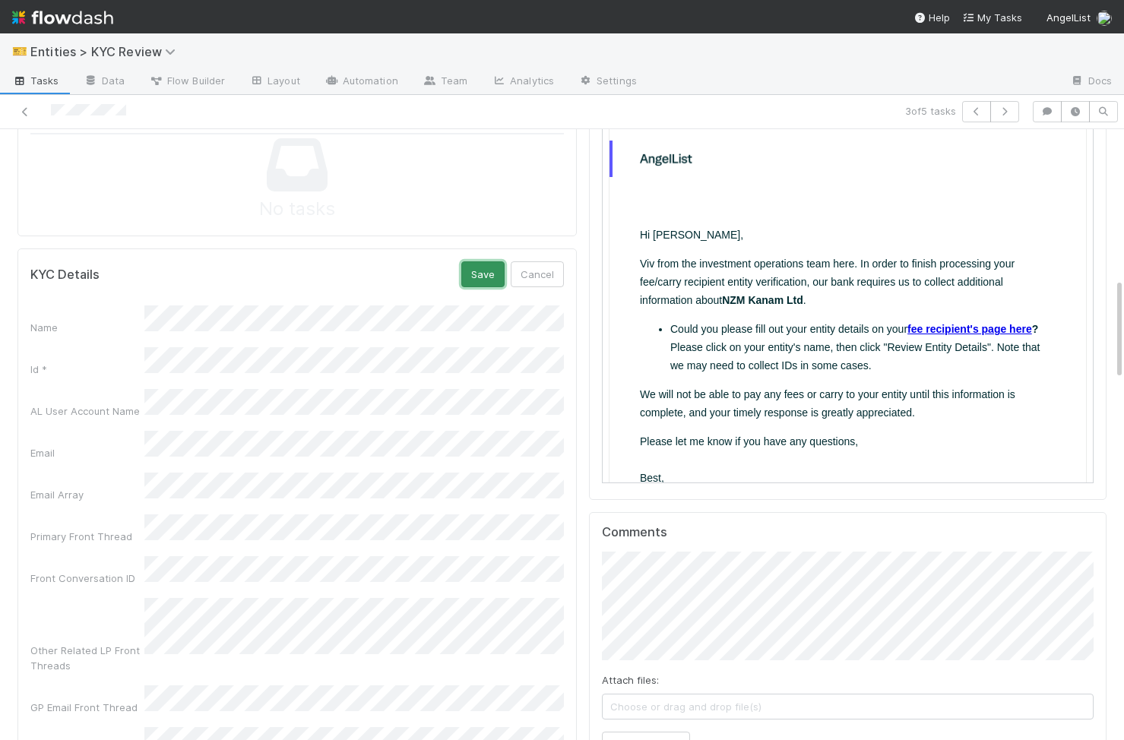
click at [478, 284] on button "Save" at bounding box center [482, 274] width 43 height 26
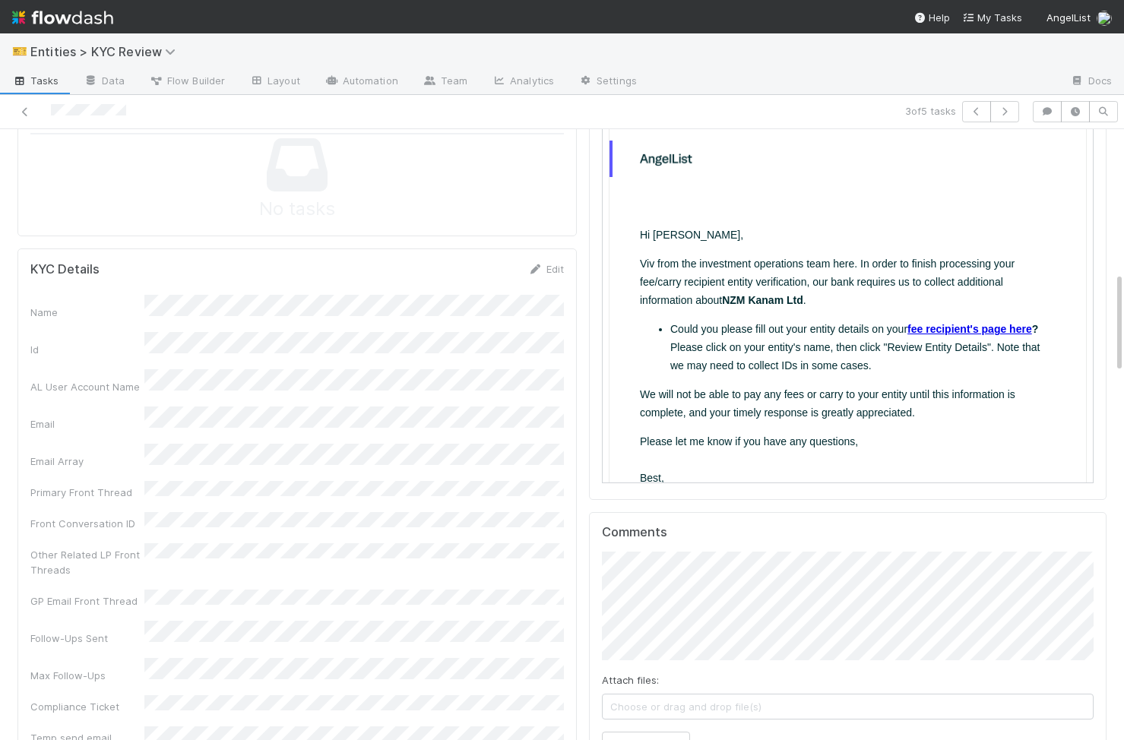
scroll to position [0, 0]
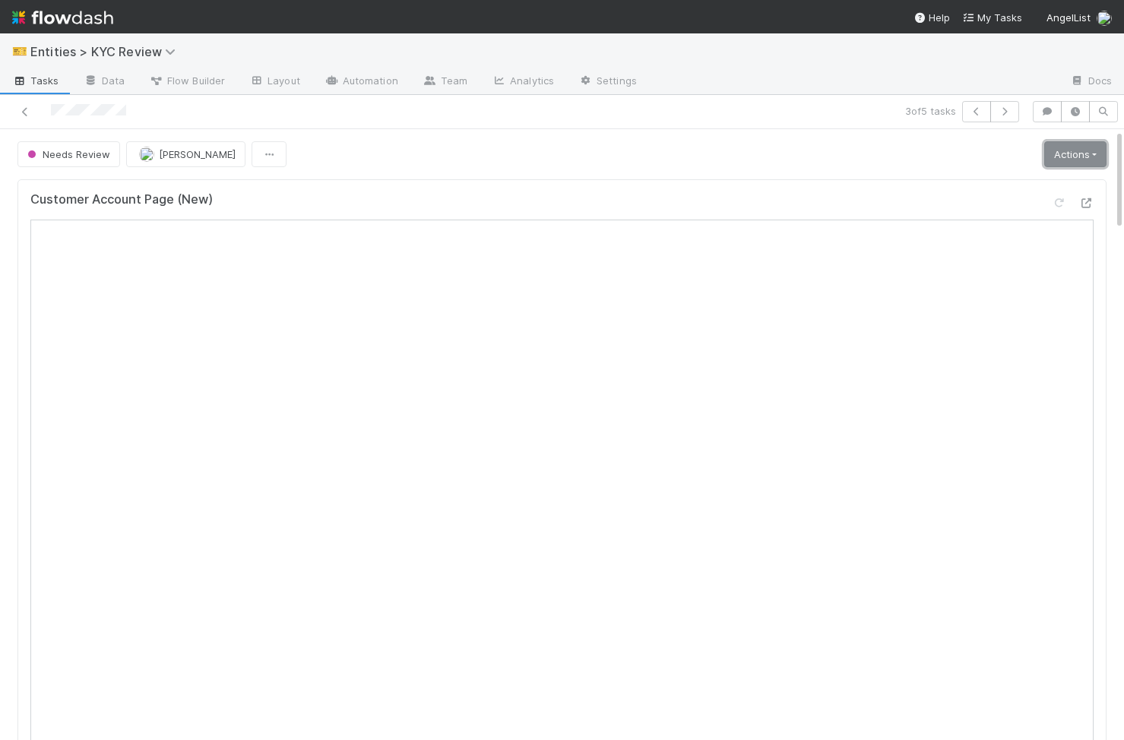
click at [1073, 155] on link "Actions" at bounding box center [1075, 154] width 62 height 26
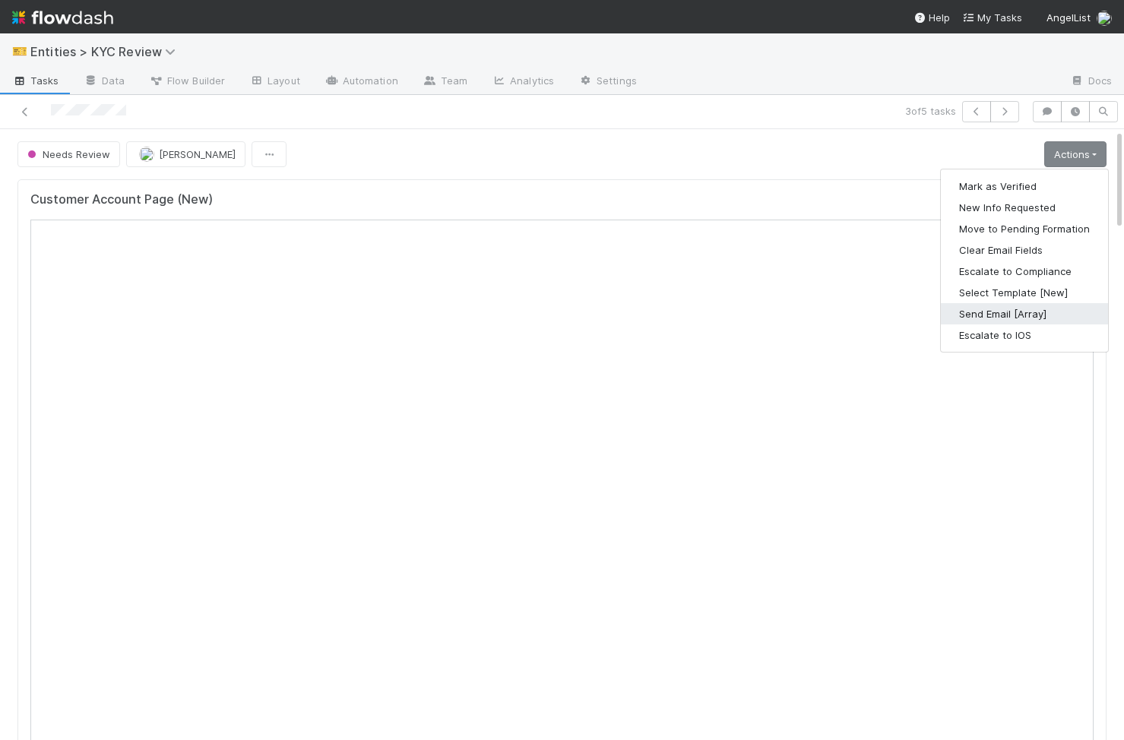
click at [1043, 318] on button "Send Email [Array]" at bounding box center [1024, 313] width 167 height 21
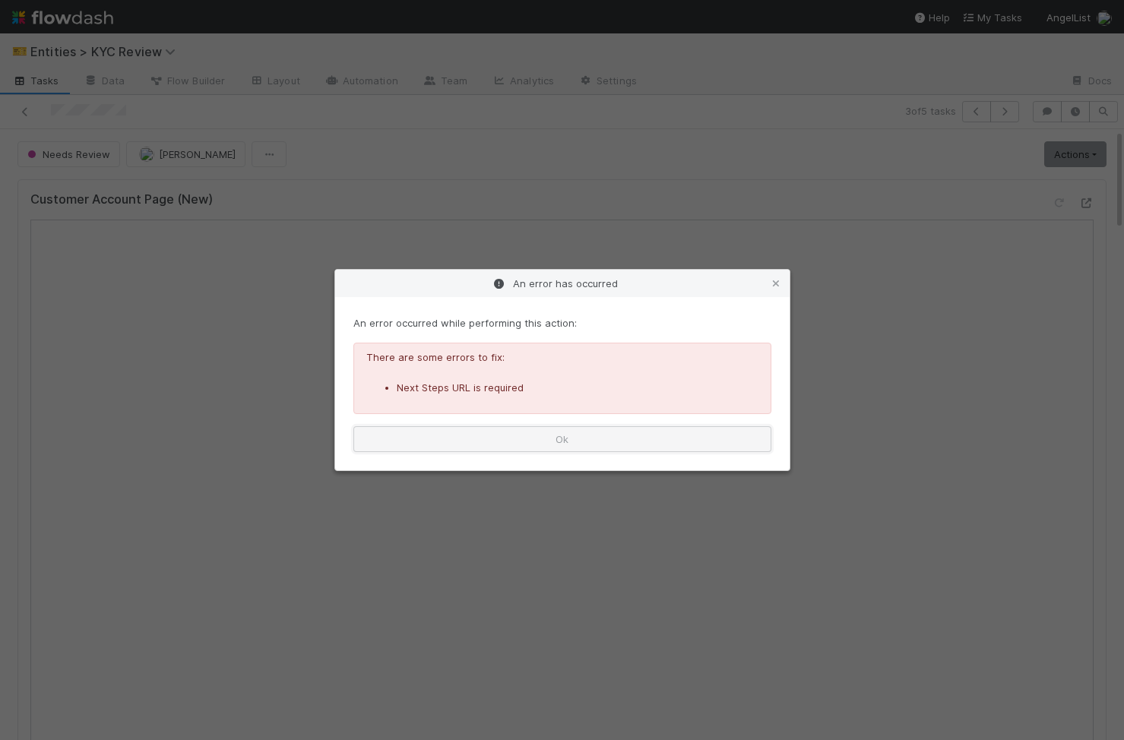
click at [640, 431] on button "Ok" at bounding box center [562, 439] width 418 height 26
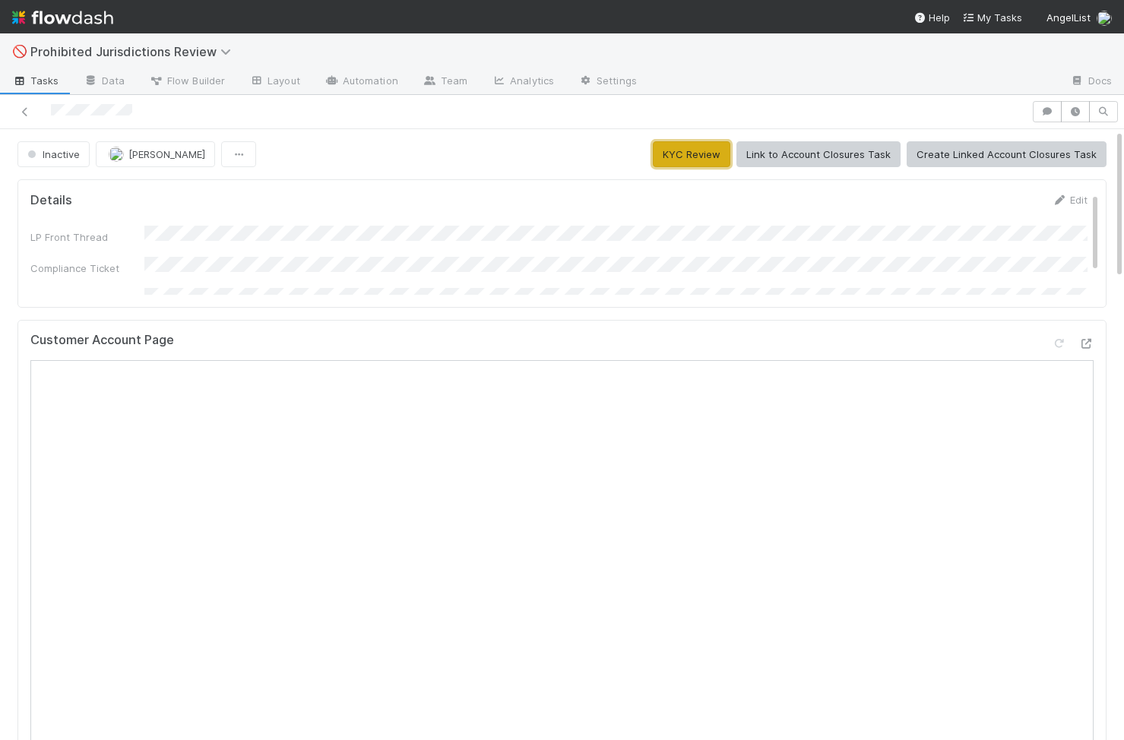
click at [696, 149] on button "KYC Review" at bounding box center [692, 154] width 78 height 26
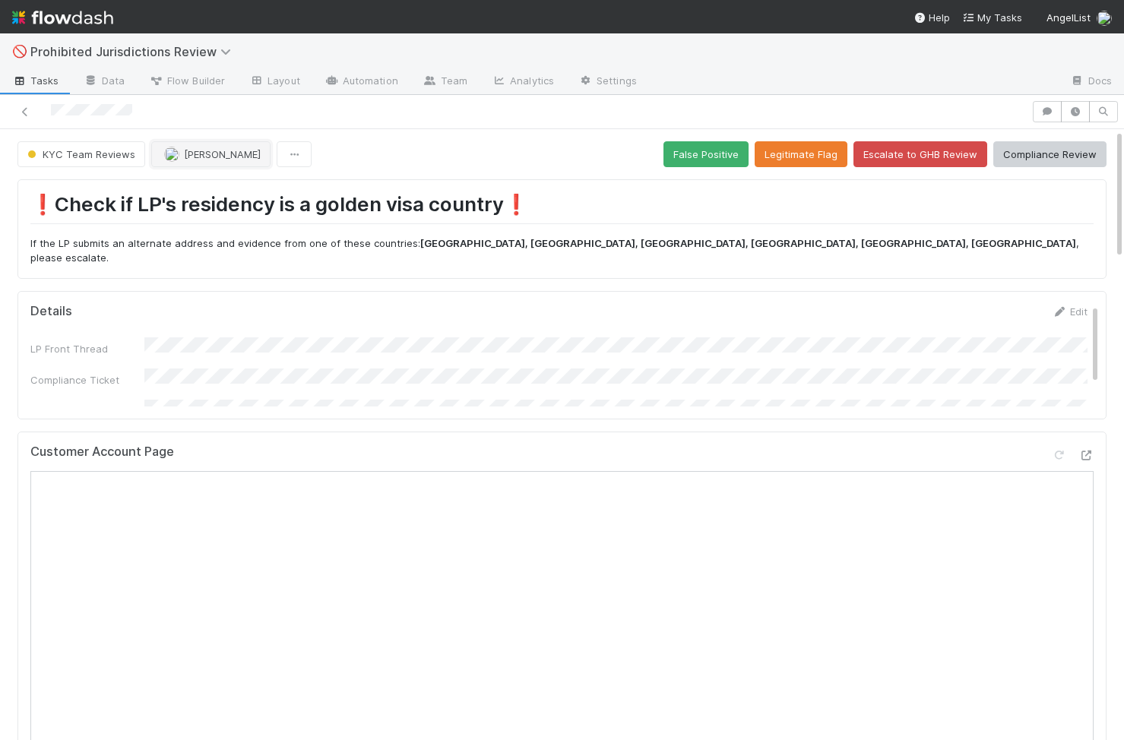
click at [227, 150] on span "[PERSON_NAME]" at bounding box center [222, 154] width 77 height 12
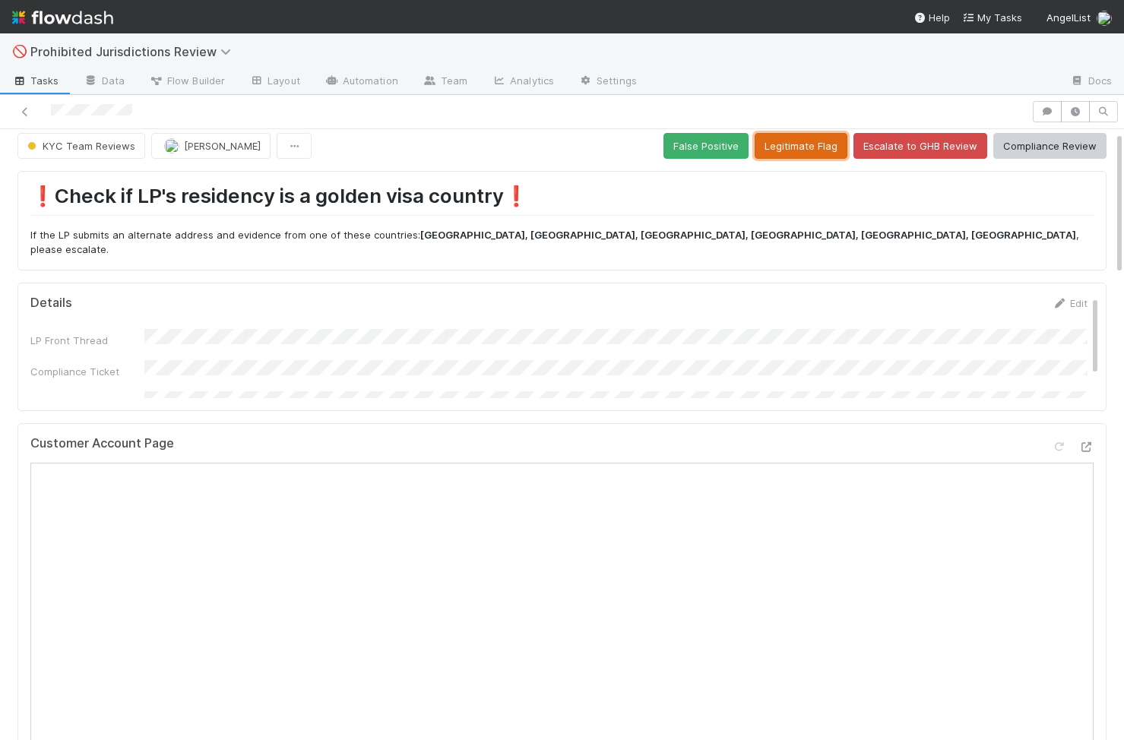
click at [826, 150] on button "Legitimate Flag" at bounding box center [801, 146] width 93 height 26
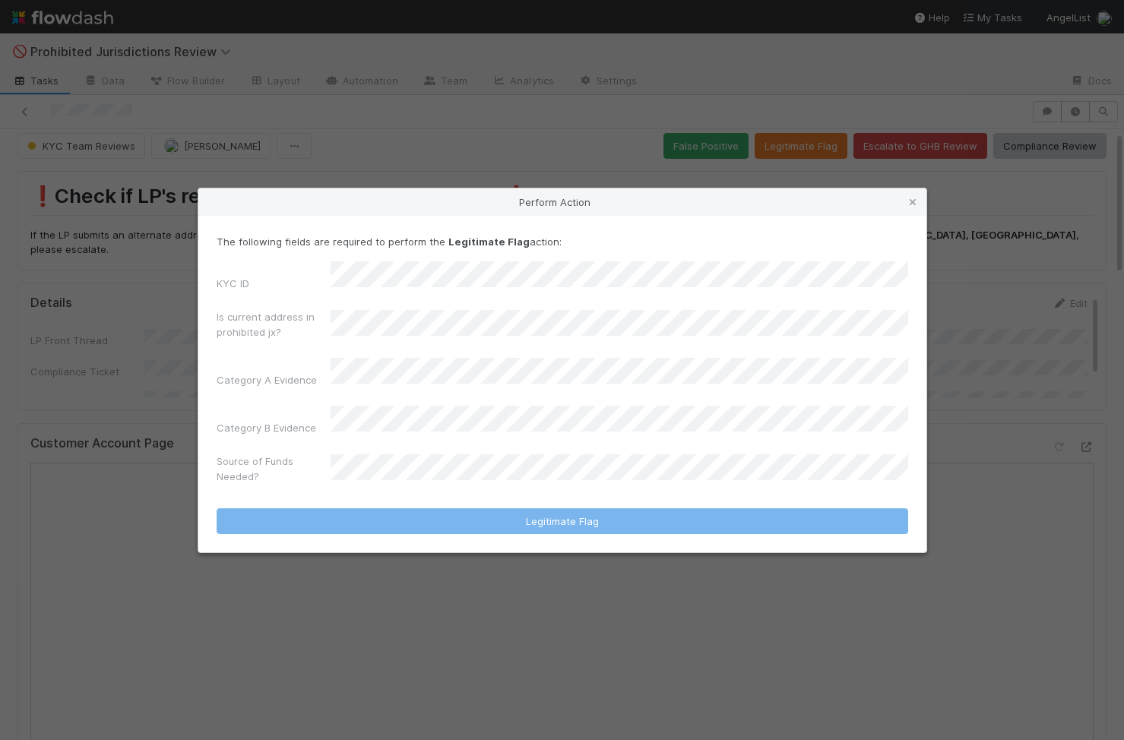
click at [273, 378] on label"] "Category A Evidence" at bounding box center [267, 379] width 100 height 15
click at [435, 388] on div "Category A Evidence" at bounding box center [563, 376] width 692 height 36
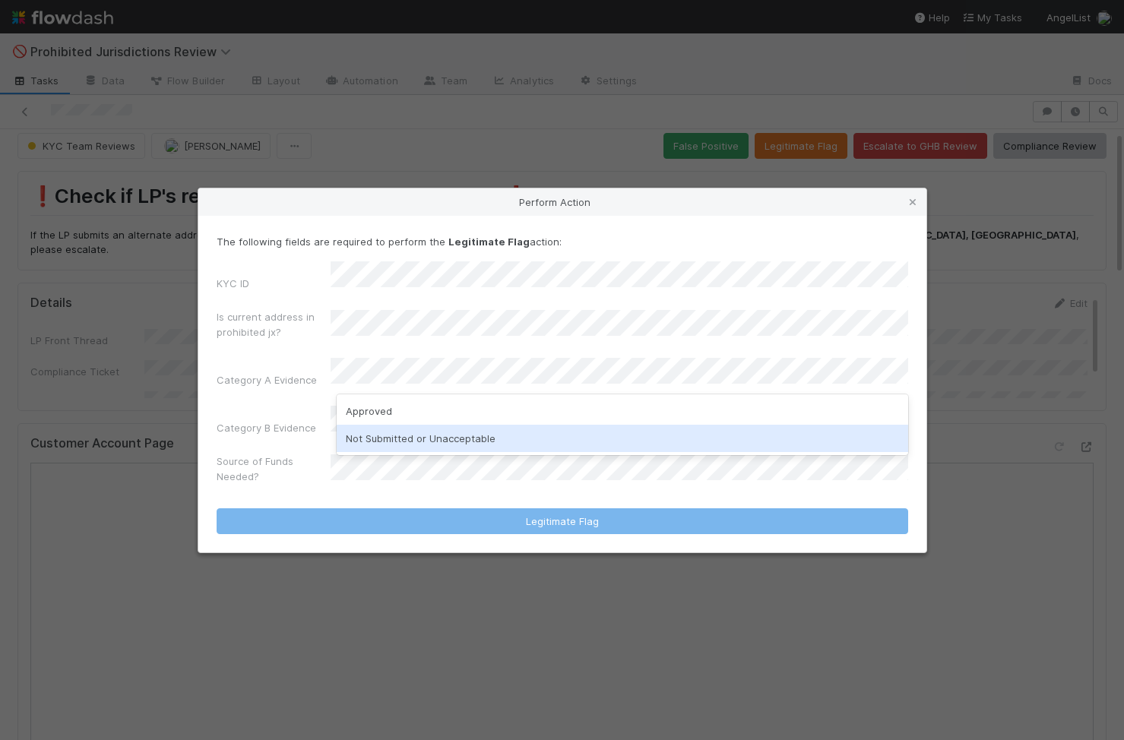
click at [423, 437] on div "Not Submitted or Unacceptable" at bounding box center [623, 438] width 572 height 27
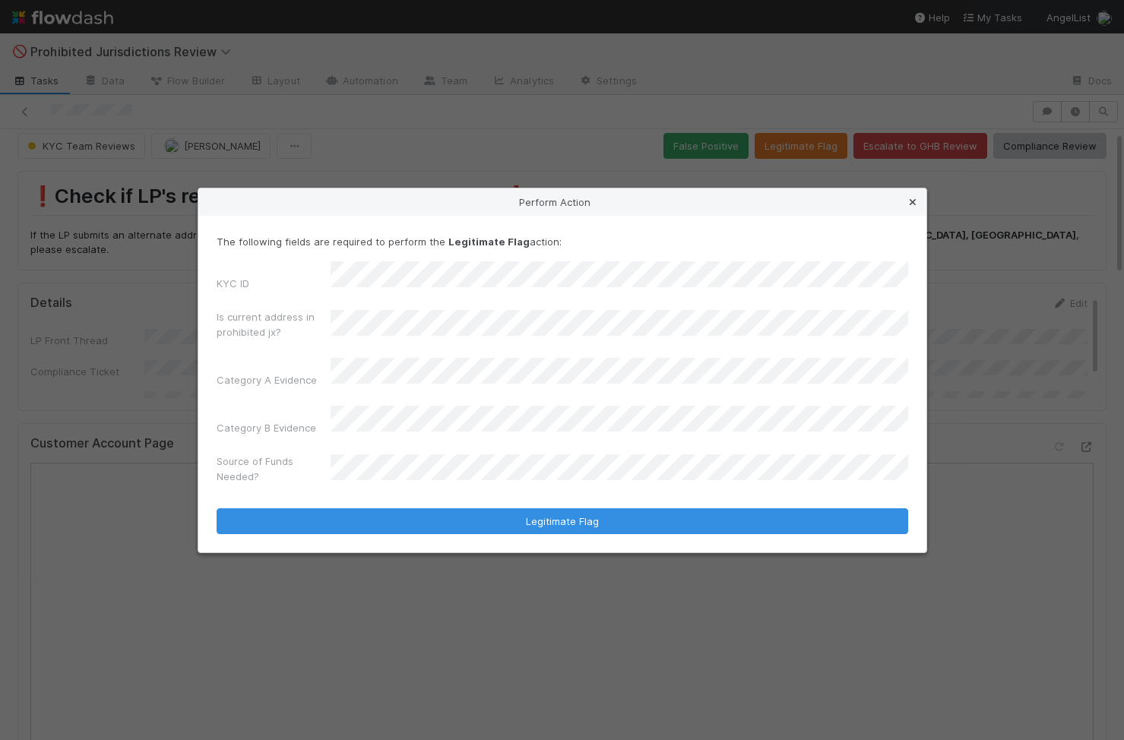
click at [916, 207] on icon at bounding box center [912, 203] width 15 height 10
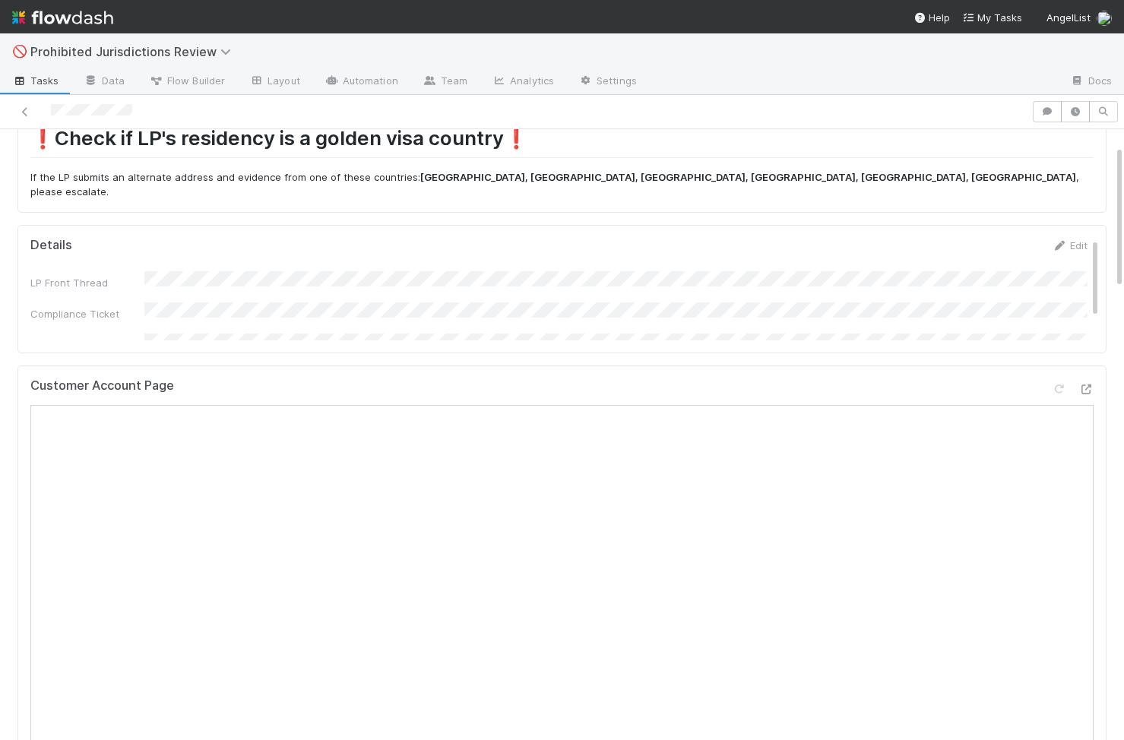
scroll to position [3, 0]
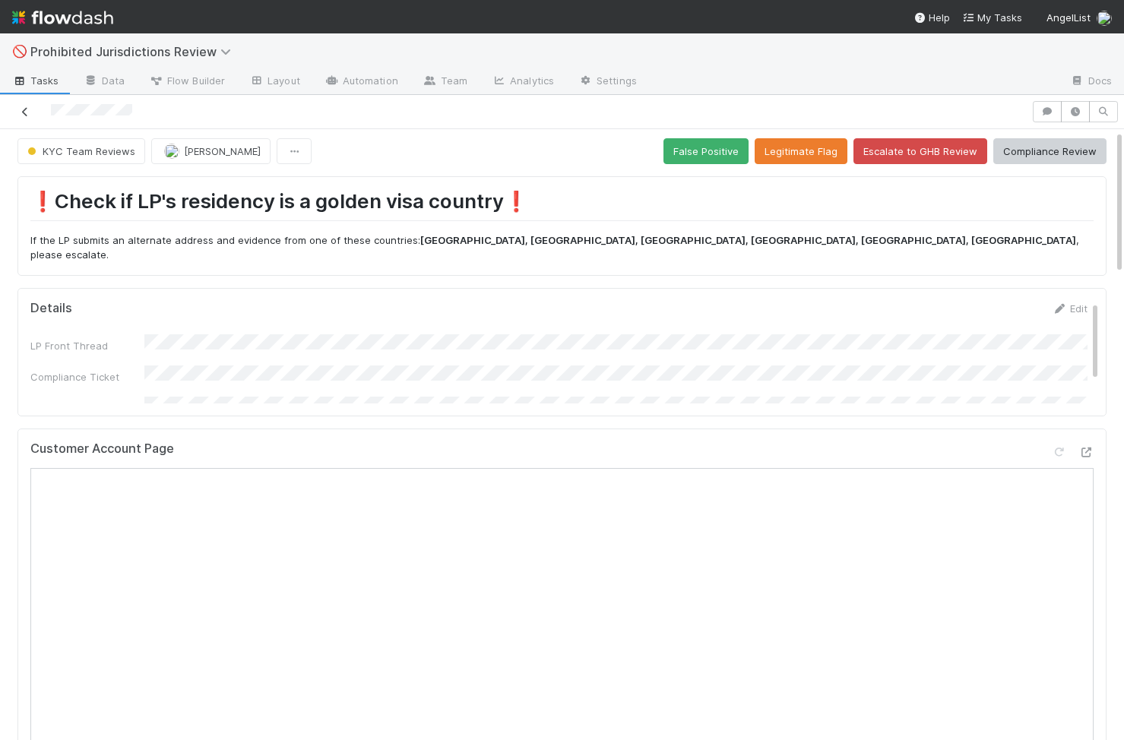
click at [26, 116] on link at bounding box center [24, 111] width 15 height 15
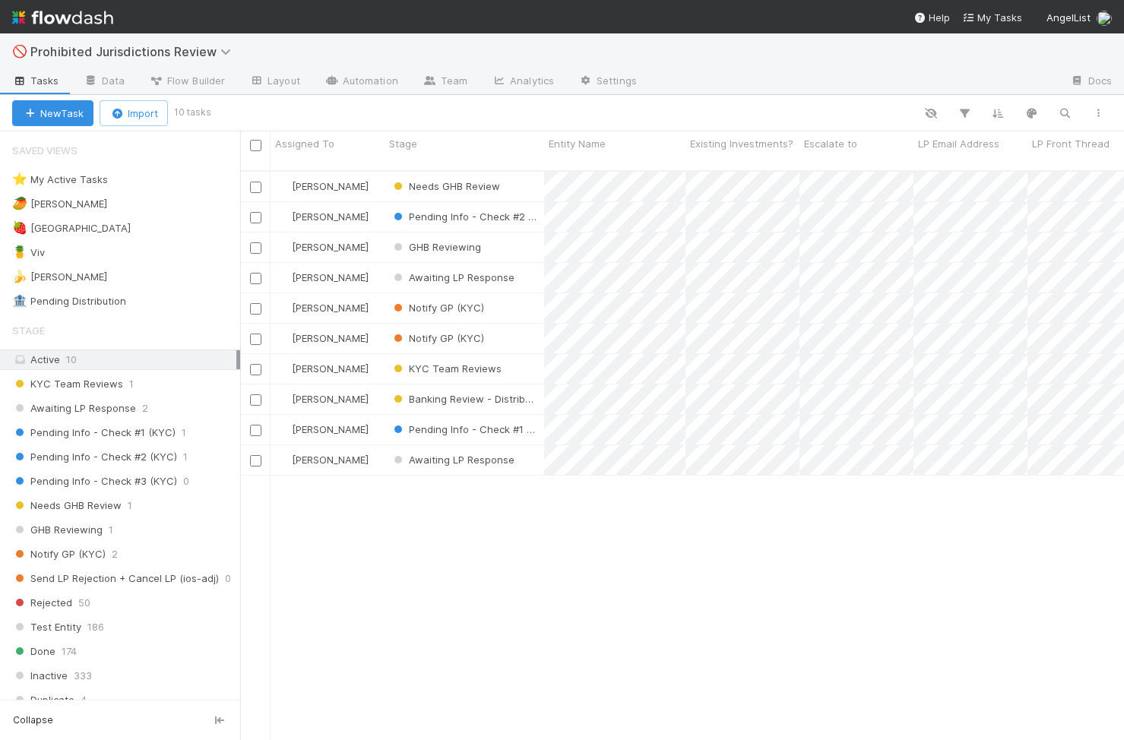
scroll to position [0, 1]
click at [137, 254] on div "🍍 Viv 2" at bounding box center [126, 252] width 228 height 19
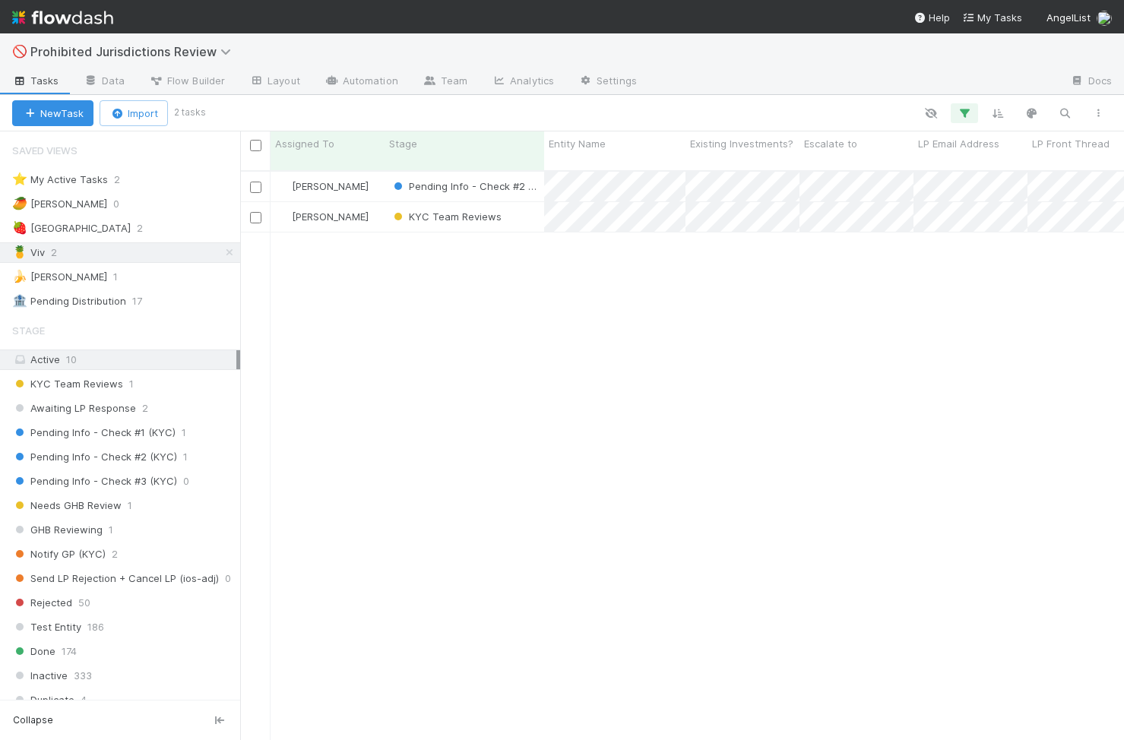
scroll to position [581, 884]
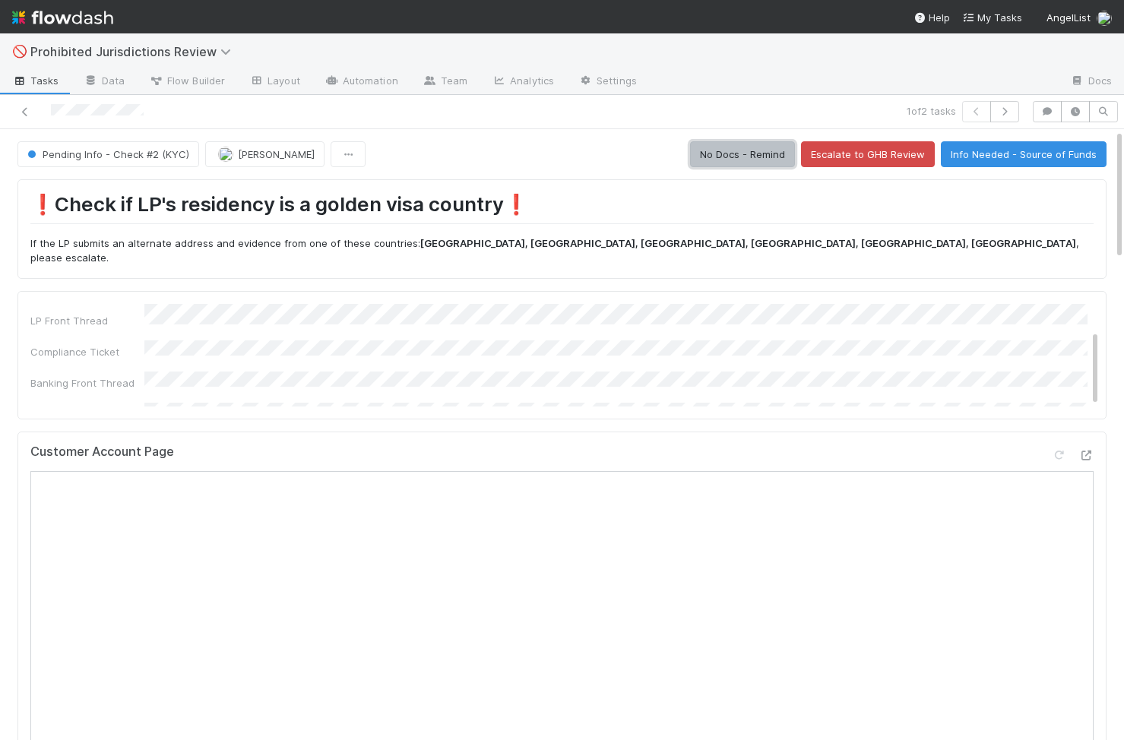
click at [744, 156] on button "No Docs - Remind" at bounding box center [742, 154] width 105 height 26
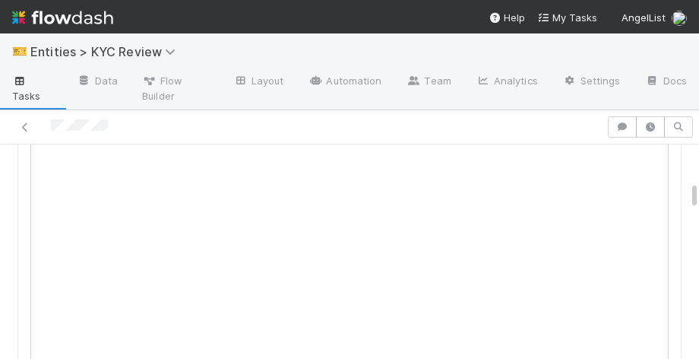
scroll to position [945, 0]
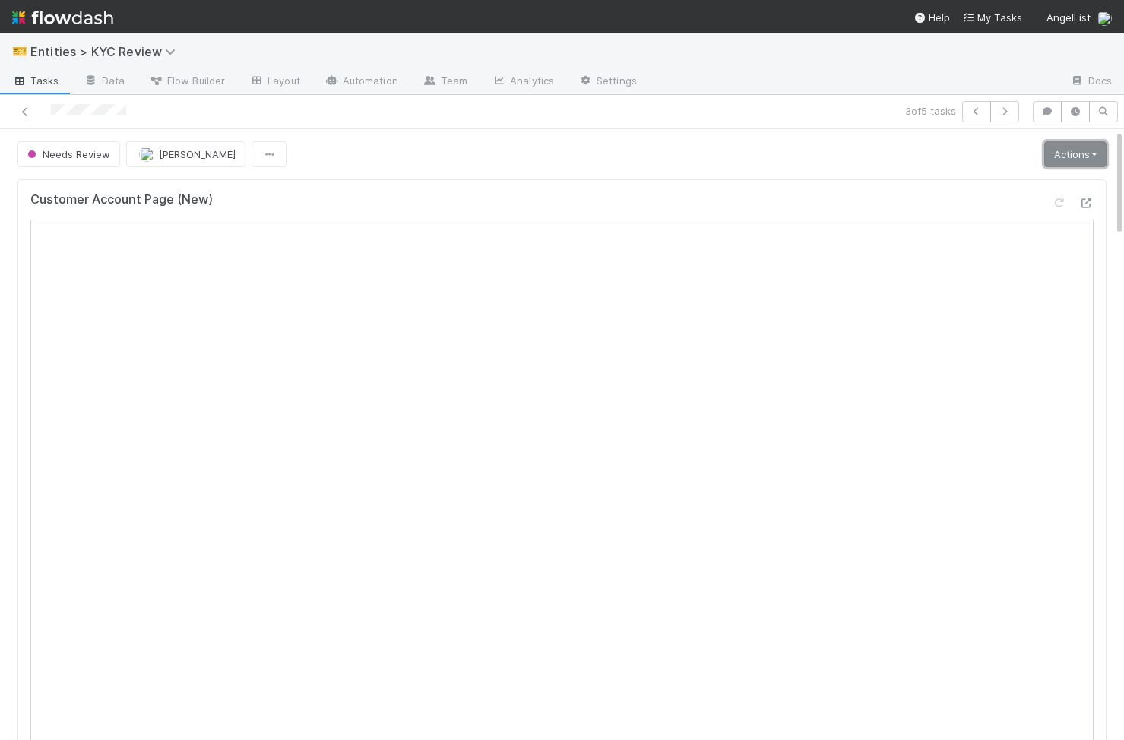
click at [1093, 160] on link "Actions" at bounding box center [1075, 154] width 62 height 26
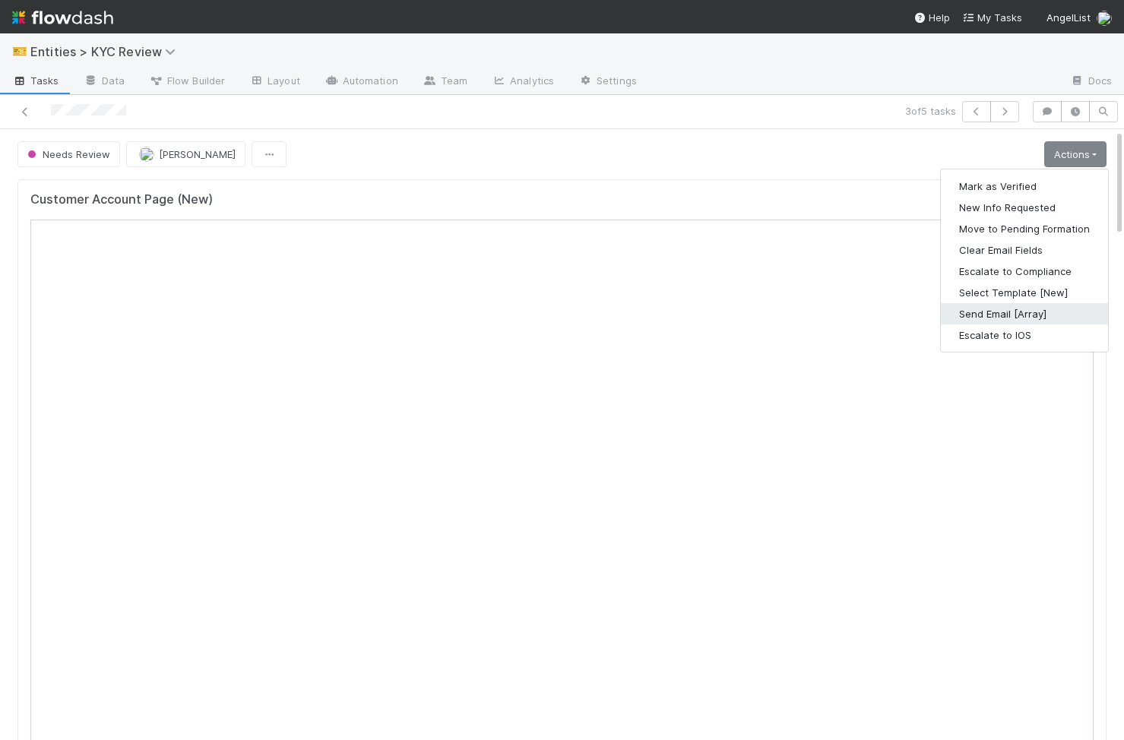
click at [1034, 314] on button "Send Email [Array]" at bounding box center [1024, 313] width 167 height 21
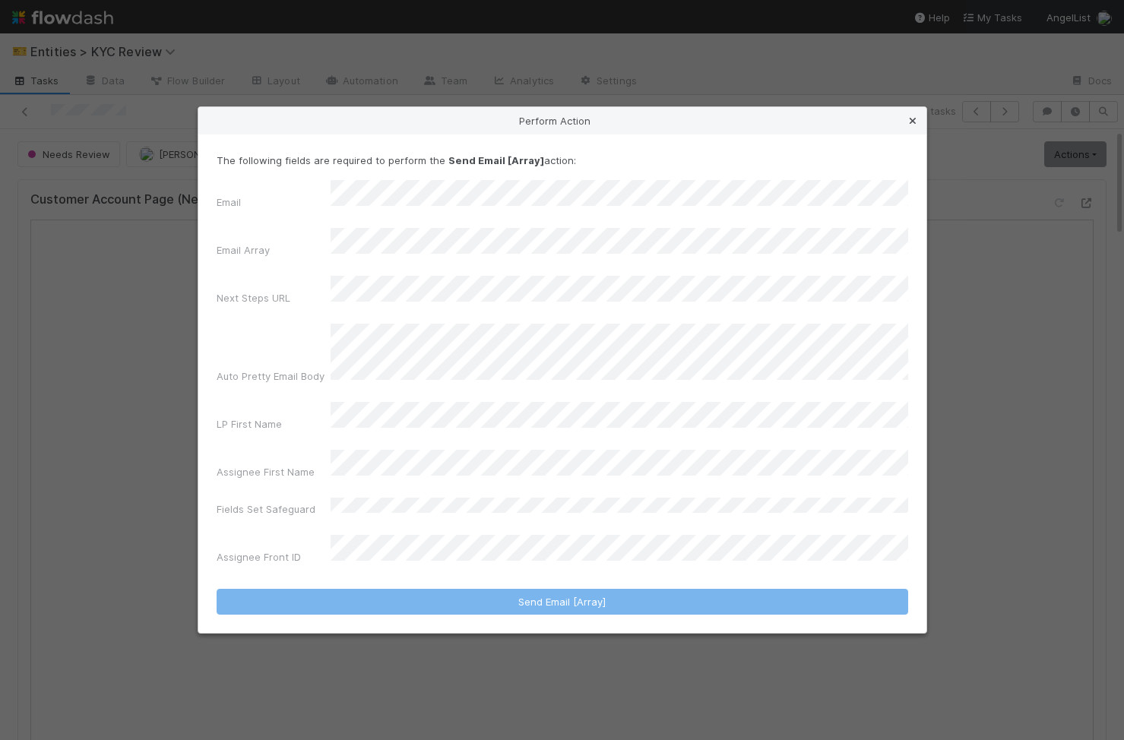
click at [910, 126] on icon at bounding box center [912, 121] width 15 height 10
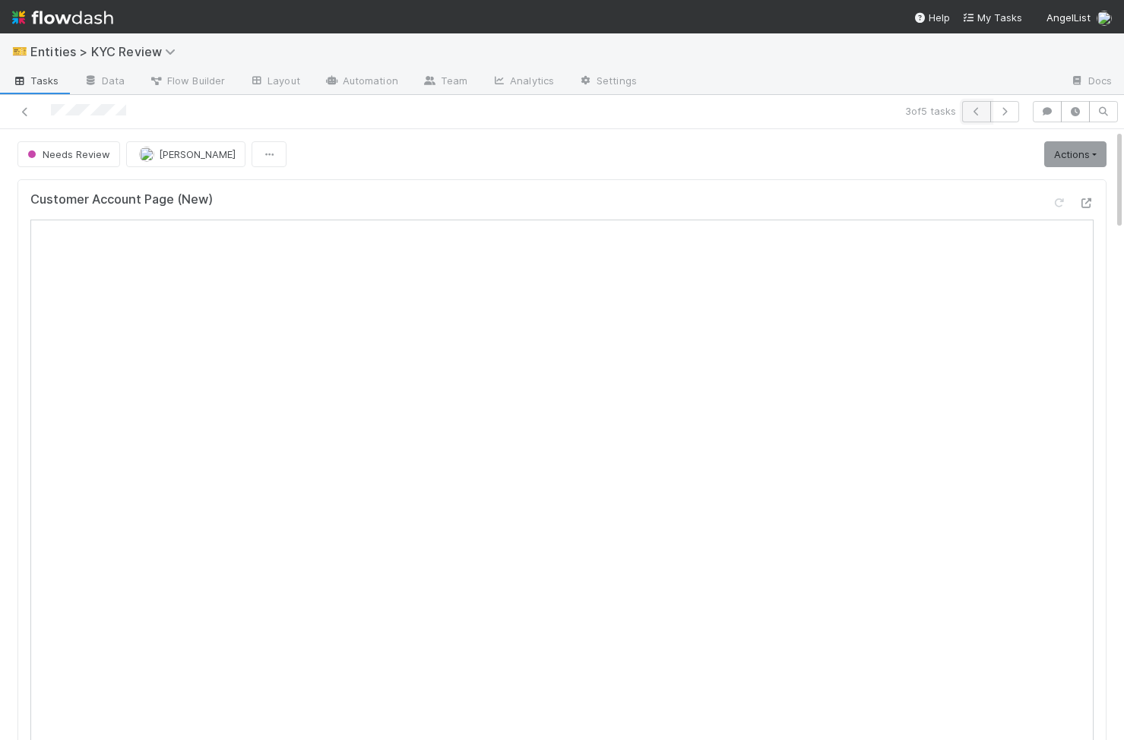
click at [973, 107] on icon "button" at bounding box center [976, 111] width 15 height 9
click at [1072, 162] on link "Actions" at bounding box center [1075, 154] width 62 height 26
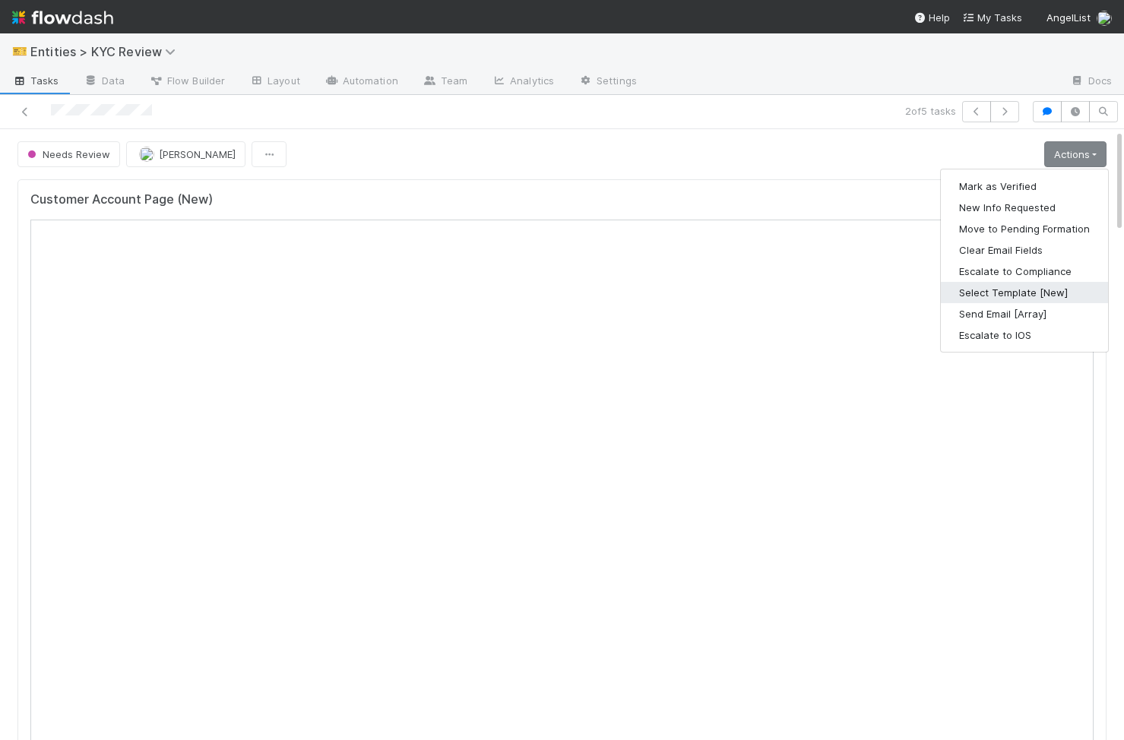
click at [1012, 296] on button "Select Template [New]" at bounding box center [1024, 292] width 167 height 21
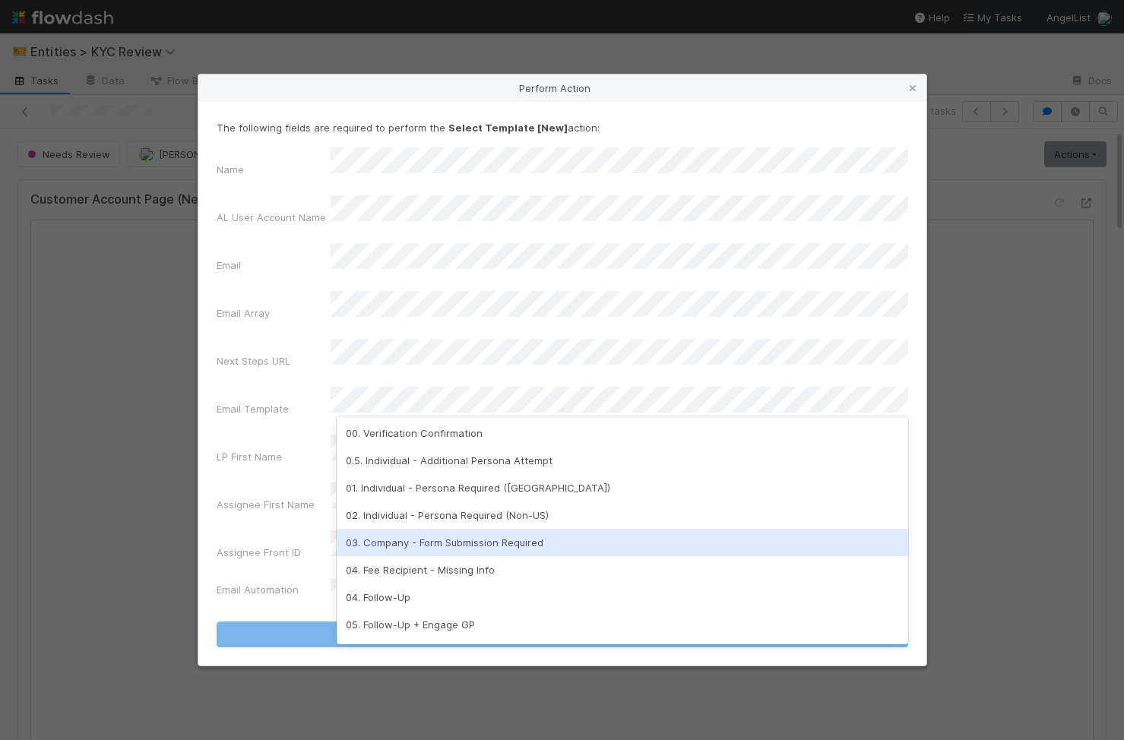
click at [526, 540] on div "03. Company - Form Submission Required" at bounding box center [623, 542] width 572 height 27
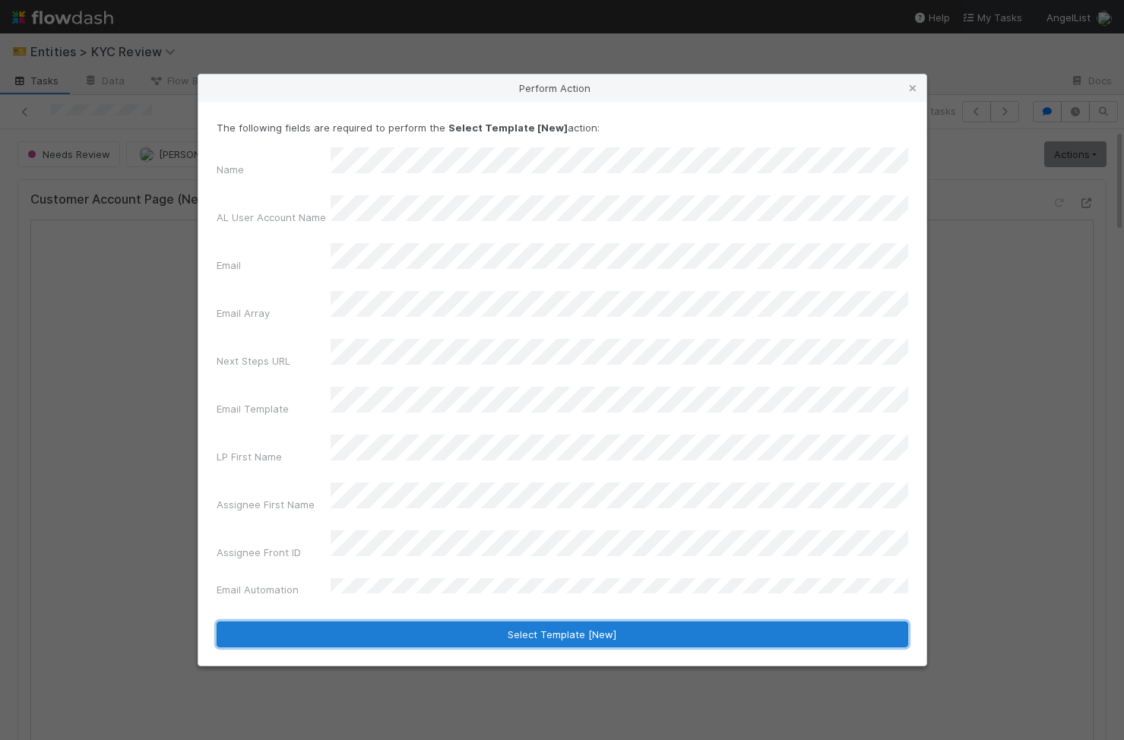
click at [521, 622] on button "Select Template [New]" at bounding box center [563, 635] width 692 height 26
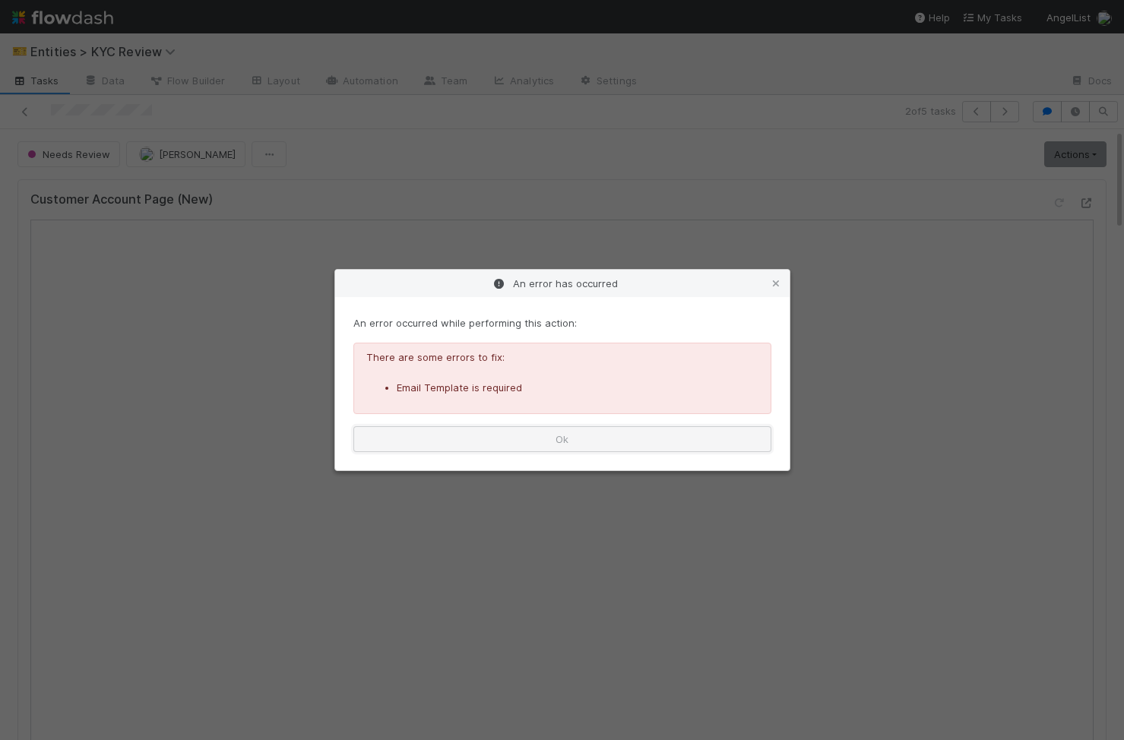
click at [541, 443] on button "Ok" at bounding box center [562, 439] width 418 height 26
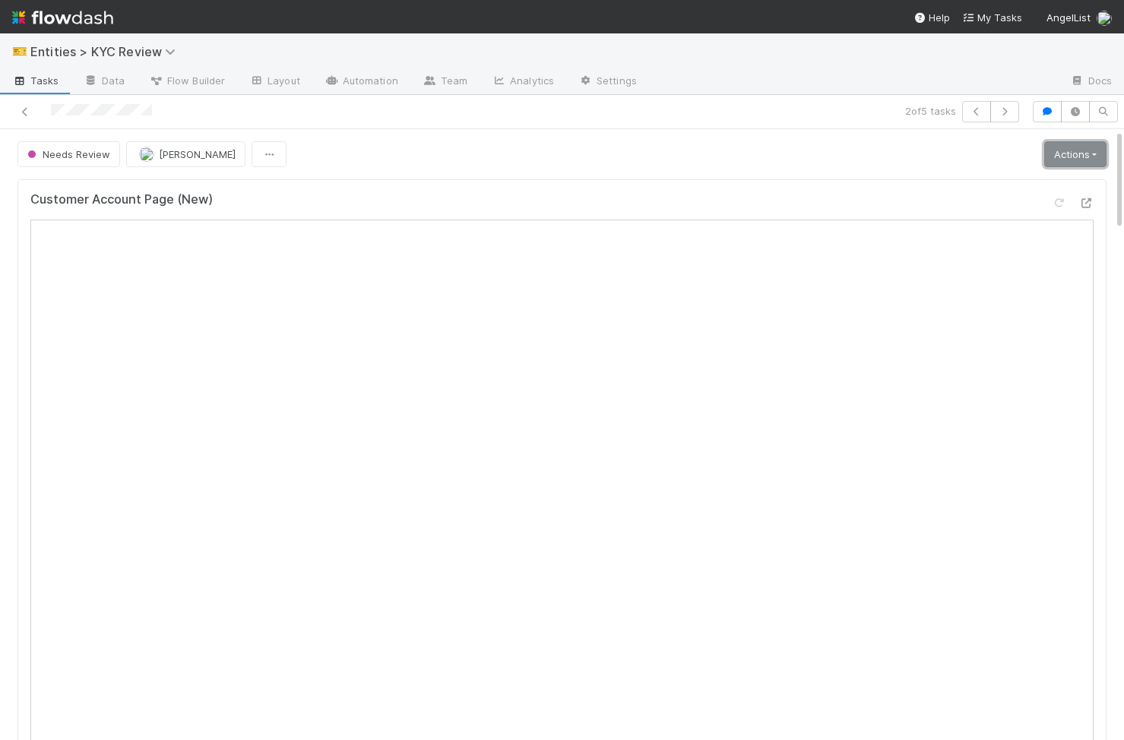
click at [1075, 153] on link "Actions" at bounding box center [1075, 154] width 62 height 26
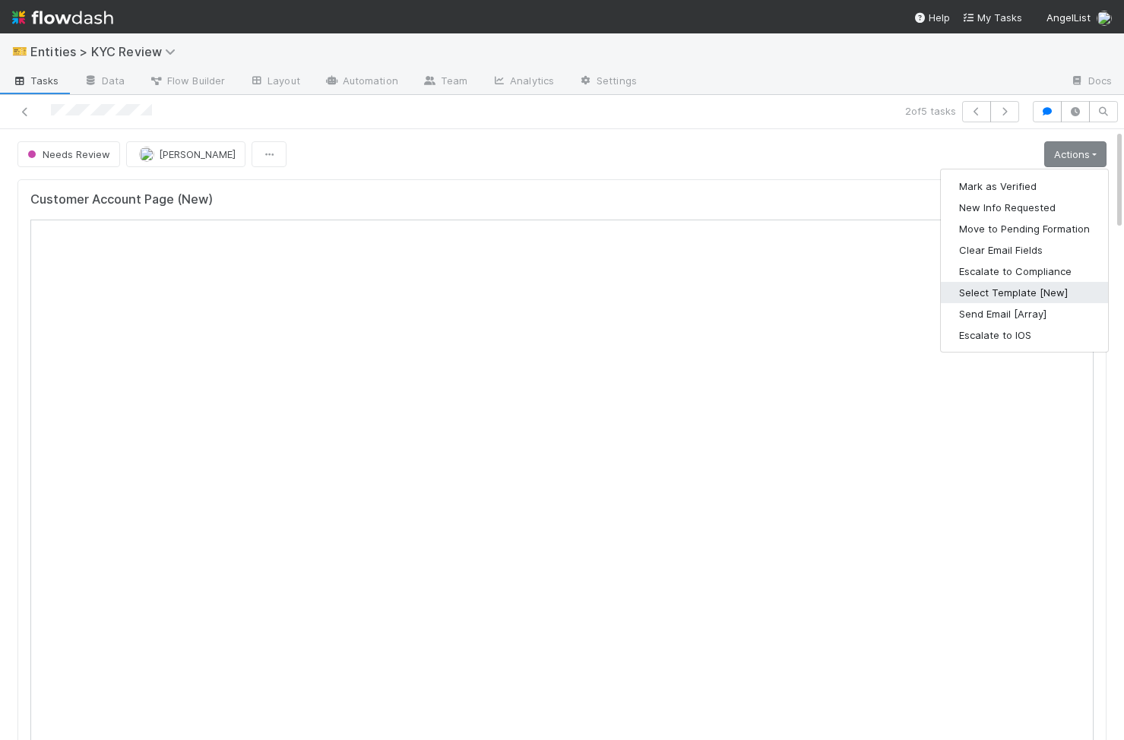
click at [1030, 296] on button "Select Template [New]" at bounding box center [1024, 292] width 167 height 21
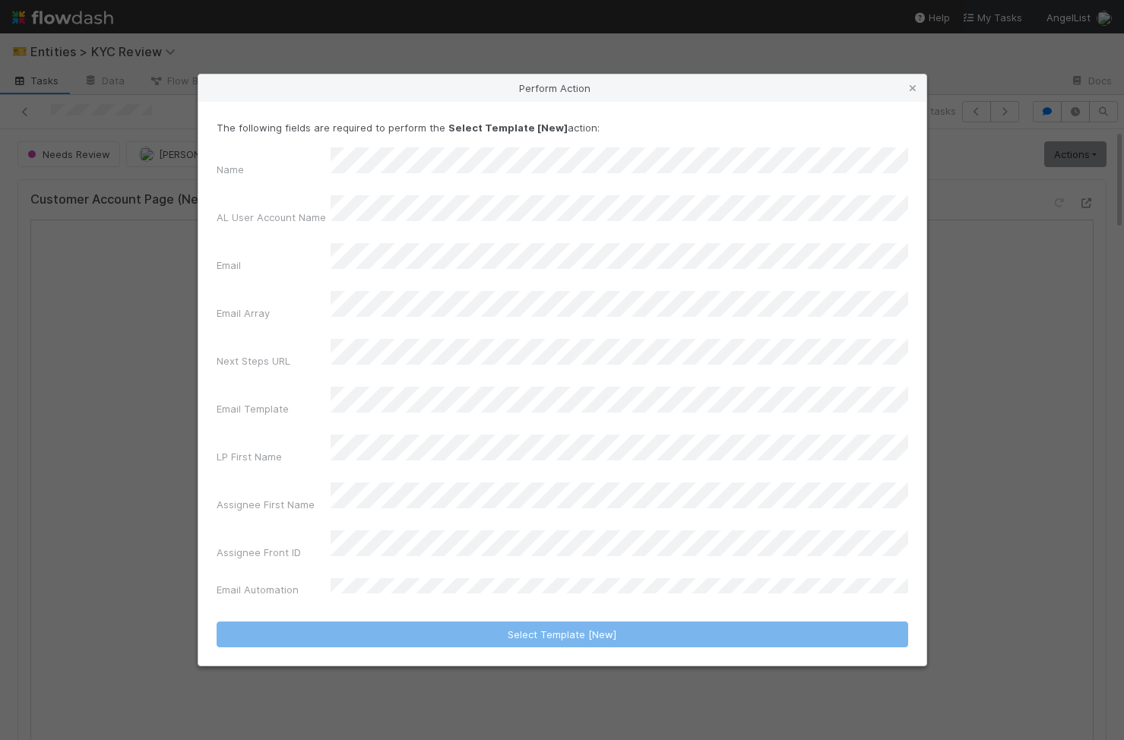
click at [1018, 237] on div "Perform Action The following fields are required to perform the Select Template…" at bounding box center [562, 370] width 1124 height 740
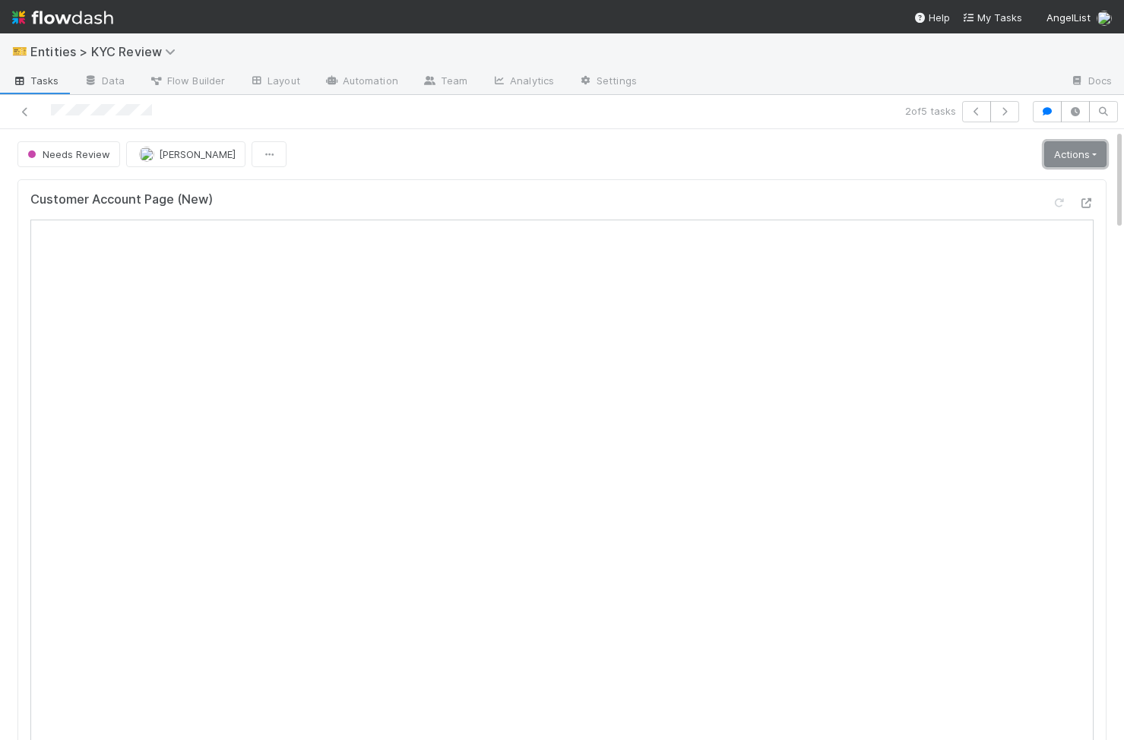
click at [1065, 163] on link "Actions" at bounding box center [1075, 154] width 62 height 26
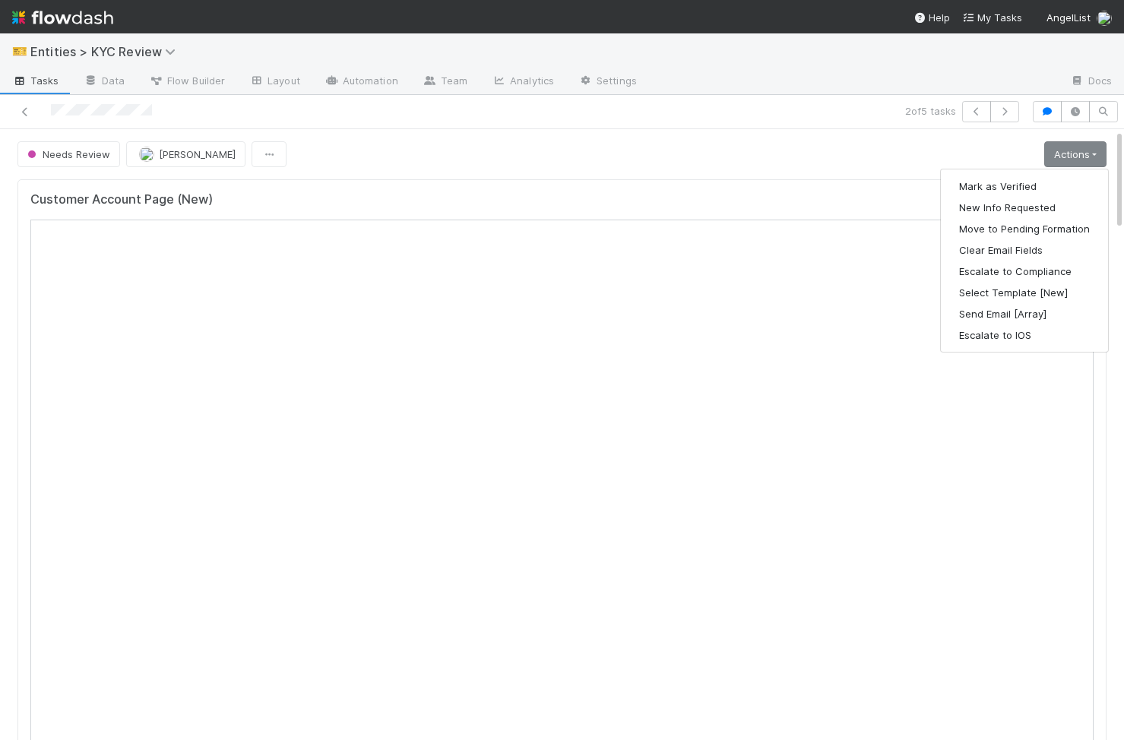
click at [855, 179] on div "Customer Account Page (New)" at bounding box center [561, 511] width 1089 height 665
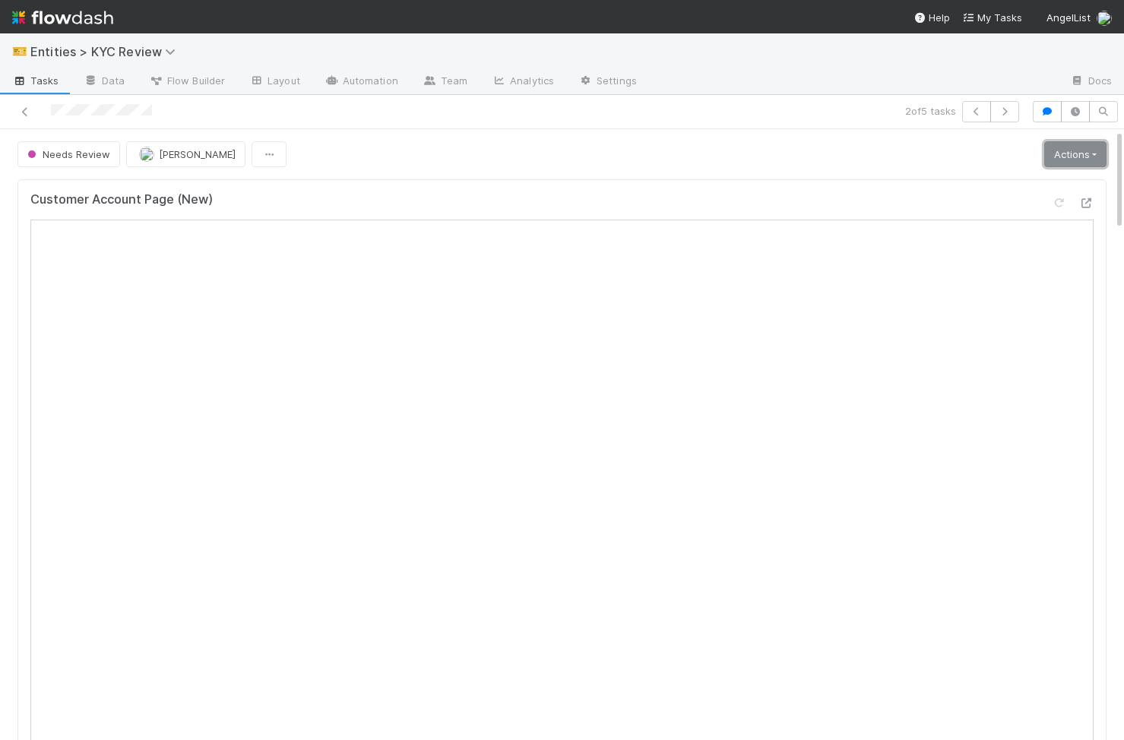
click at [1100, 157] on link "Actions" at bounding box center [1075, 154] width 62 height 26
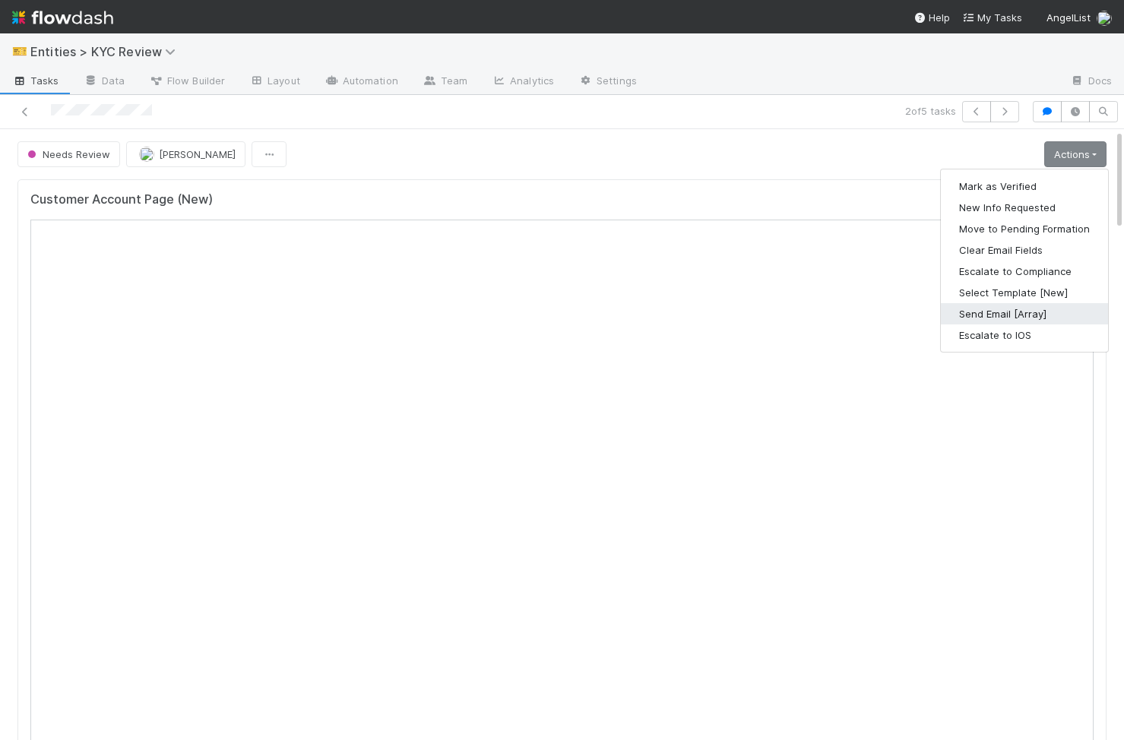
click at [1024, 318] on button "Send Email [Array]" at bounding box center [1024, 313] width 167 height 21
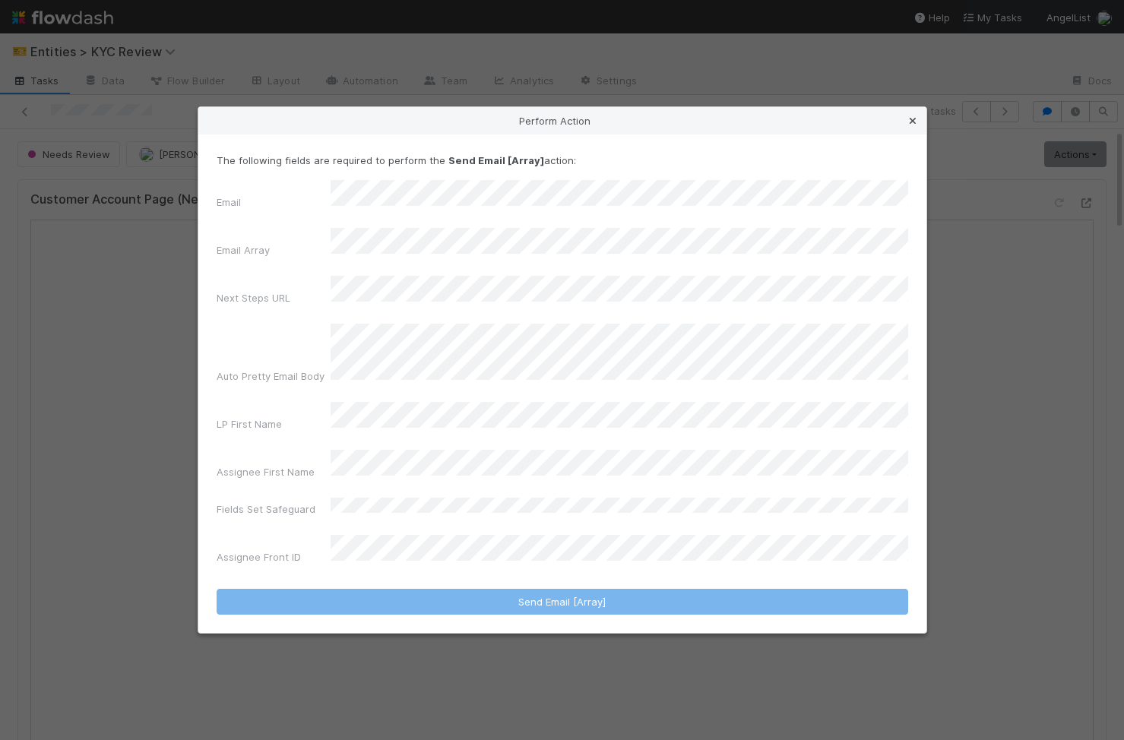
click at [913, 126] on icon at bounding box center [912, 121] width 15 height 10
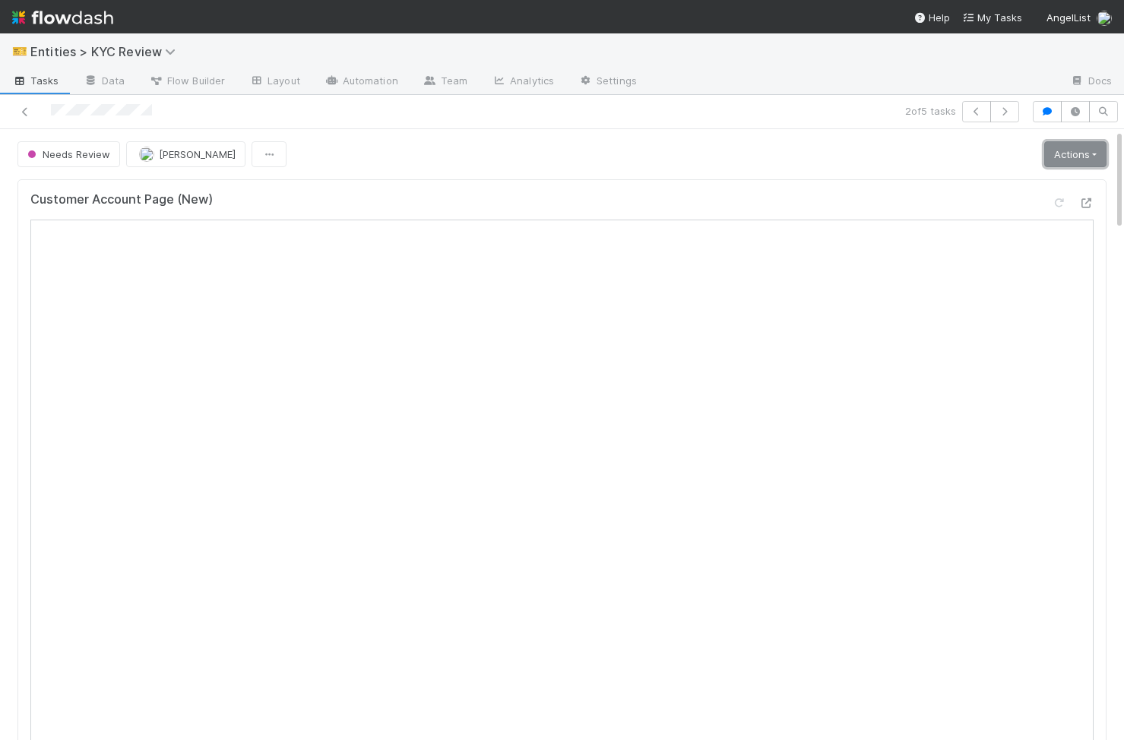
click at [1050, 157] on link "Actions" at bounding box center [1075, 154] width 62 height 26
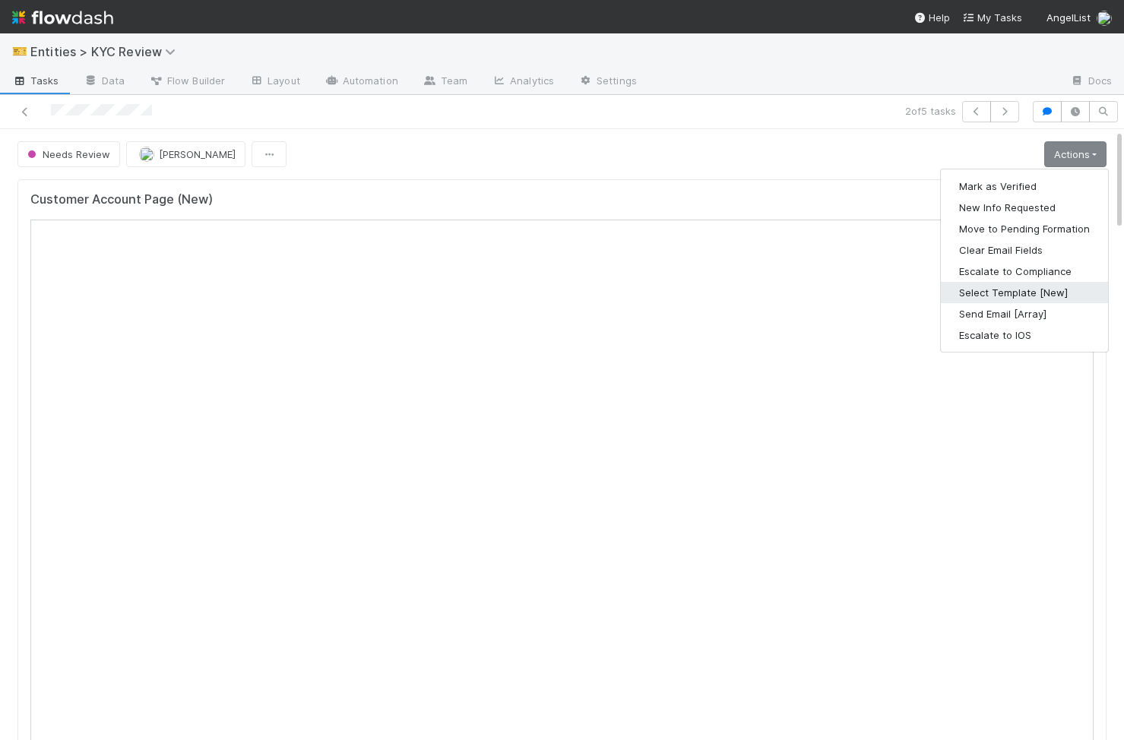
click at [1043, 295] on button "Select Template [New]" at bounding box center [1024, 292] width 167 height 21
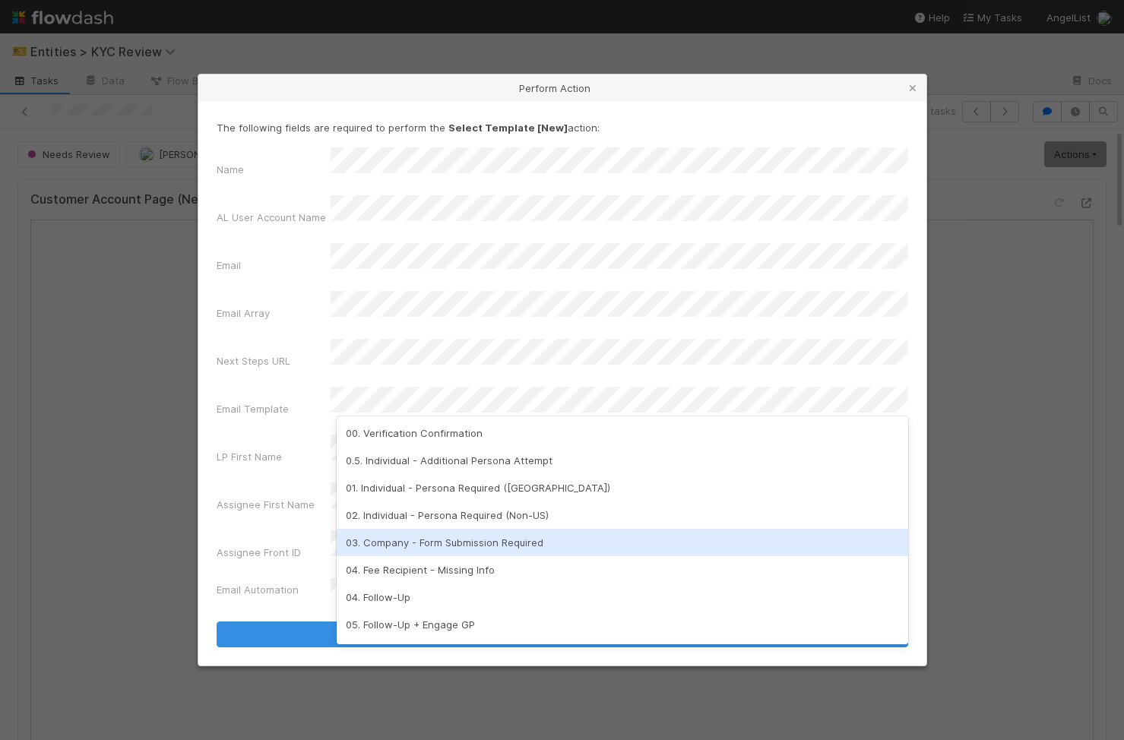
click at [465, 546] on div "03. Company - Form Submission Required" at bounding box center [623, 542] width 572 height 27
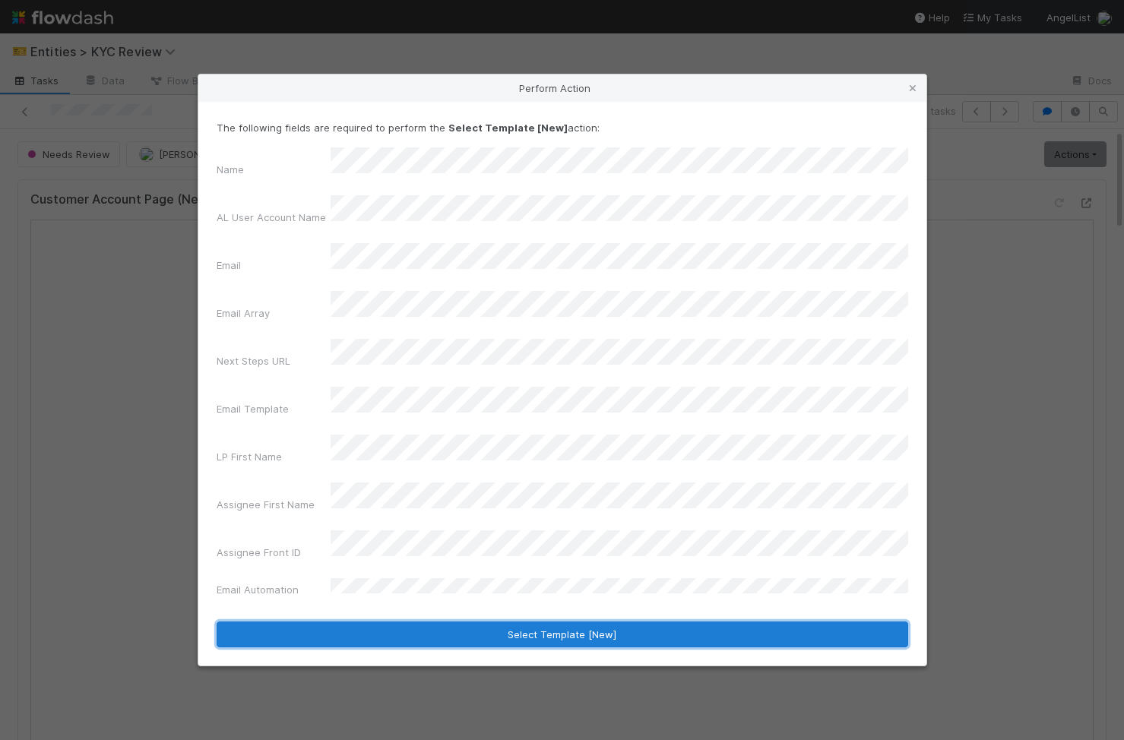
click at [479, 622] on button "Select Template [New]" at bounding box center [563, 635] width 692 height 26
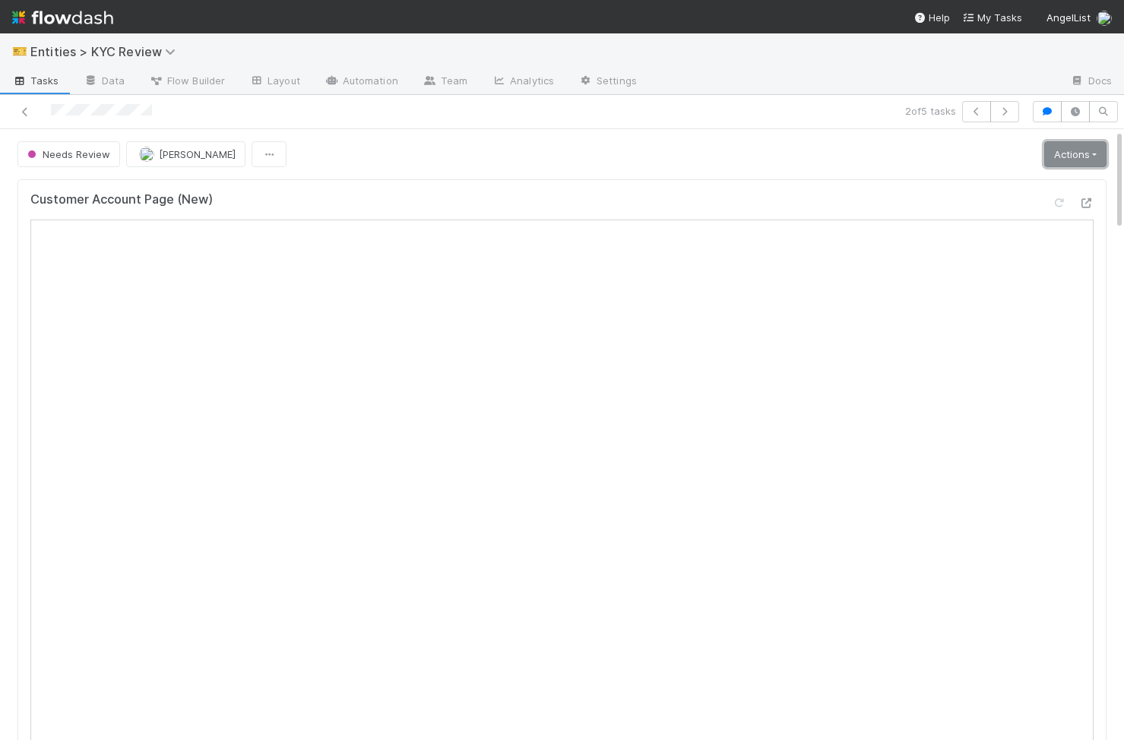
click at [1079, 150] on link "Actions" at bounding box center [1075, 154] width 62 height 26
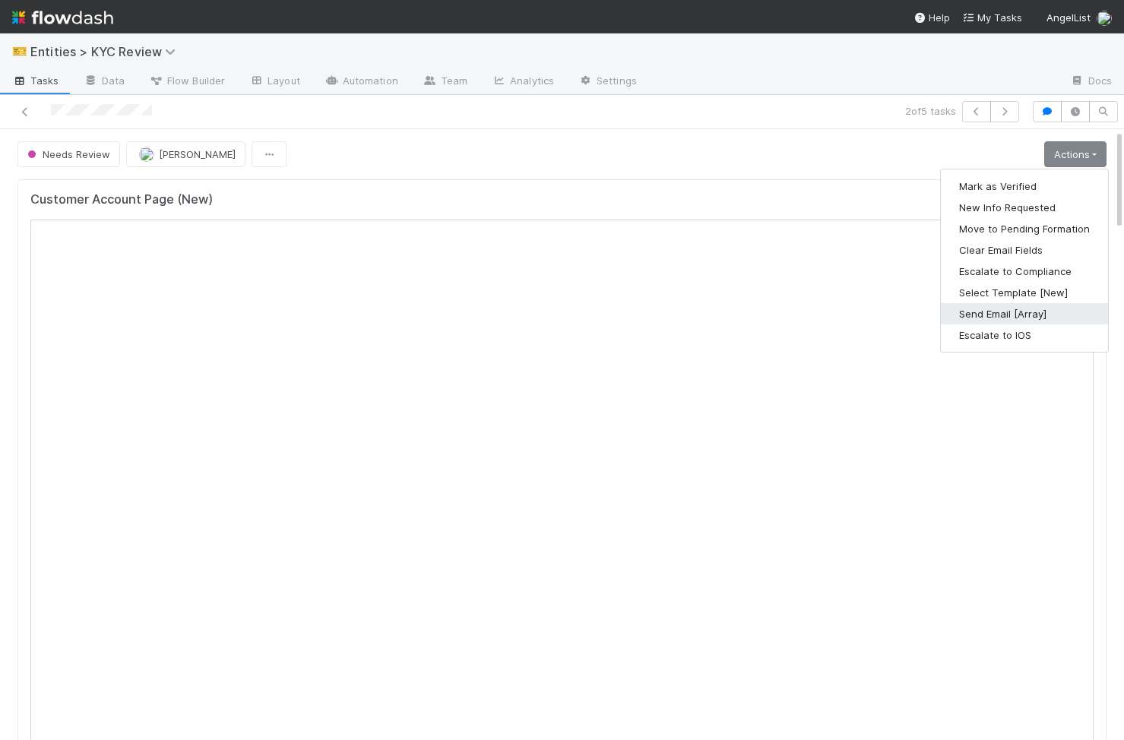
click at [1048, 312] on button "Send Email [Array]" at bounding box center [1024, 313] width 167 height 21
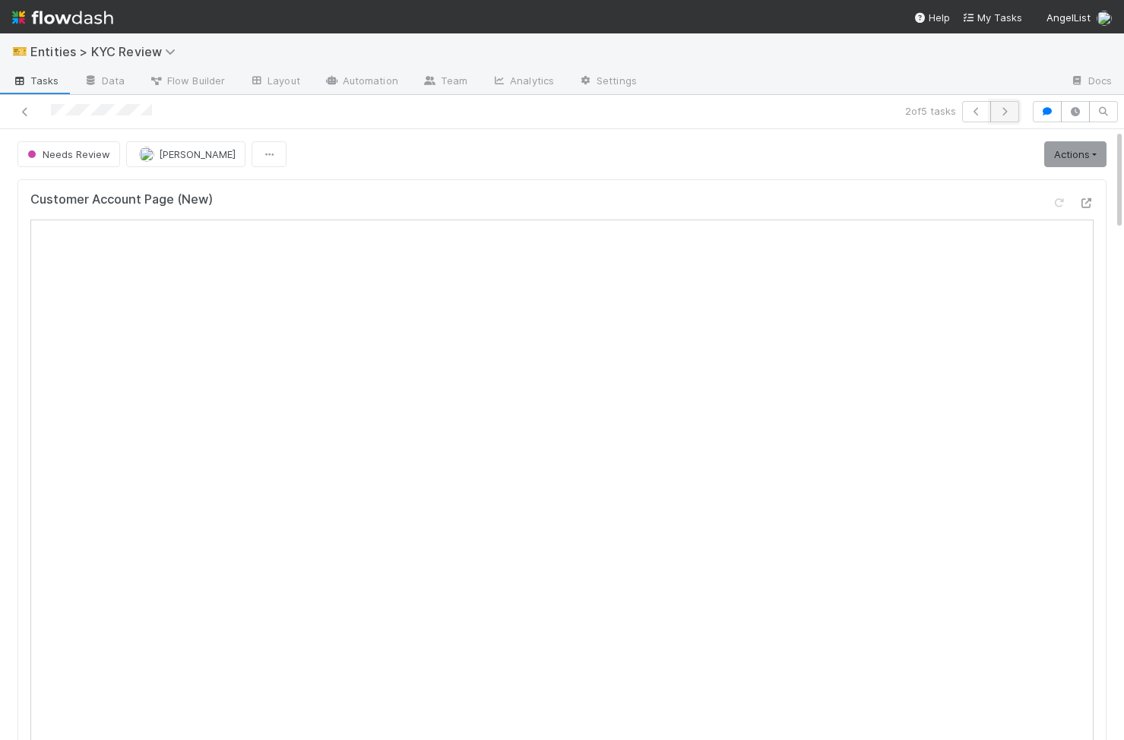
click at [1009, 117] on button "button" at bounding box center [1004, 111] width 29 height 21
click at [1069, 162] on link "Actions" at bounding box center [1075, 154] width 62 height 26
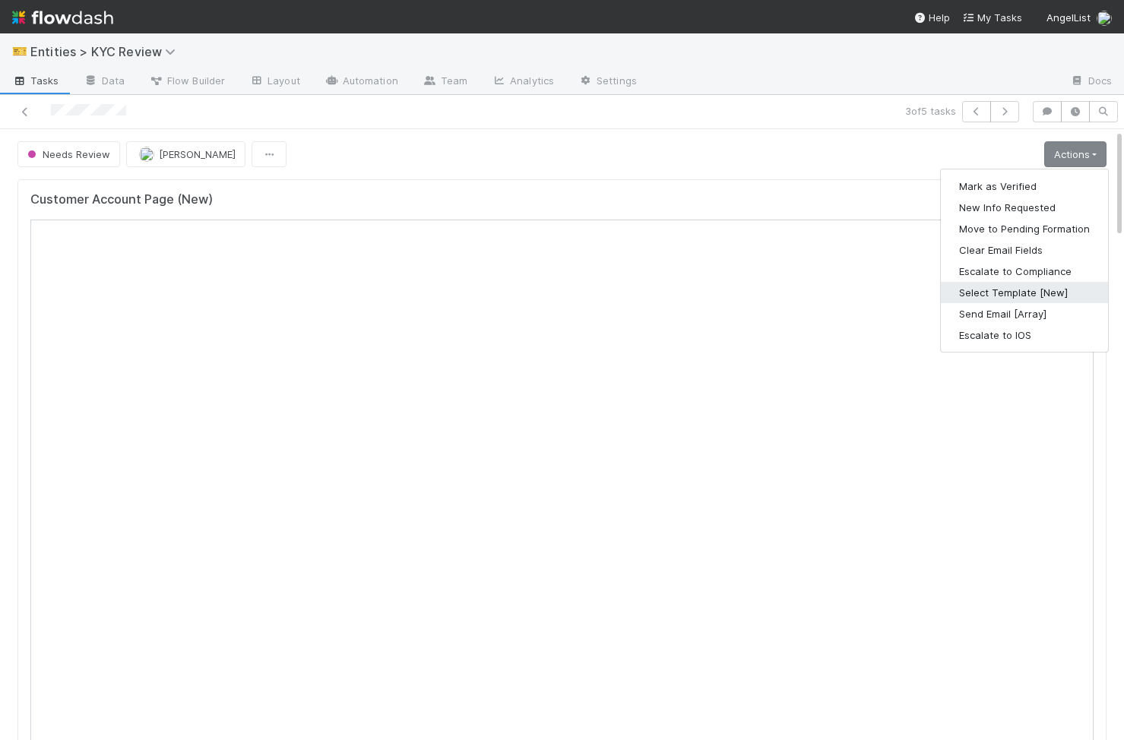
click at [1051, 289] on button "Select Template [New]" at bounding box center [1024, 292] width 167 height 21
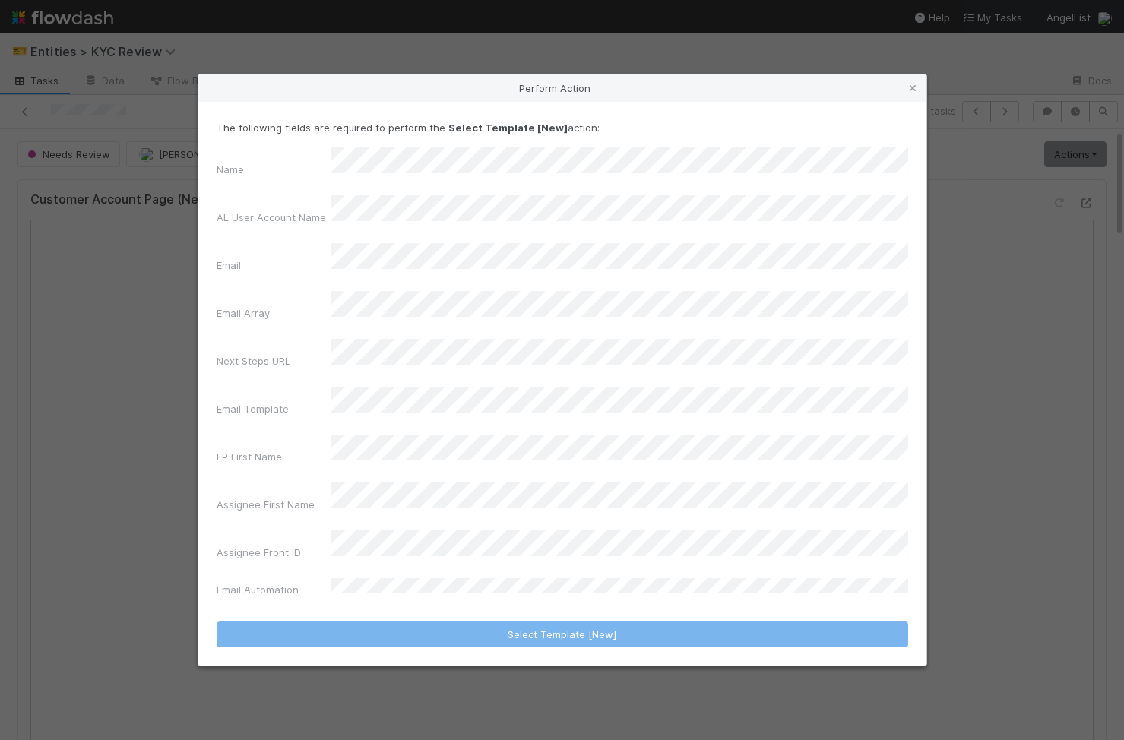
click at [904, 102] on div "Perform Action" at bounding box center [562, 87] width 728 height 27
click at [908, 93] on icon at bounding box center [912, 89] width 15 height 10
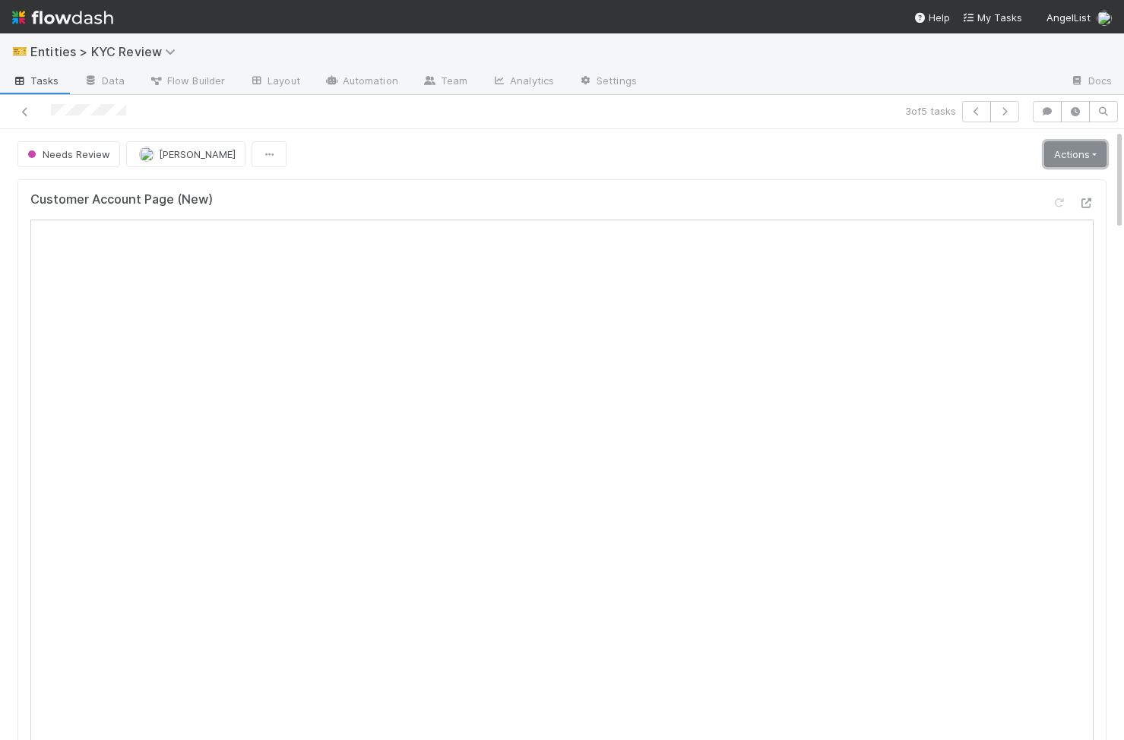
click at [1088, 156] on link "Actions" at bounding box center [1075, 154] width 62 height 26
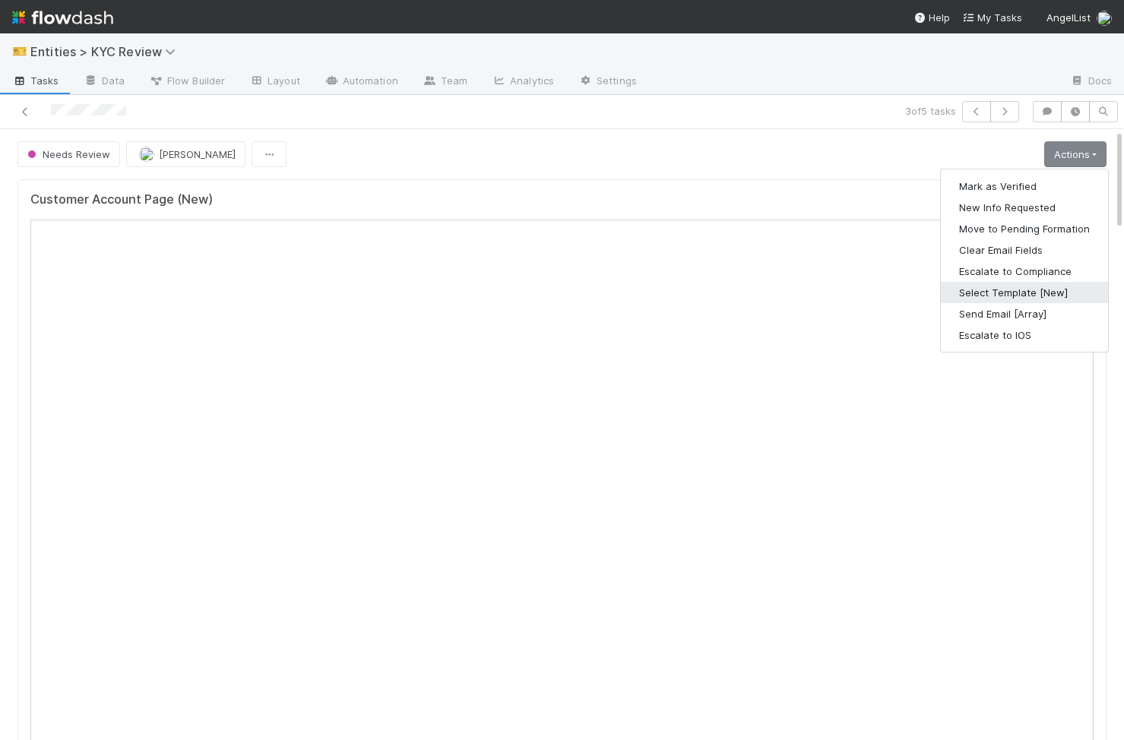
click at [1019, 291] on button "Select Template [New]" at bounding box center [1024, 292] width 167 height 21
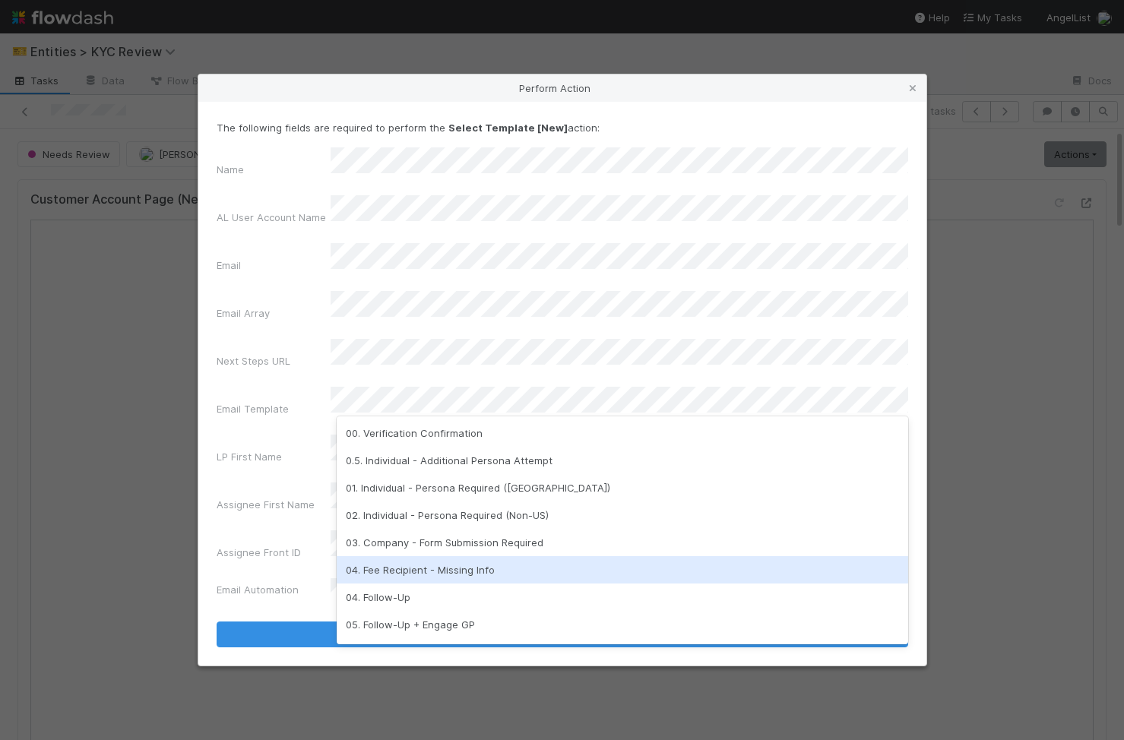
click at [427, 562] on div "04. Fee Recipient - Missing Info" at bounding box center [623, 569] width 572 height 27
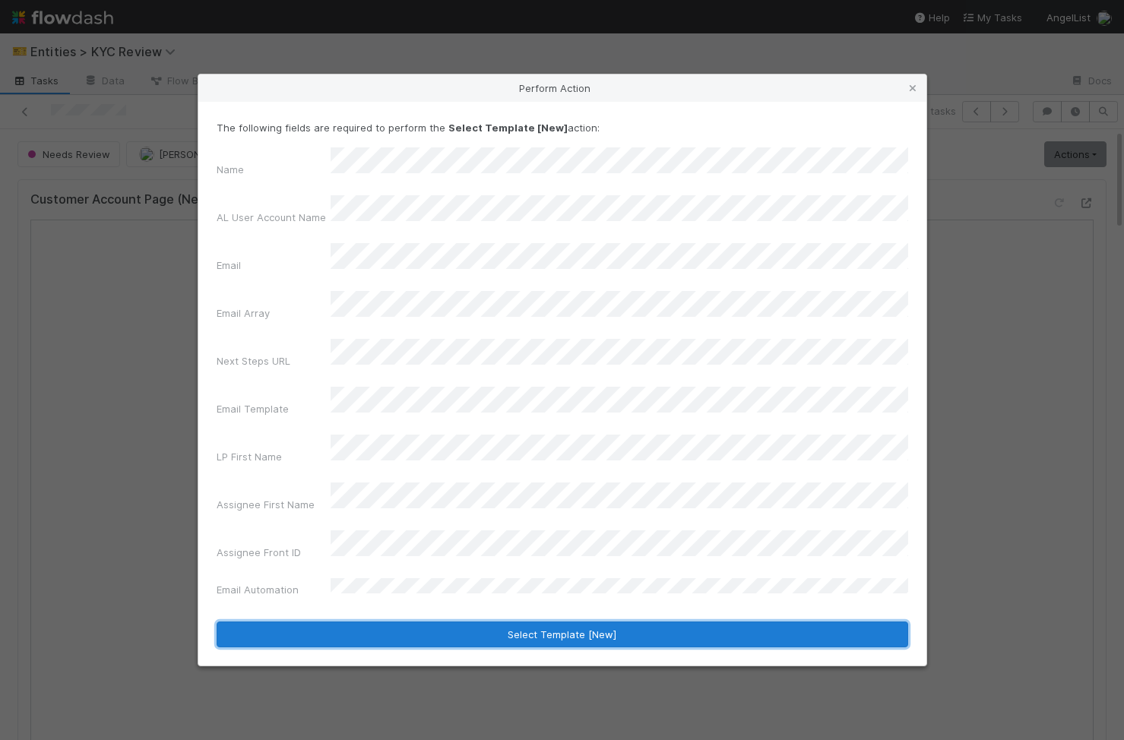
click at [406, 622] on button "Select Template [New]" at bounding box center [563, 635] width 692 height 26
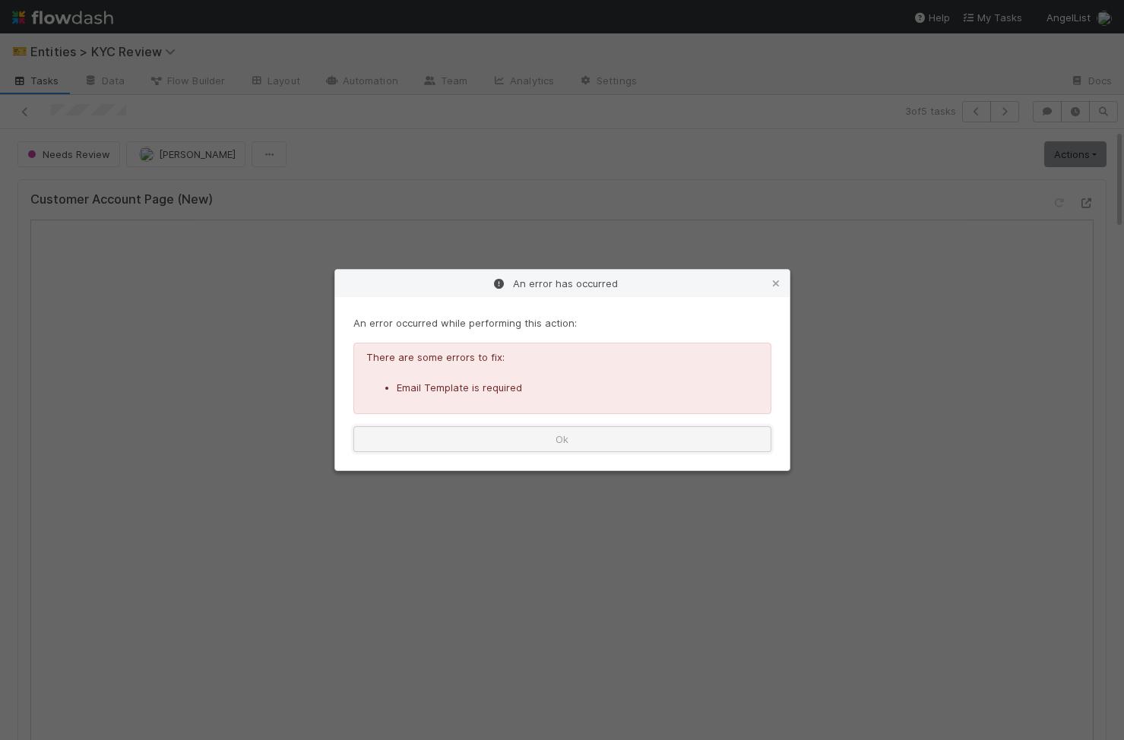
click at [547, 443] on button "Ok" at bounding box center [562, 439] width 418 height 26
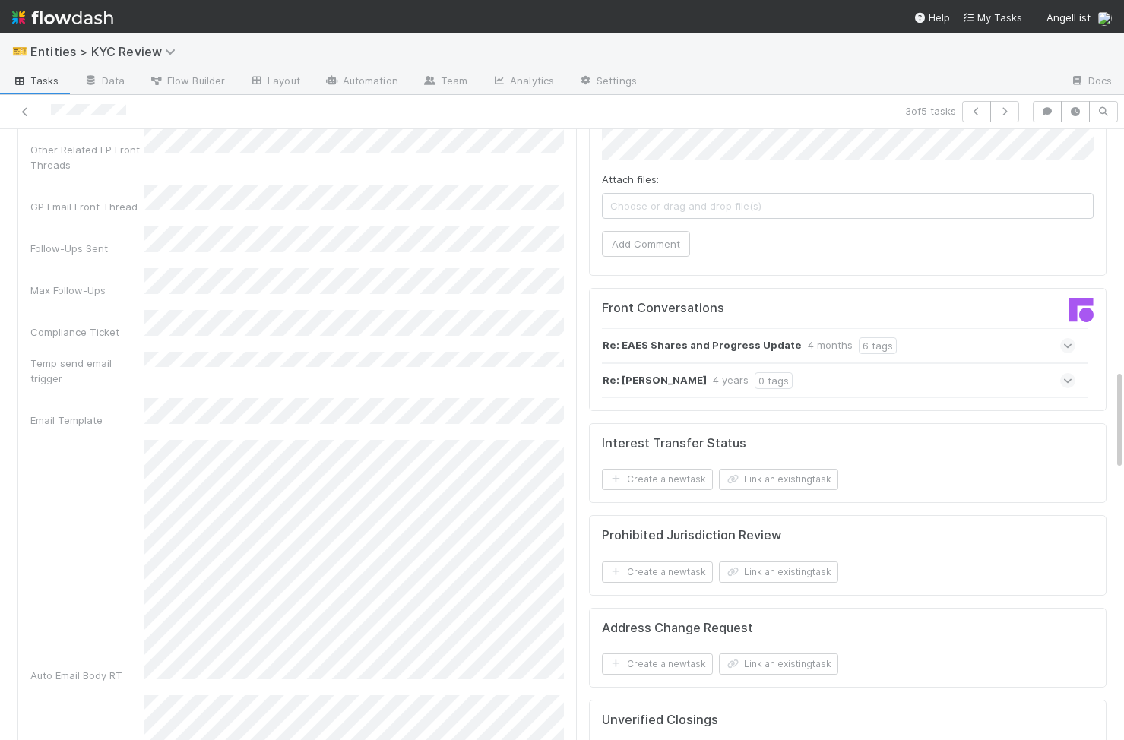
scroll to position [1395, 0]
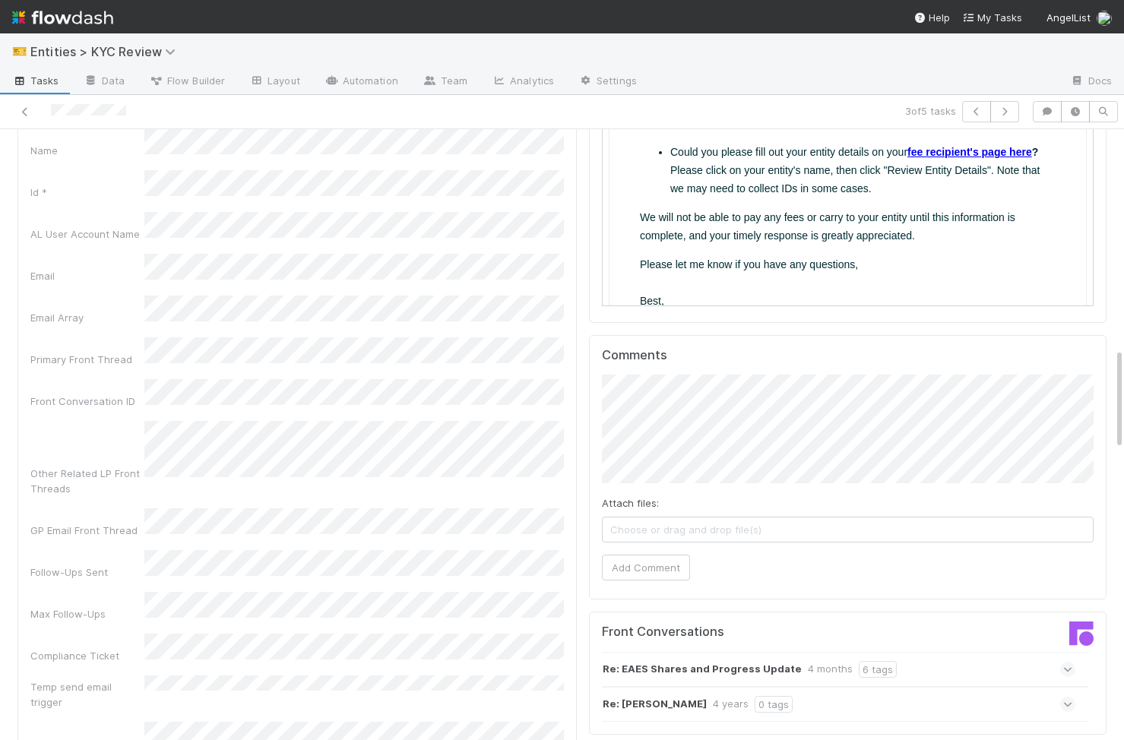
scroll to position [987, 0]
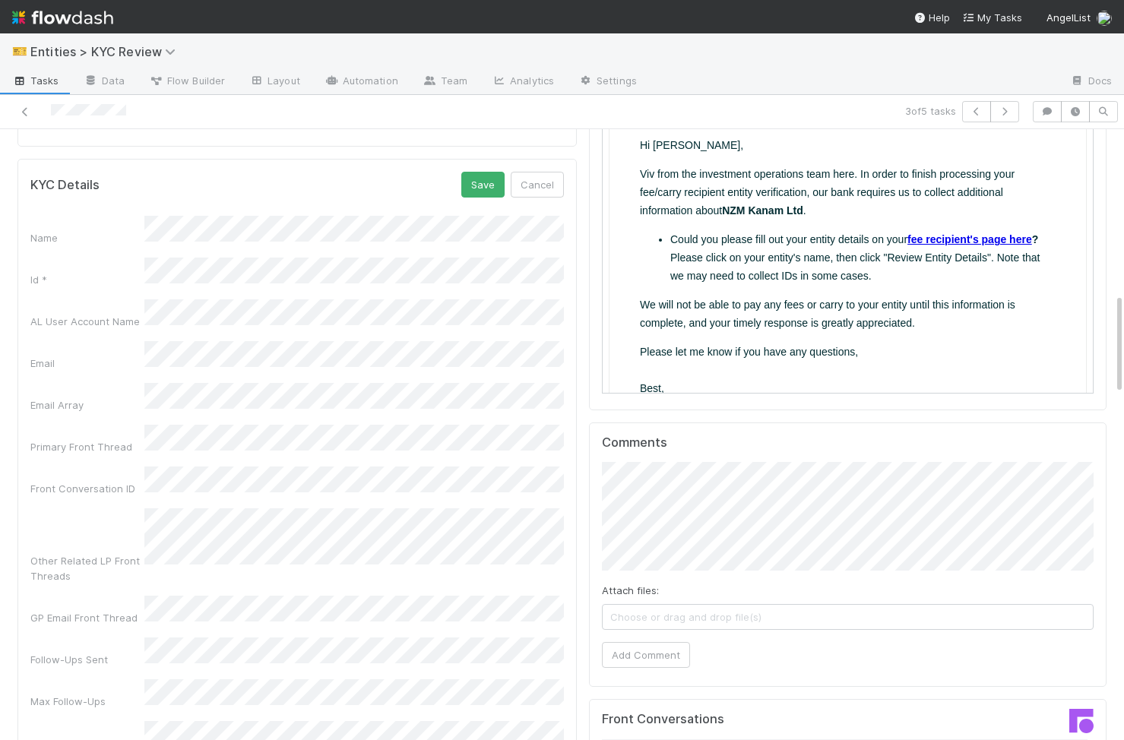
click at [488, 181] on button "Save" at bounding box center [482, 185] width 43 height 26
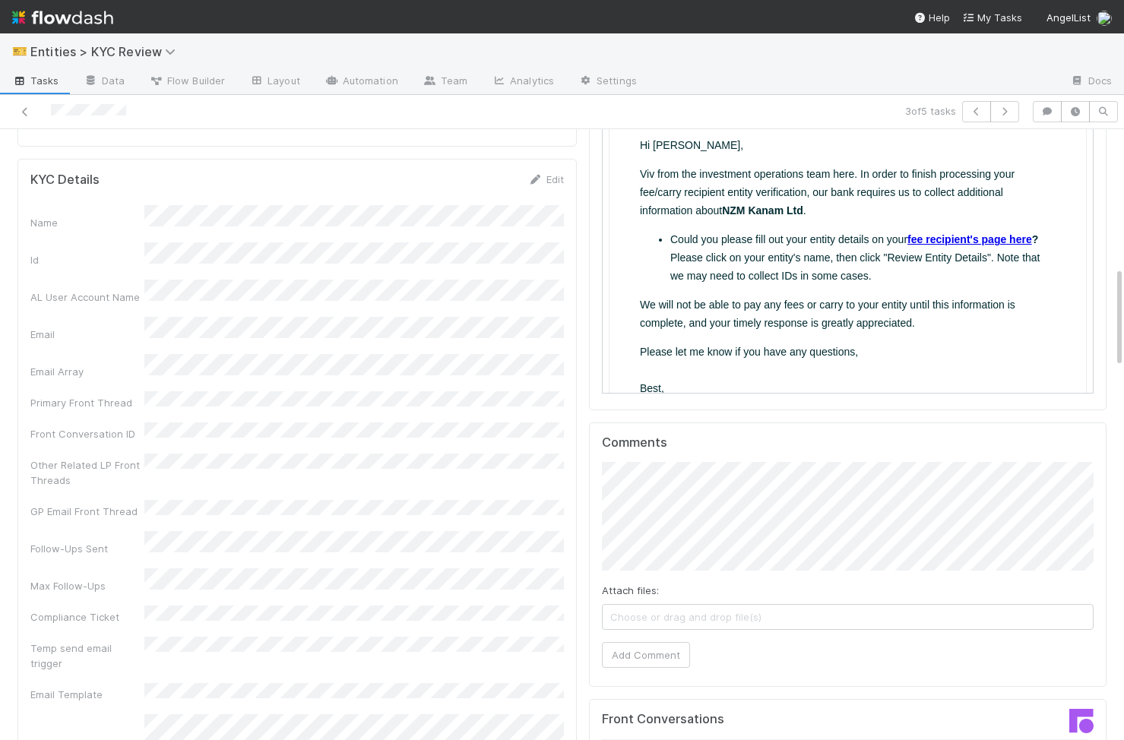
scroll to position [0, 0]
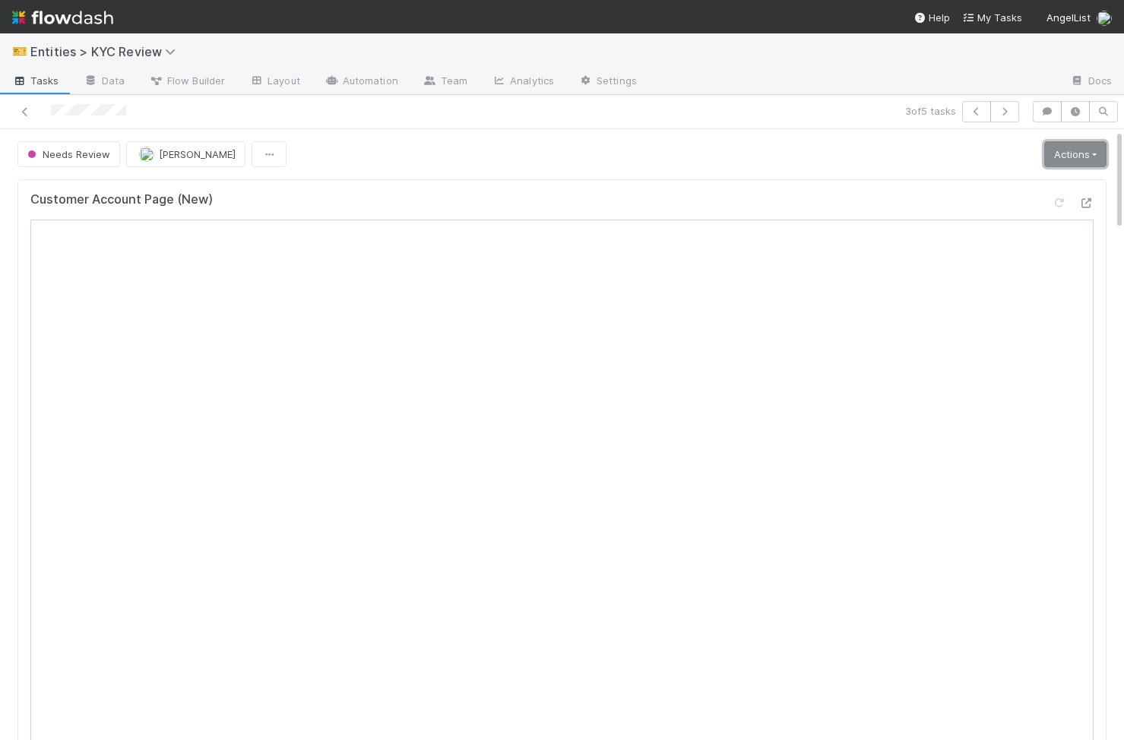
click at [1069, 163] on link "Actions" at bounding box center [1075, 154] width 62 height 26
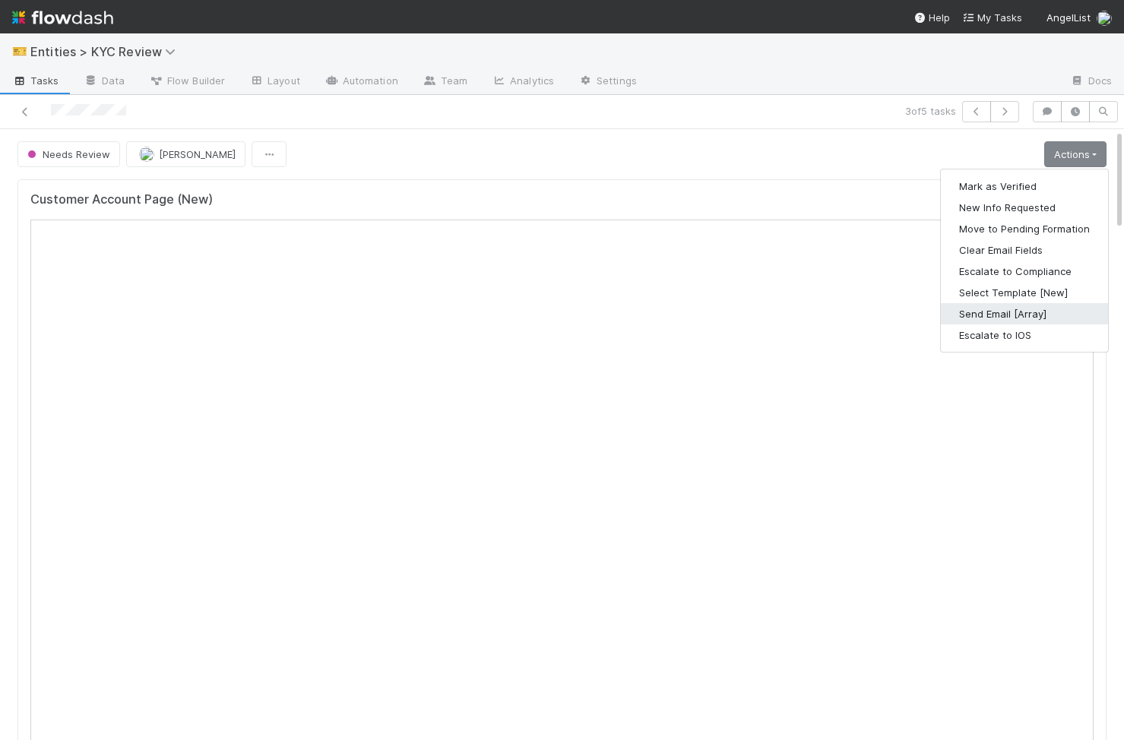
click at [1024, 315] on button "Send Email [Array]" at bounding box center [1024, 313] width 167 height 21
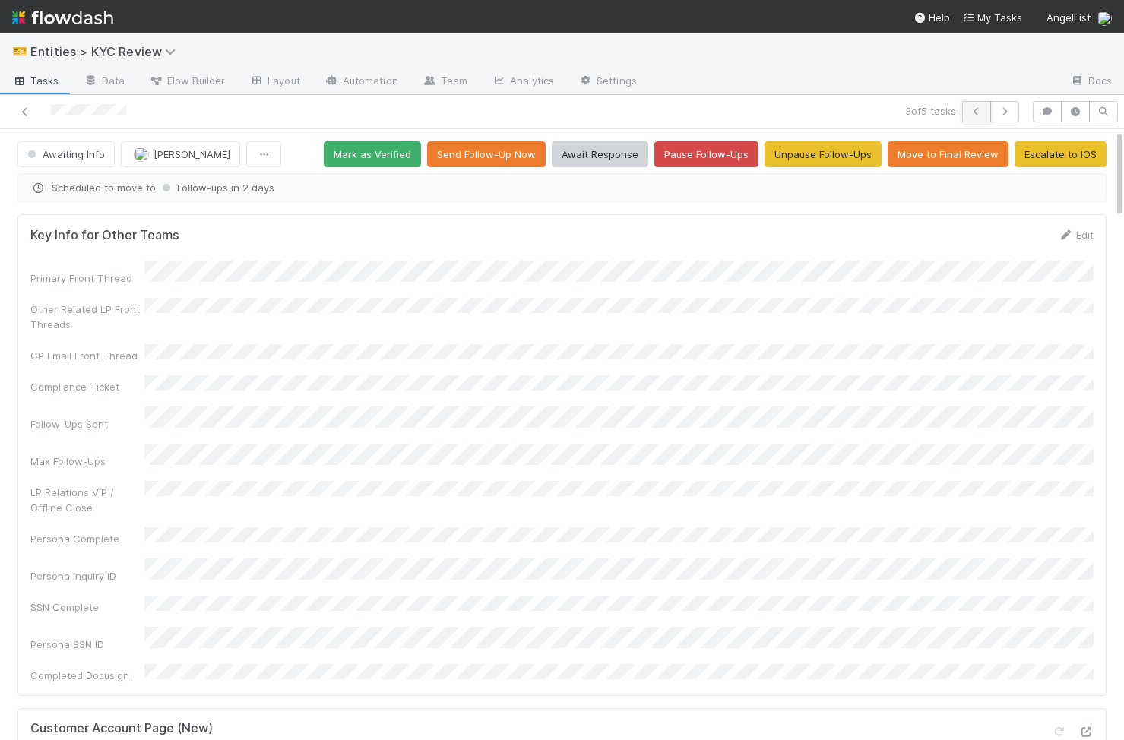
click at [968, 118] on button "button" at bounding box center [976, 111] width 29 height 21
click at [968, 117] on button "button" at bounding box center [976, 111] width 29 height 21
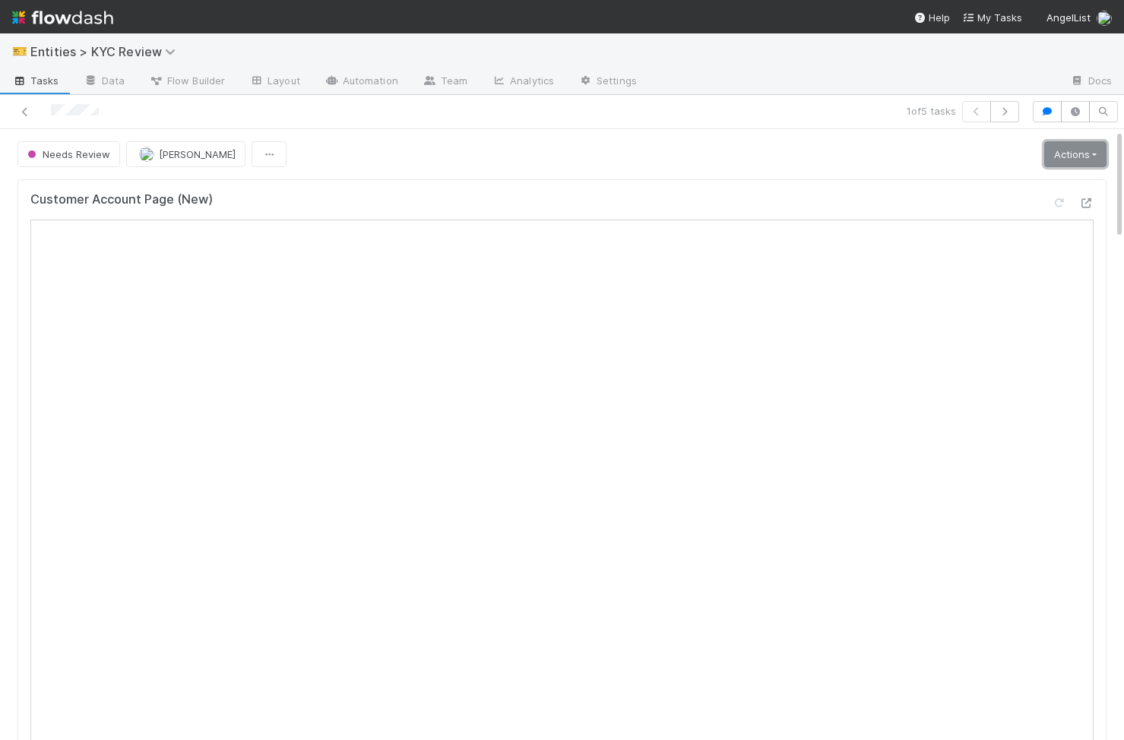
click at [1078, 157] on link "Actions" at bounding box center [1075, 154] width 62 height 26
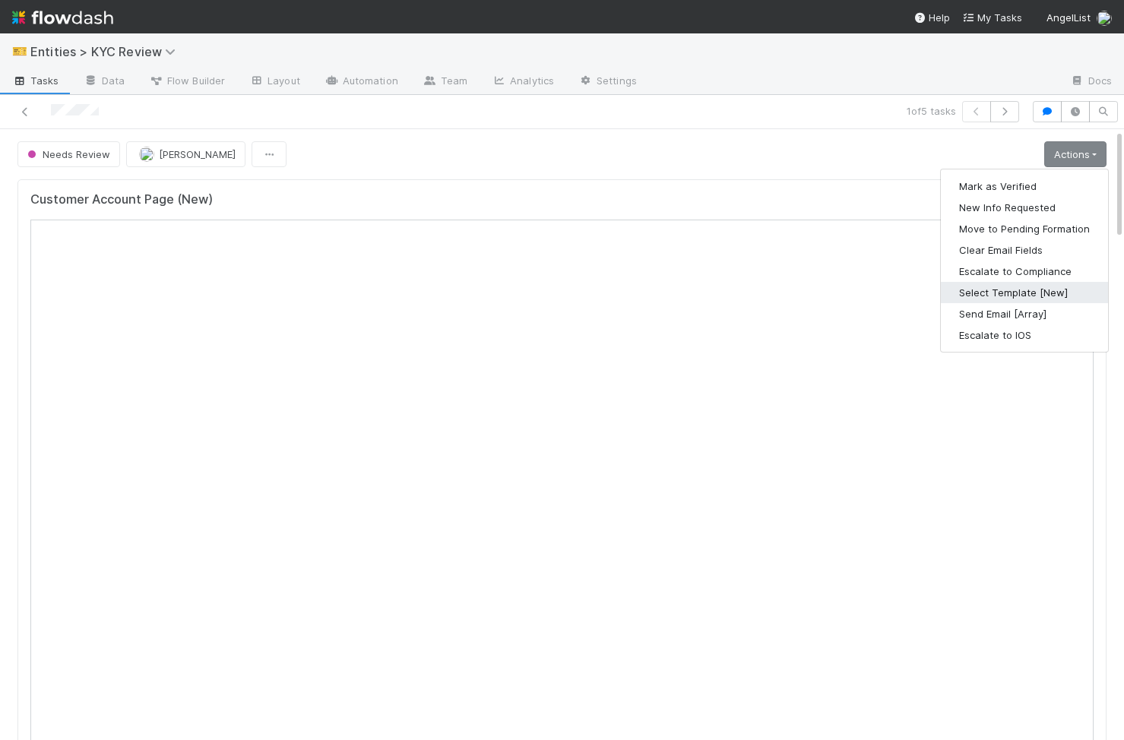
click at [1024, 293] on button "Select Template [New]" at bounding box center [1024, 292] width 167 height 21
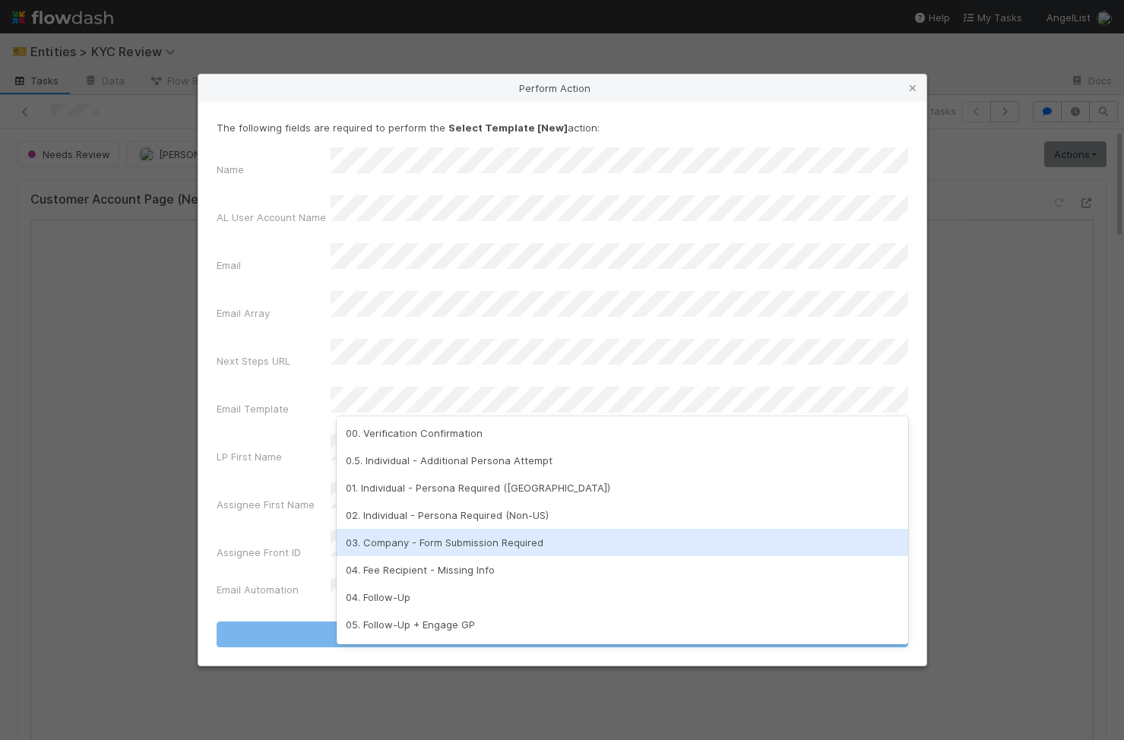
click at [510, 543] on div "03. Company - Form Submission Required" at bounding box center [623, 542] width 572 height 27
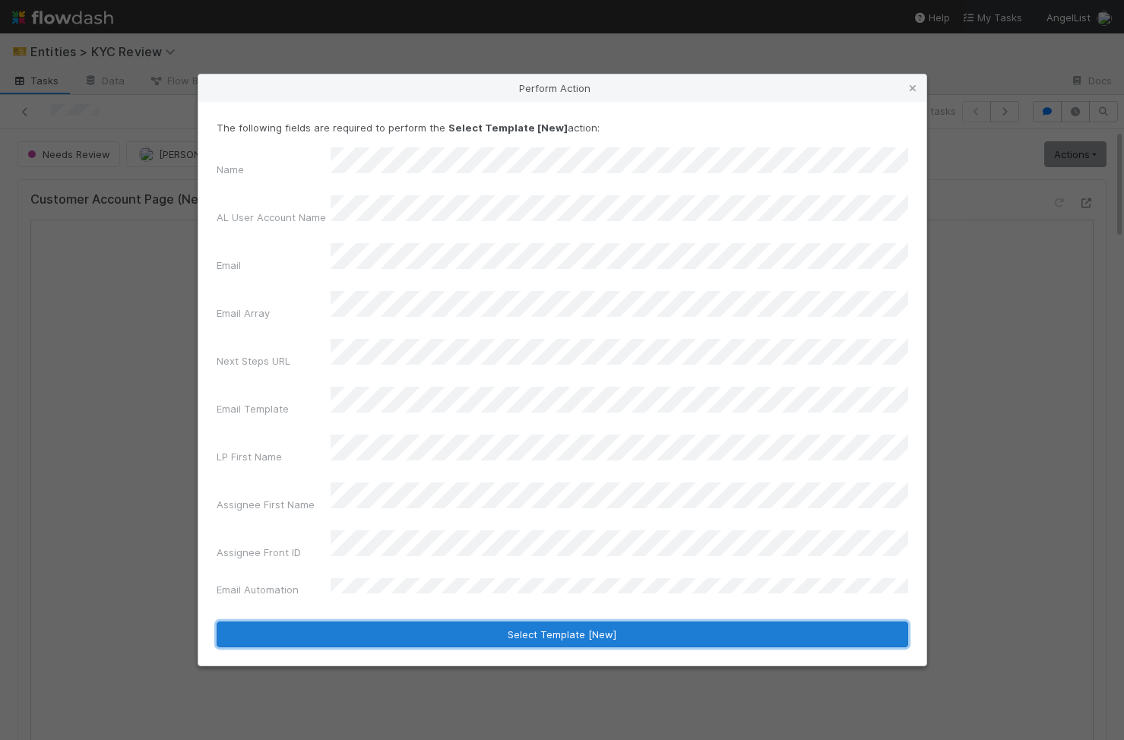
click at [472, 622] on button "Select Template [New]" at bounding box center [563, 635] width 692 height 26
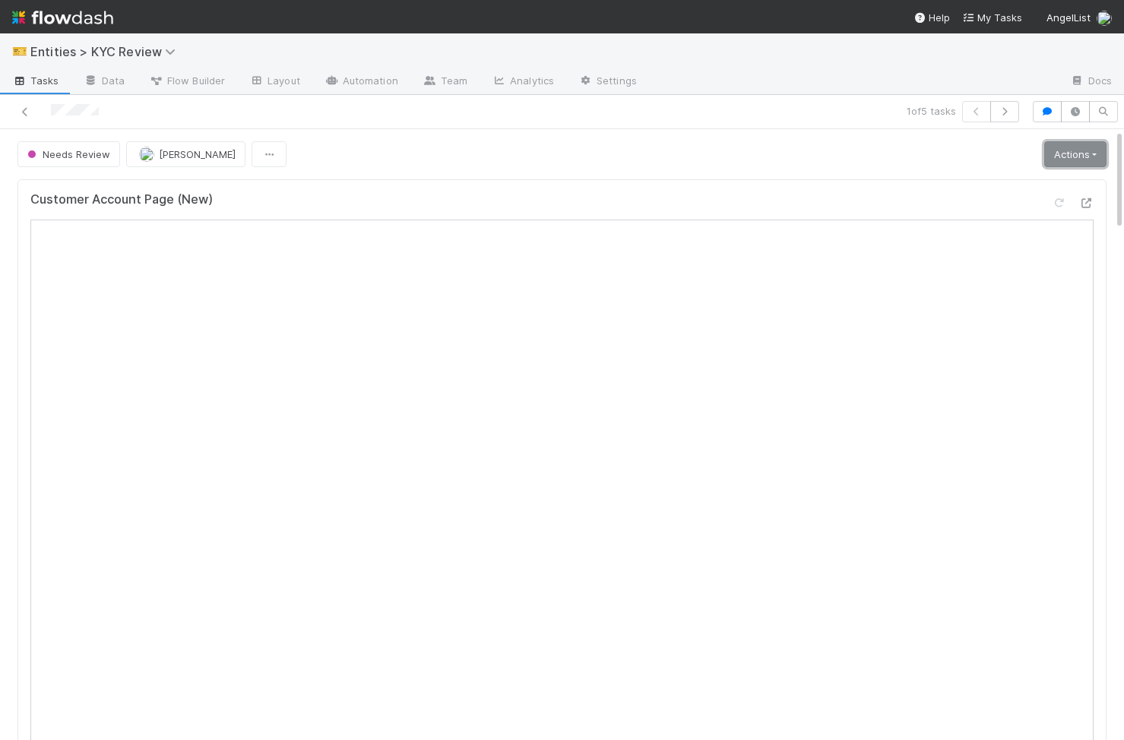
click at [1088, 144] on link "Actions" at bounding box center [1075, 154] width 62 height 26
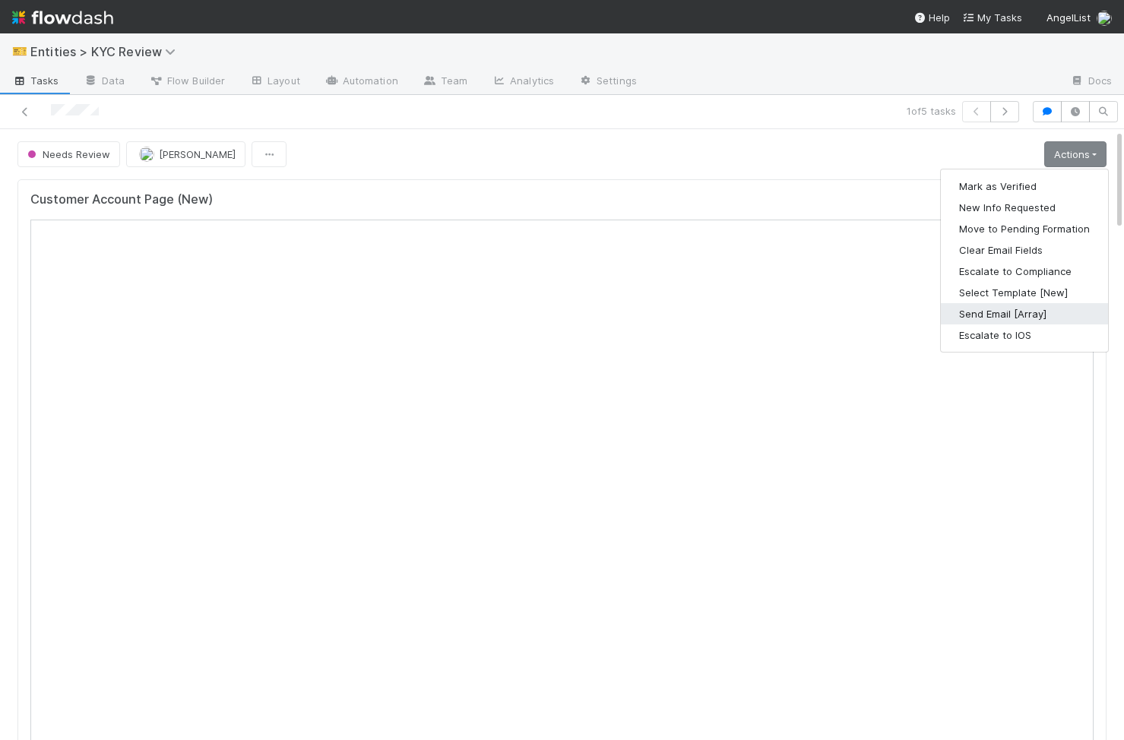
click at [1081, 306] on button "Send Email [Array]" at bounding box center [1024, 313] width 167 height 21
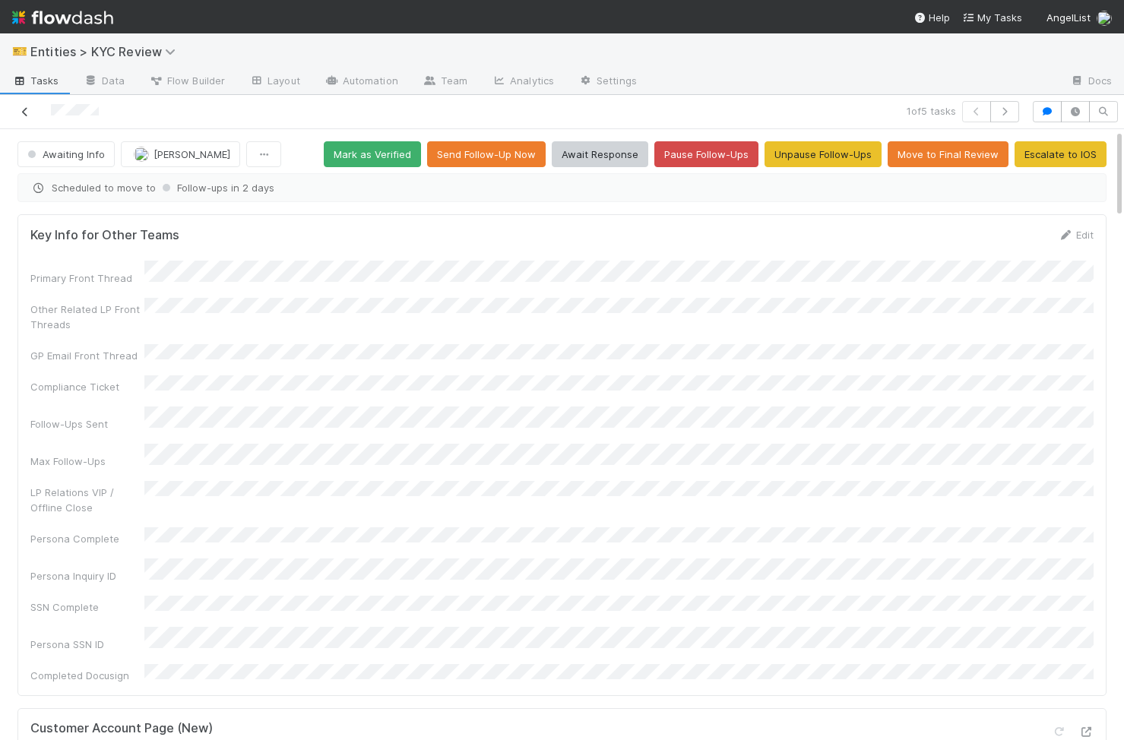
click at [19, 112] on icon at bounding box center [24, 112] width 15 height 10
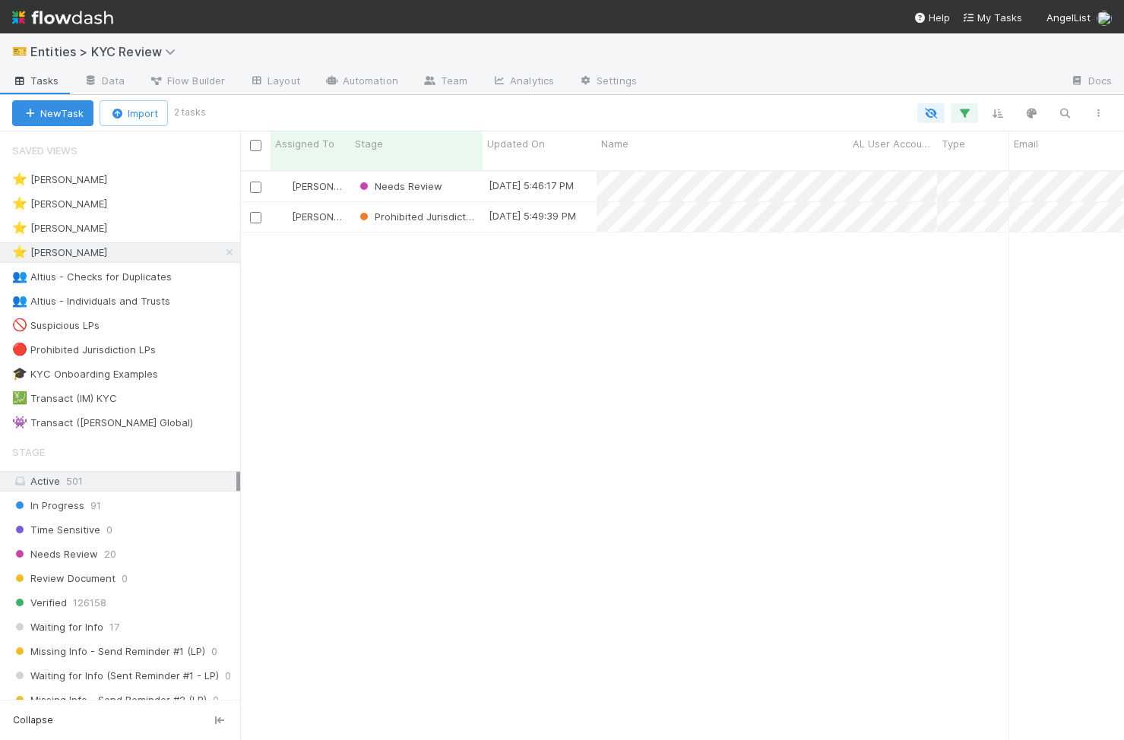
scroll to position [0, 1]
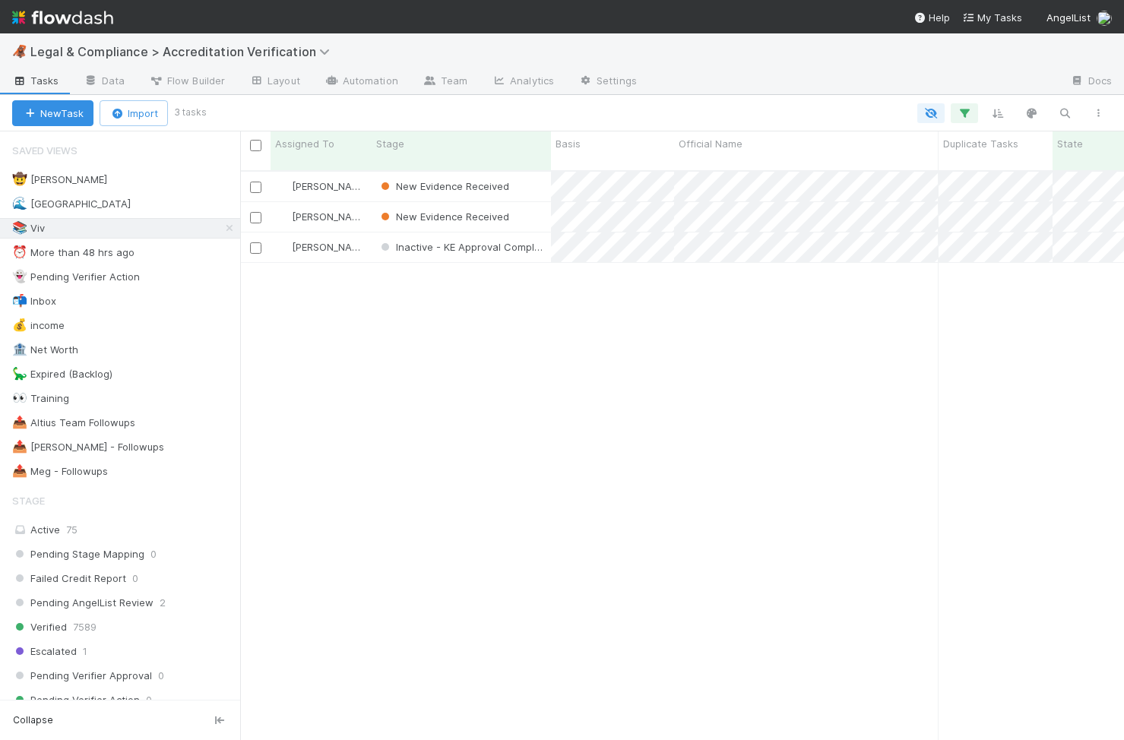
scroll to position [0, 1]
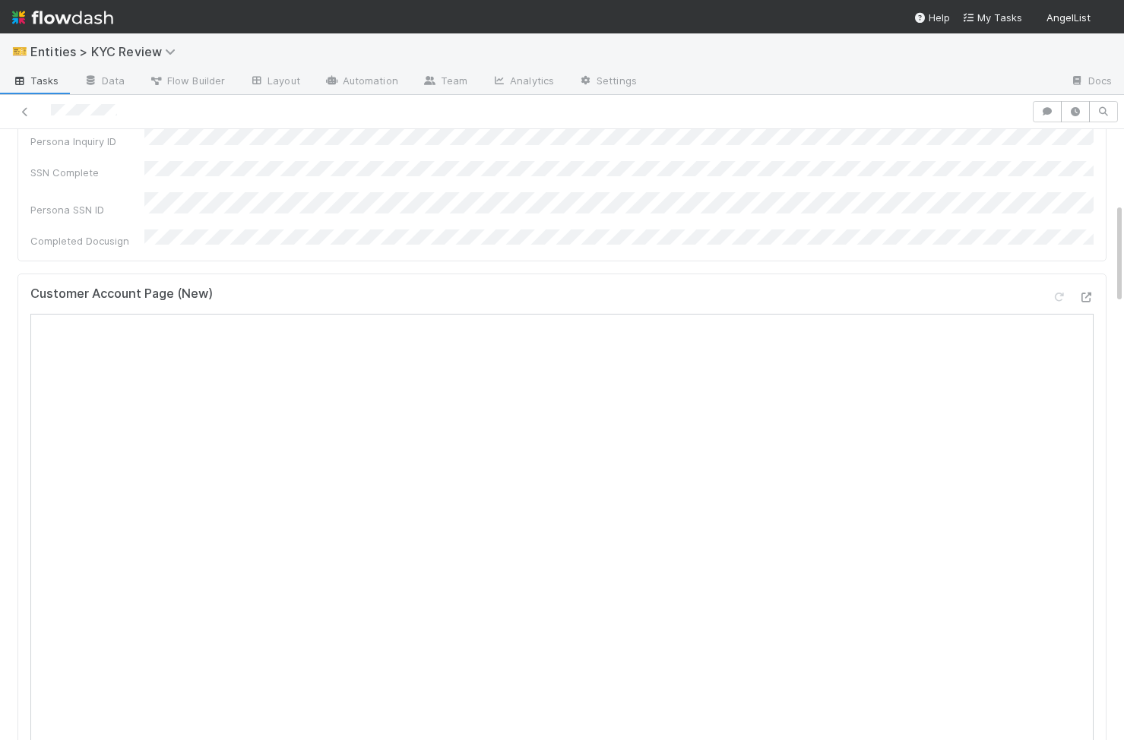
scroll to position [562, 0]
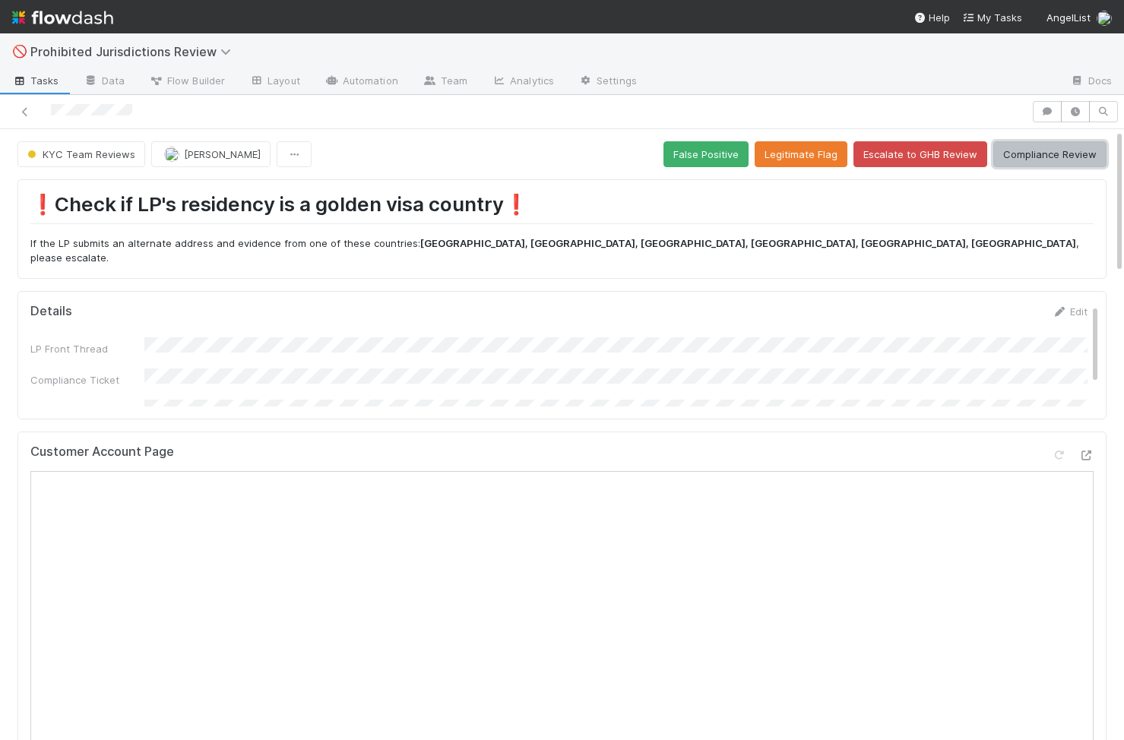
click at [698, 159] on button "Compliance Review" at bounding box center [1049, 154] width 113 height 26
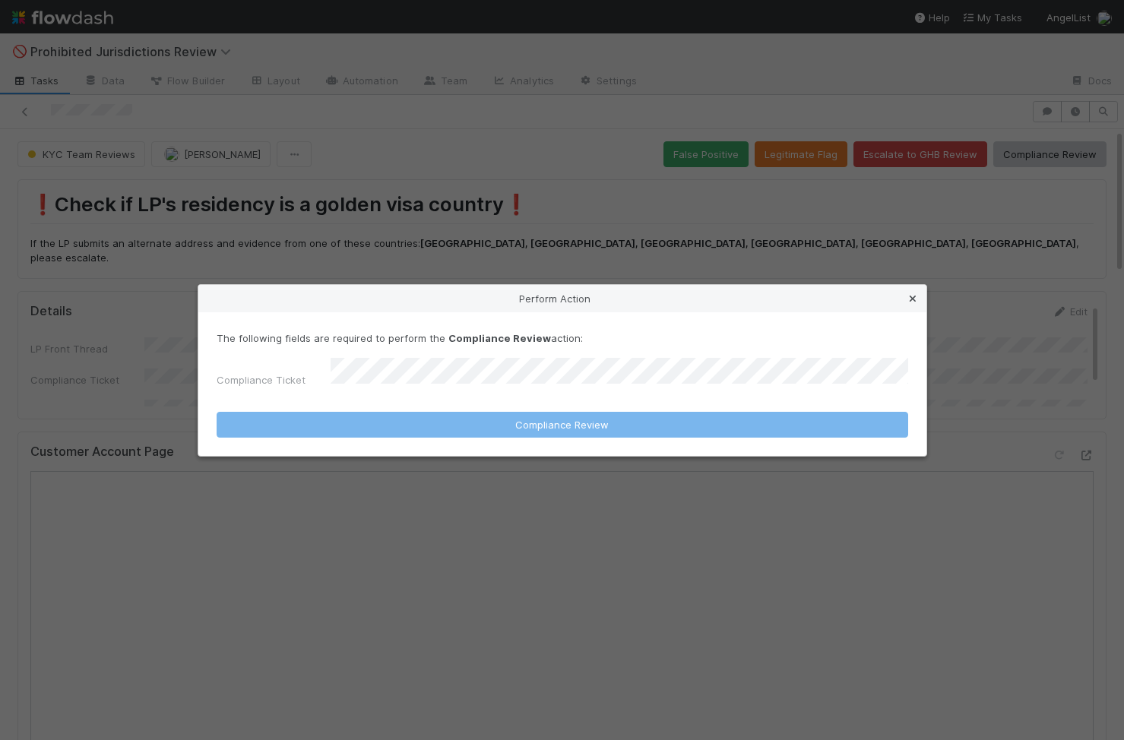
click at [698, 298] on icon at bounding box center [912, 299] width 15 height 10
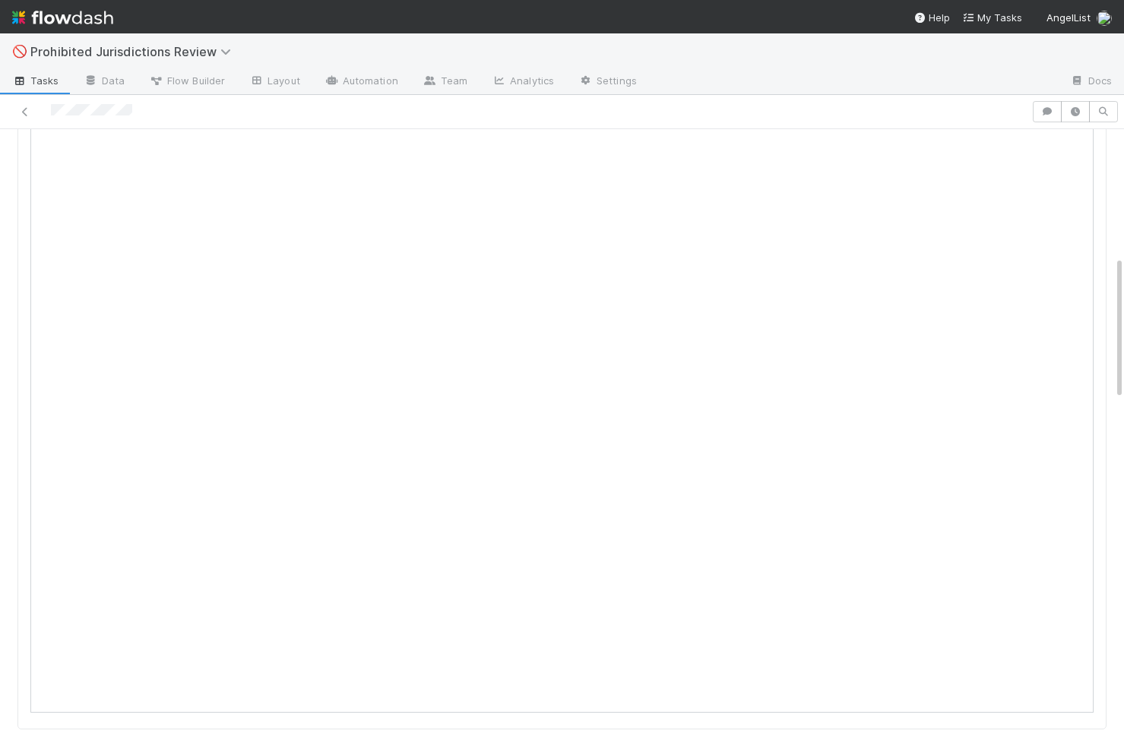
scroll to position [280, 0]
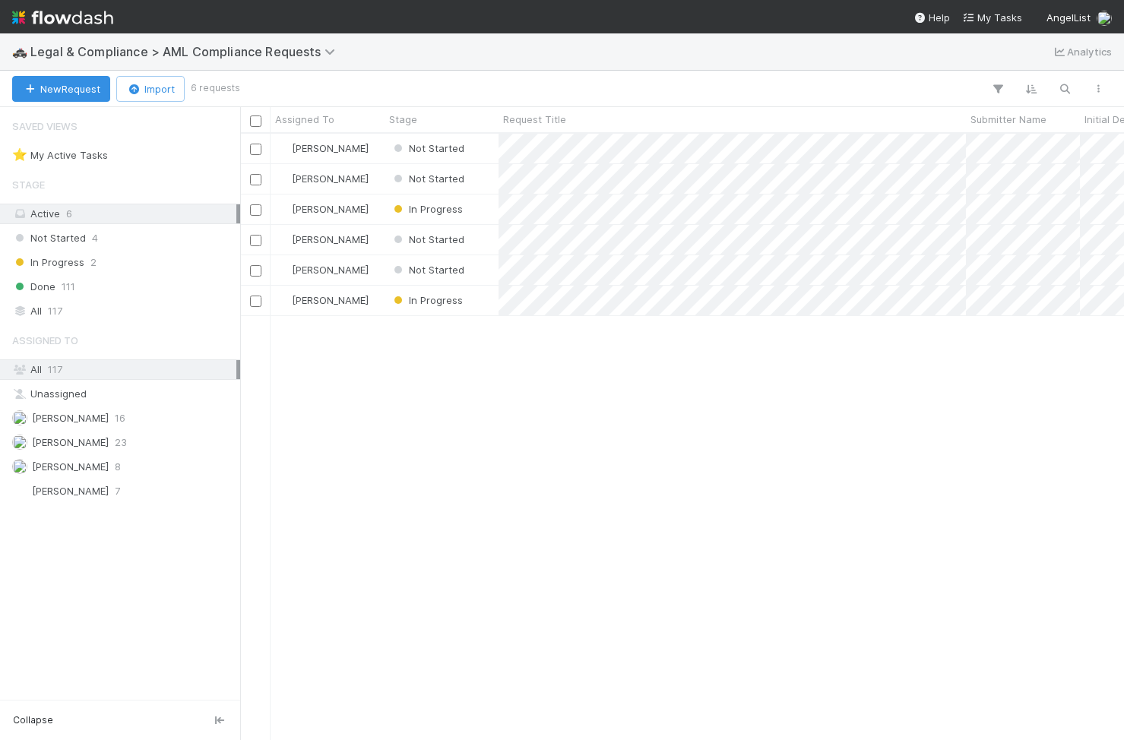
scroll to position [606, 884]
click at [51, 88] on button "New Request" at bounding box center [61, 89] width 98 height 26
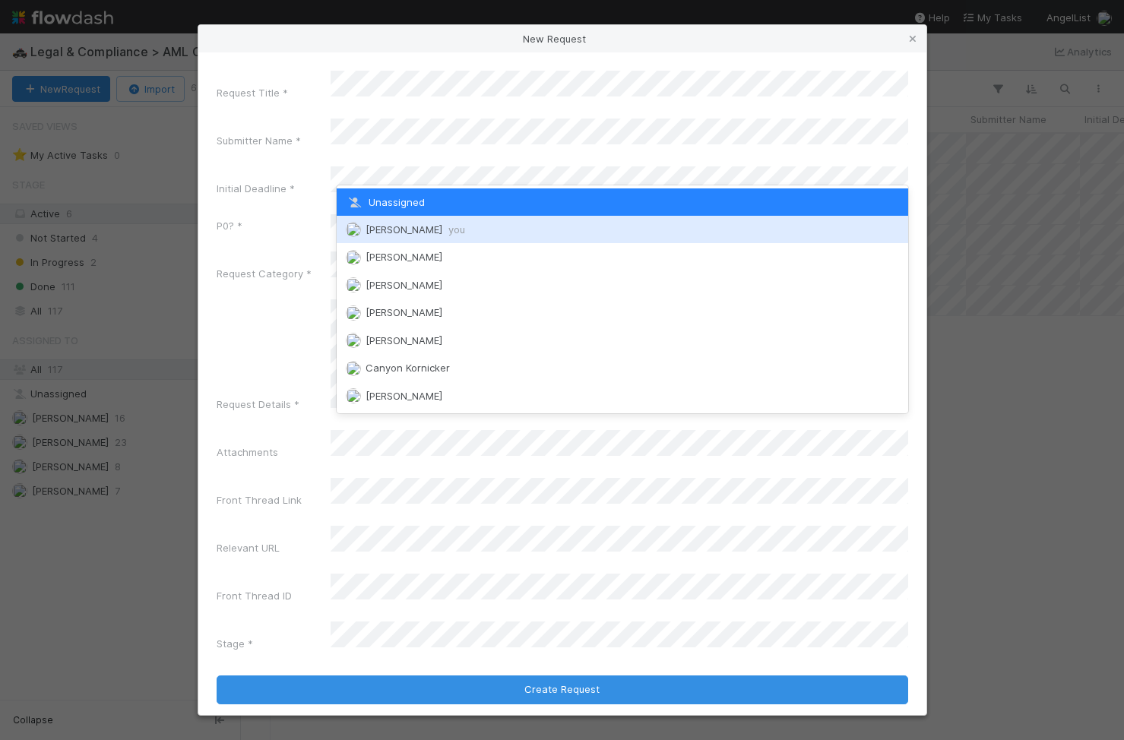
click at [495, 236] on div "[PERSON_NAME] you" at bounding box center [623, 229] width 572 height 27
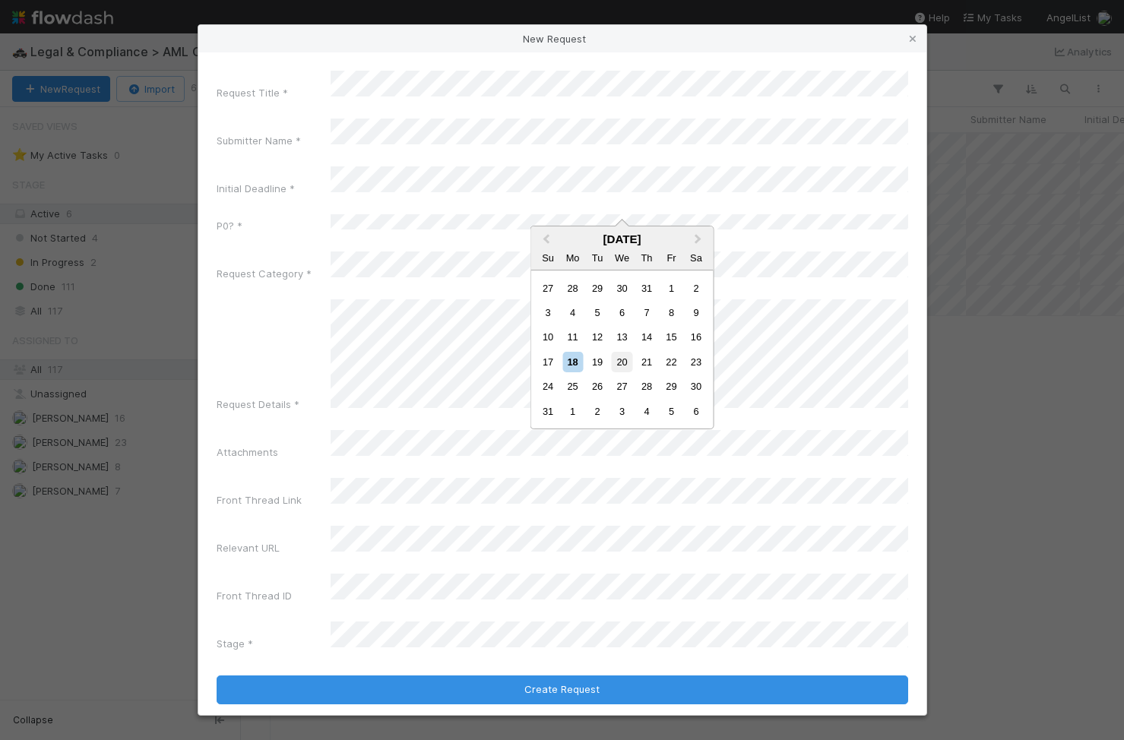
click at [616, 363] on div "20" at bounding box center [622, 362] width 21 height 21
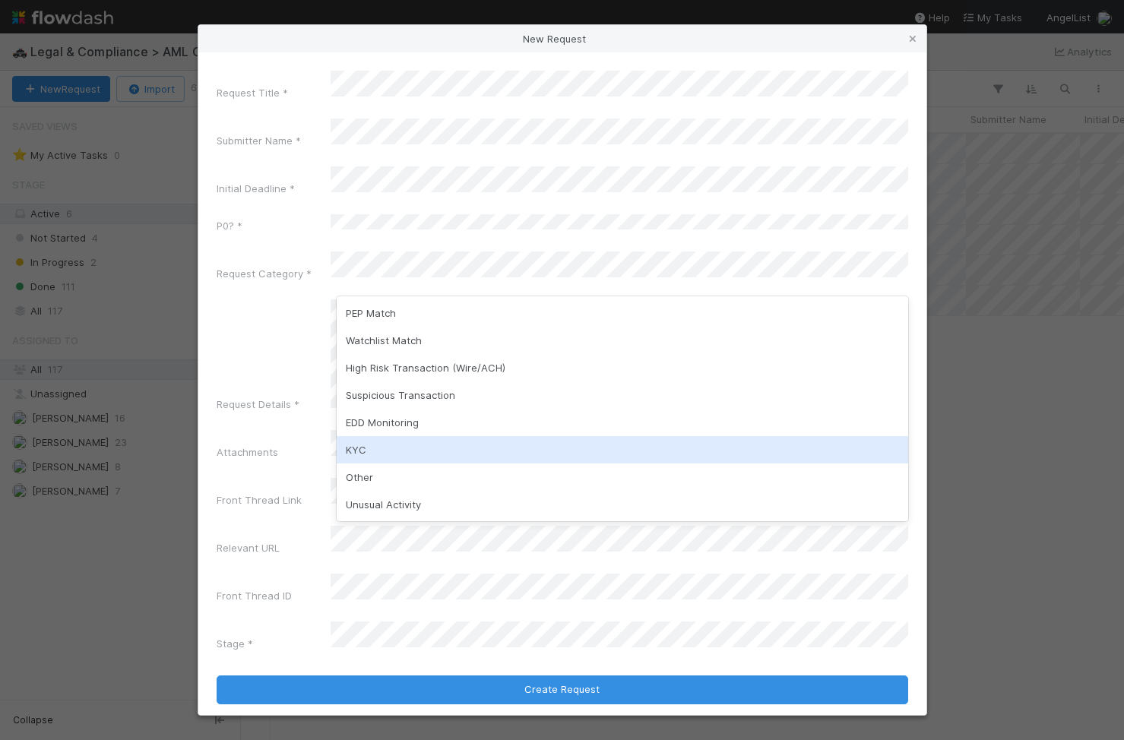
click at [385, 458] on div "KYC" at bounding box center [623, 449] width 572 height 27
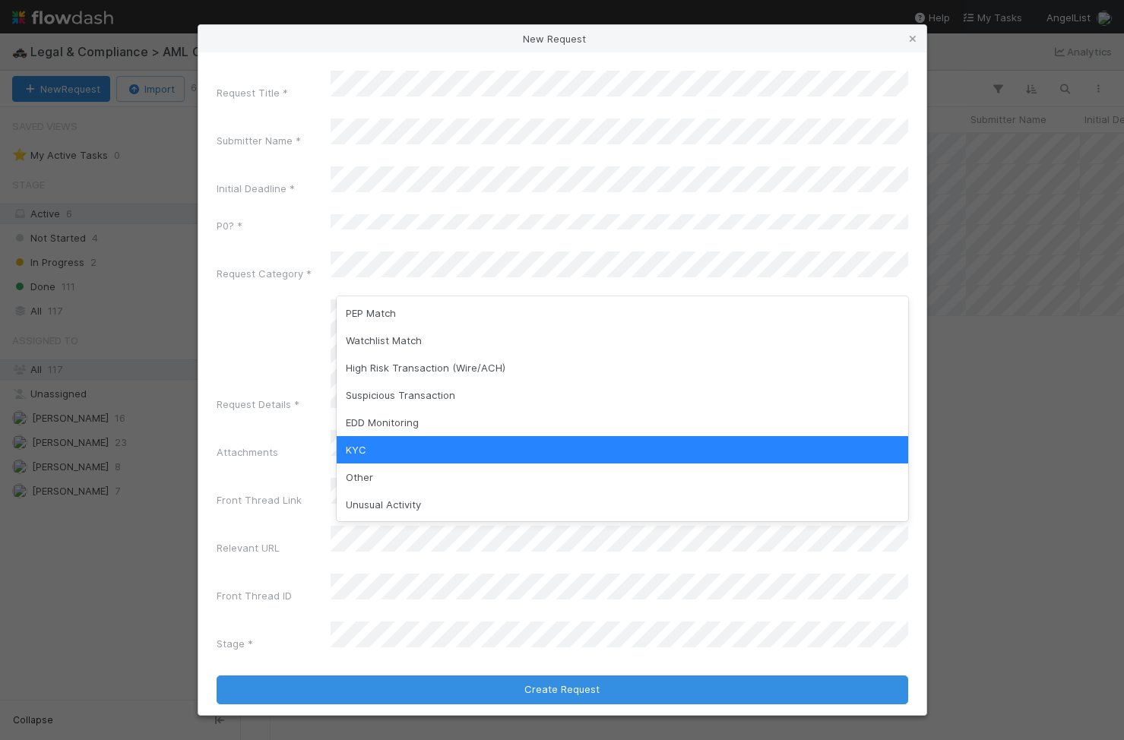
click at [289, 423] on div "Request Title * Submitter Name * Initial Deadline * P0? * Request Category * Re…" at bounding box center [563, 364] width 692 height 587
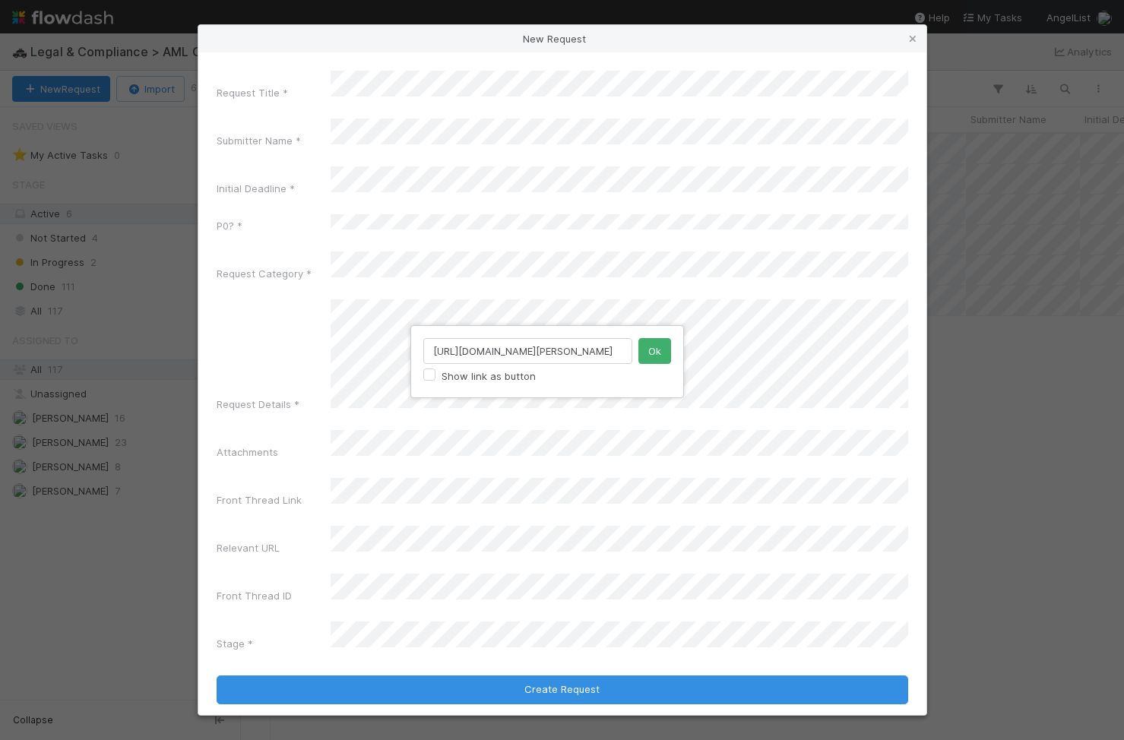
scroll to position [0, 163]
click at [506, 353] on input "[URL][DOMAIN_NAME][PERSON_NAME]" at bounding box center [527, 351] width 209 height 26
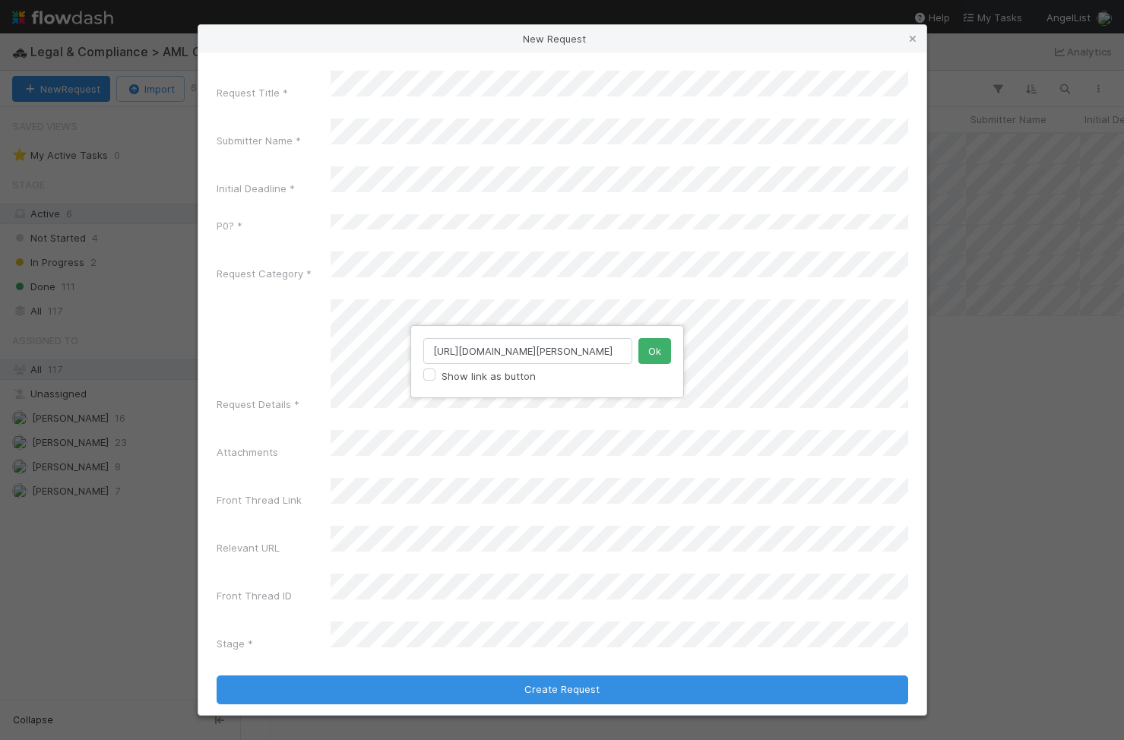
scroll to position [0, 0]
paste input "admin/users/dmitry_vartanian"
type input "[URL][DOMAIN_NAME]"
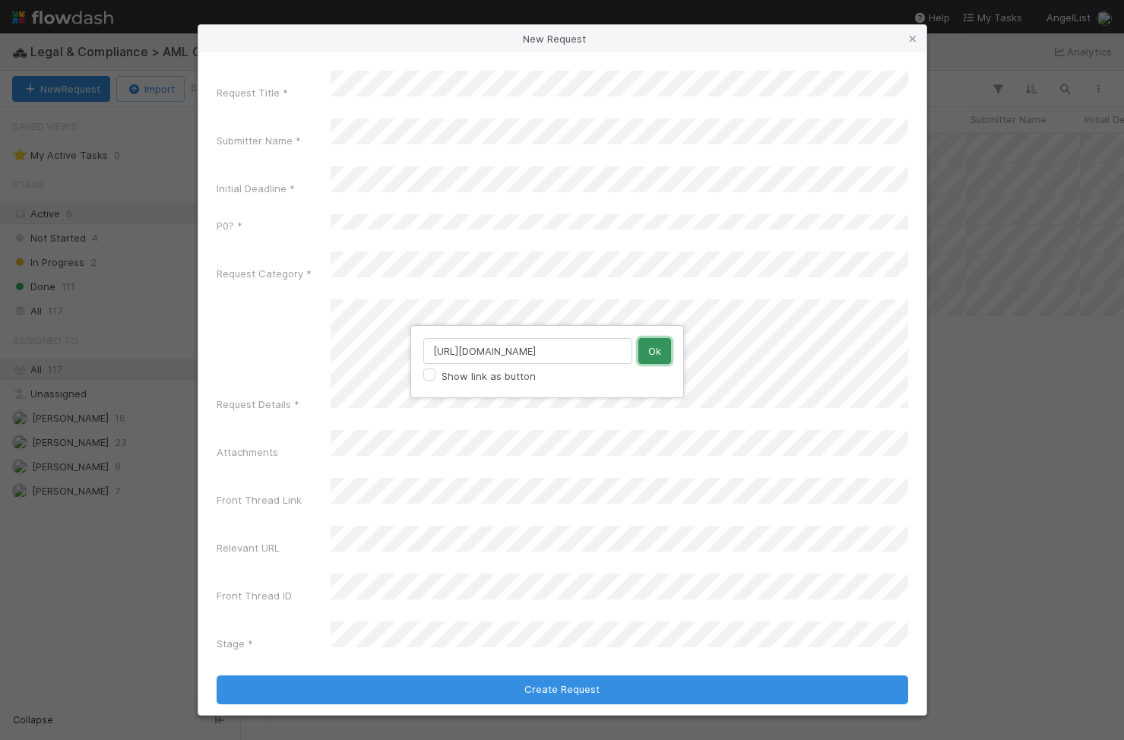
click at [663, 353] on button "Ok" at bounding box center [654, 351] width 33 height 26
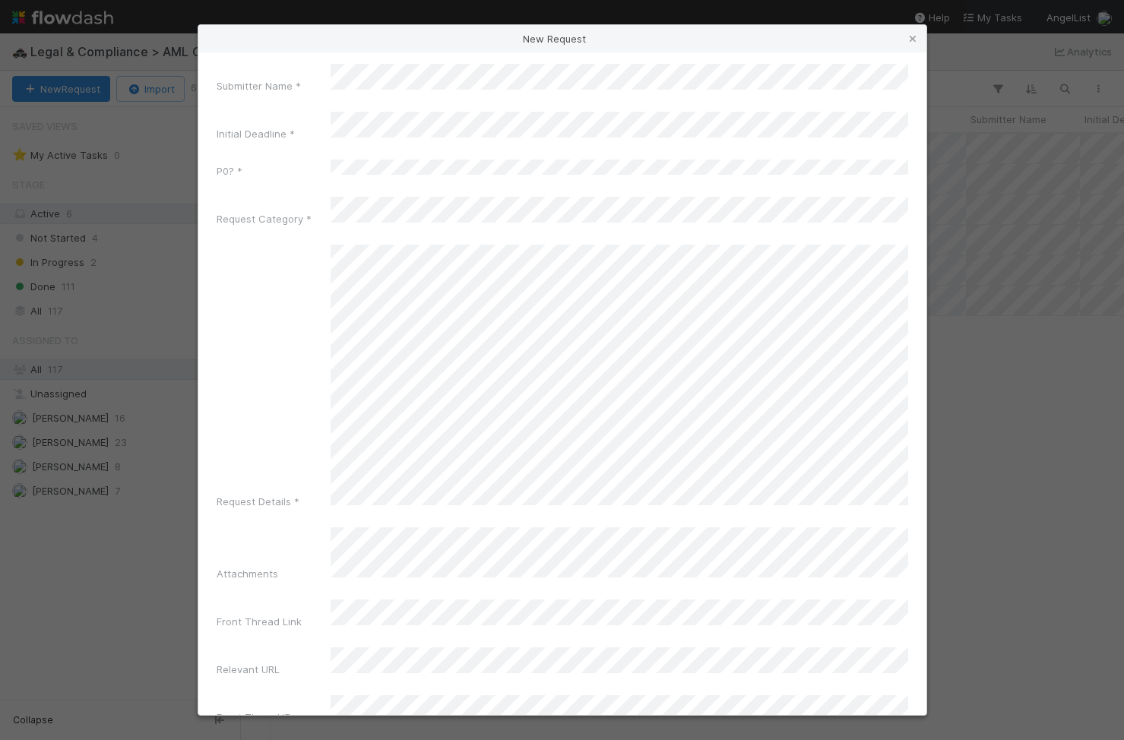
scroll to position [32, 0]
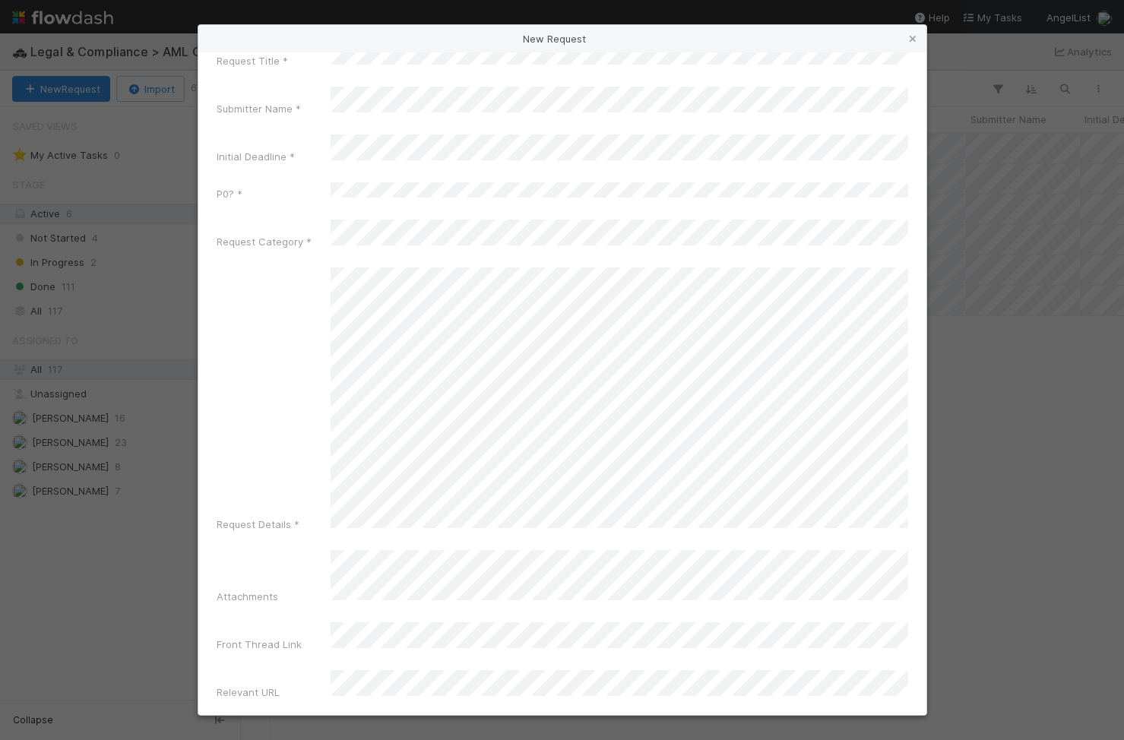
click at [318, 451] on div "Request Details *" at bounding box center [563, 403] width 692 height 271
click at [320, 349] on div "Request Details *" at bounding box center [563, 403] width 692 height 271
click at [322, 432] on div "Request Details *" at bounding box center [563, 403] width 692 height 271
click at [327, 334] on div "Request Details *" at bounding box center [563, 403] width 692 height 271
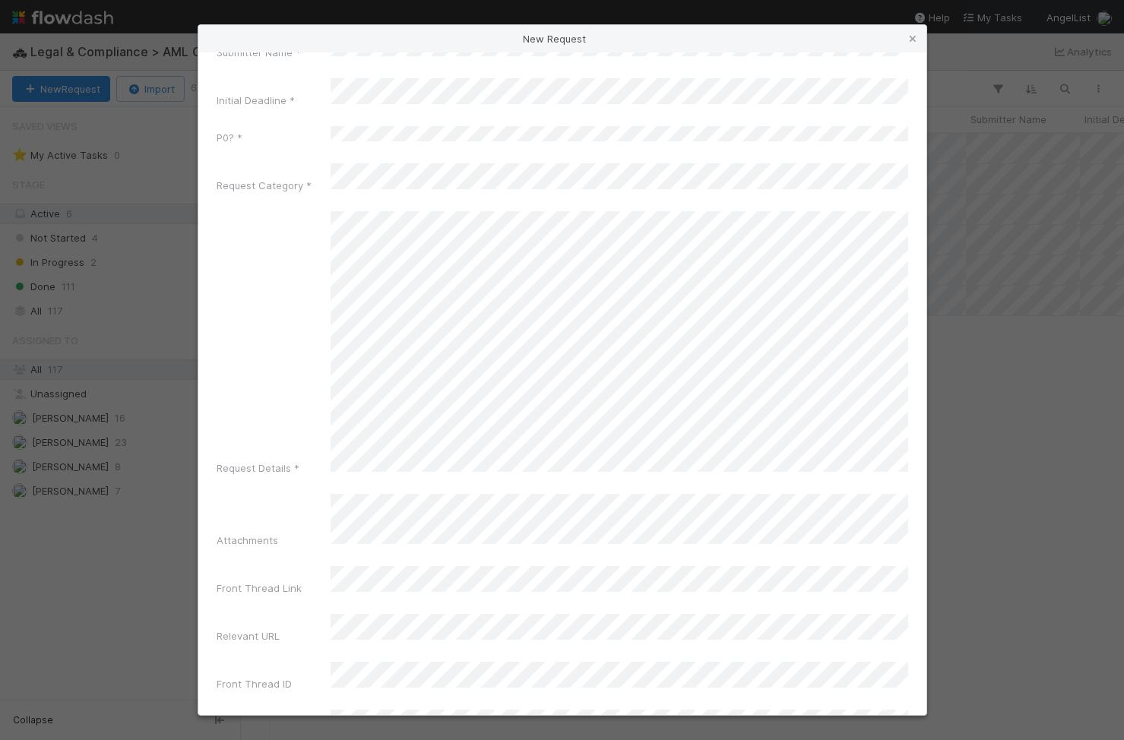
scroll to position [0, 0]
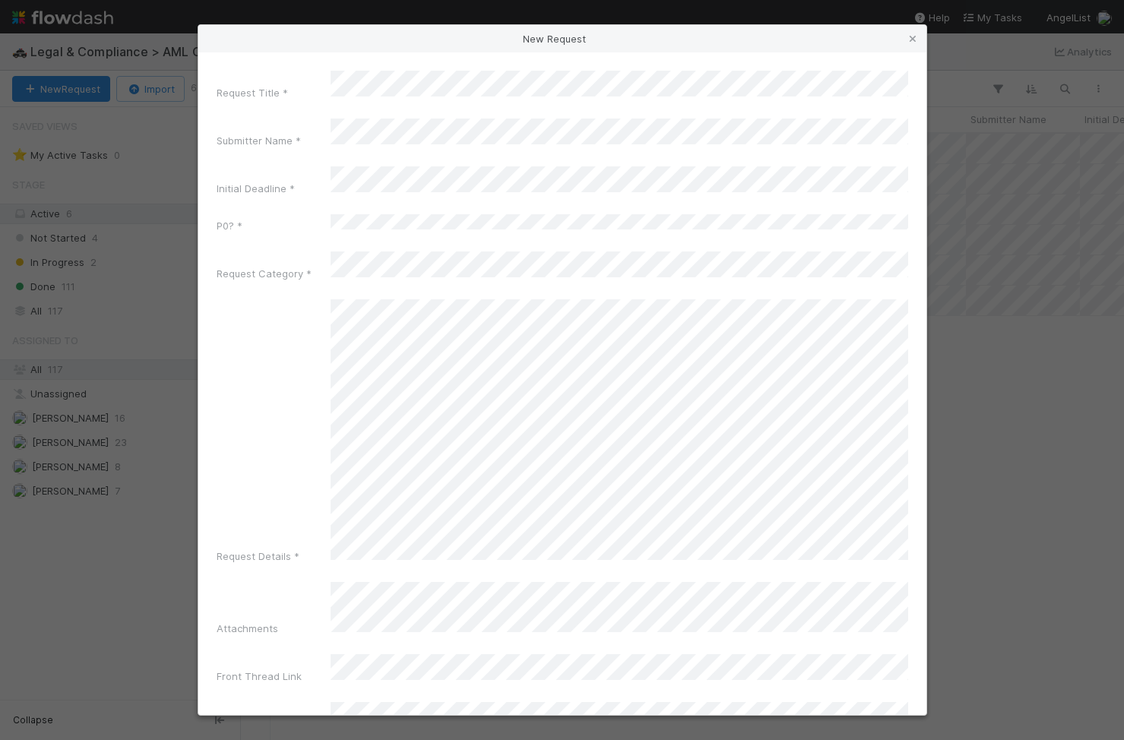
click at [312, 89] on div "Request Title *" at bounding box center [563, 89] width 692 height 36
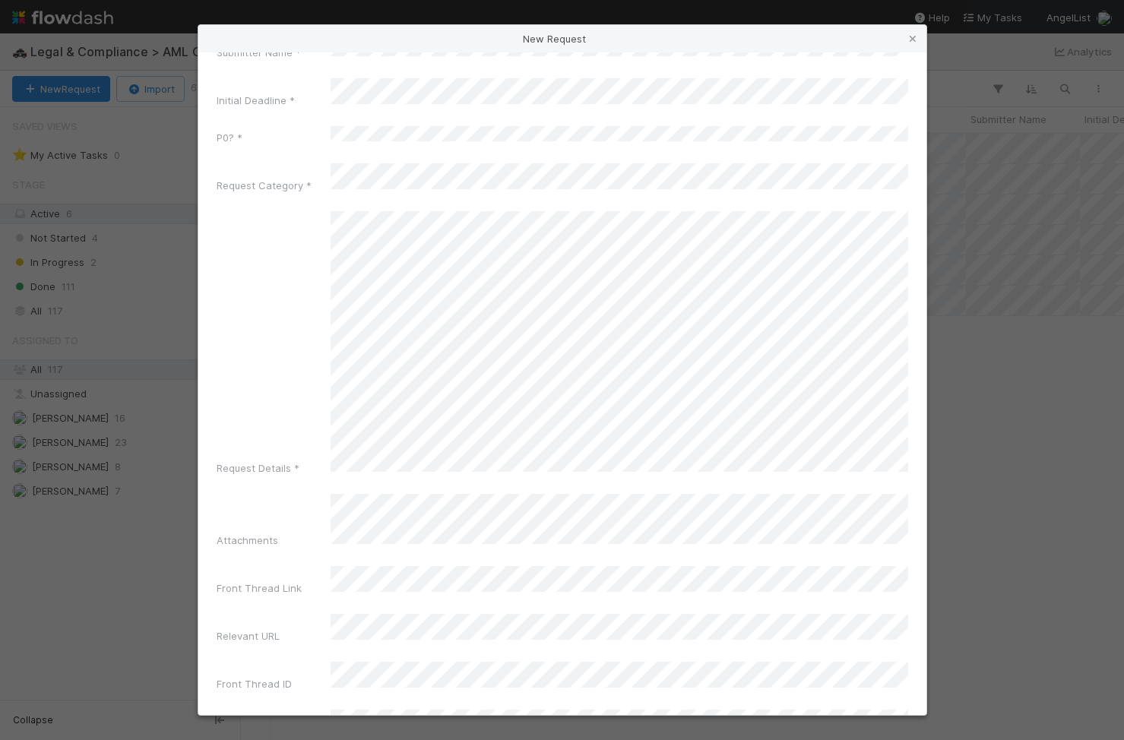
click at [452, 143] on form "Request Title * Submitter Name * Initial Deadline * P0? * Request Category * Re…" at bounding box center [563, 388] width 692 height 810
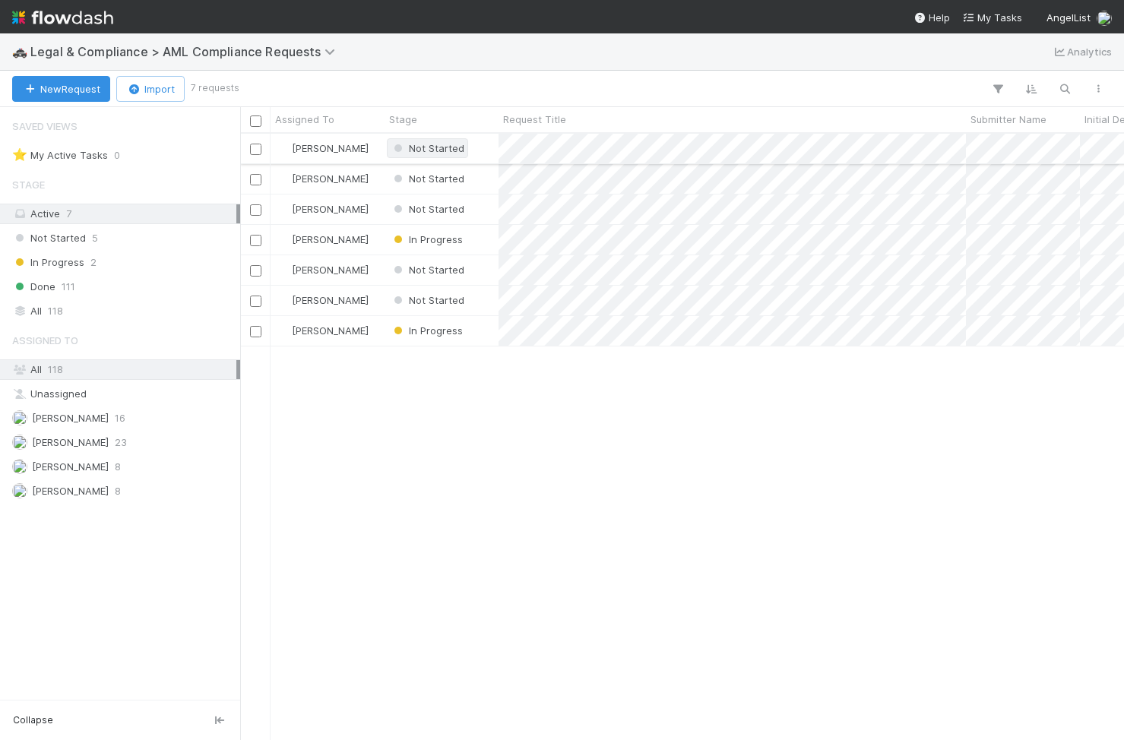
click at [466, 150] on span "Not Started" at bounding box center [427, 148] width 81 height 20
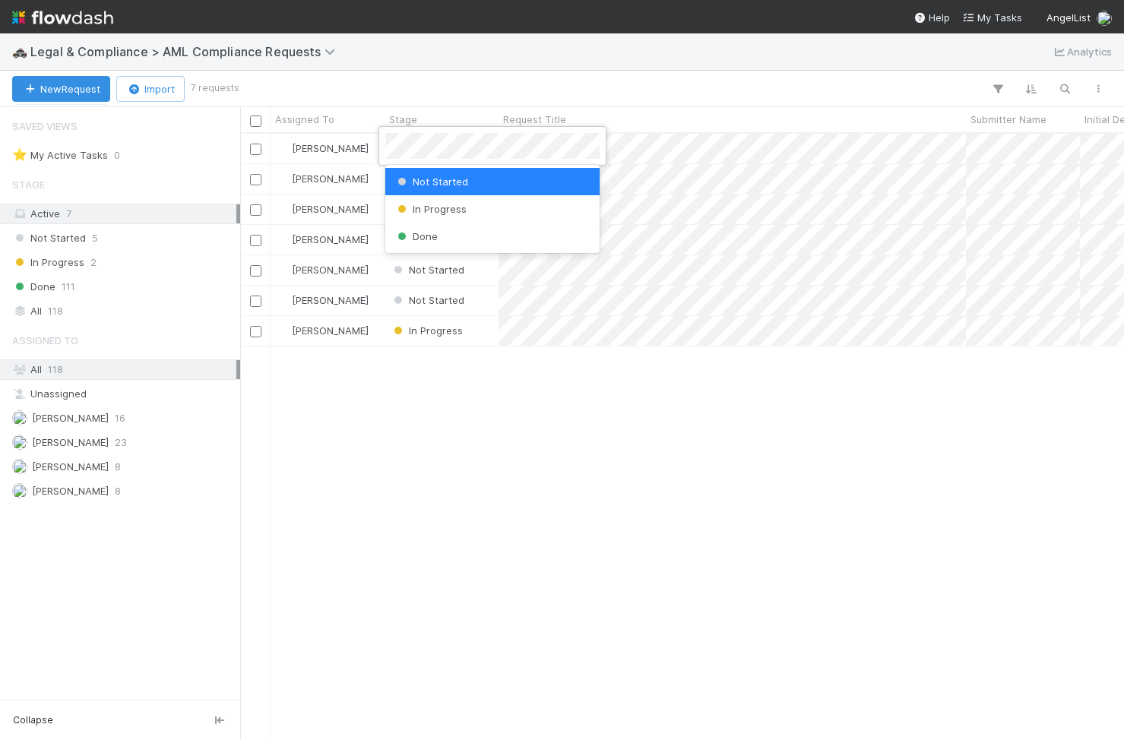
click at [358, 144] on div at bounding box center [562, 370] width 1124 height 740
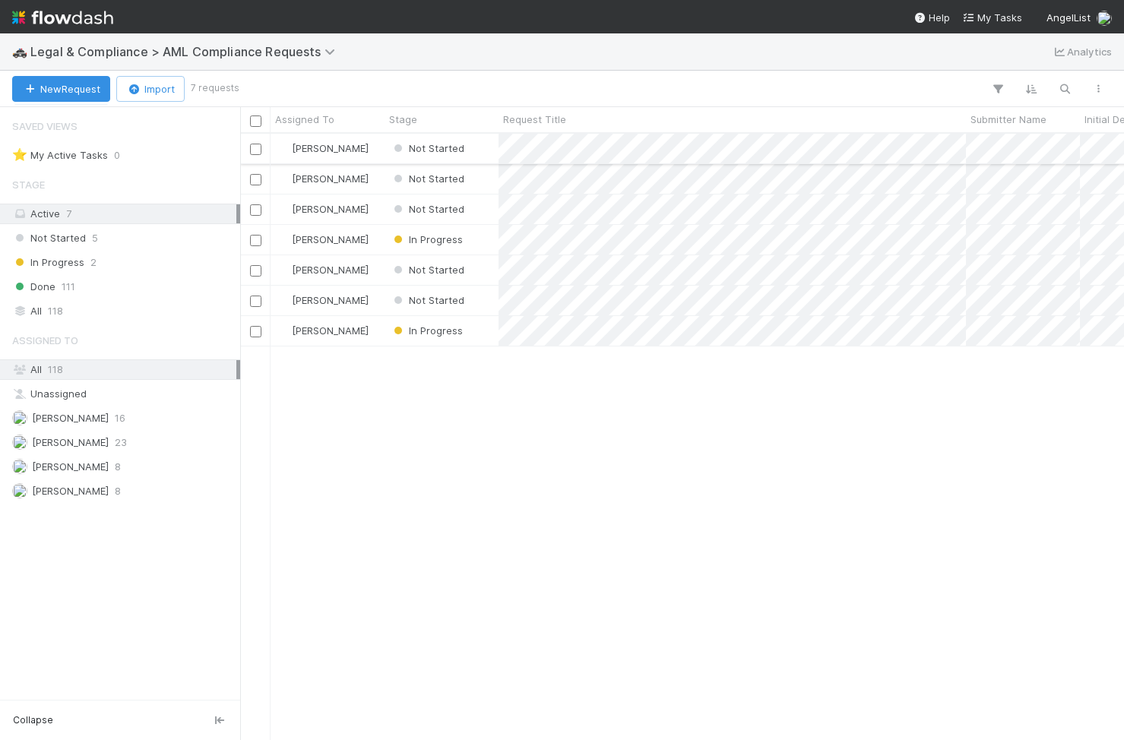
click at [369, 147] on div "Suzanne Elovic" at bounding box center [328, 149] width 114 height 30
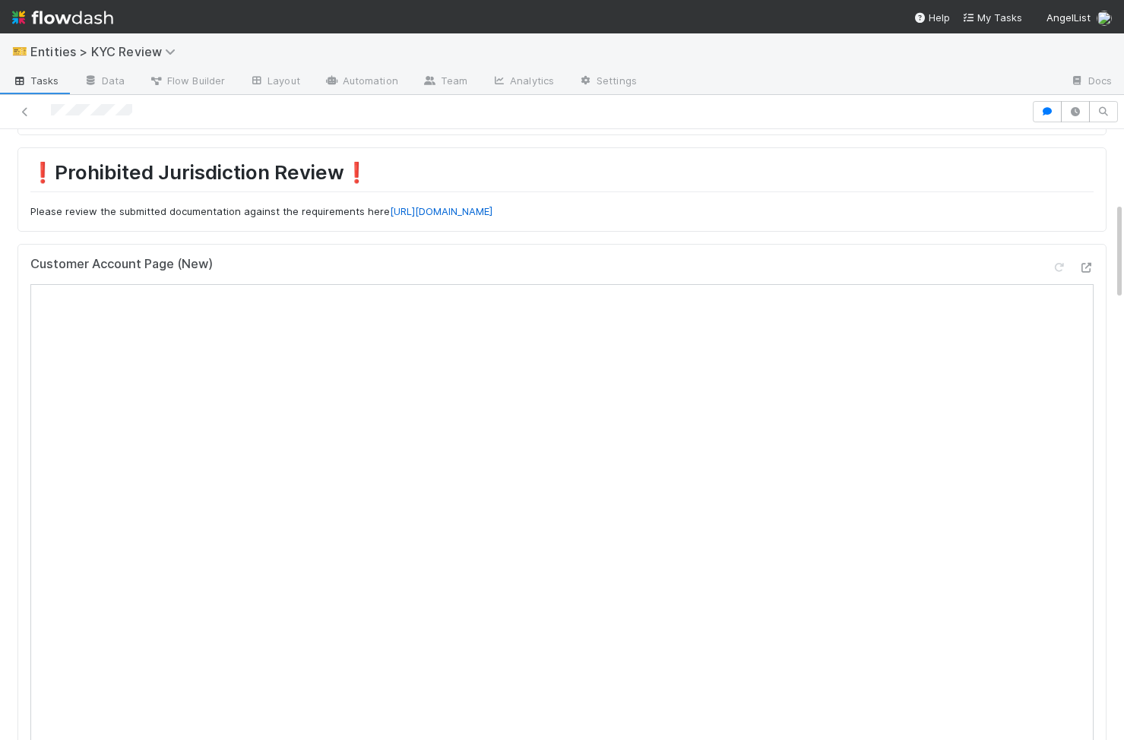
scroll to position [445, 0]
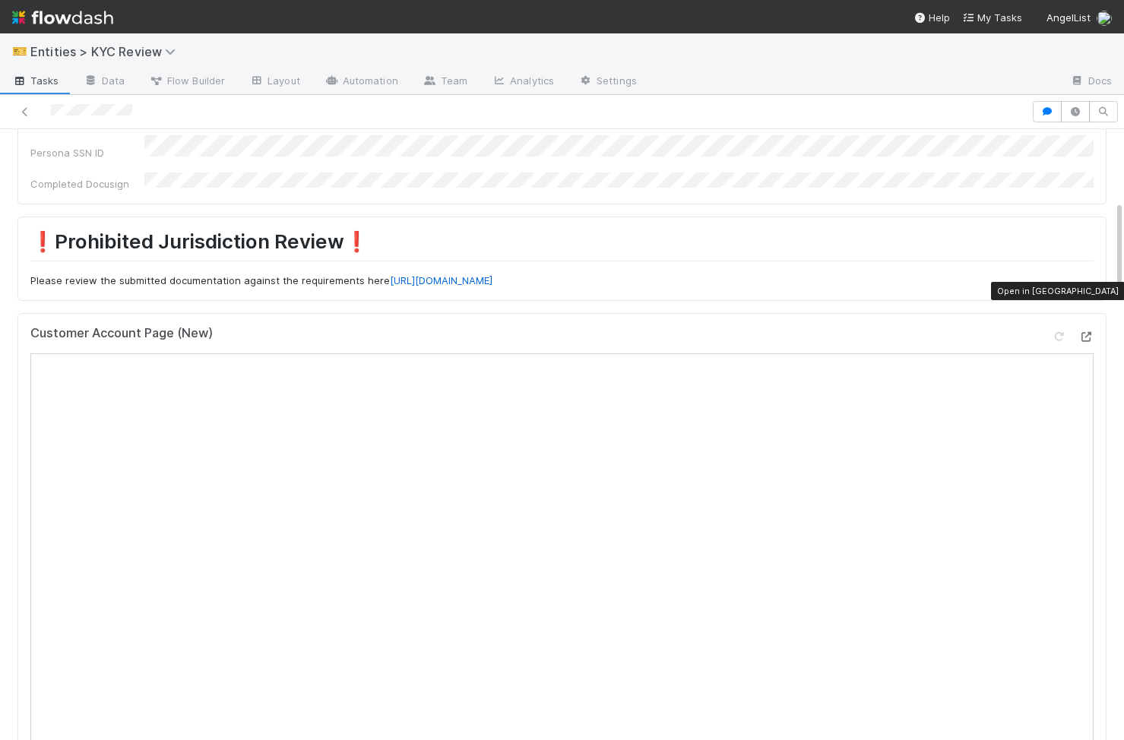
click at [1082, 332] on icon at bounding box center [1085, 337] width 15 height 10
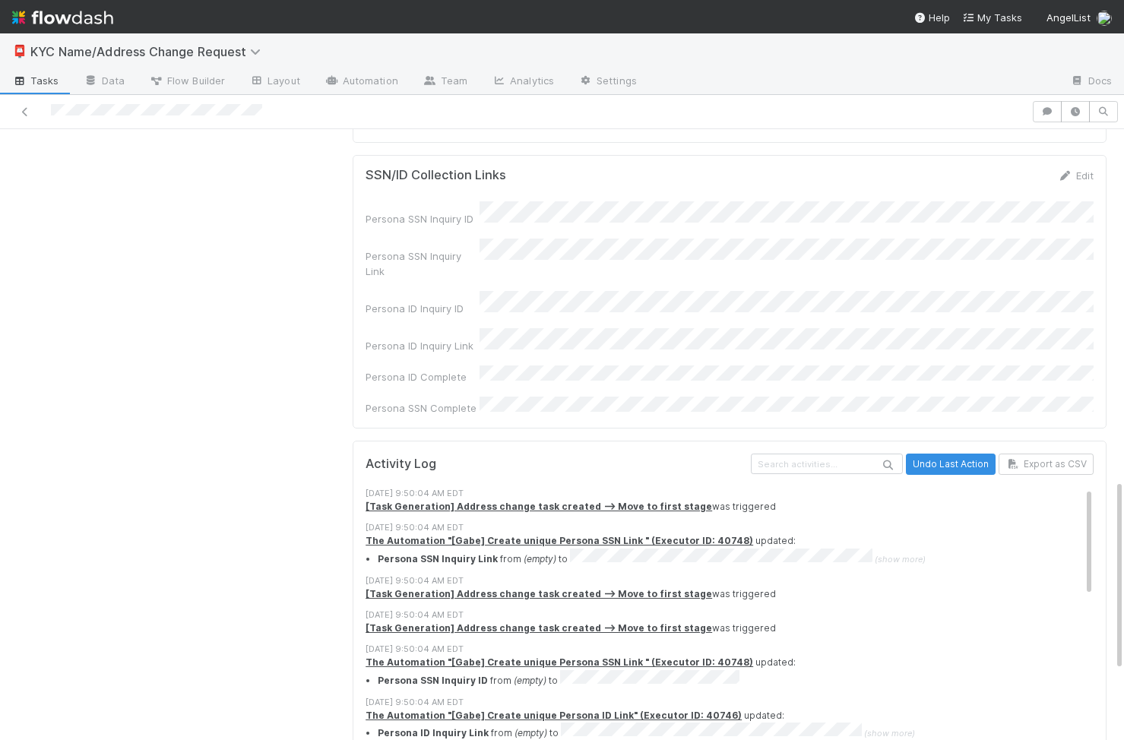
scroll to position [1013, 0]
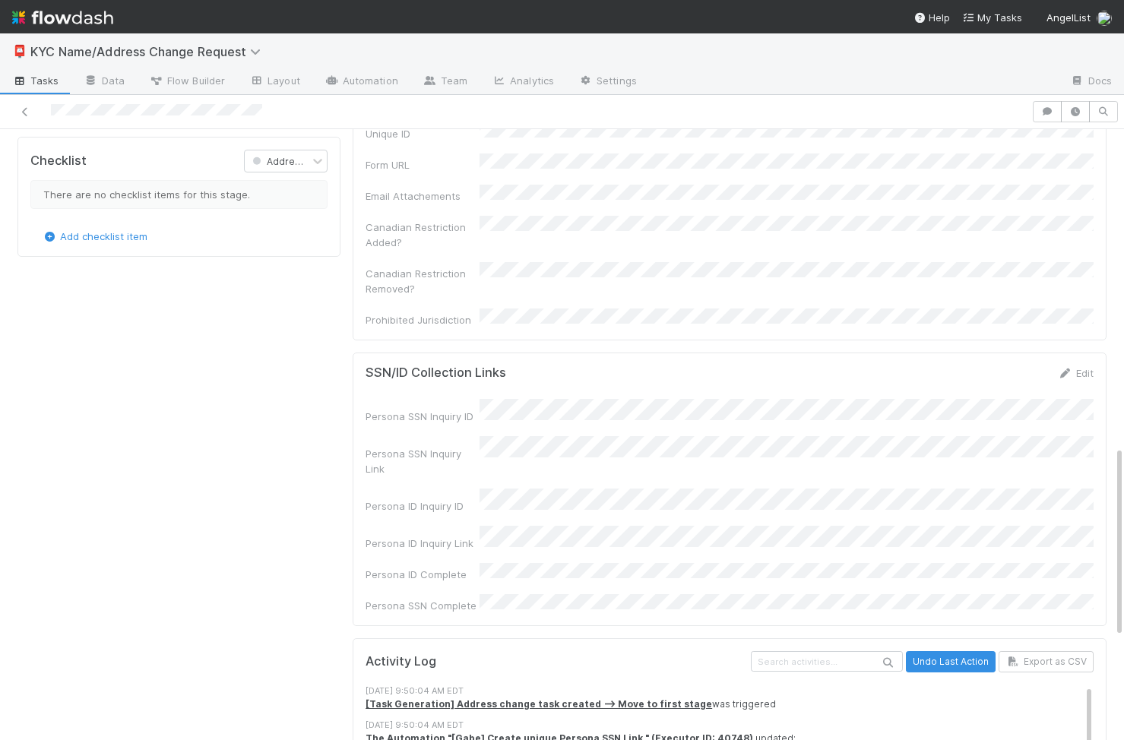
click at [470, 491] on div "Persona SSN Inquiry ID Persona SSN Inquiry Link Persona ID Inquiry ID Persona I…" at bounding box center [730, 506] width 728 height 214
click at [401, 493] on div "Persona SSN Inquiry ID Persona SSN Inquiry Link Persona ID Inquiry ID Persona I…" at bounding box center [730, 506] width 728 height 214
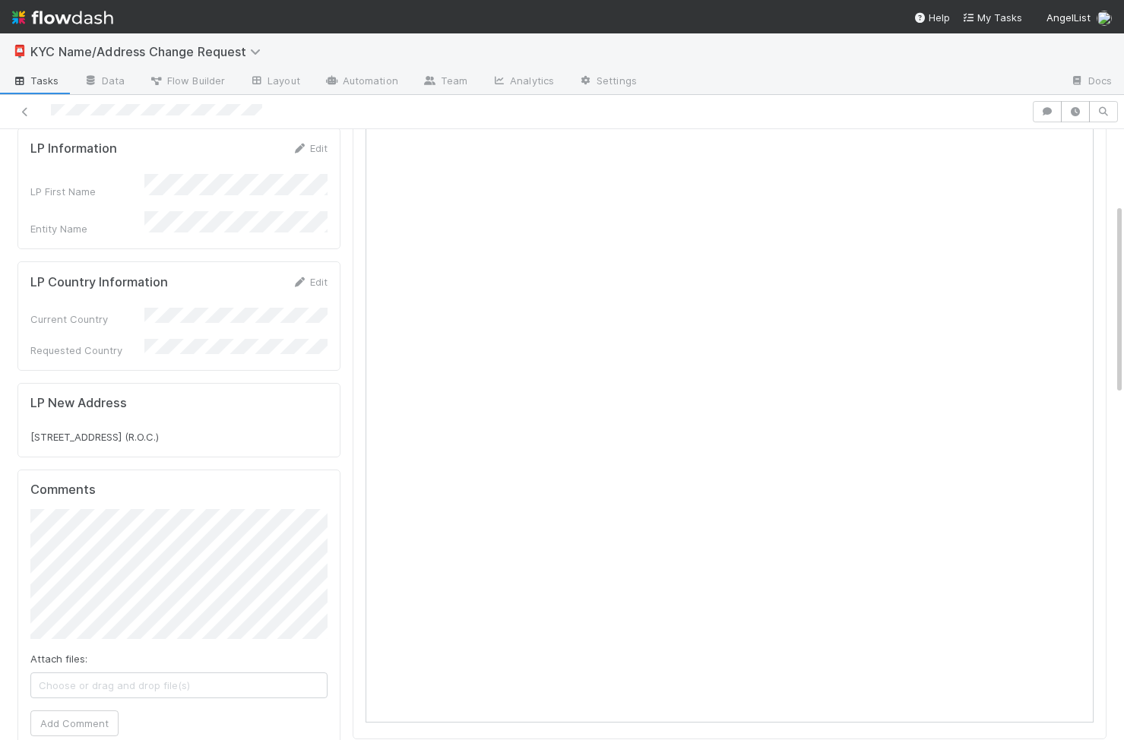
scroll to position [12, 0]
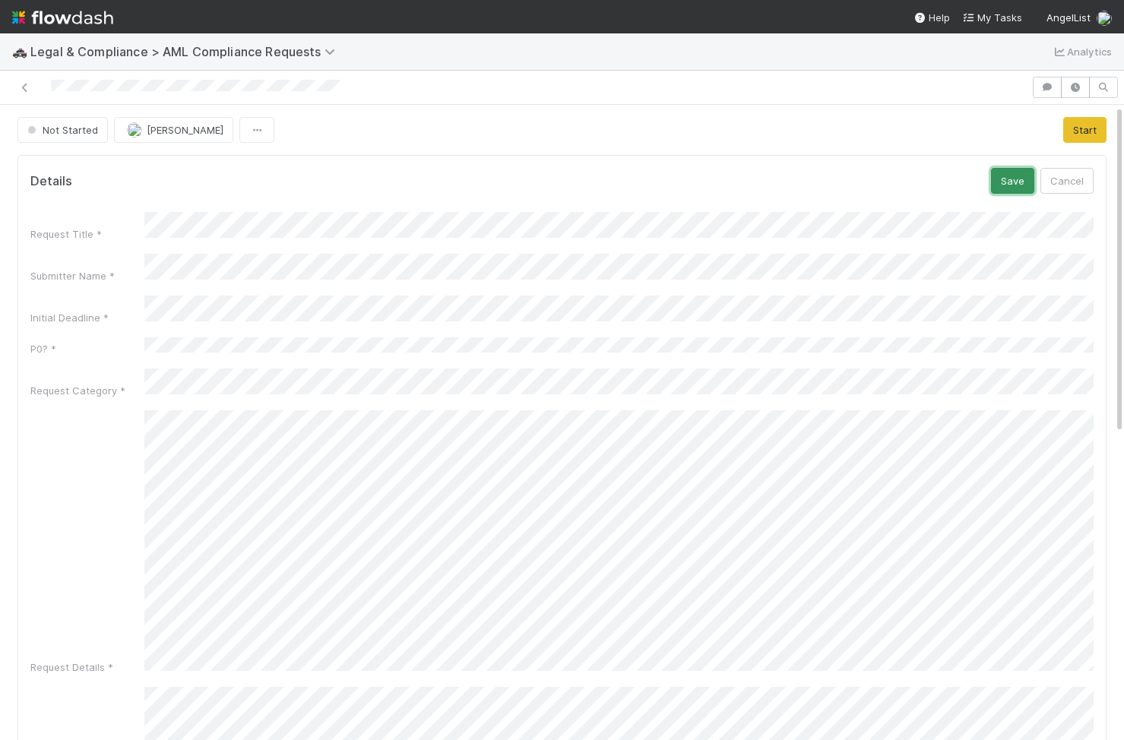
click at [698, 183] on button "Save" at bounding box center [1012, 181] width 43 height 26
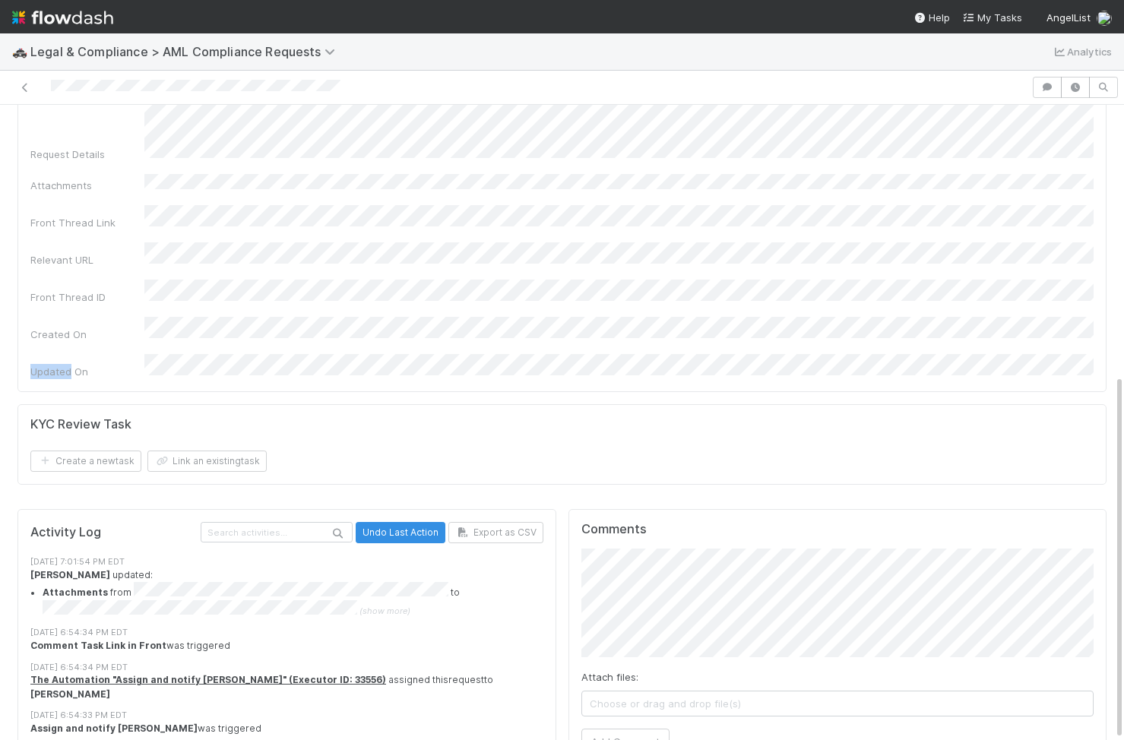
scroll to position [470, 0]
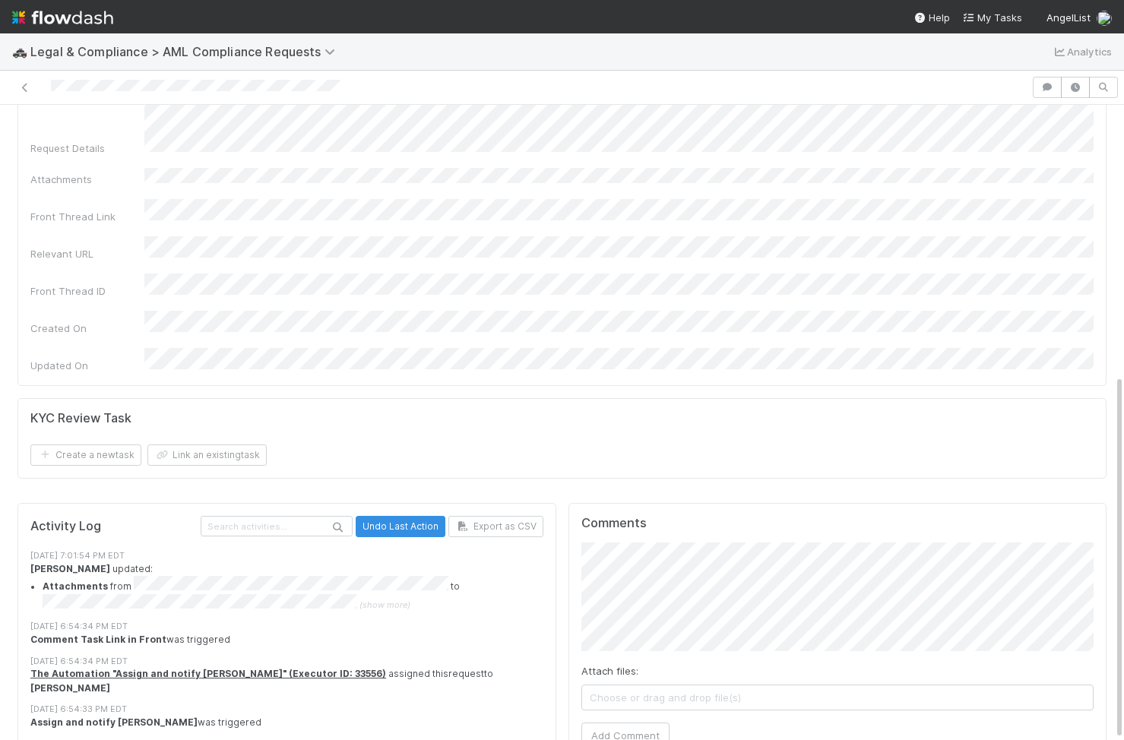
click at [477, 358] on form "KYC Review Task Create a new task Link an existing task" at bounding box center [561, 438] width 1063 height 55
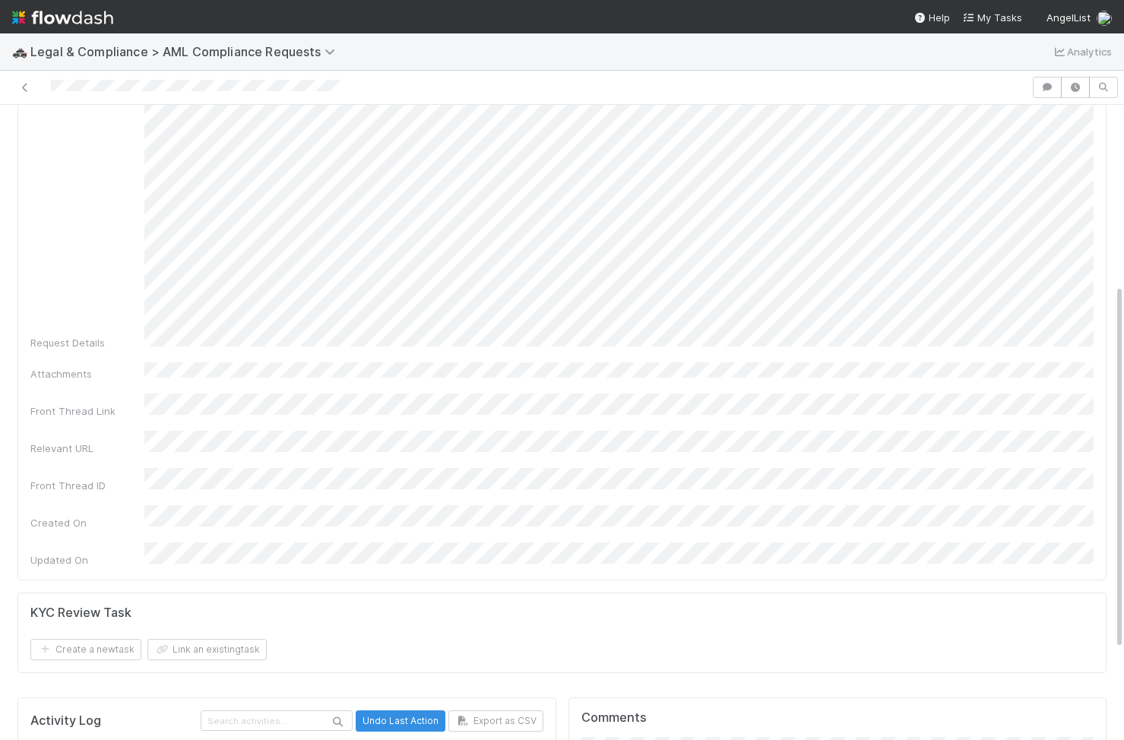
scroll to position [437, 0]
